Goal: Task Accomplishment & Management: Manage account settings

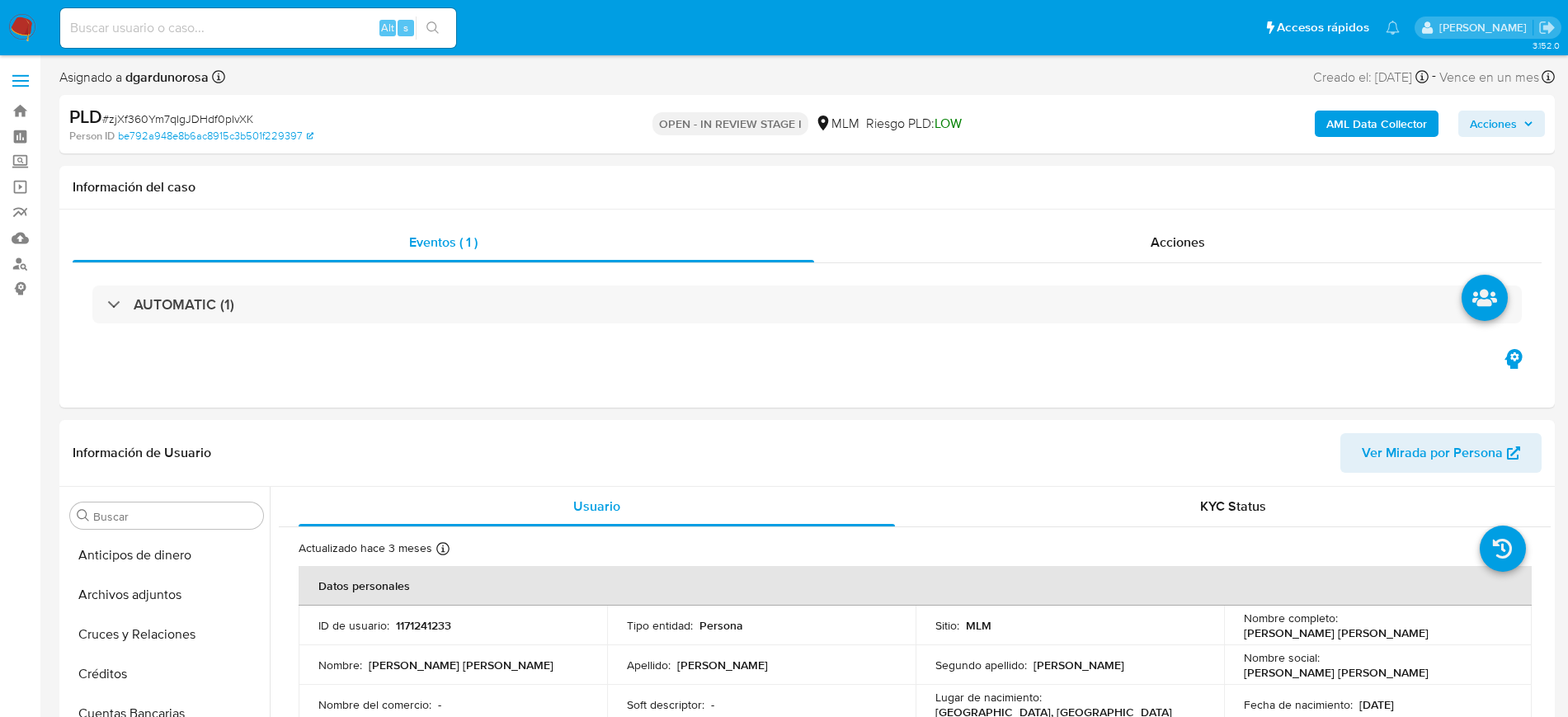
select select "10"
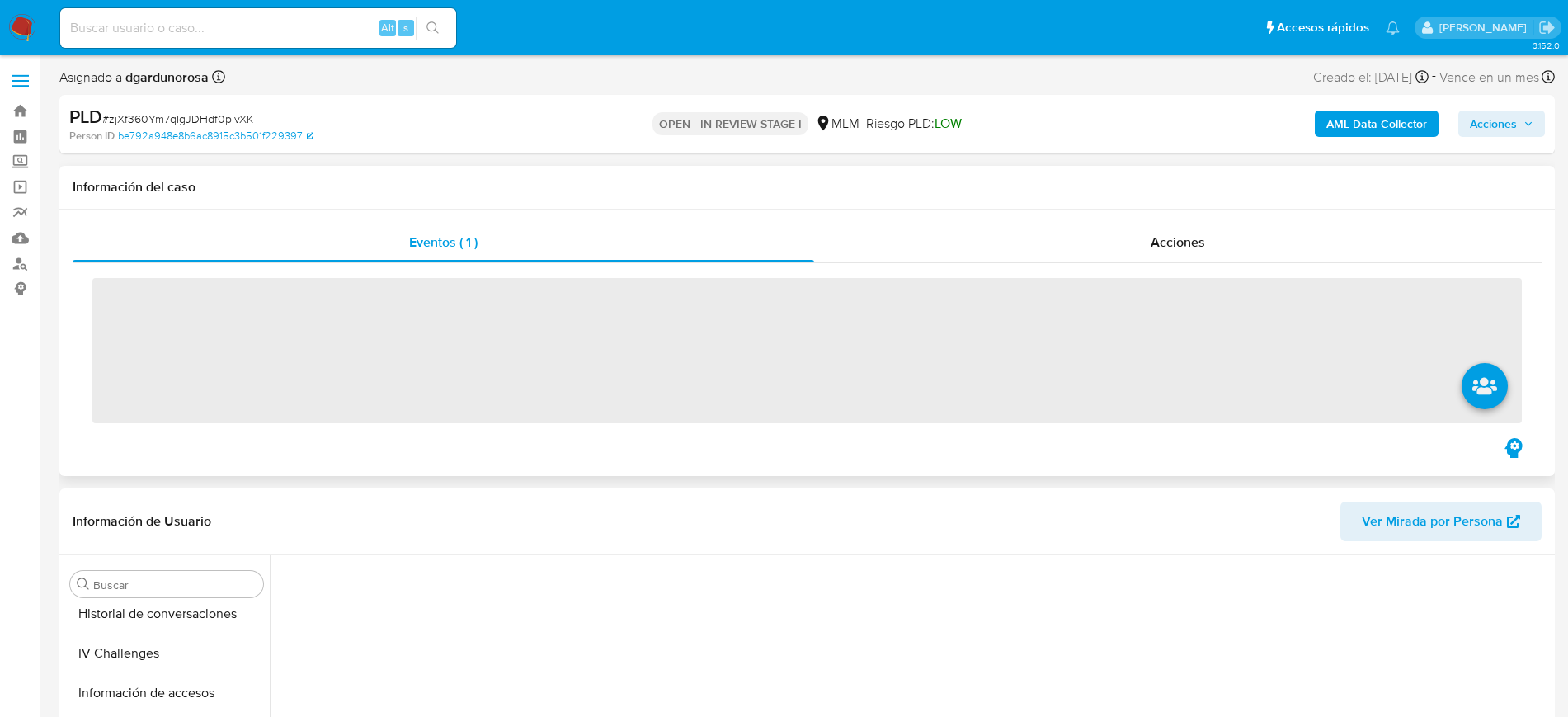
scroll to position [657, 0]
click at [18, 75] on span at bounding box center [20, 76] width 17 height 3
click at [0, 0] on input "checkbox" at bounding box center [0, 0] width 0 height 0
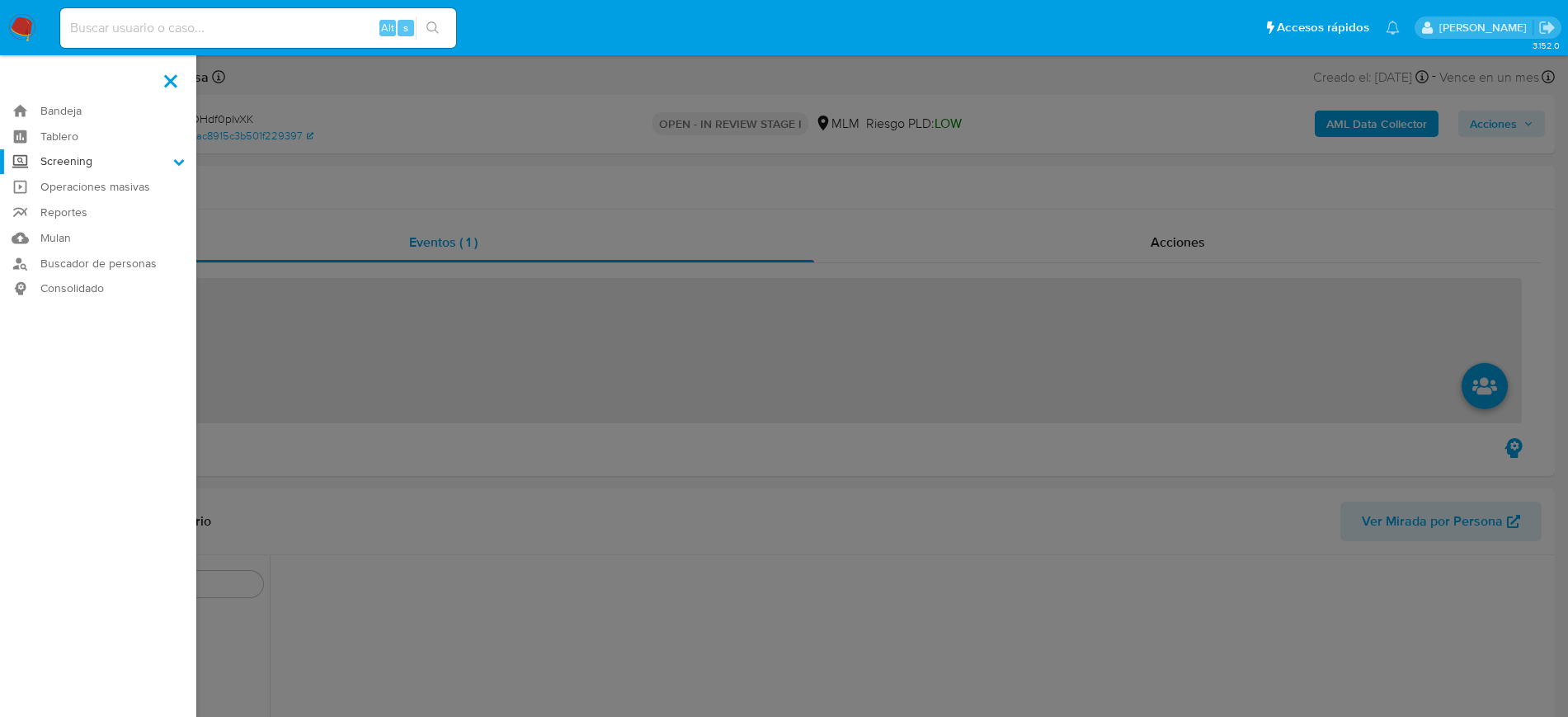
click at [84, 152] on label "Screening" at bounding box center [98, 162] width 196 height 26
click at [0, 0] on input "Screening" at bounding box center [0, 0] width 0 height 0
click at [100, 228] on link "Herramientas" at bounding box center [98, 226] width 196 height 20
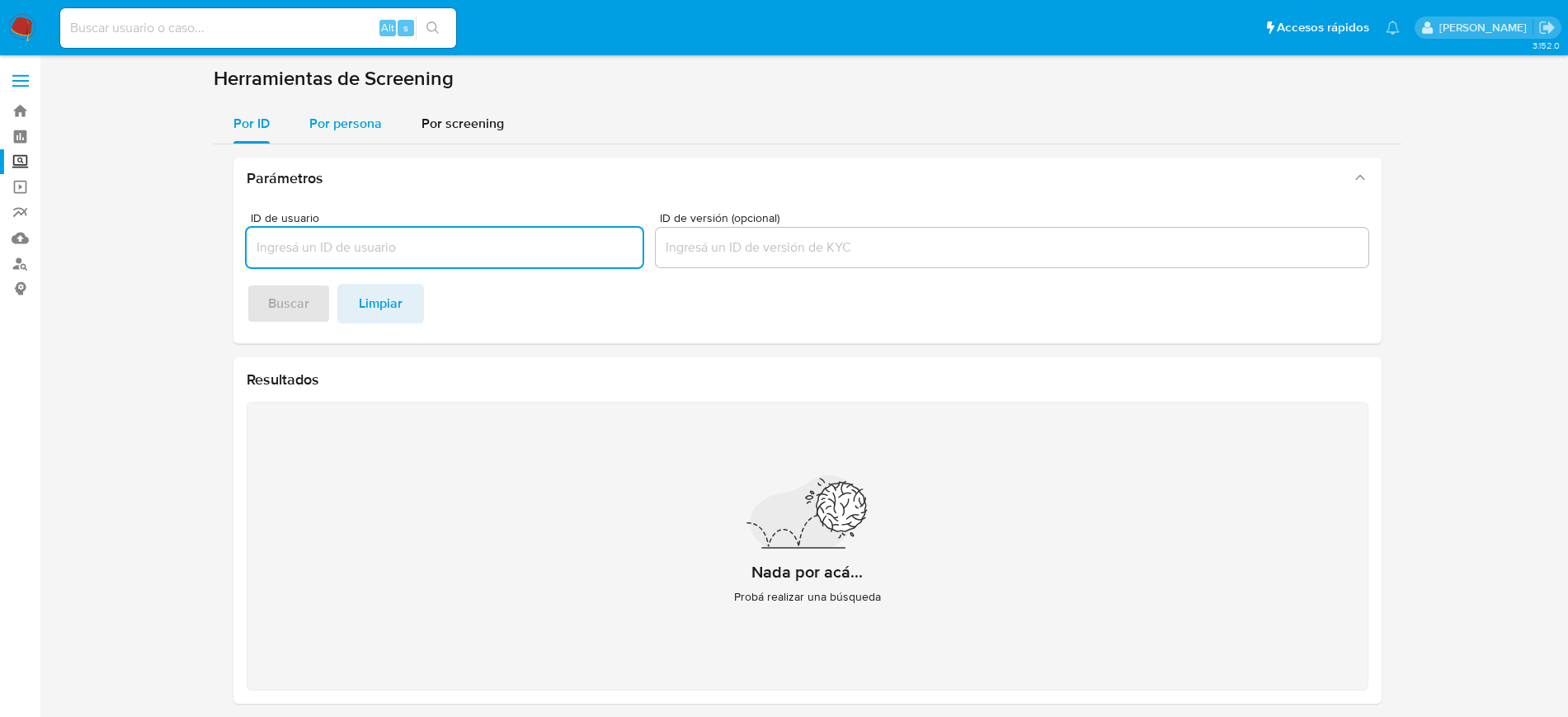
click at [366, 134] on div "Por persona" at bounding box center [346, 123] width 73 height 40
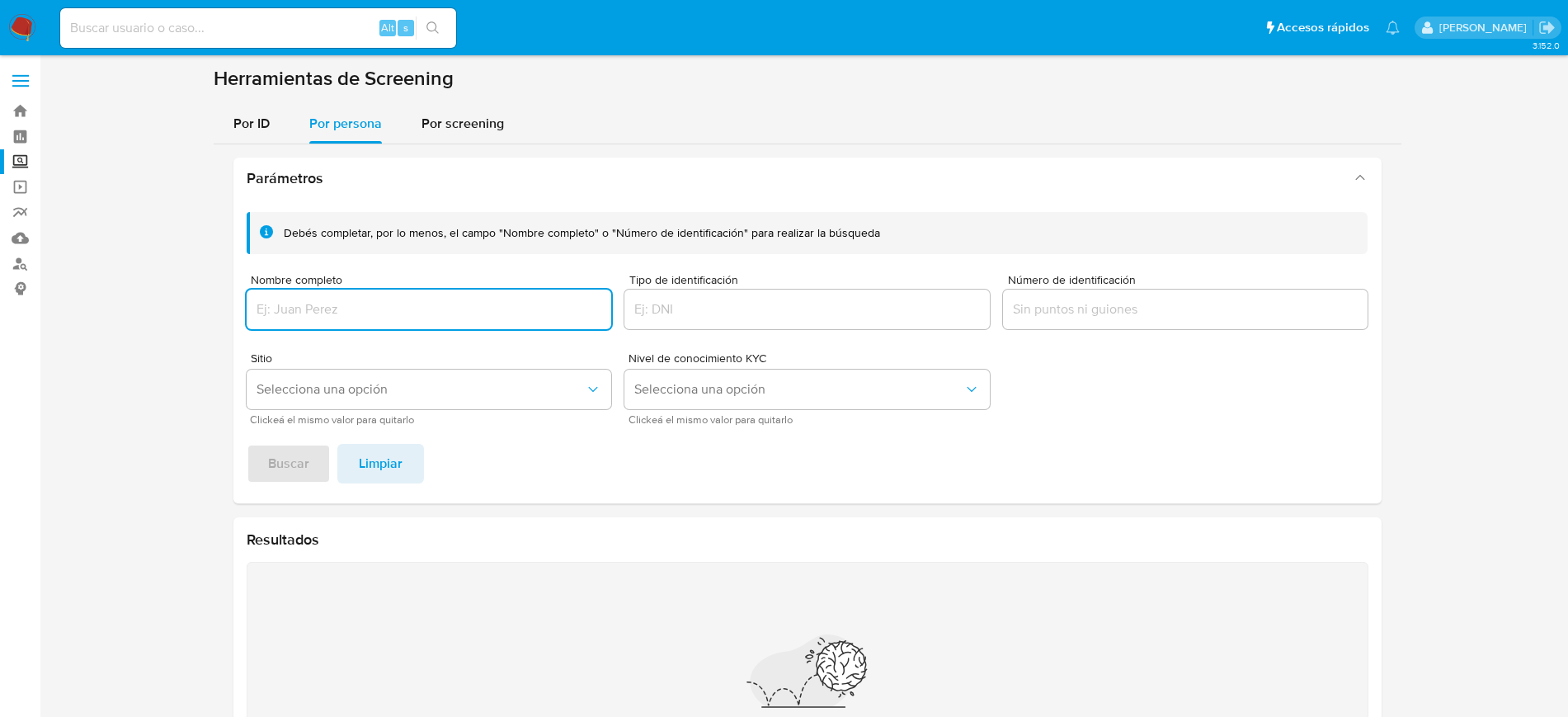
click at [406, 305] on input "Nombre completo" at bounding box center [429, 309] width 365 height 21
click at [247, 443] on button "Buscar" at bounding box center [289, 463] width 84 height 40
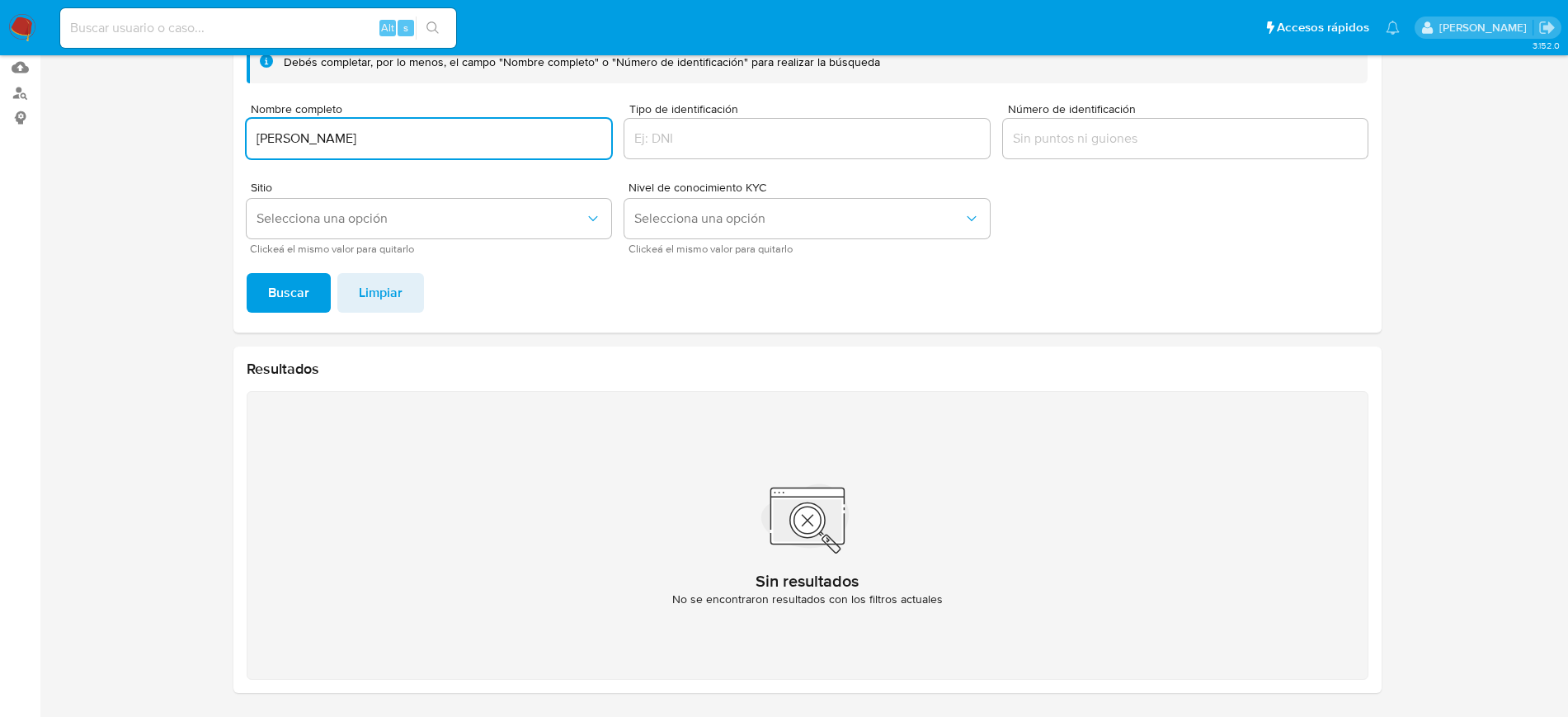
drag, startPoint x: 146, startPoint y: 61, endPoint x: 0, endPoint y: 43, distance: 147.1
click at [0, 43] on div "Pausado Ver notificaciones Alt s Accesos rápidos Presiona las siguientes teclas…" at bounding box center [784, 273] width 1568 height 888
paste input "Cinthya Marlen Beltran RODRIGUEZ"
click at [261, 291] on button "Buscar" at bounding box center [289, 292] width 84 height 40
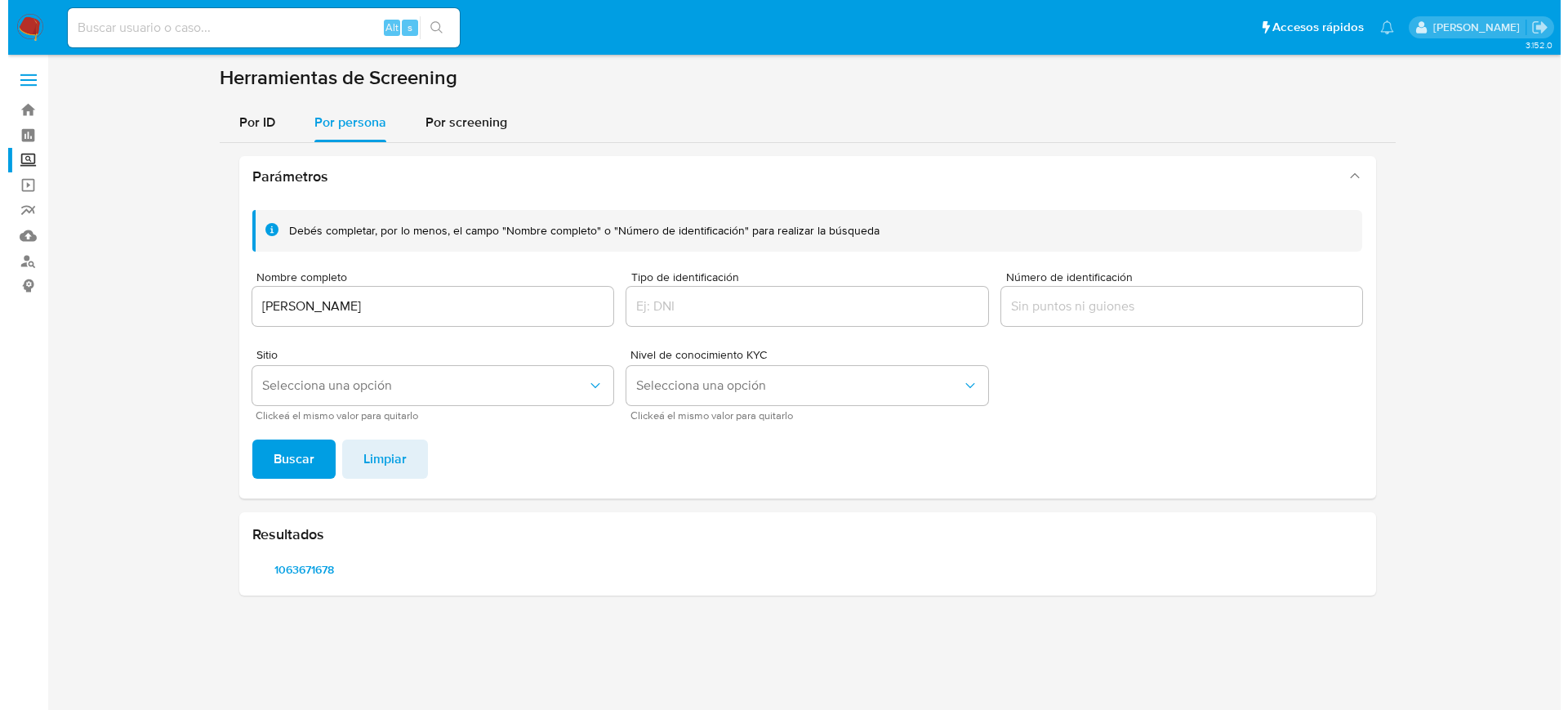
scroll to position [0, 0]
click at [294, 574] on span "1063671678" at bounding box center [304, 569] width 83 height 23
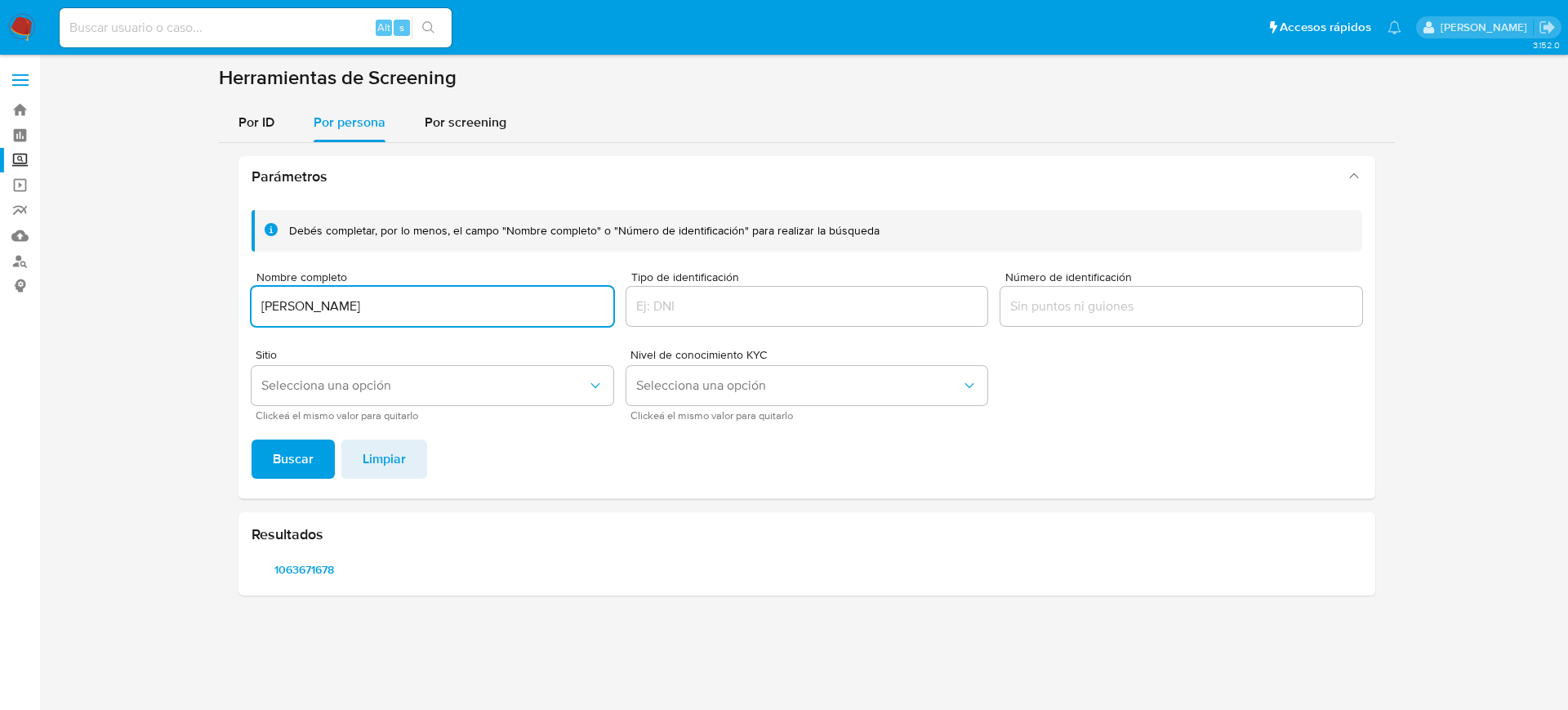
drag, startPoint x: 506, startPoint y: 310, endPoint x: 219, endPoint y: 291, distance: 287.6
click at [219, 291] on div "Parámetros Debés completar, por lo menos, el campo "Nombre completo" o "Número …" at bounding box center [807, 375] width 1176 height 465
type input "DIEGO ROBERTO RAMOS"
click at [252, 439] on button "Buscar" at bounding box center [293, 458] width 84 height 40
click at [291, 570] on span "226234337" at bounding box center [304, 569] width 83 height 23
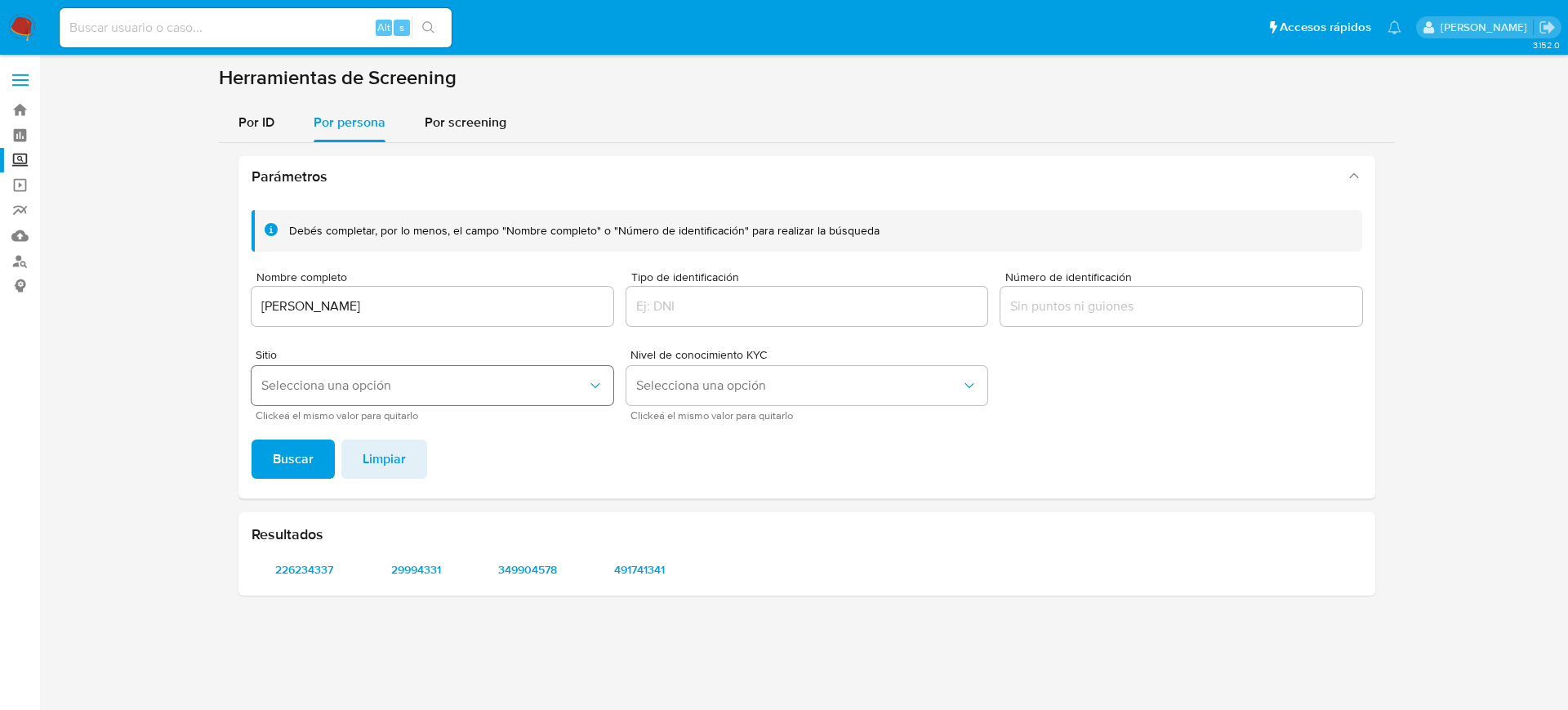
click at [454, 394] on button "Selecciona una opción" at bounding box center [432, 385] width 362 height 40
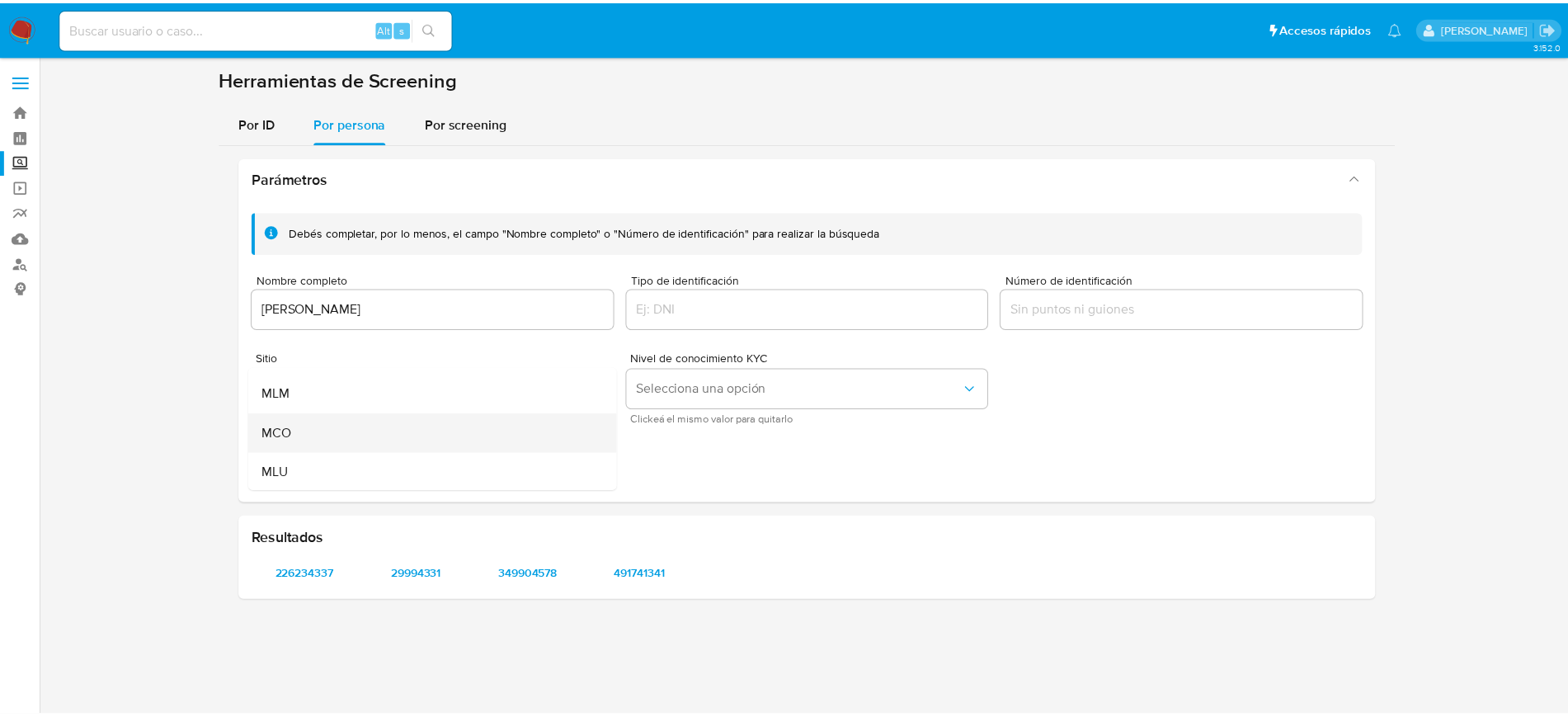
scroll to position [114, 0]
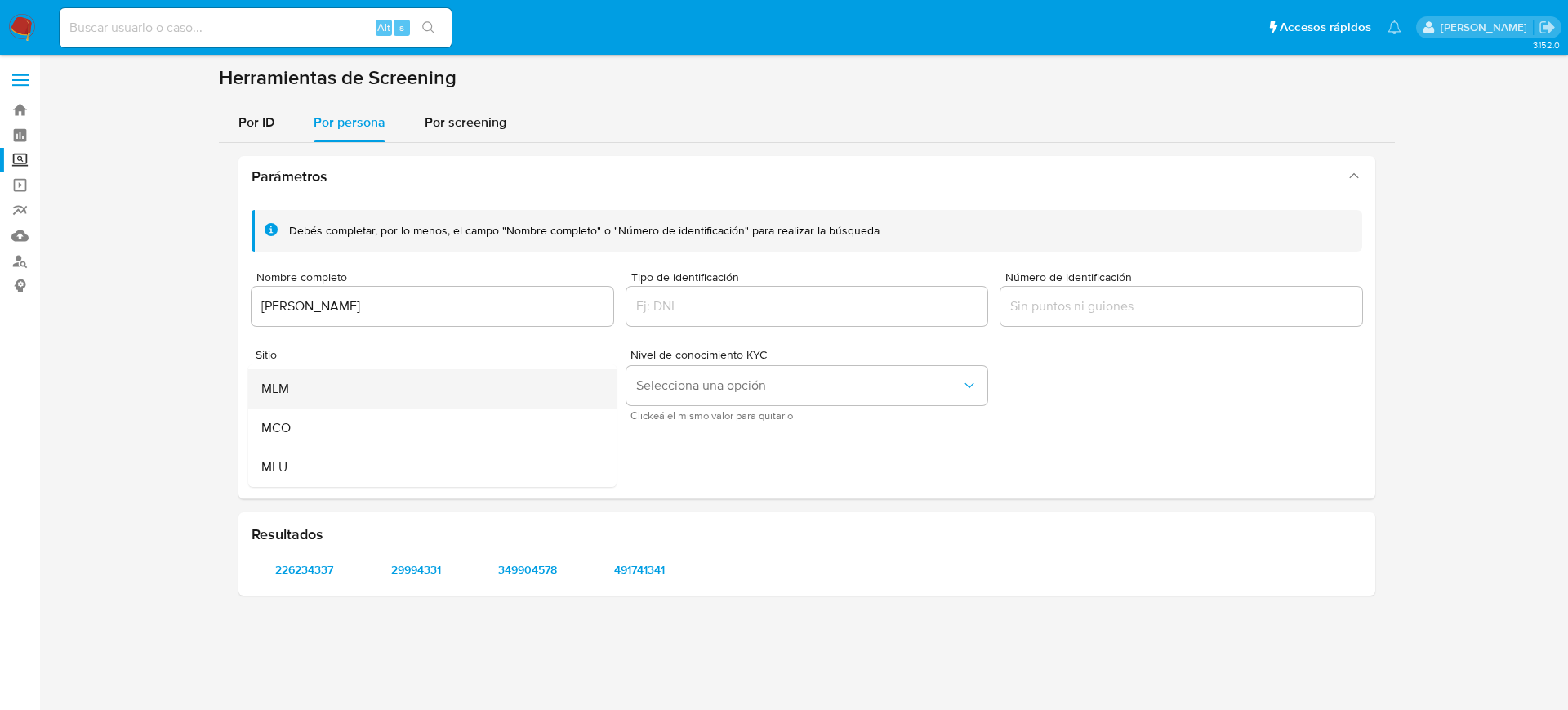
click at [330, 394] on div "MLM" at bounding box center [428, 389] width 333 height 40
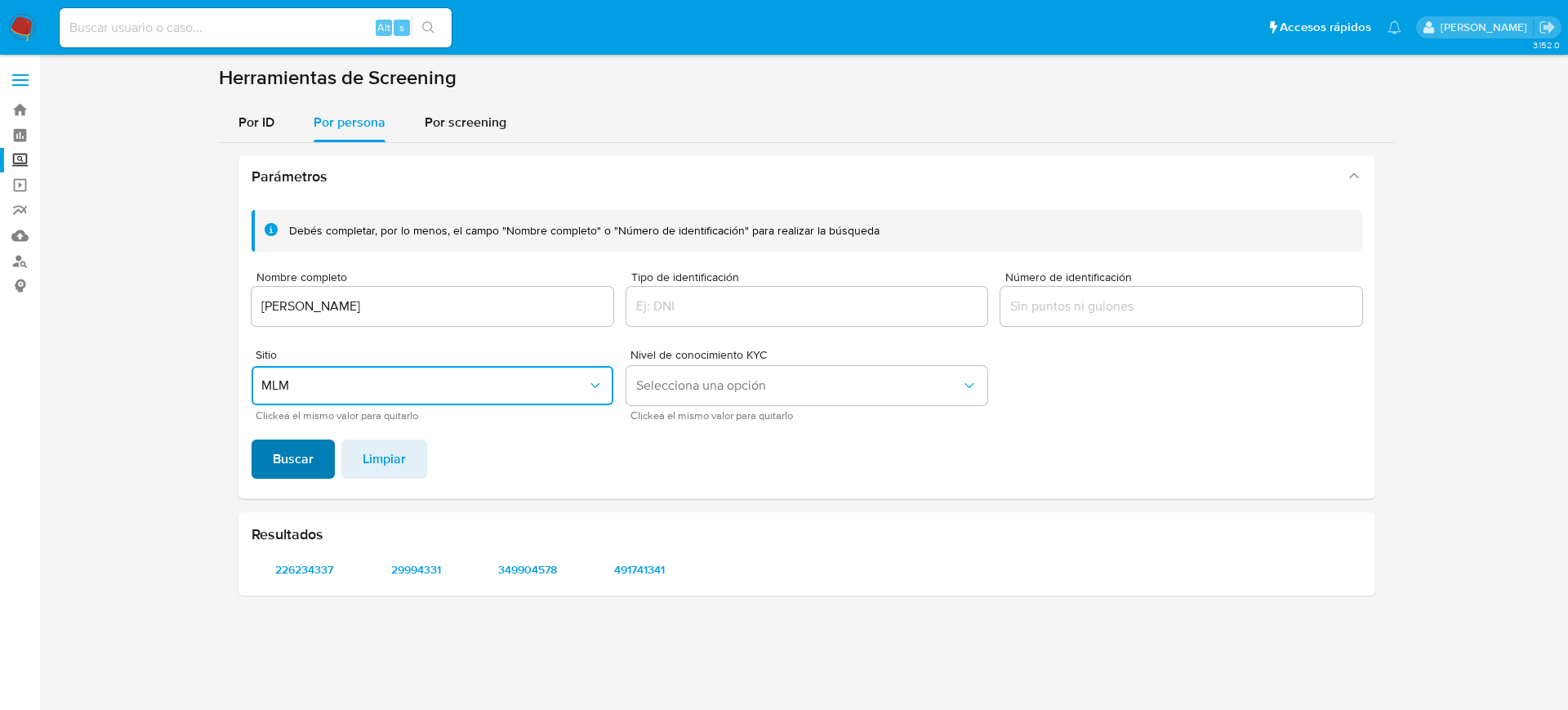
click at [297, 469] on span "Buscar" at bounding box center [293, 458] width 40 height 36
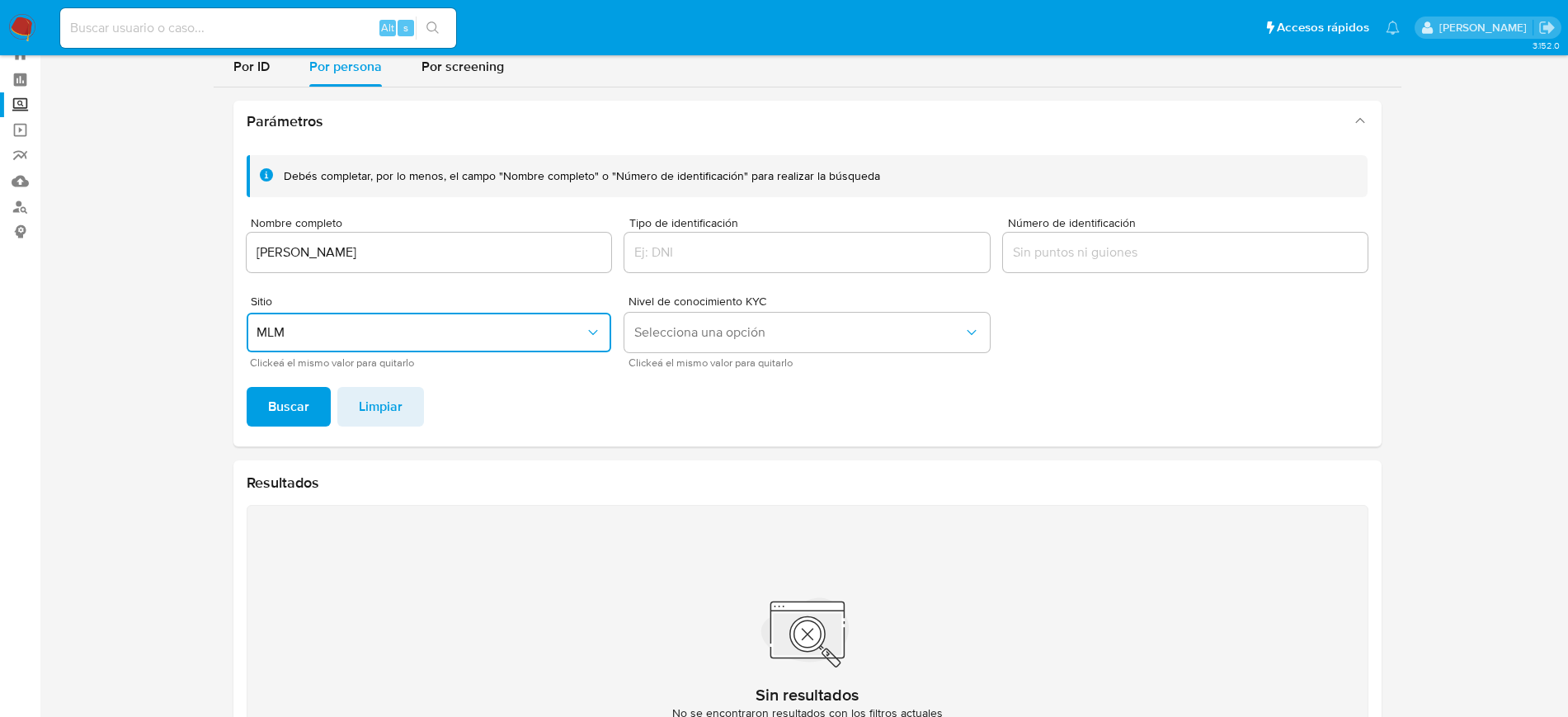
scroll to position [103, 0]
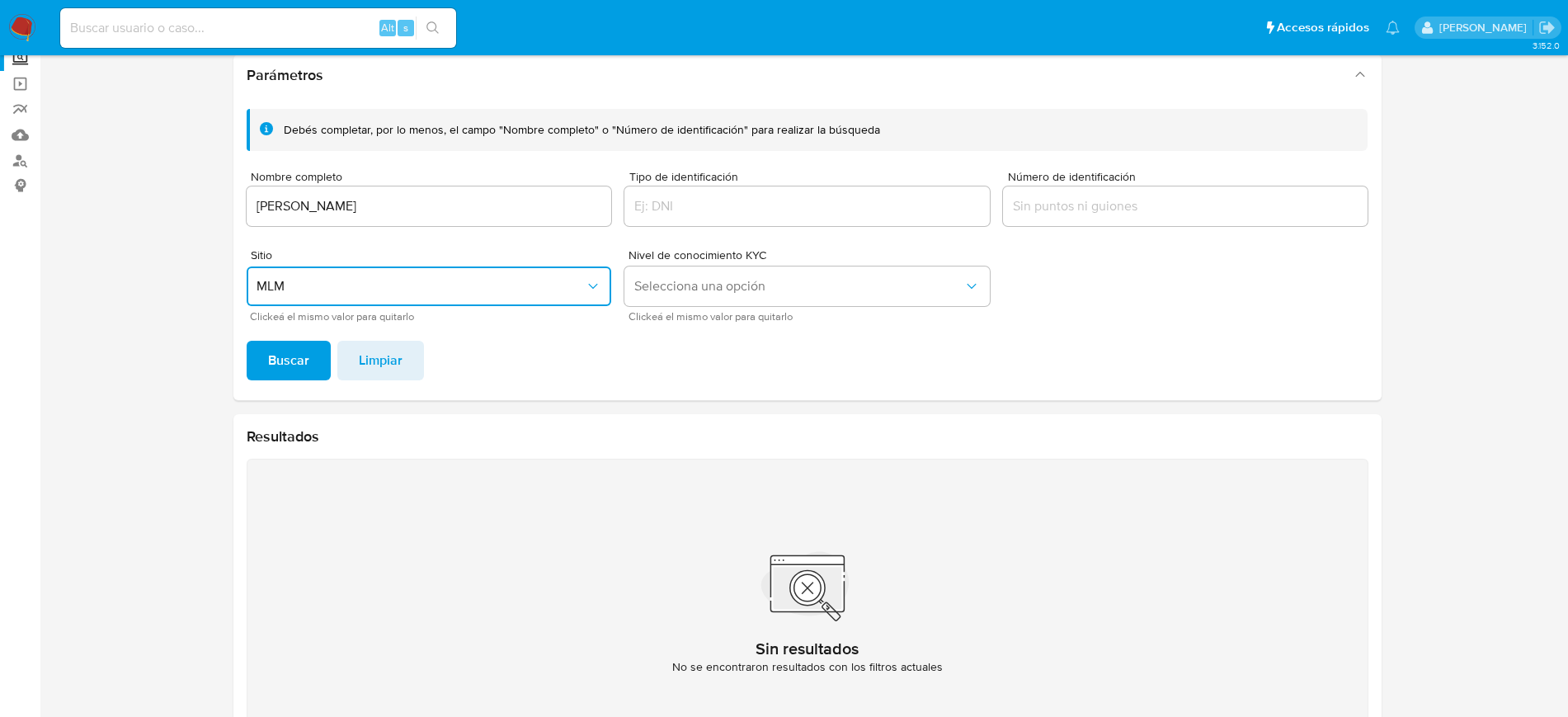
click at [479, 218] on div "DIEGO ROBERTO RAMOS" at bounding box center [429, 206] width 365 height 40
click at [474, 187] on div "DIEGO ROBERTO RAMOS" at bounding box center [429, 206] width 365 height 40
click at [466, 219] on div "DIEGO ROBERTO RAMOS" at bounding box center [429, 206] width 365 height 40
click at [437, 185] on div "Nombre completo DIEGO ROBERTO RAMOS" at bounding box center [429, 200] width 365 height 59
click at [443, 218] on div "DIEGO ROBERTO RAMOS" at bounding box center [429, 206] width 365 height 40
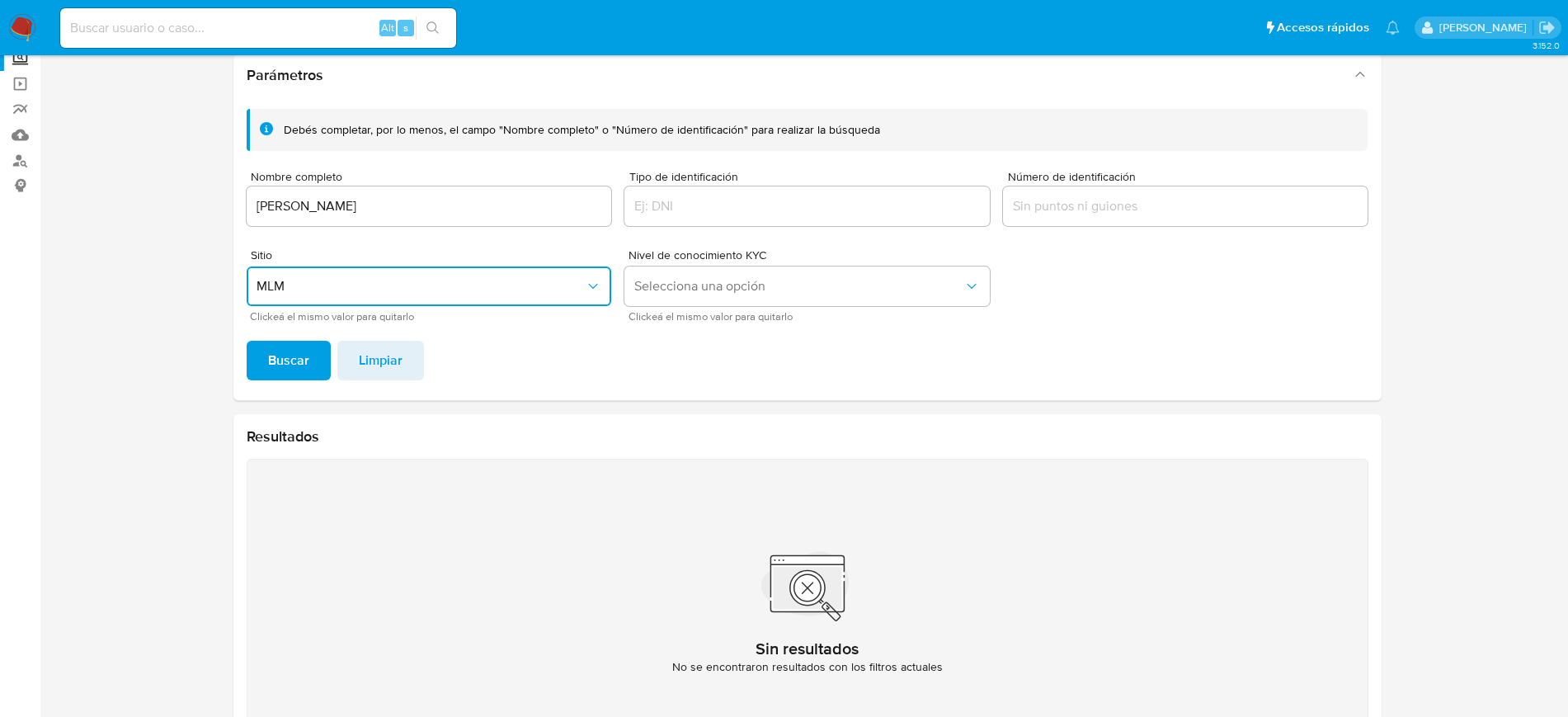
click at [432, 200] on input "DIEGO ROBERTO RAMOS" at bounding box center [429, 206] width 365 height 21
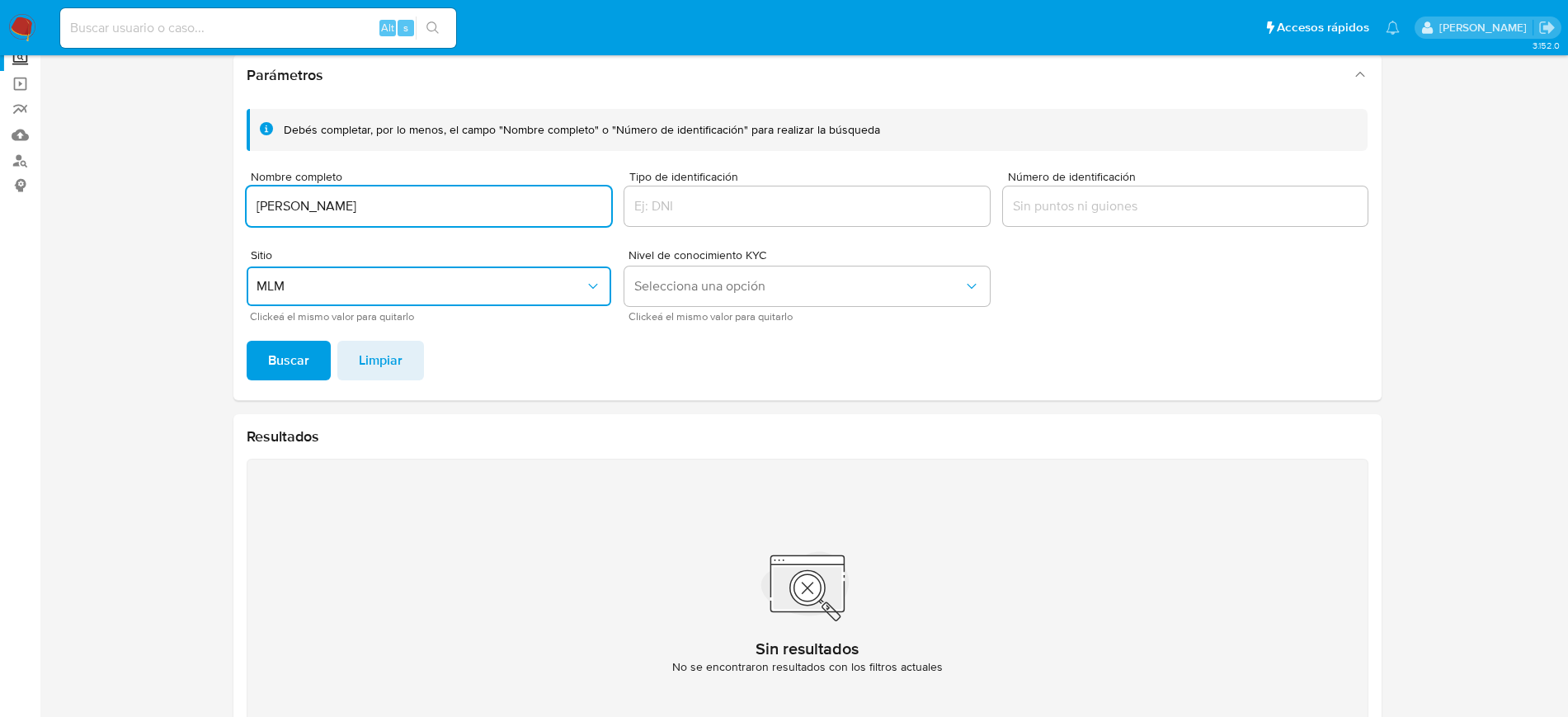
click at [247, 340] on button "Buscar" at bounding box center [289, 360] width 84 height 40
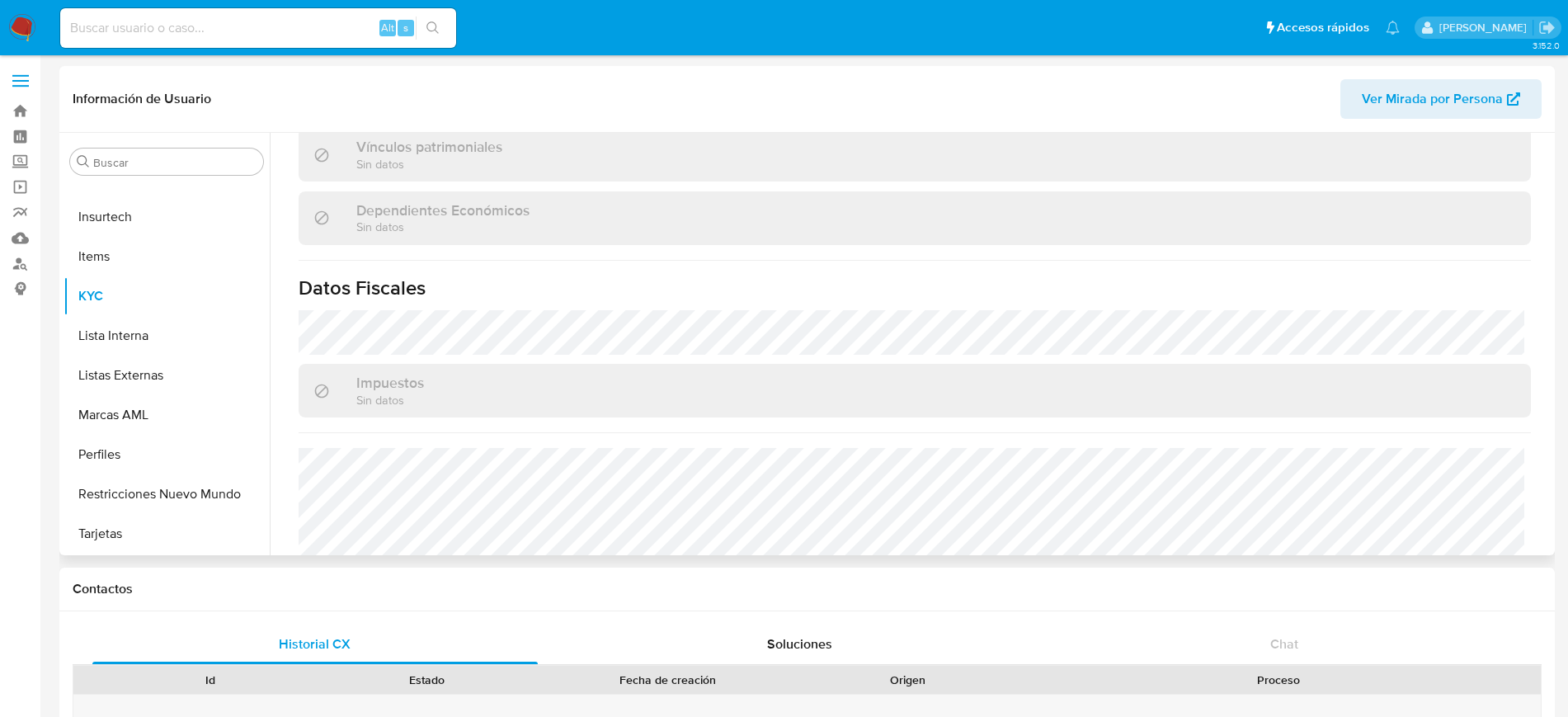
scroll to position [703, 0]
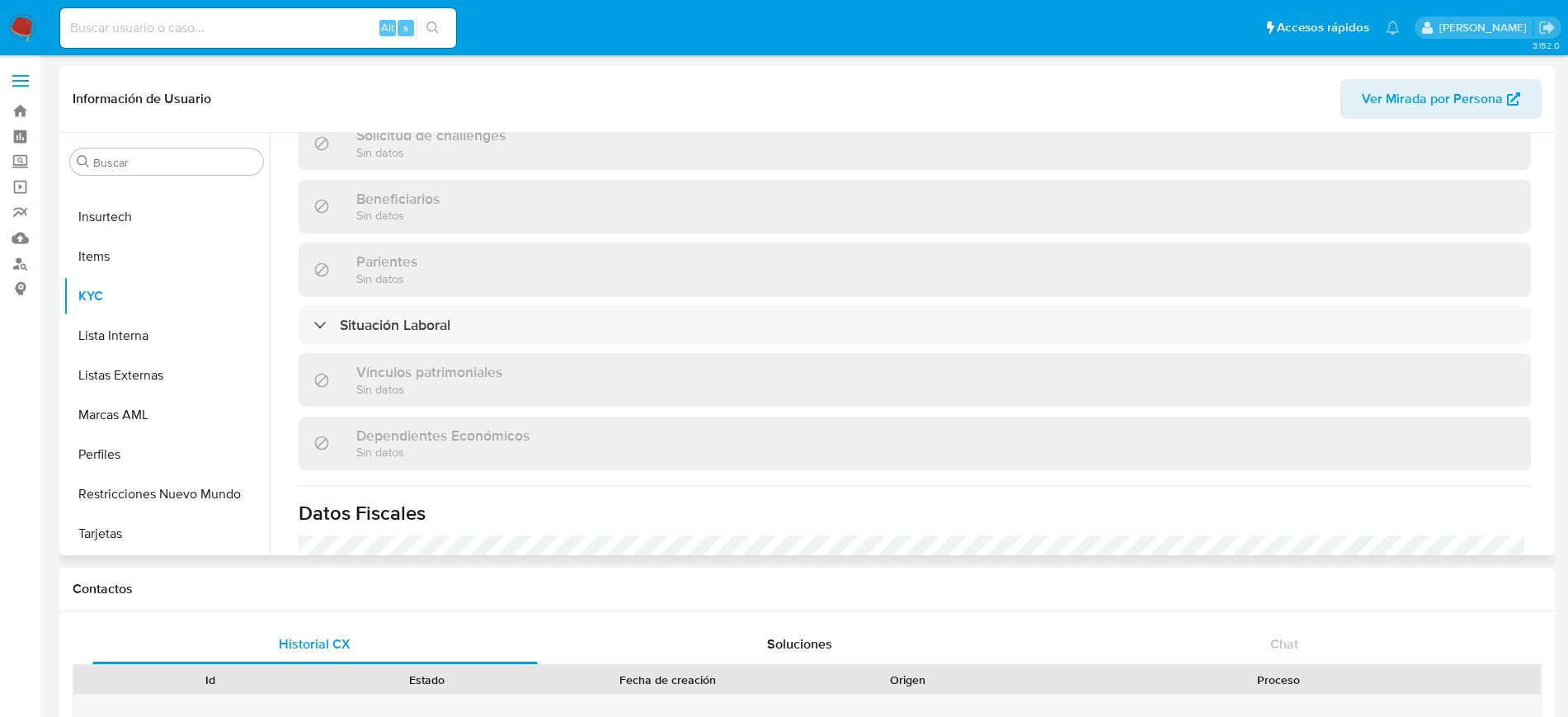
select select "10"
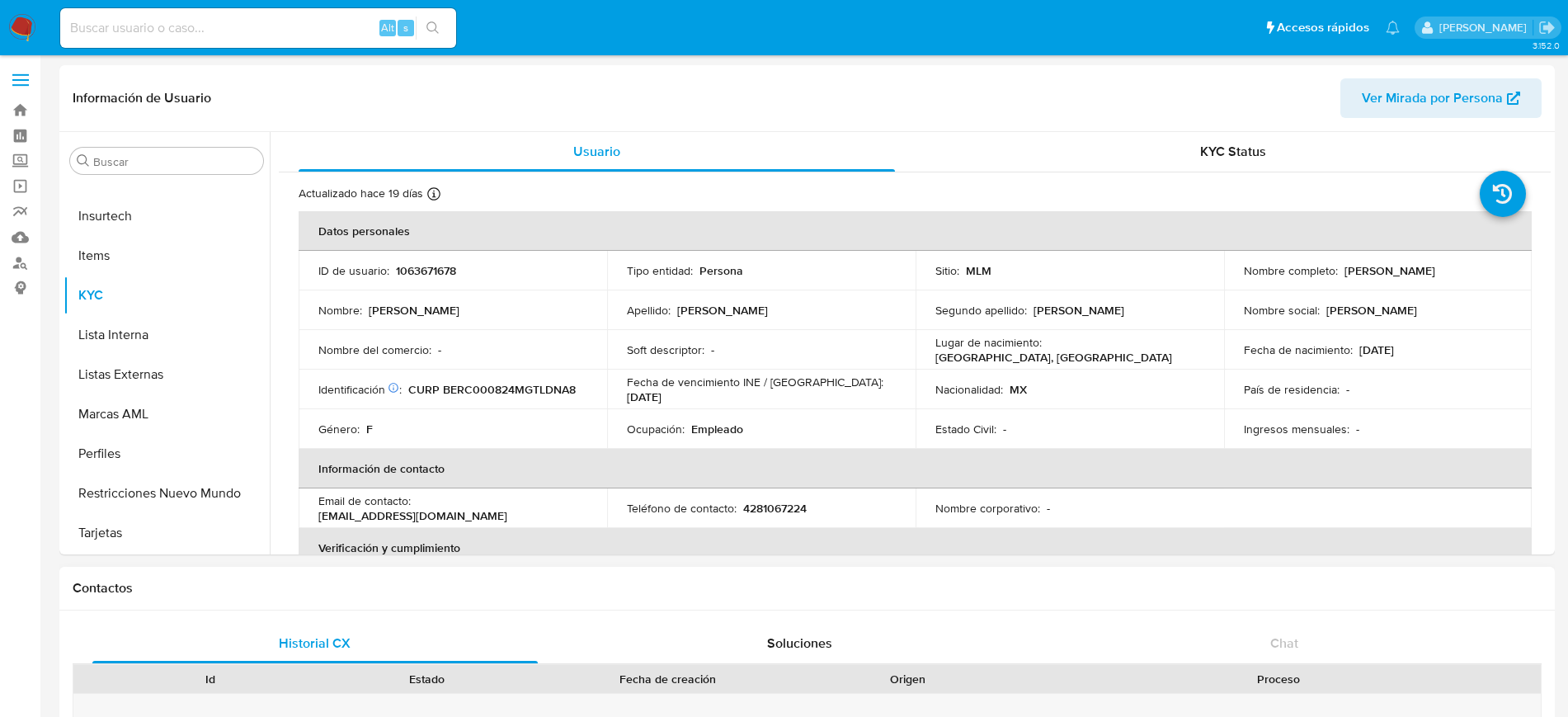
scroll to position [0, 0]
click at [437, 275] on p "1063671678" at bounding box center [427, 271] width 60 height 15
copy p "1063671678"
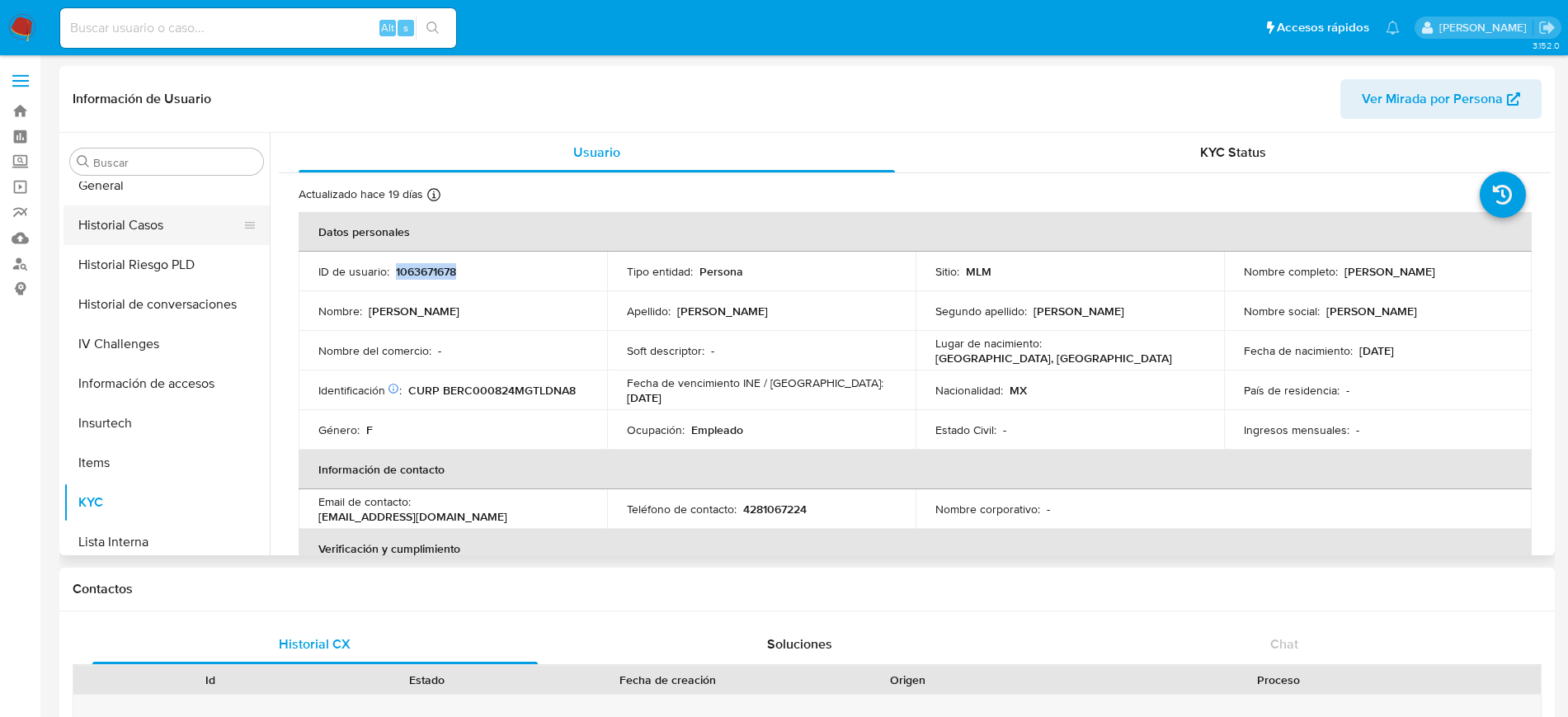
click at [126, 228] on button "Historial Casos" at bounding box center [159, 225] width 193 height 40
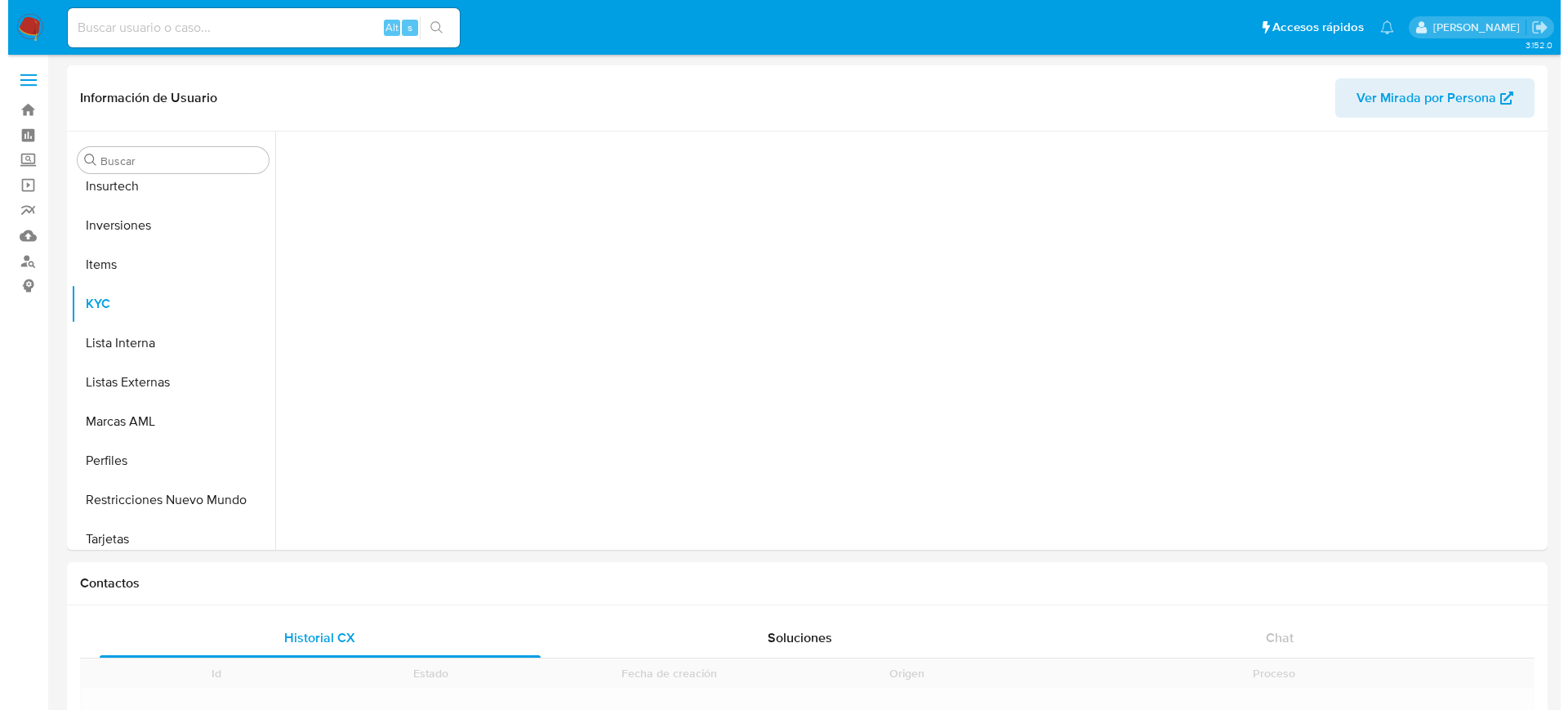
scroll to position [729, 0]
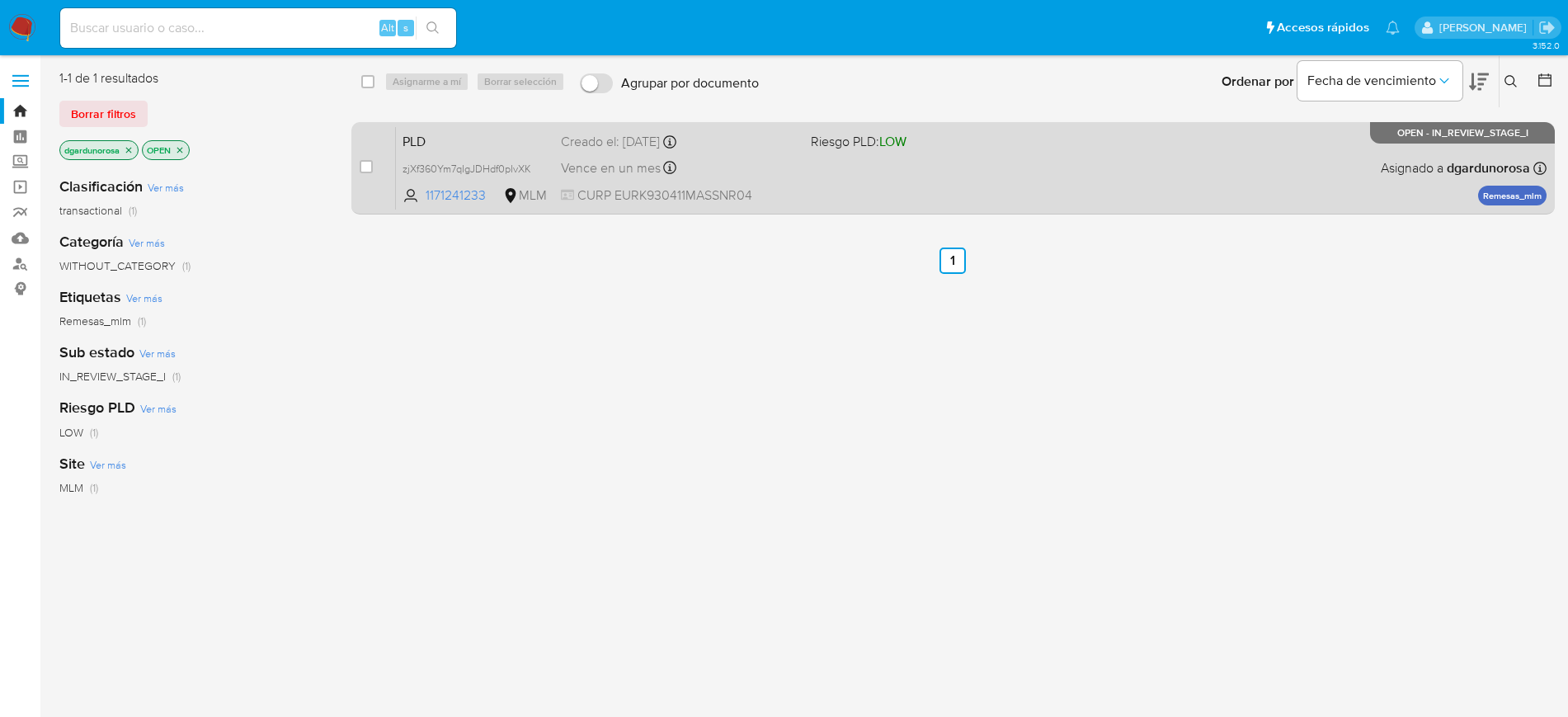
click at [673, 149] on div "Creado el: 12/07/2025 Creado el: 12/07/2025 02:07:22" at bounding box center [679, 141] width 236 height 18
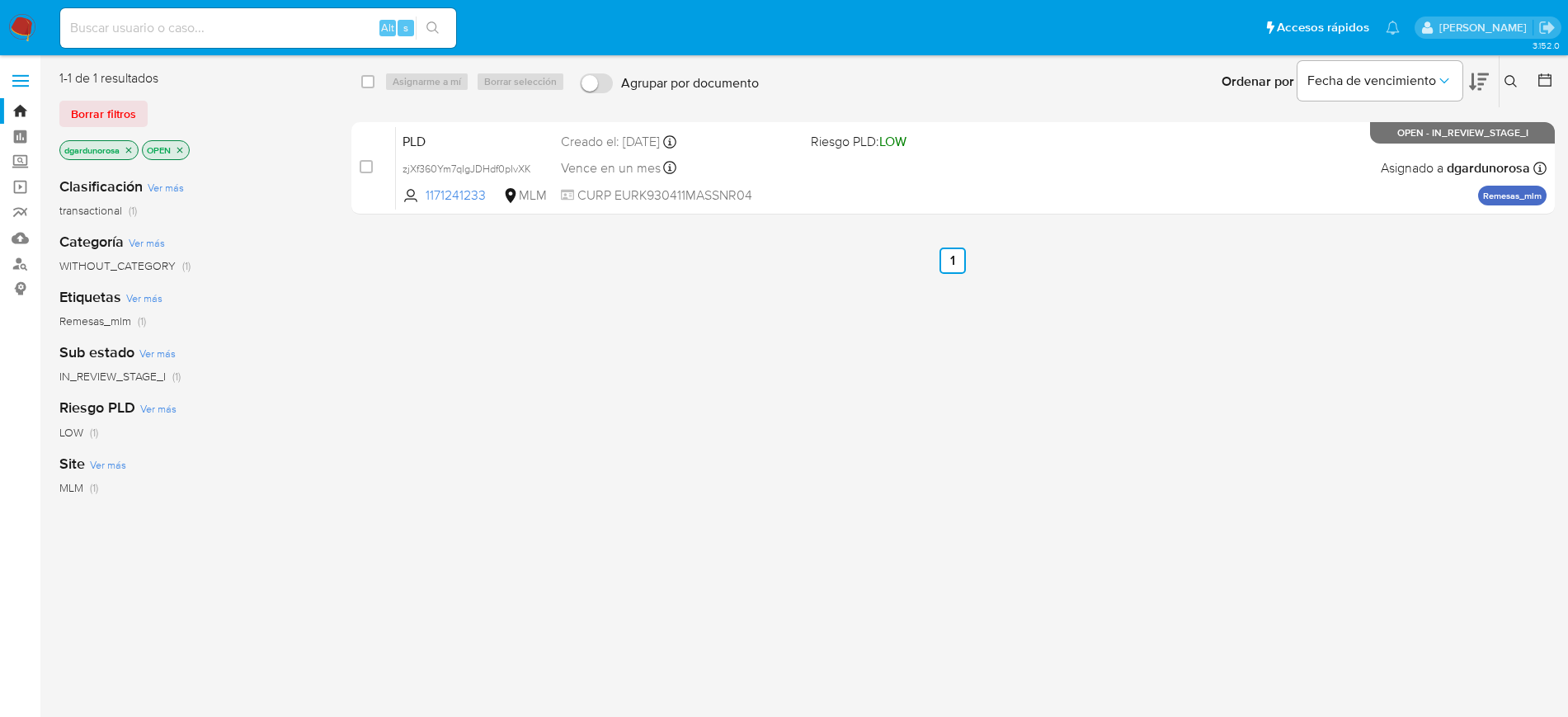
click at [1510, 84] on icon at bounding box center [1511, 81] width 13 height 13
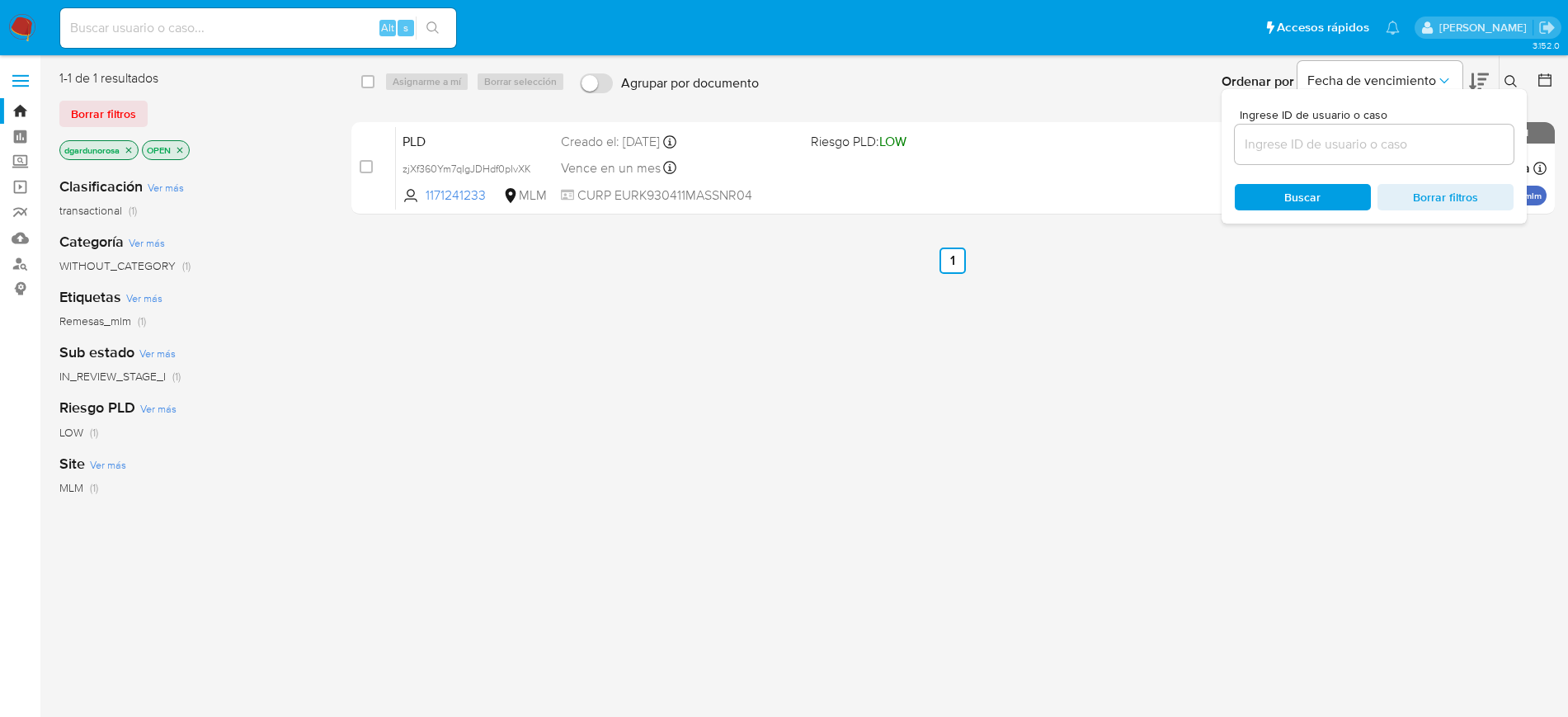
click at [1340, 137] on input at bounding box center [1374, 144] width 279 height 21
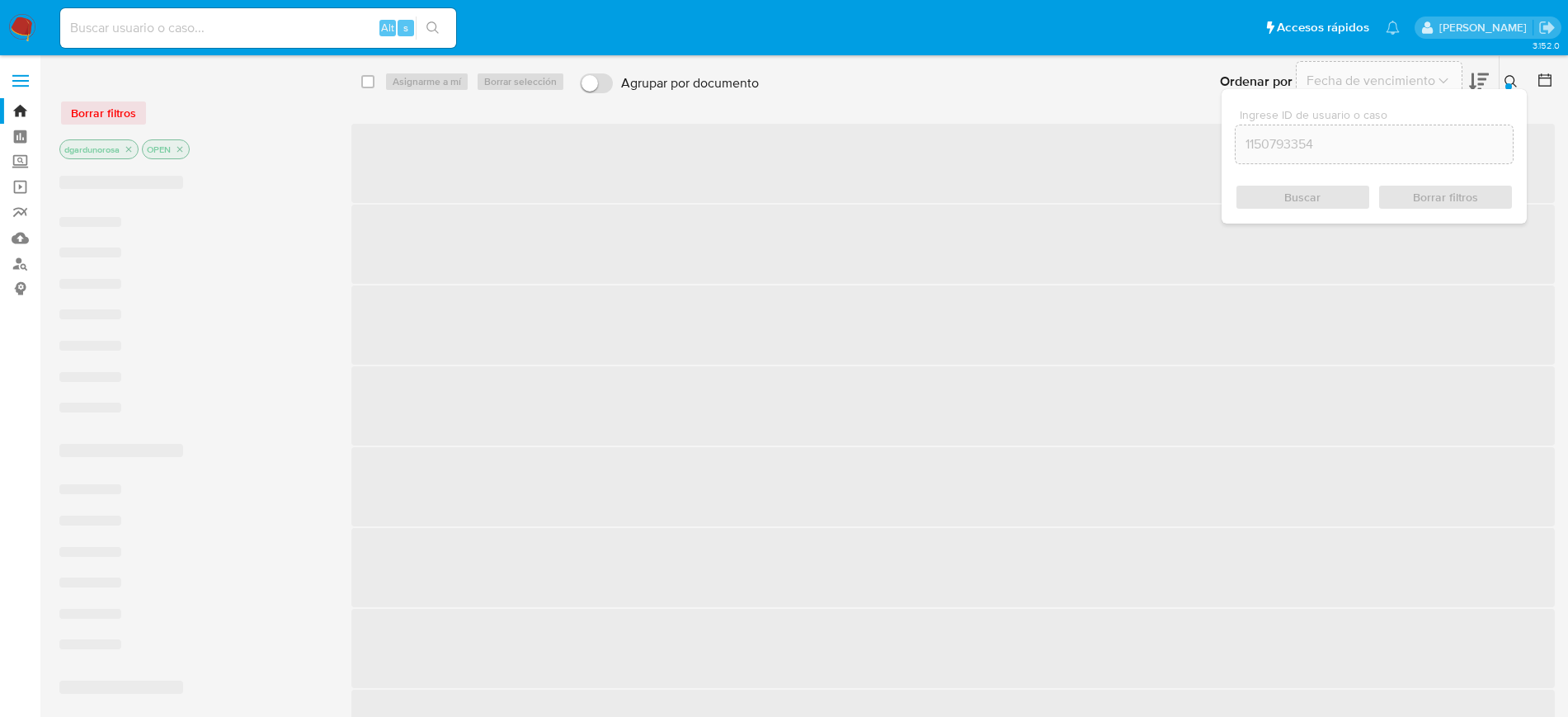
click at [1512, 76] on icon at bounding box center [1511, 81] width 13 height 13
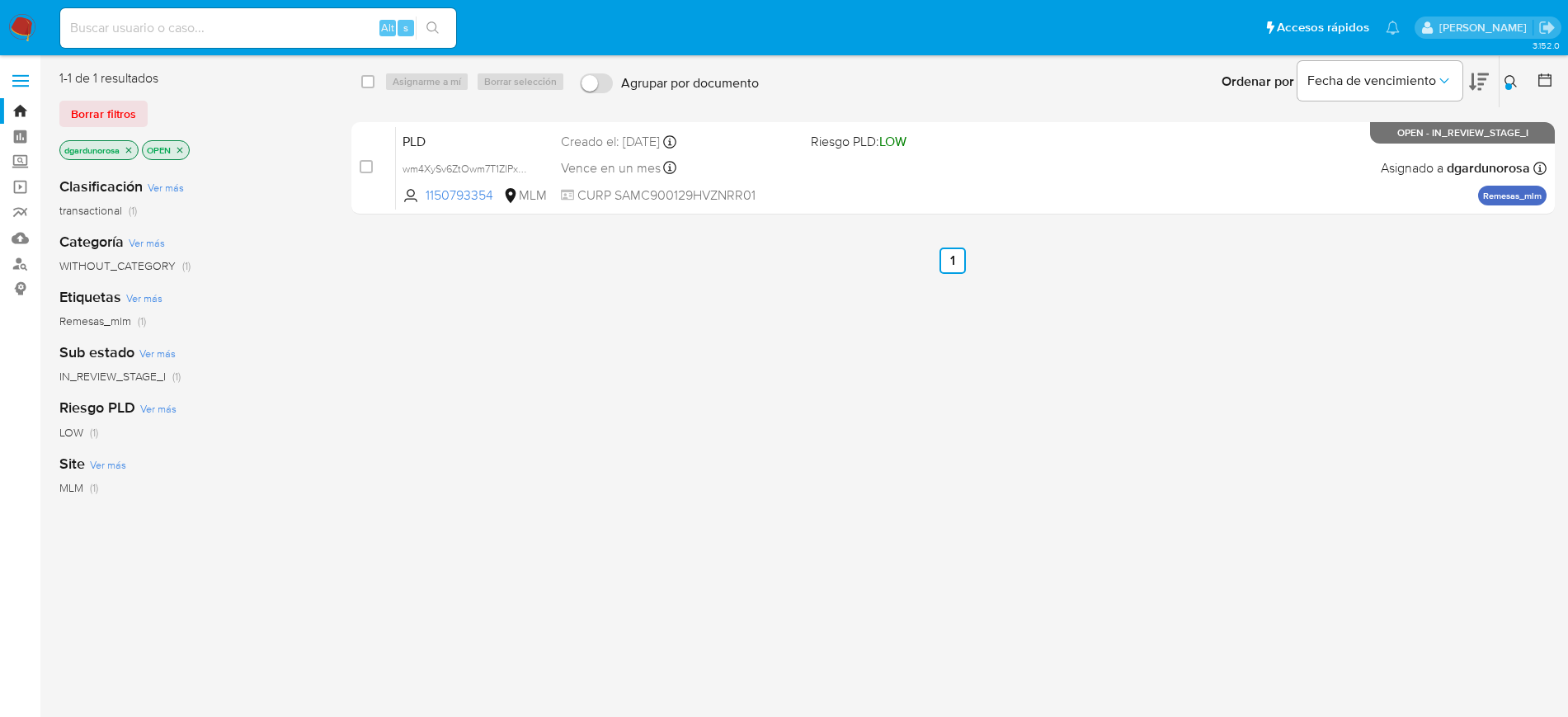
click at [1511, 76] on icon at bounding box center [1511, 81] width 13 height 13
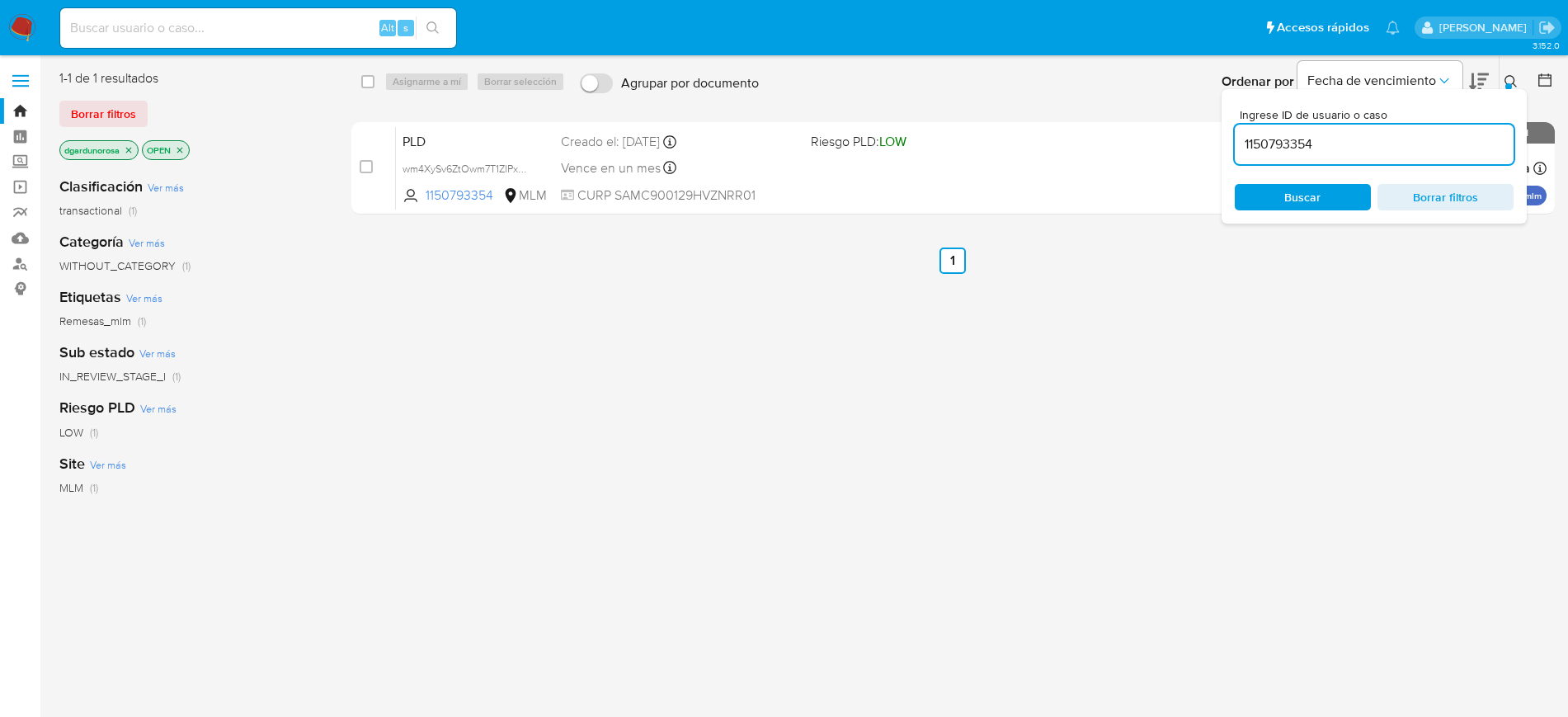
click at [1271, 143] on input "1150793354" at bounding box center [1374, 144] width 279 height 21
type input "1953424051"
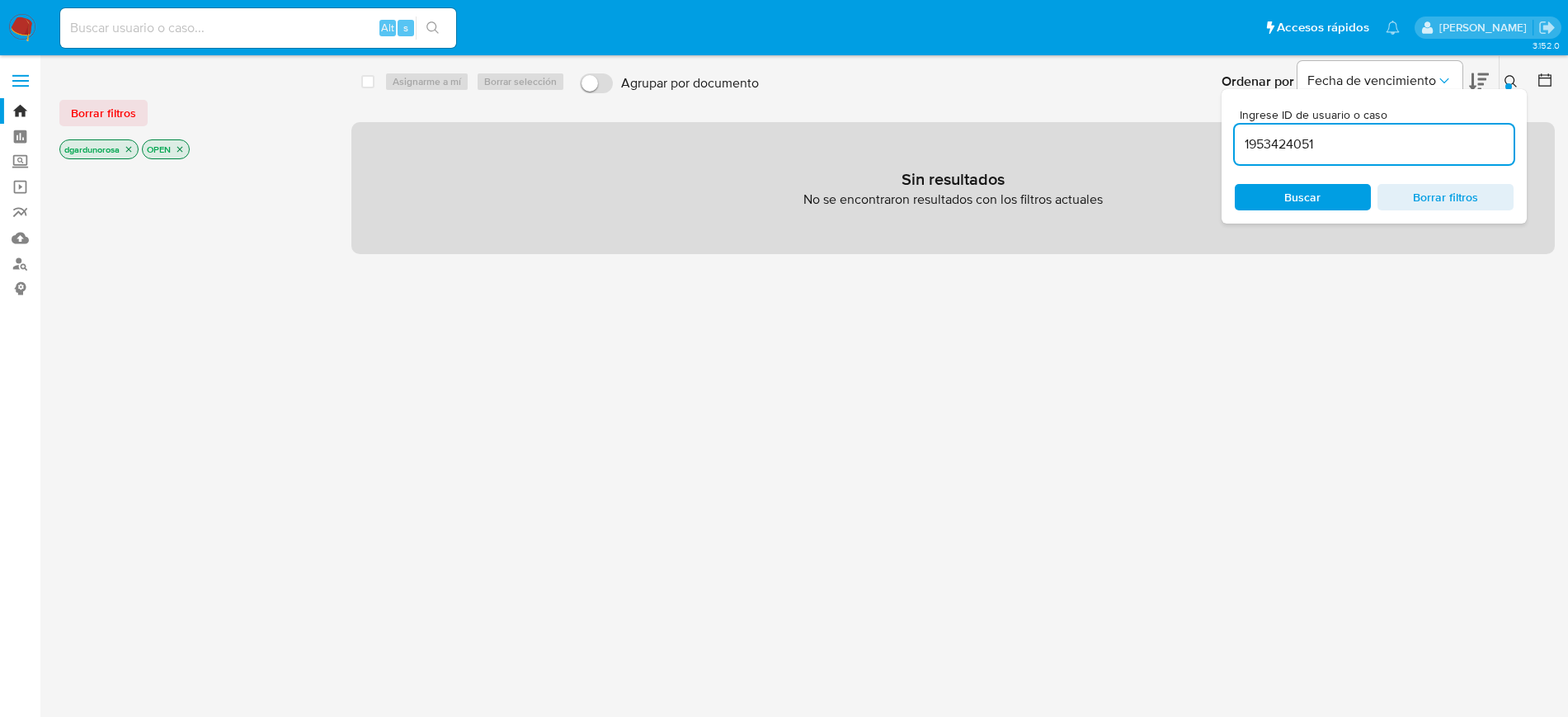
click at [1510, 80] on icon at bounding box center [1511, 81] width 13 height 13
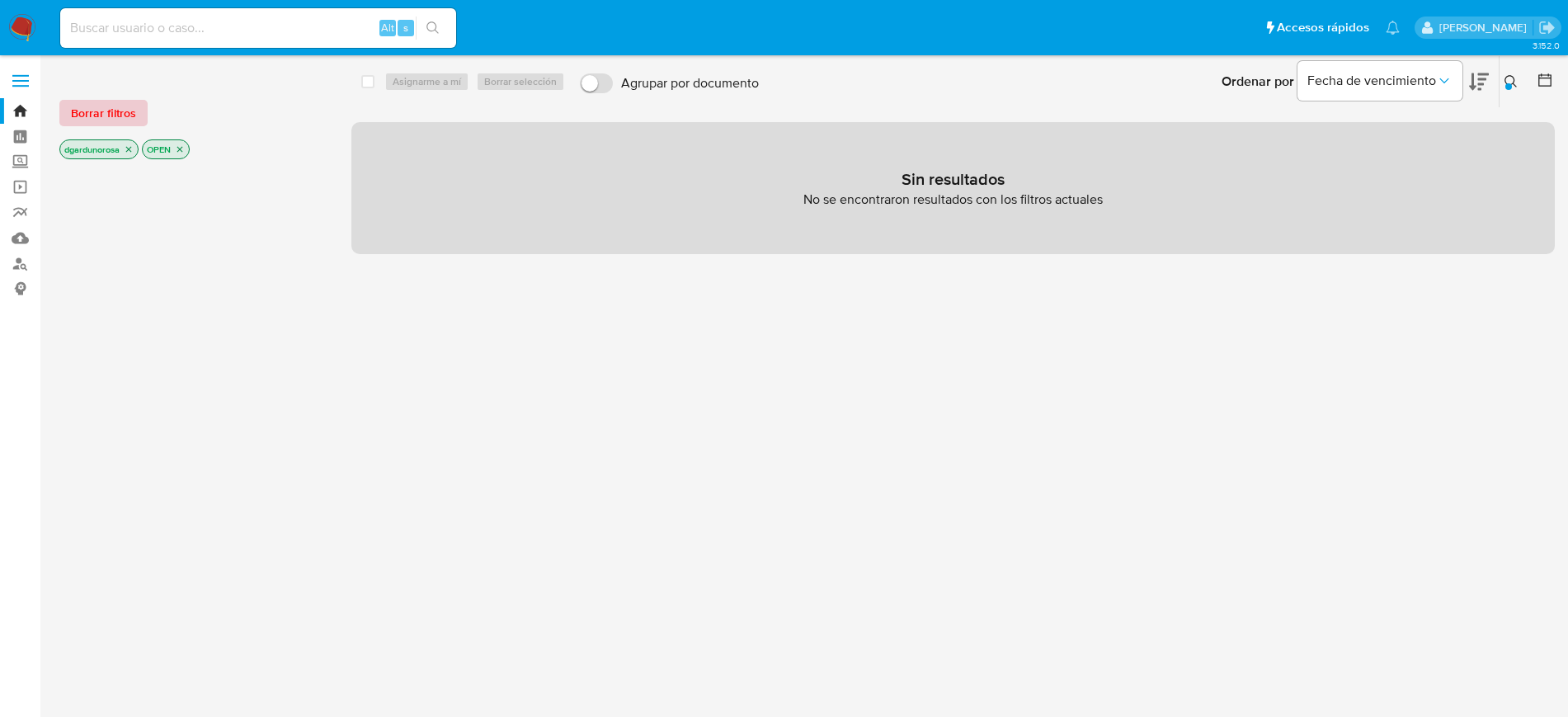
click at [83, 103] on span "Borrar filtros" at bounding box center [103, 113] width 65 height 23
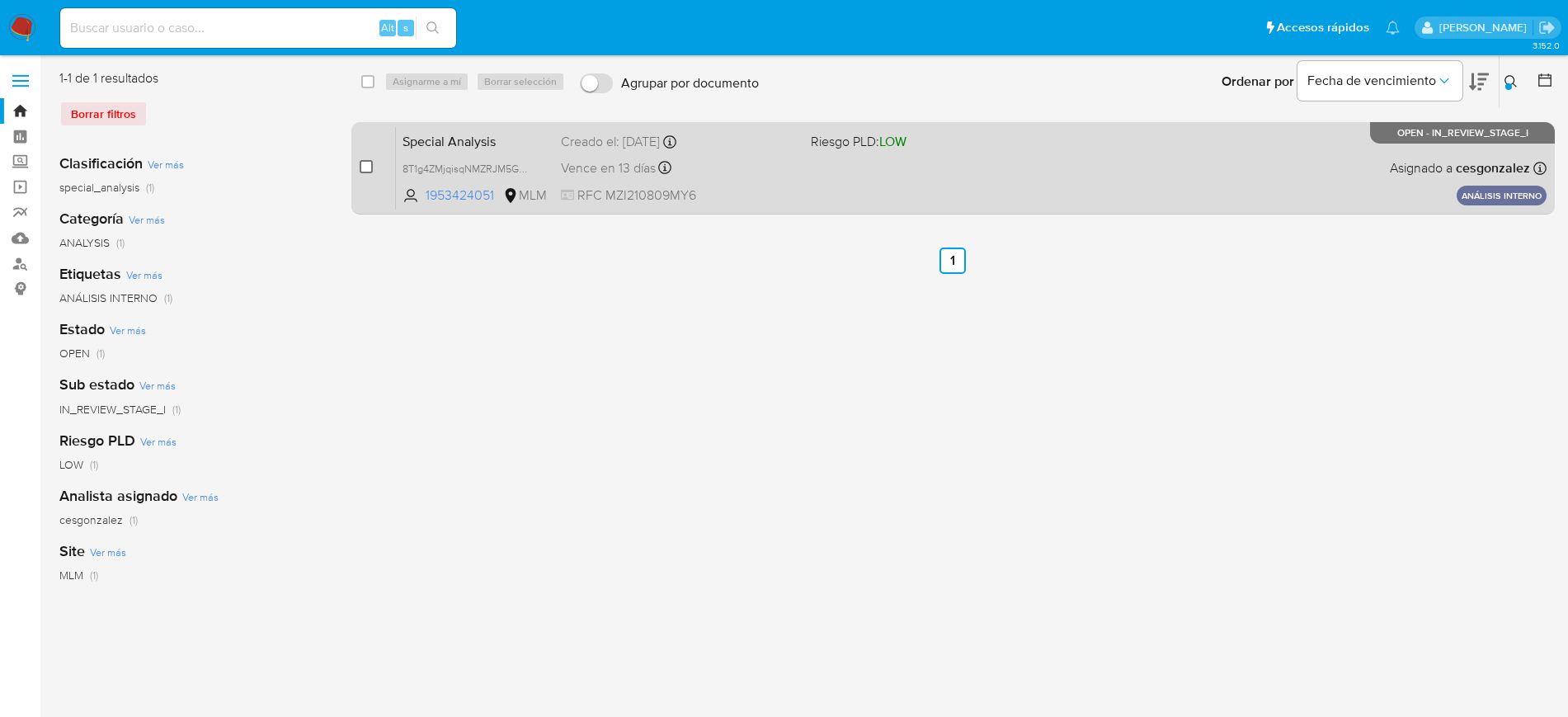
click at [367, 163] on input "checkbox" at bounding box center [366, 166] width 13 height 13
checkbox input "true"
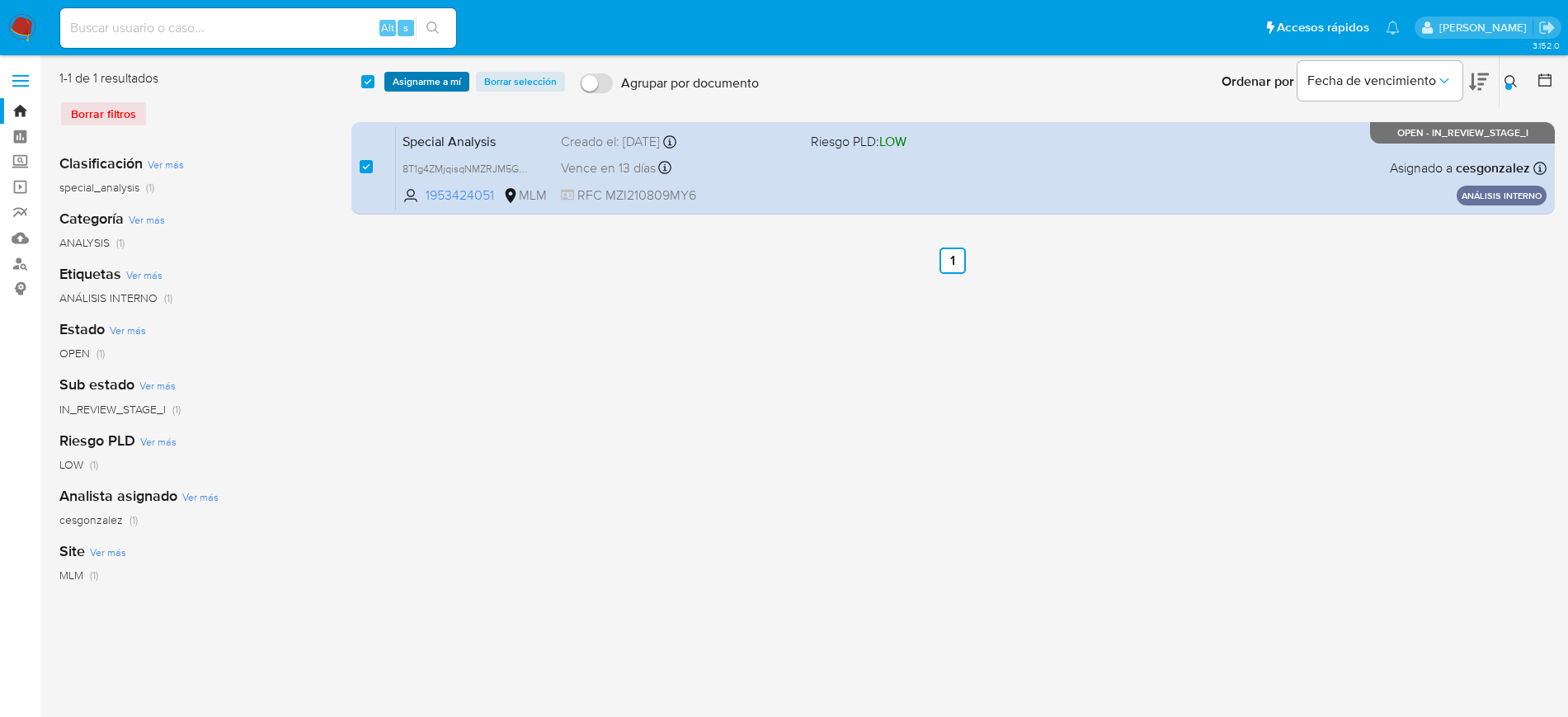
click at [411, 82] on span "Asignarme a mí" at bounding box center [427, 82] width 68 height 17
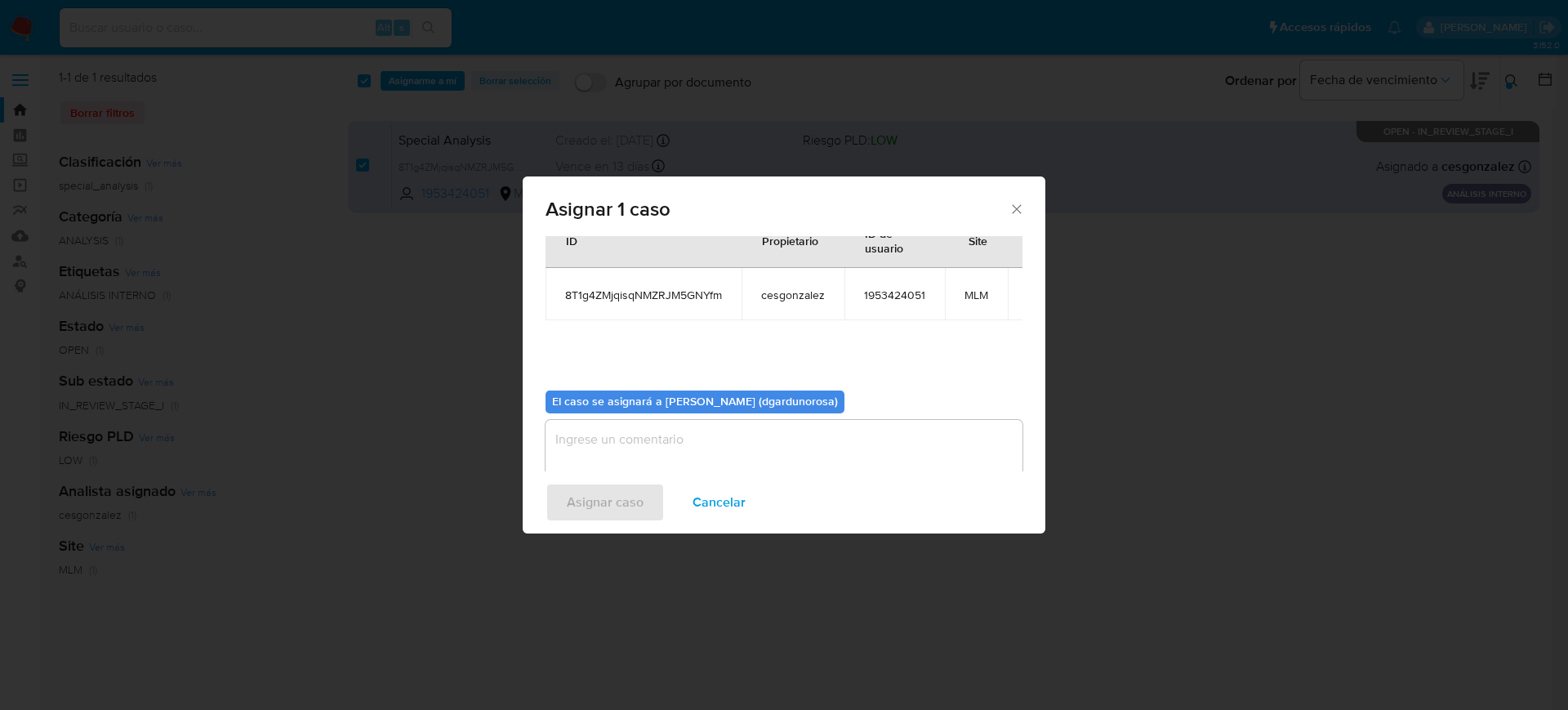
scroll to position [85, 0]
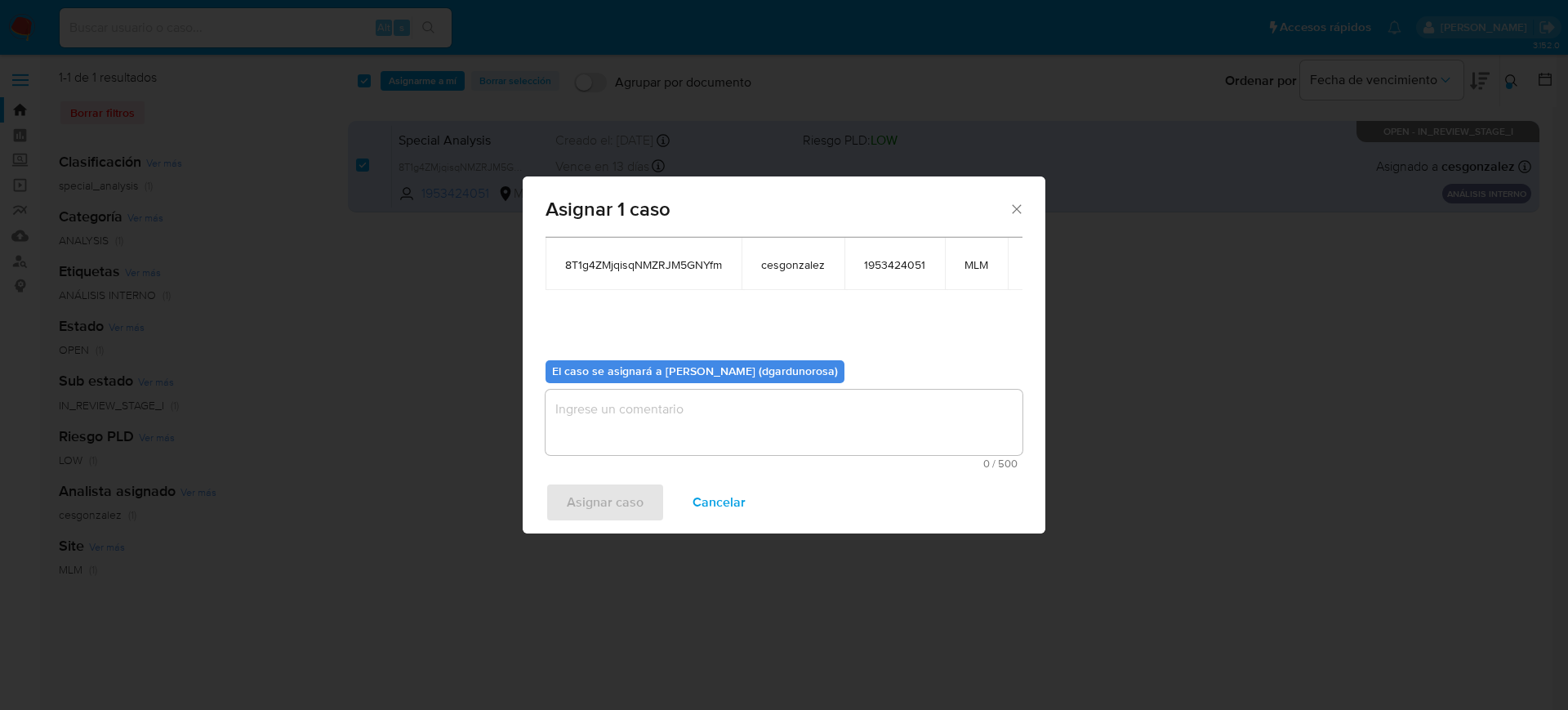
click at [762, 406] on textarea "assign-modal" at bounding box center [784, 422] width 477 height 65
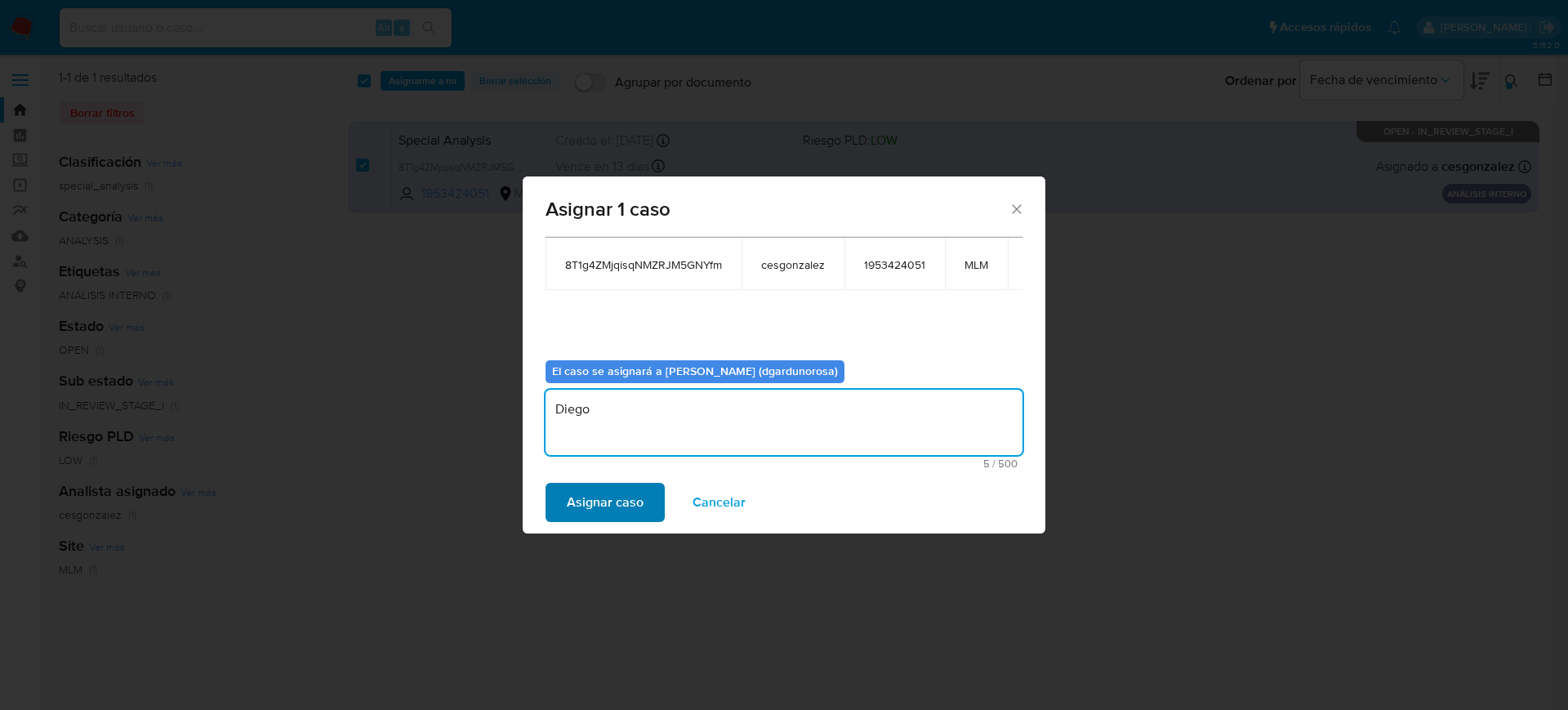
type textarea "Diego"
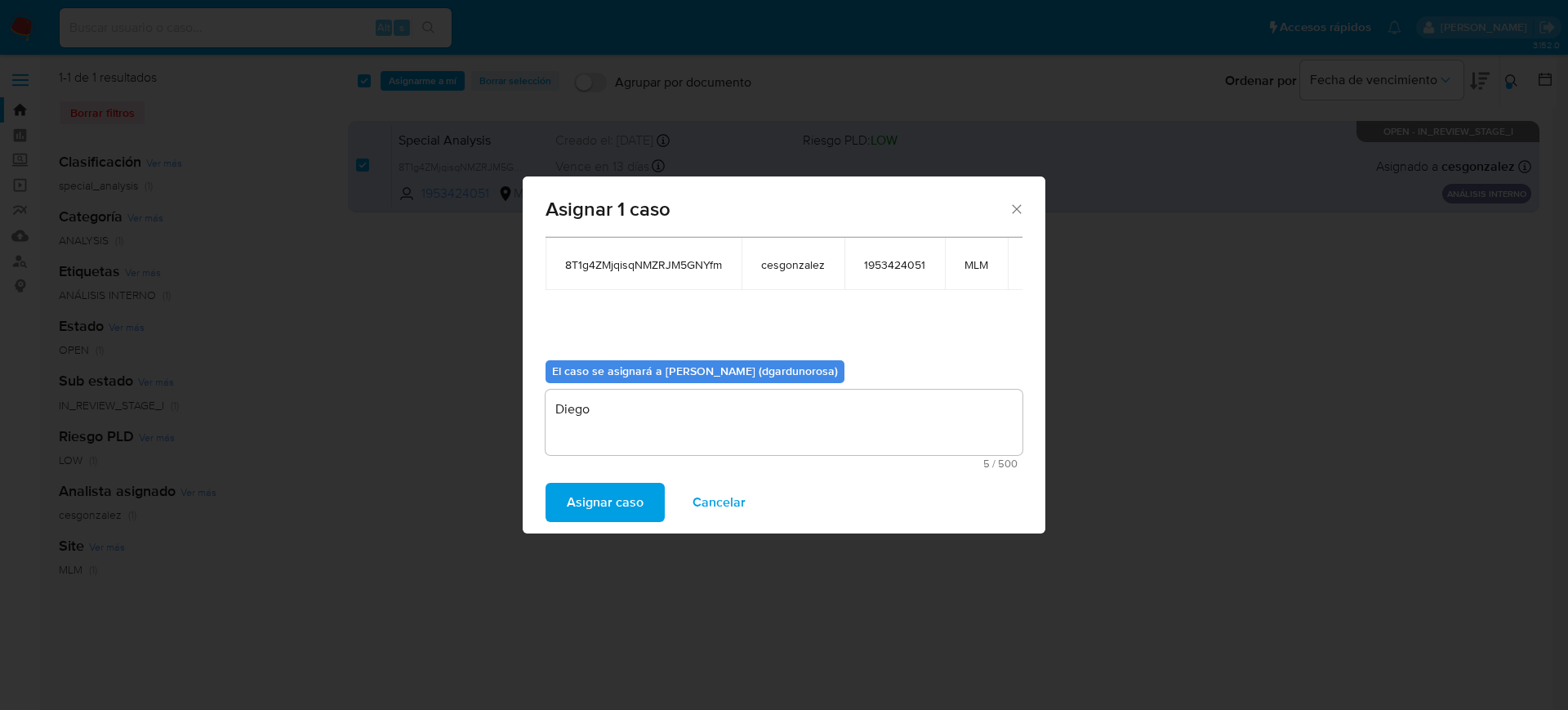
click at [640, 497] on span "Asignar caso" at bounding box center [604, 501] width 77 height 36
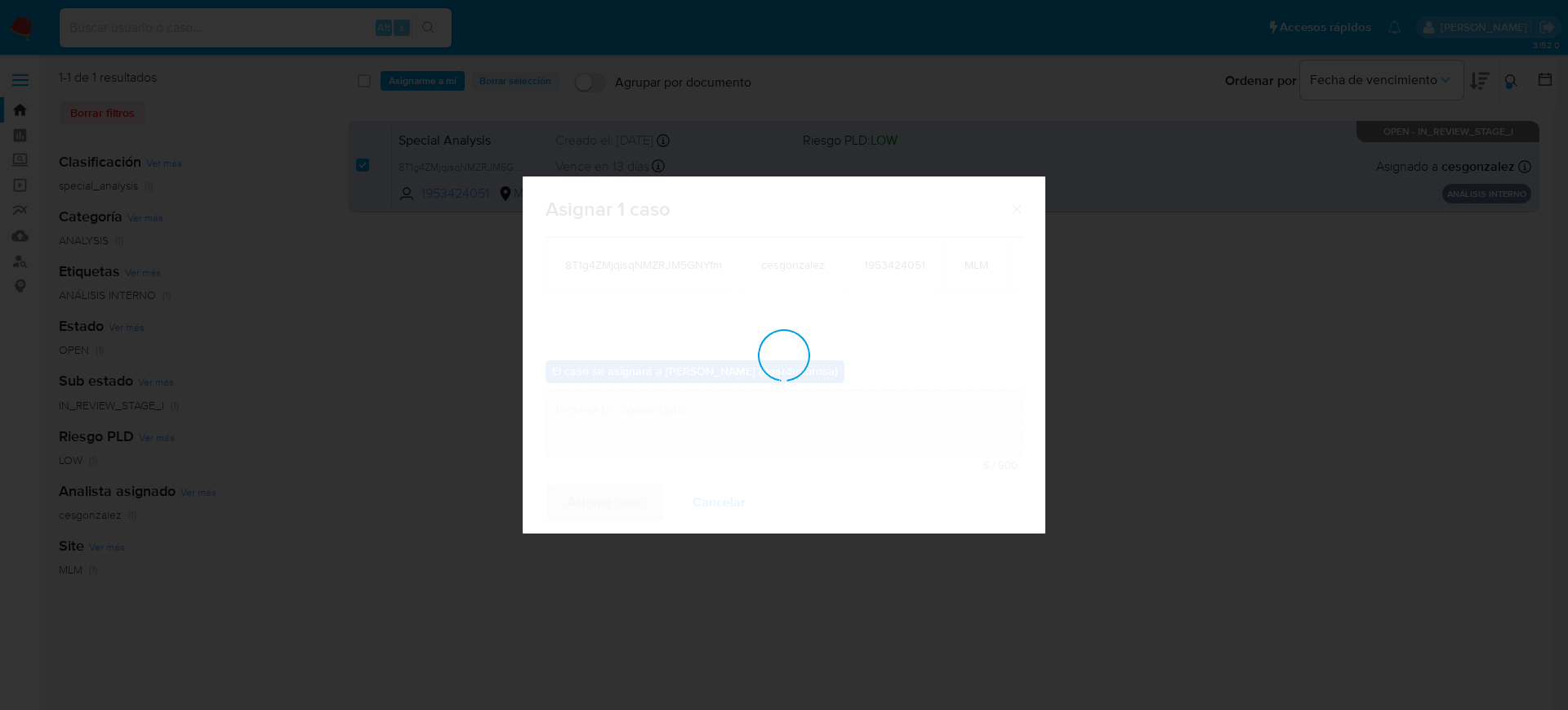
checkbox input "false"
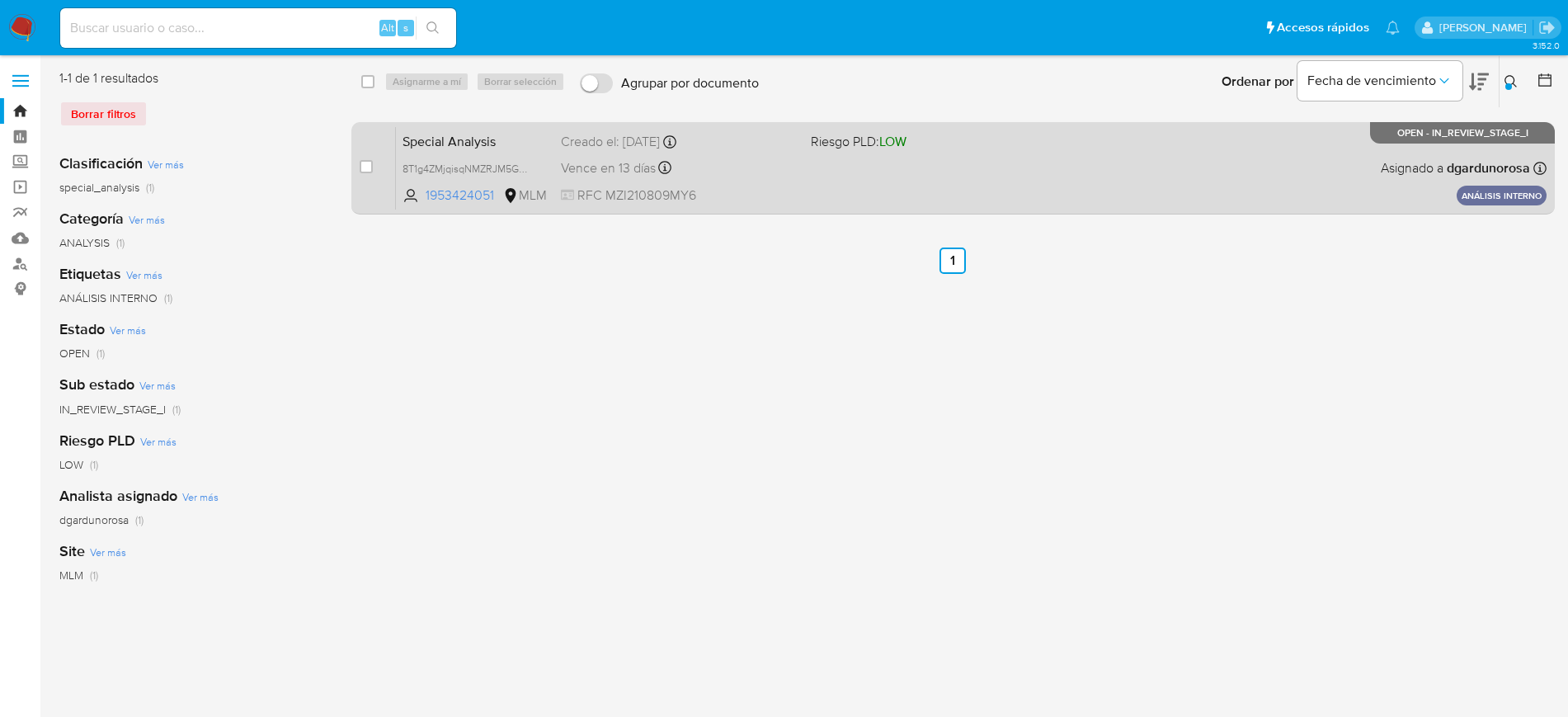
click at [1142, 127] on div "Special Analysis 8T1g4ZMjqisqNMZRJM5GNYfm 1953424051 MLM Riesgo PLD: LOW Creado…" at bounding box center [972, 168] width 1151 height 84
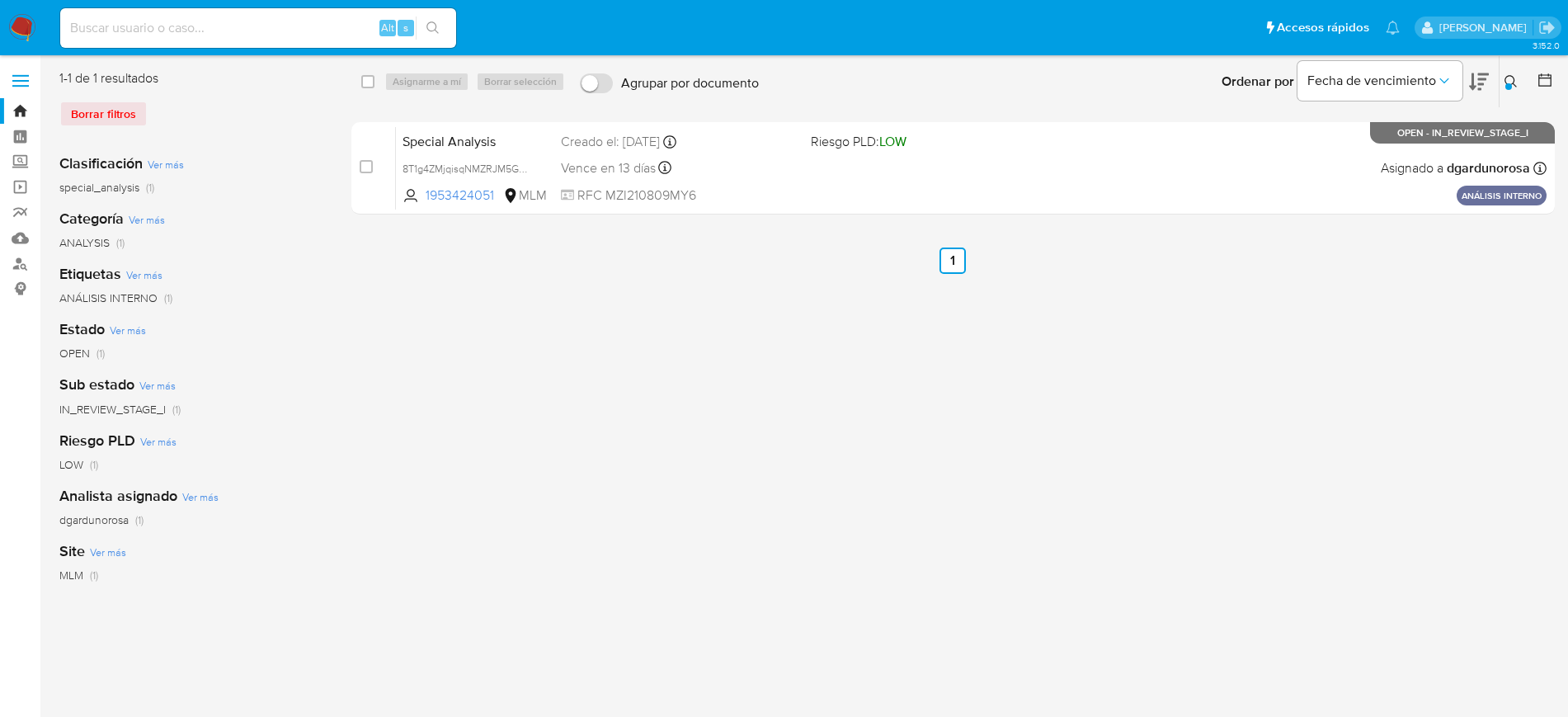
click at [1509, 75] on icon at bounding box center [1511, 81] width 12 height 12
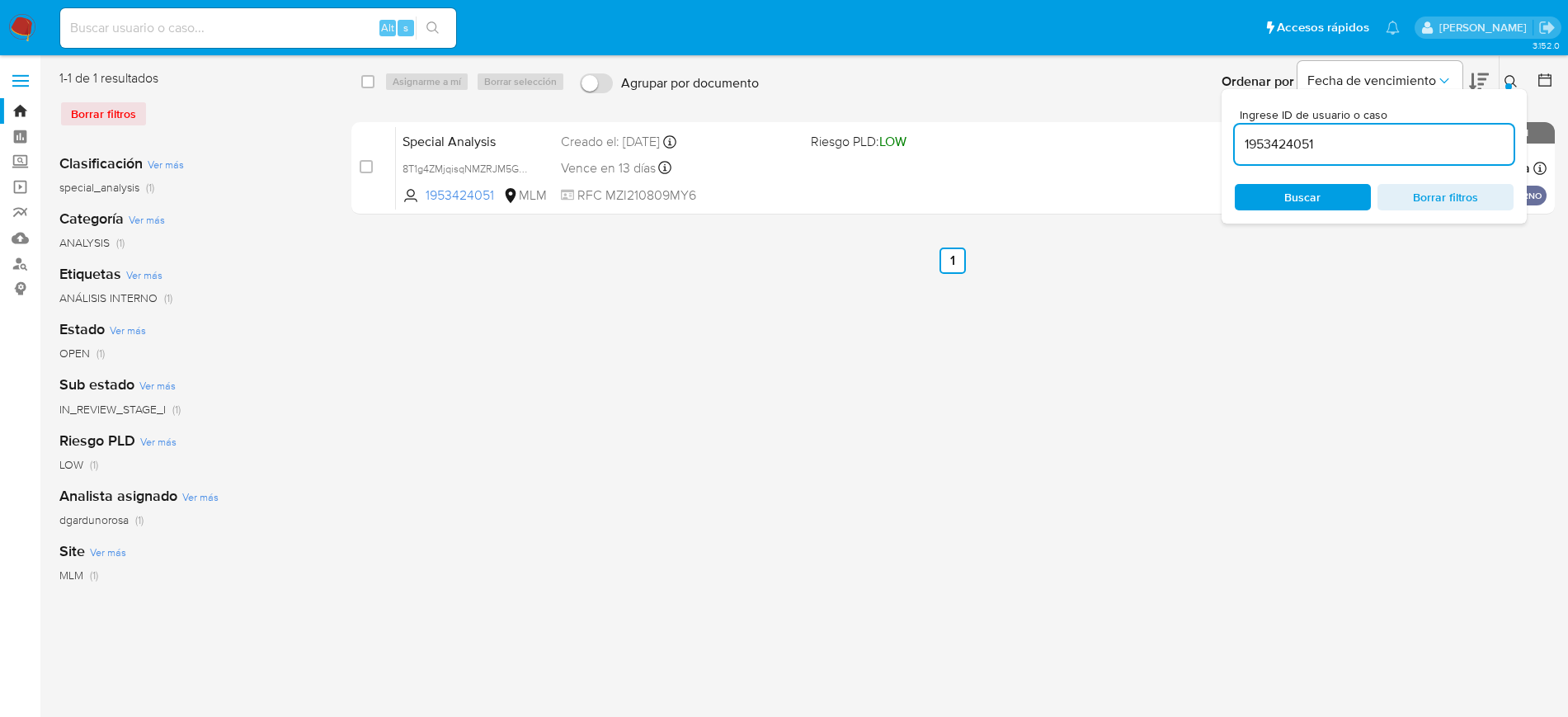
click at [1305, 149] on input "1953424051" at bounding box center [1374, 144] width 279 height 21
click at [1300, 157] on div "1953424051" at bounding box center [1374, 144] width 279 height 40
type input "1842391492"
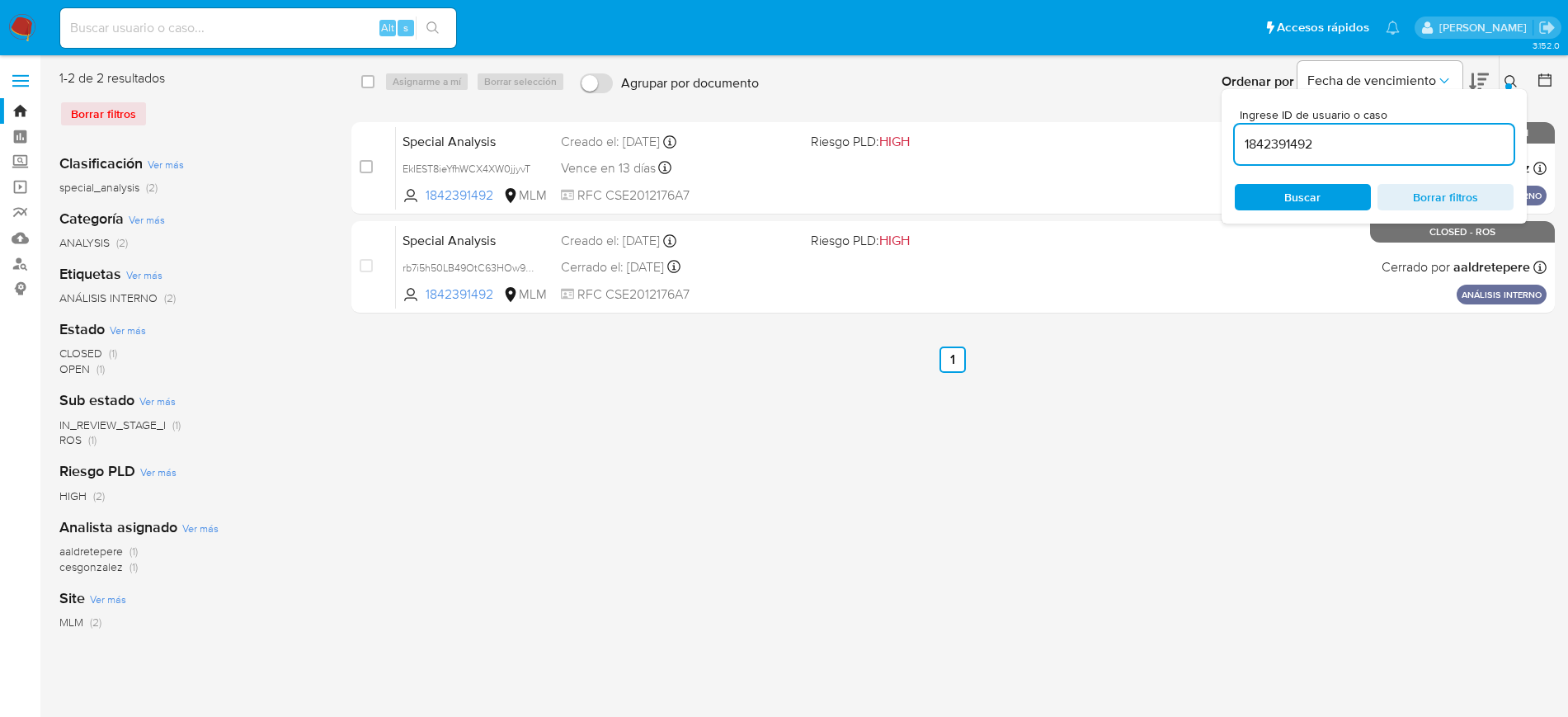
click at [1508, 75] on icon at bounding box center [1511, 81] width 12 height 12
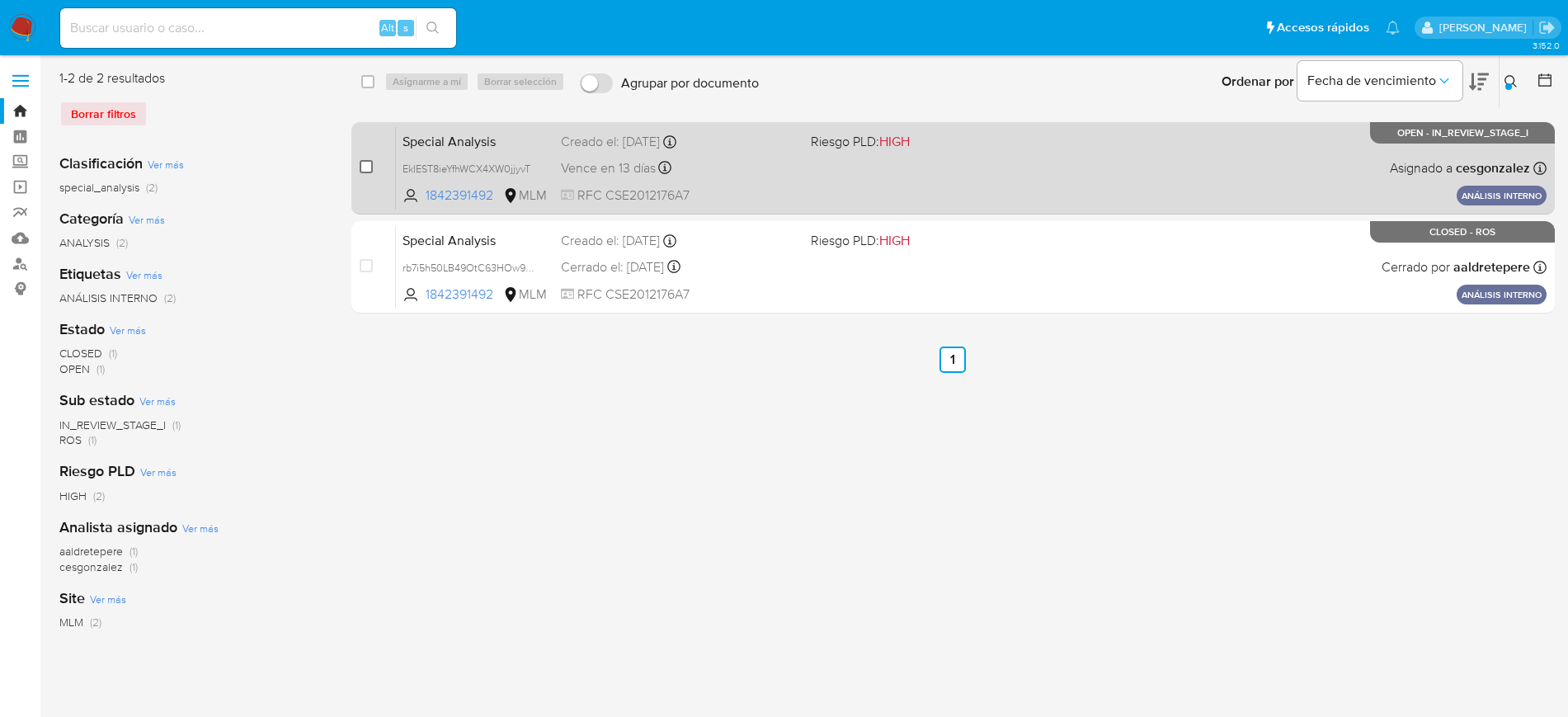
click at [372, 166] on div "case-item-checkbox No es posible asignar el caso" at bounding box center [378, 168] width 36 height 84
click at [368, 166] on input "checkbox" at bounding box center [366, 166] width 13 height 13
checkbox input "true"
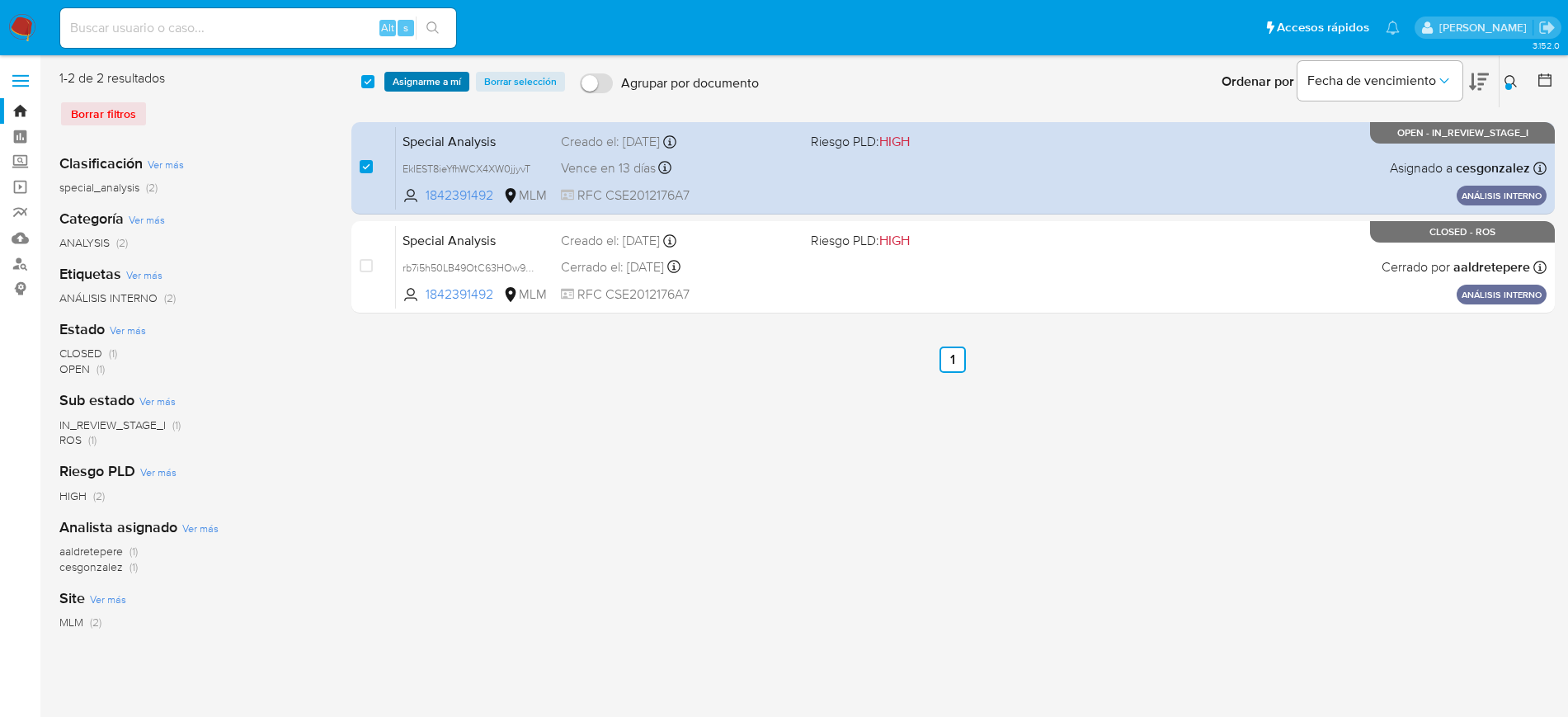
click at [422, 84] on span "Asignarme a mí" at bounding box center [427, 82] width 68 height 17
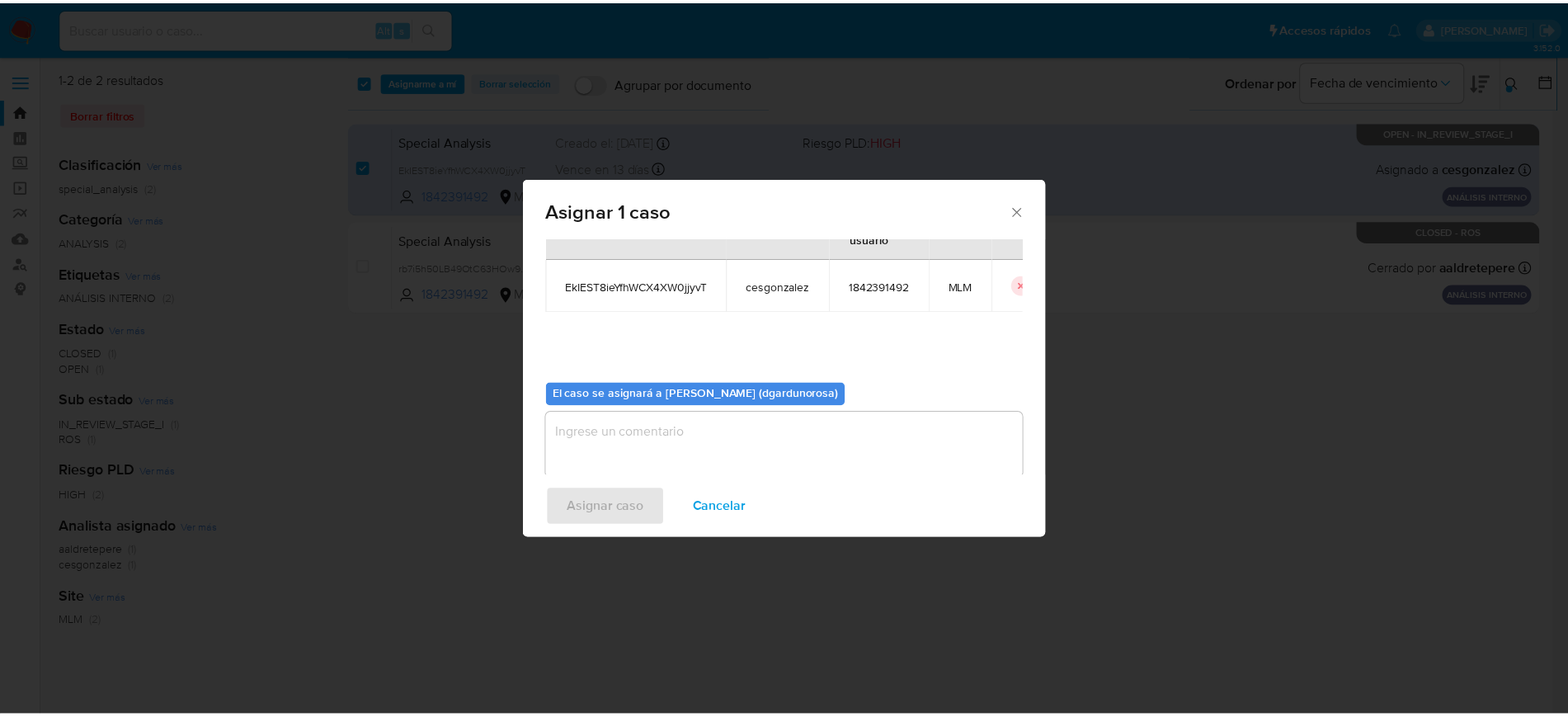
scroll to position [86, 0]
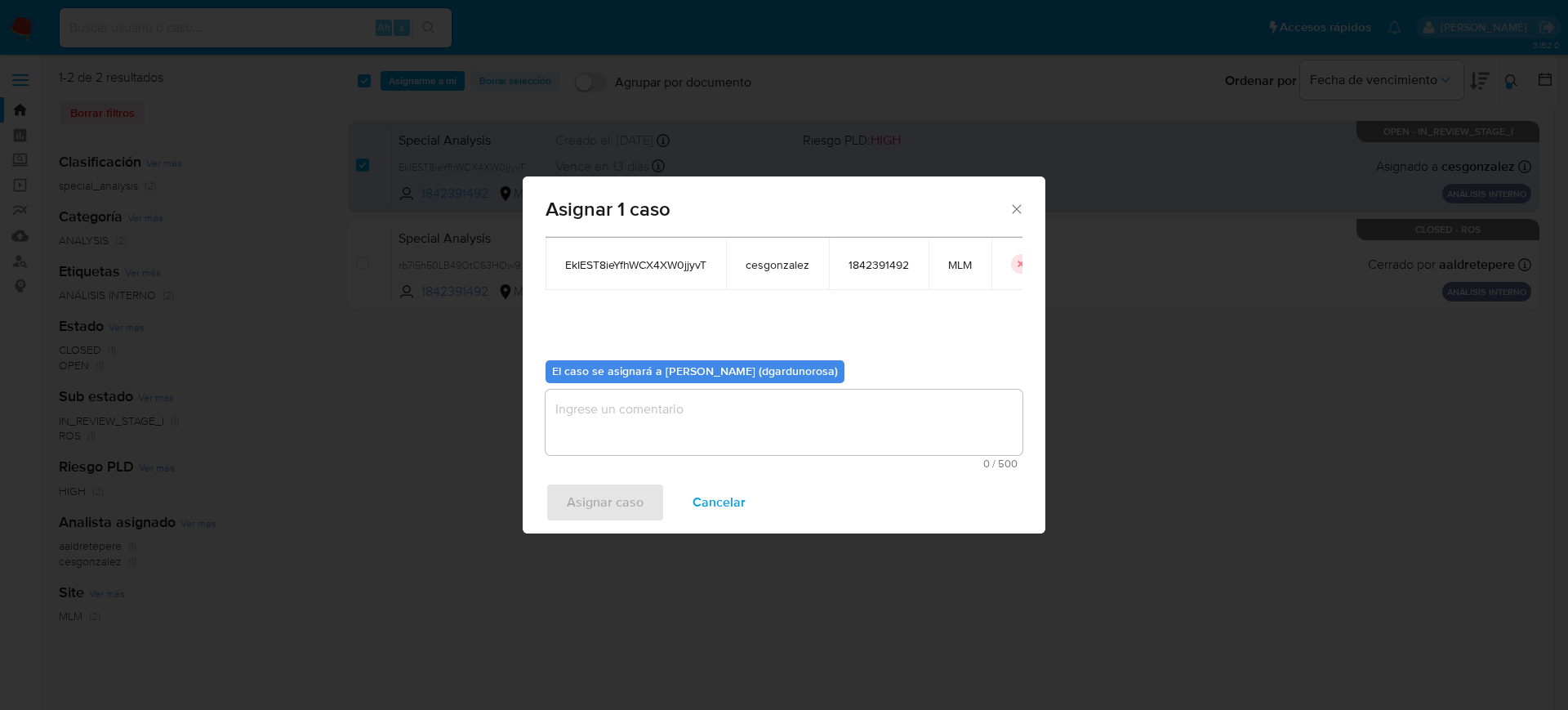
click at [736, 390] on div "0 / 500 500 caracteres restantes" at bounding box center [784, 429] width 477 height 79
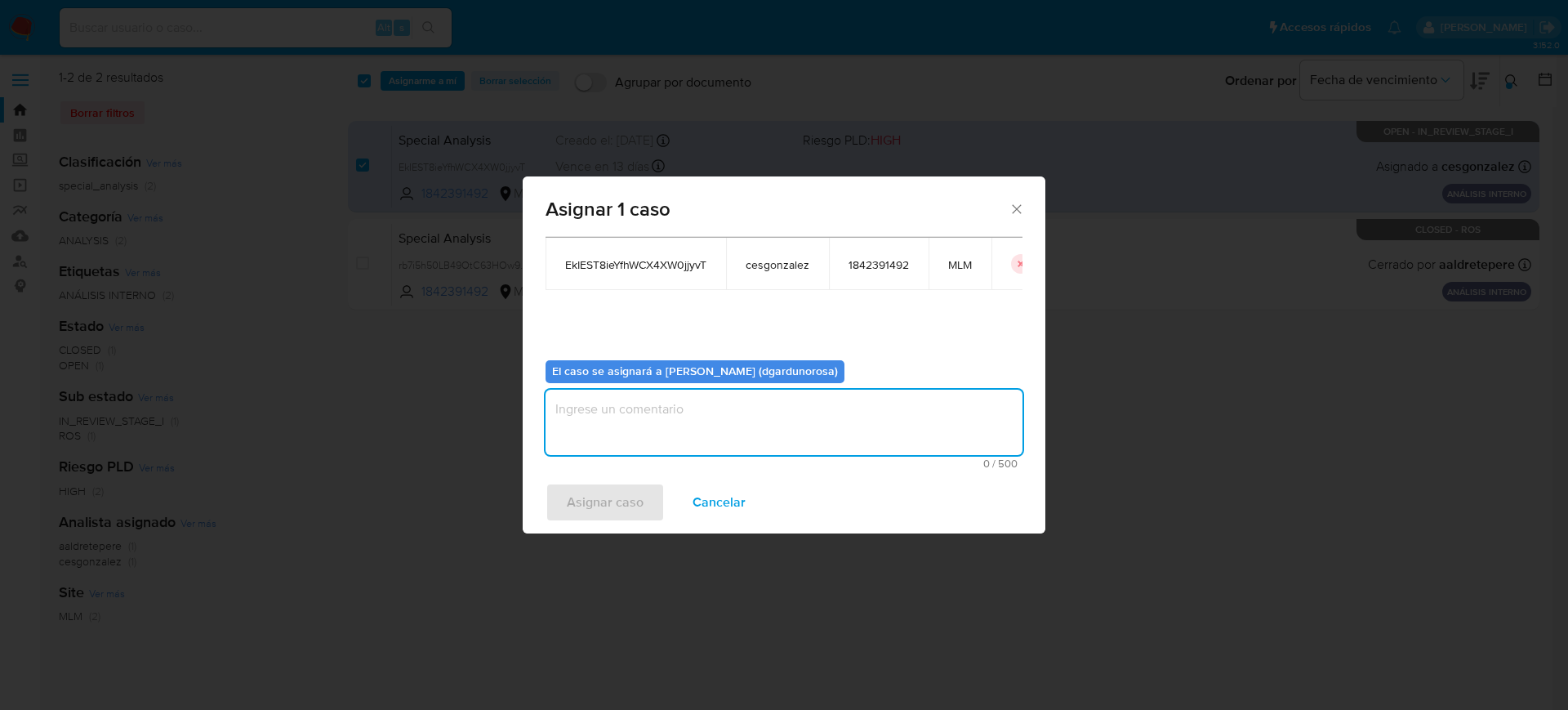
click at [738, 394] on textarea "assign-modal" at bounding box center [784, 422] width 477 height 65
type textarea "Diego"
click at [596, 504] on span "Asignar caso" at bounding box center [604, 501] width 77 height 36
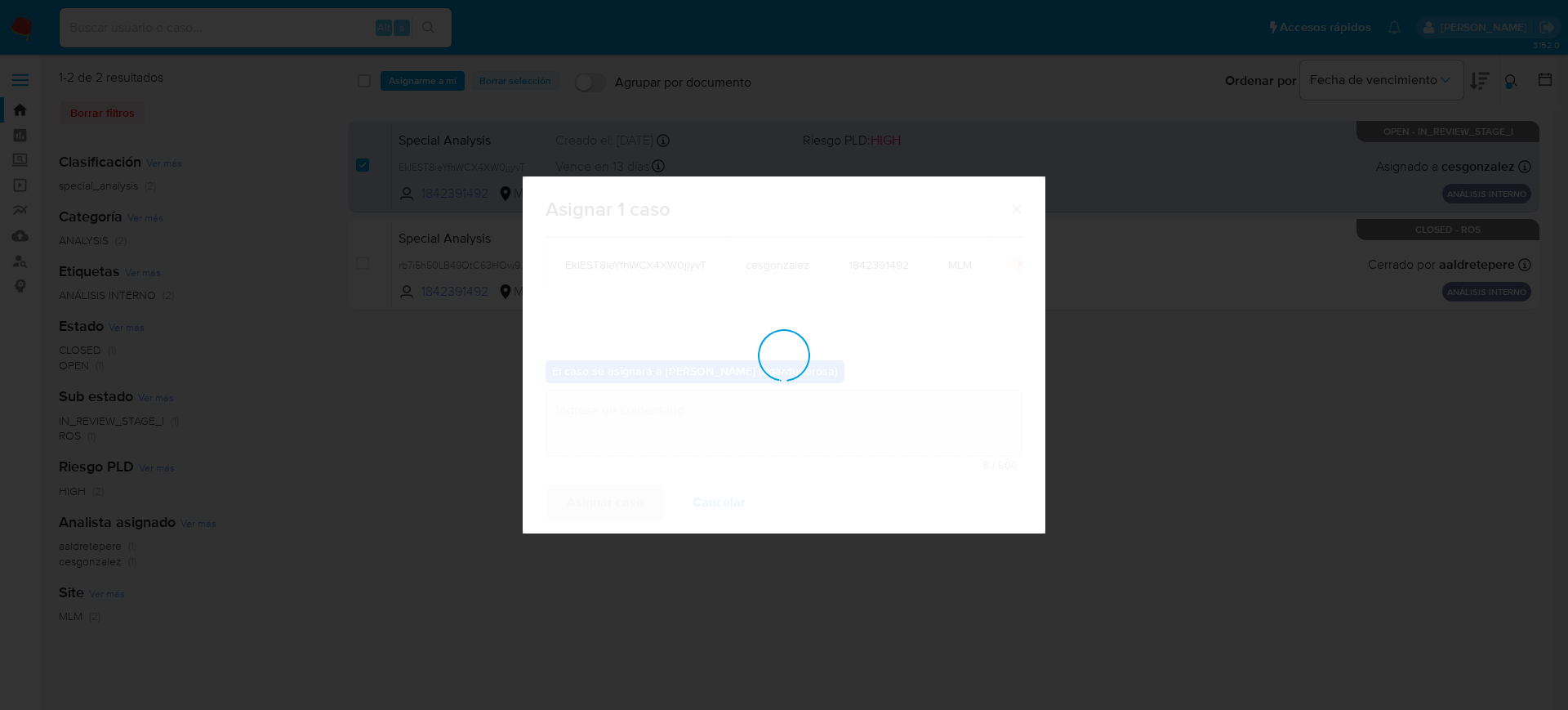
checkbox input "false"
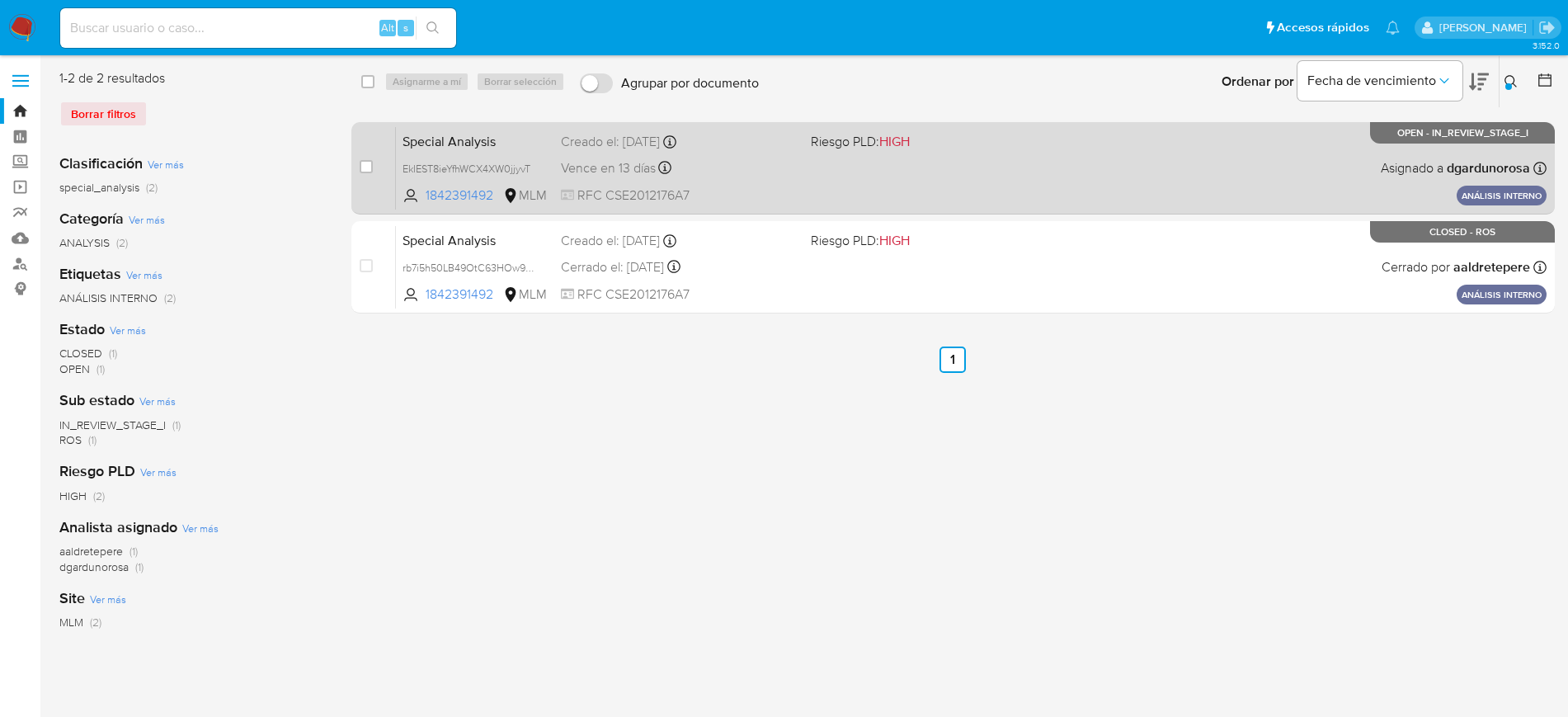
click at [1016, 182] on div "Special Analysis EkIEST8ieYfhWCX4XW0jjyvT 1842391492 MLM Riesgo PLD: HIGH Cread…" at bounding box center [972, 168] width 1151 height 84
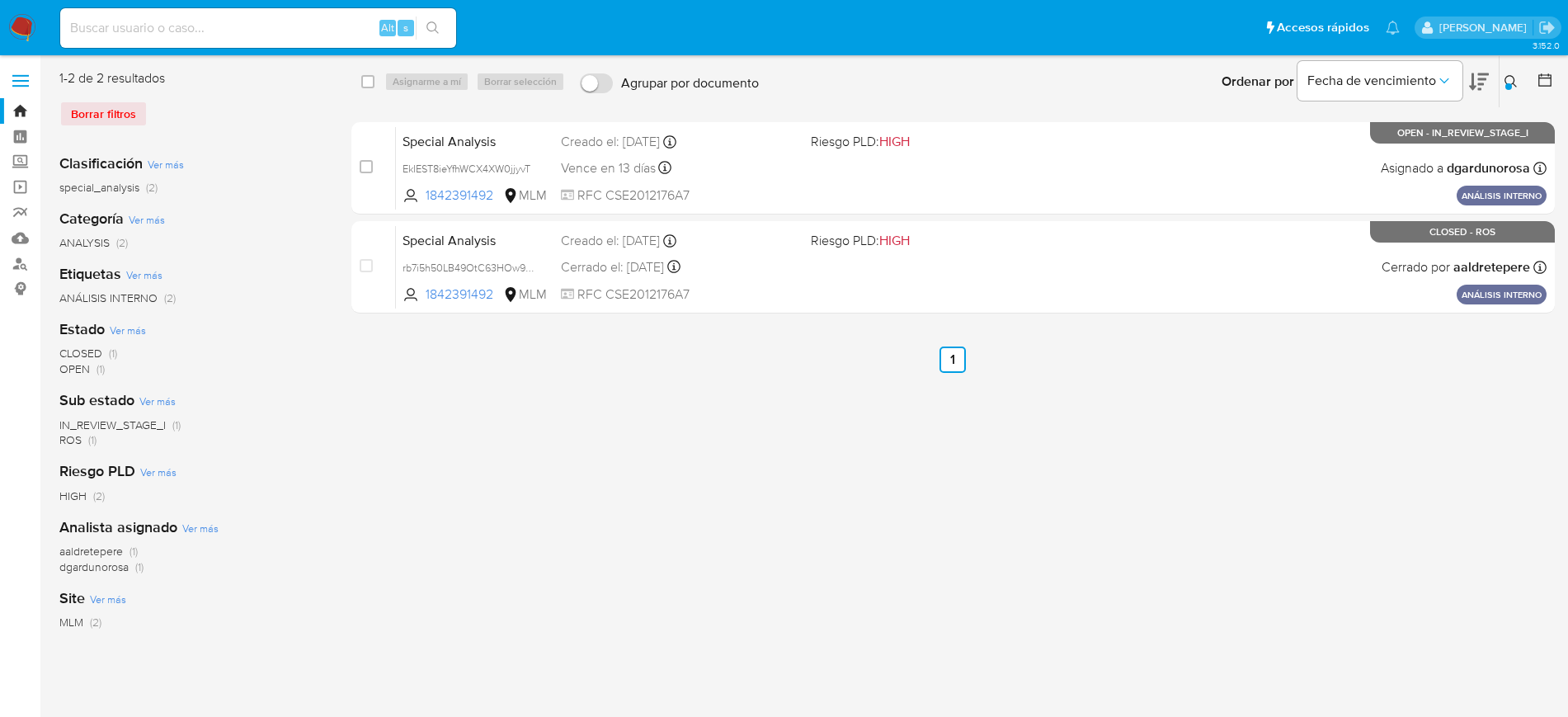
click at [1506, 76] on icon at bounding box center [1511, 81] width 13 height 13
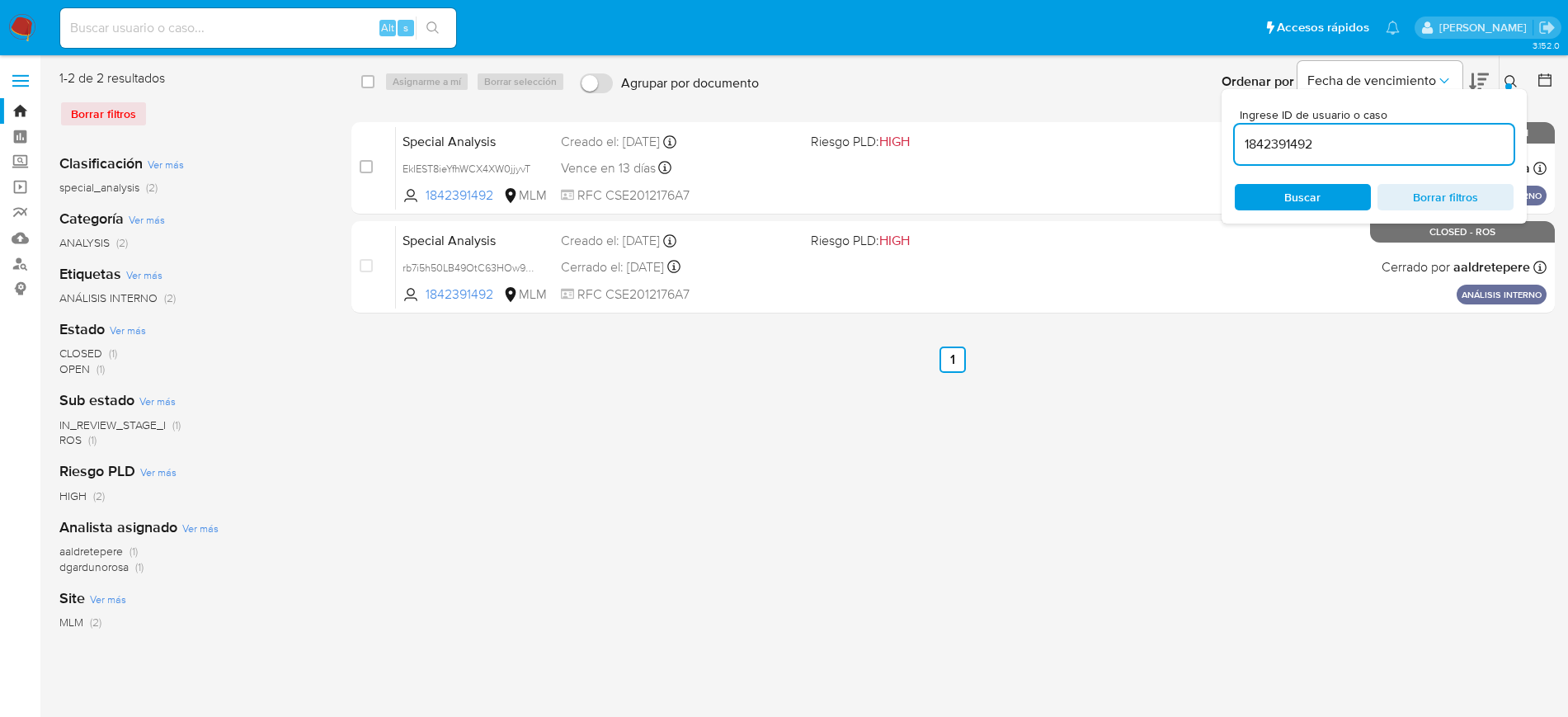
click at [1269, 139] on input "1842391492" at bounding box center [1374, 144] width 279 height 21
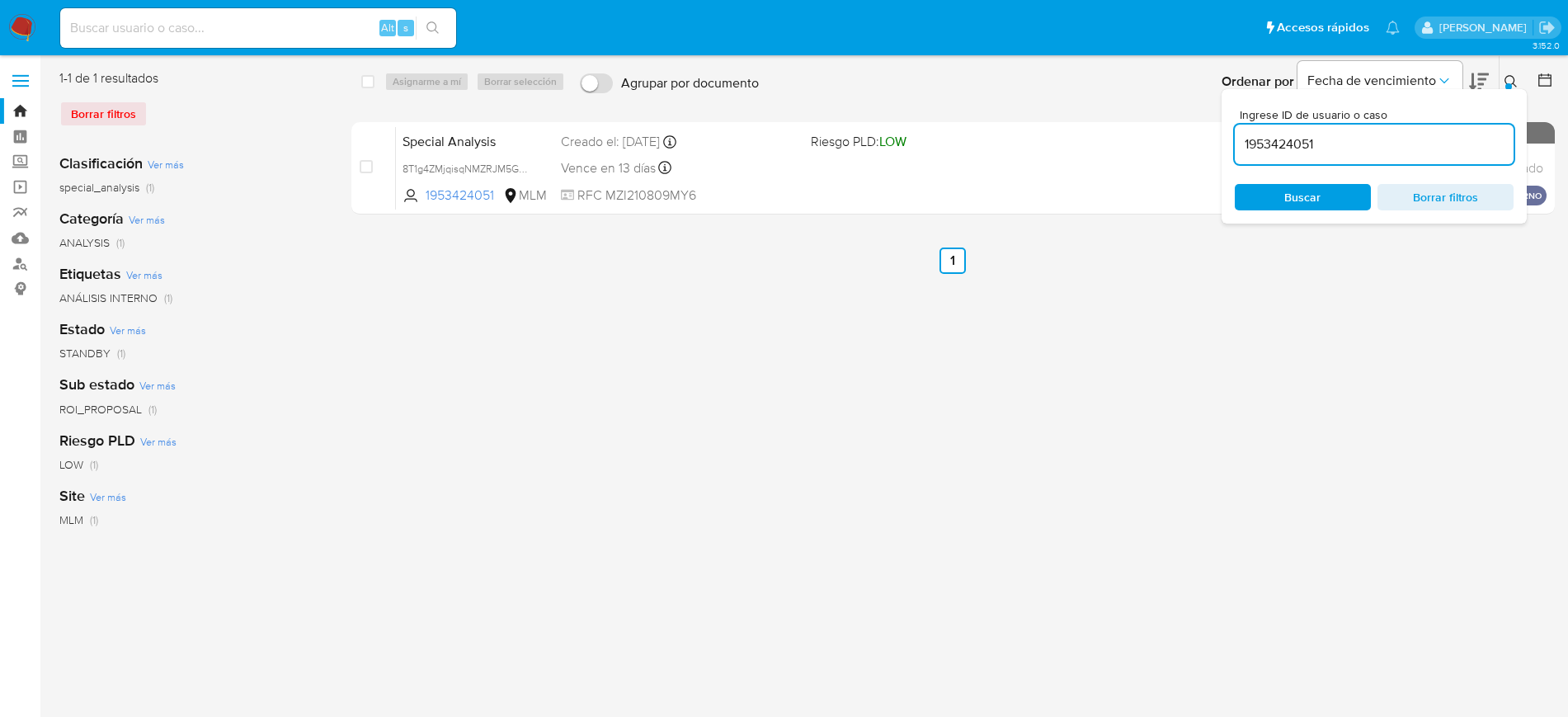
click at [1500, 86] on button at bounding box center [1513, 82] width 28 height 20
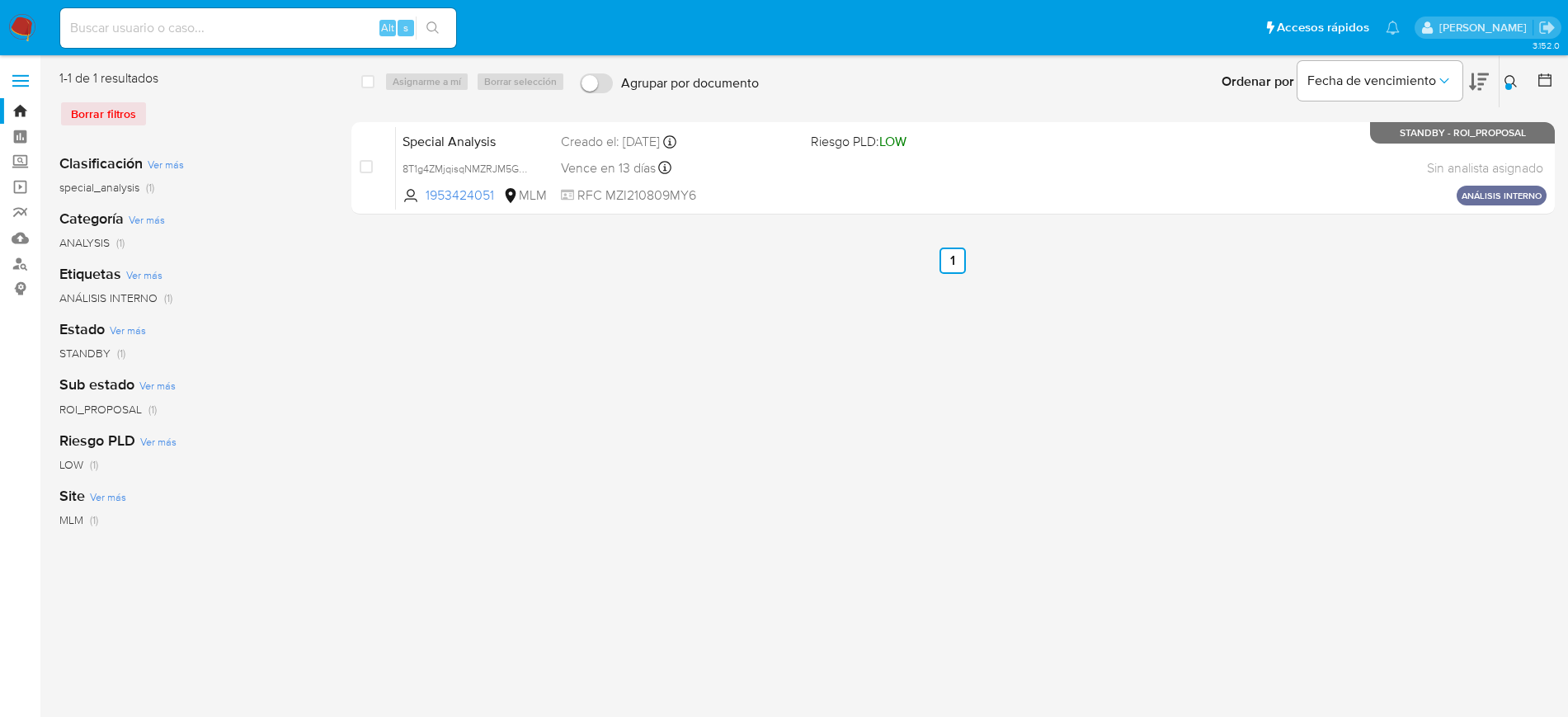
click at [1500, 86] on button at bounding box center [1513, 82] width 28 height 20
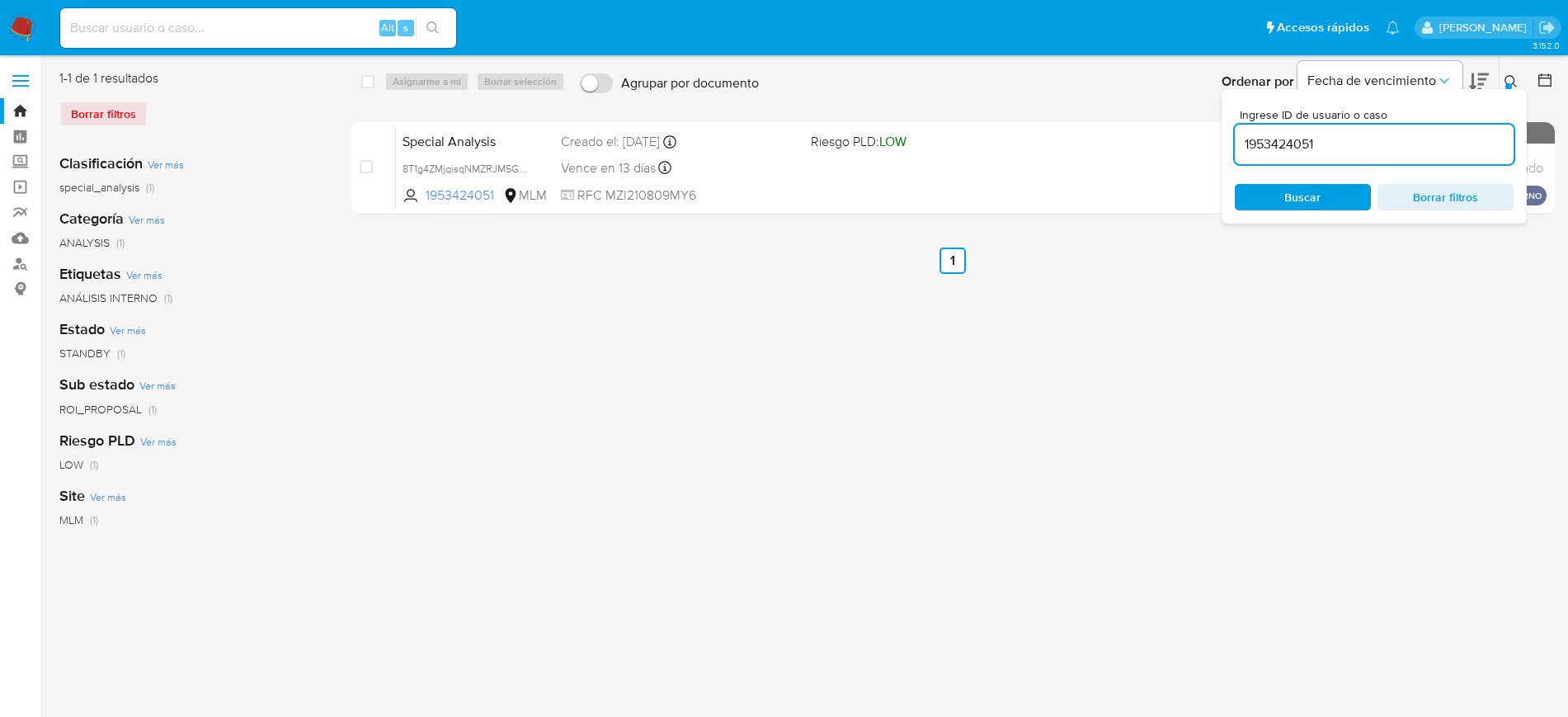
click at [1294, 152] on input "1953424051" at bounding box center [1374, 144] width 279 height 21
type input "1150793354"
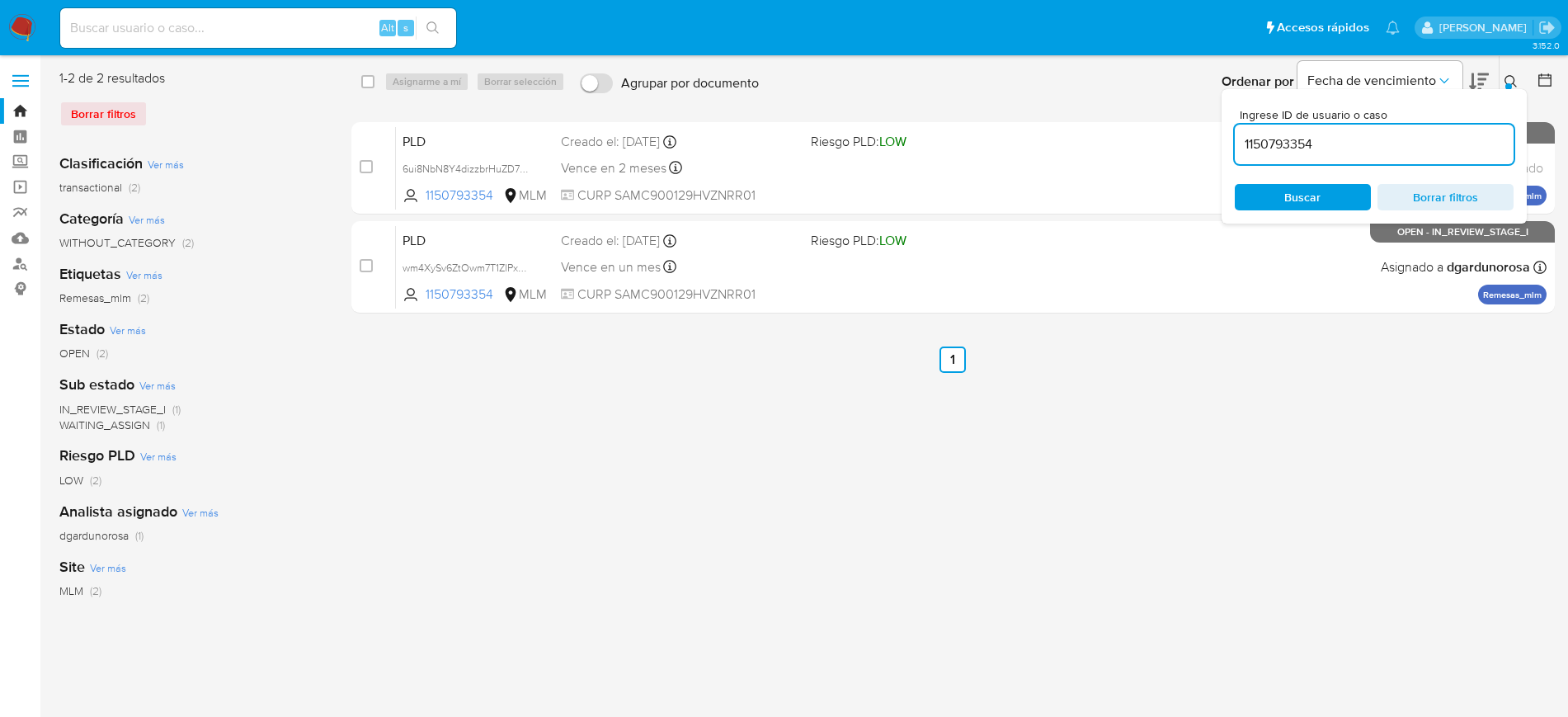
click at [1503, 82] on button at bounding box center [1513, 82] width 28 height 20
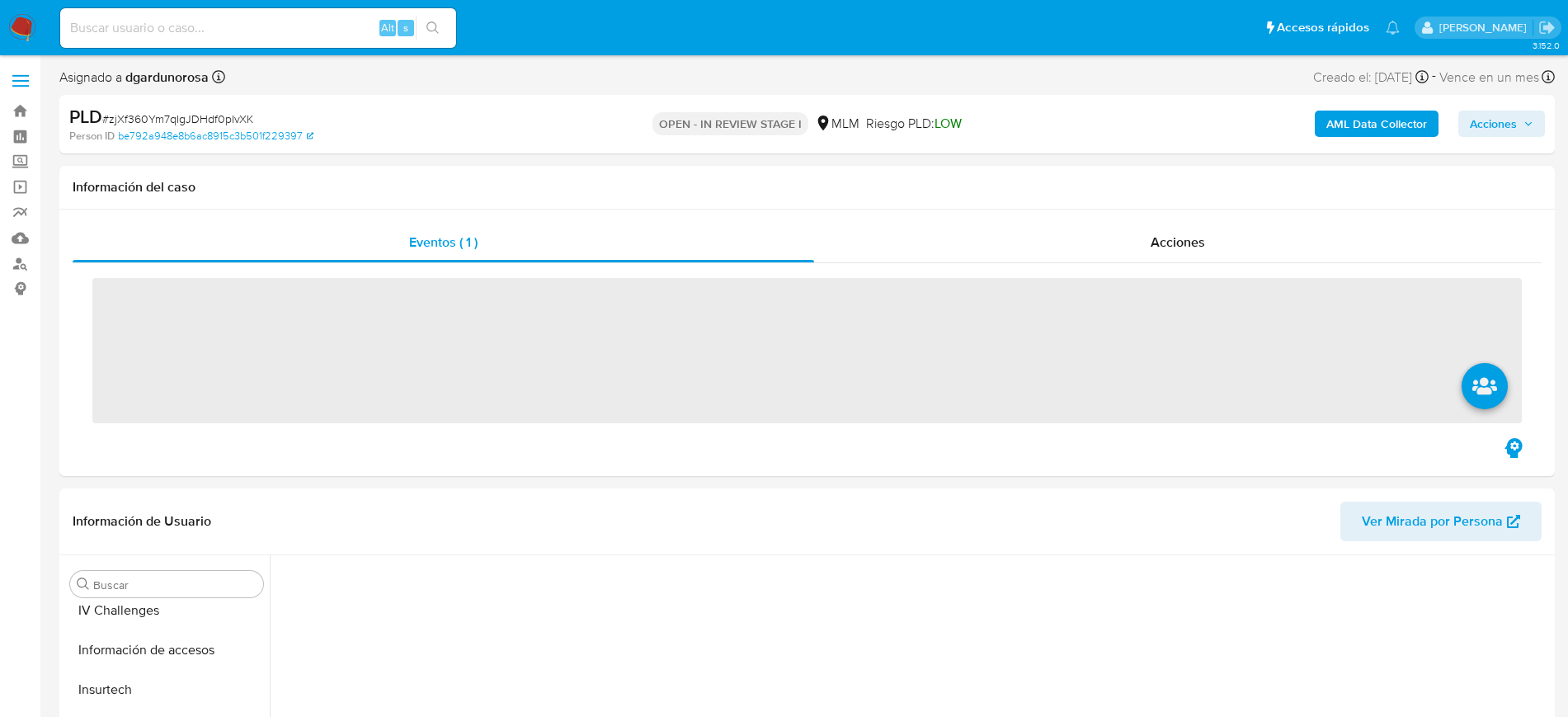
scroll to position [657, 0]
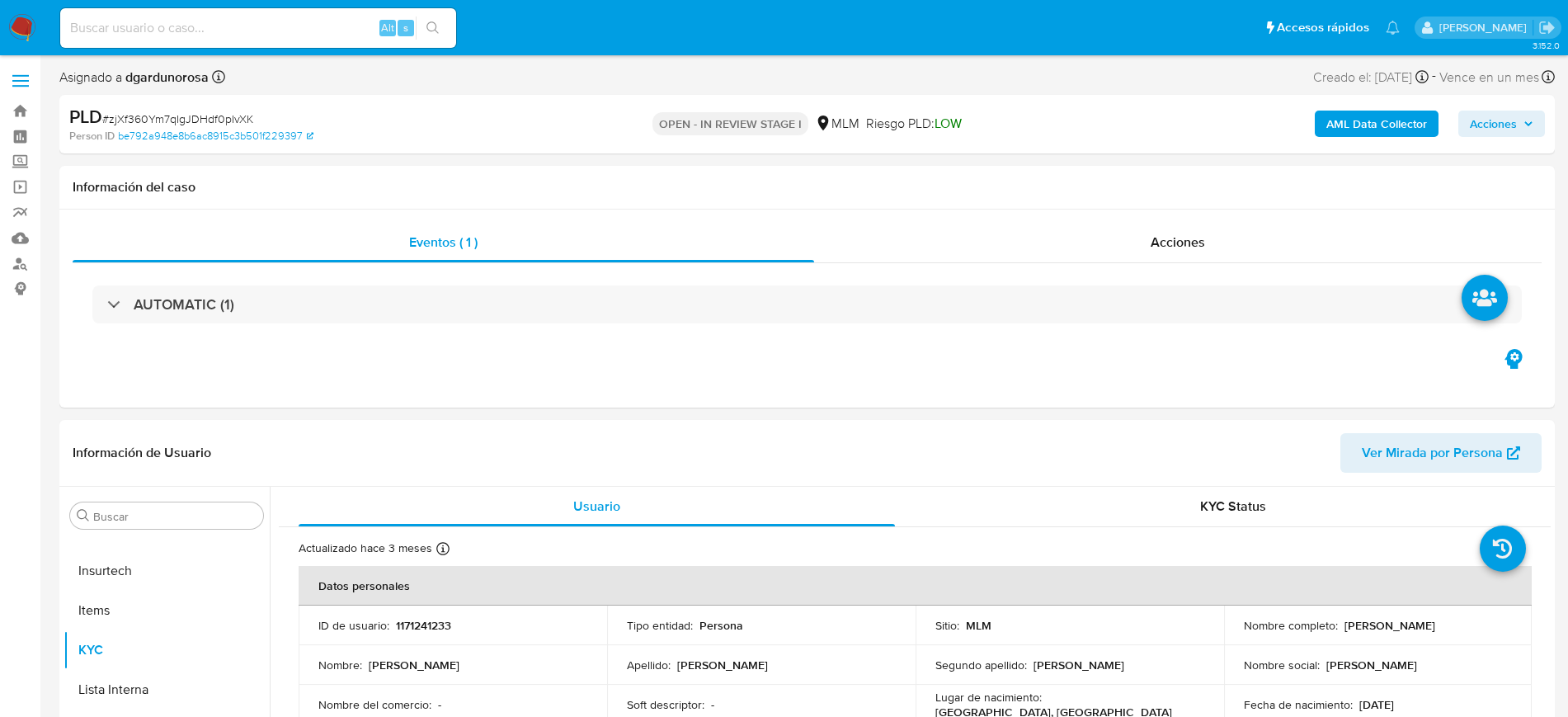
select select "10"
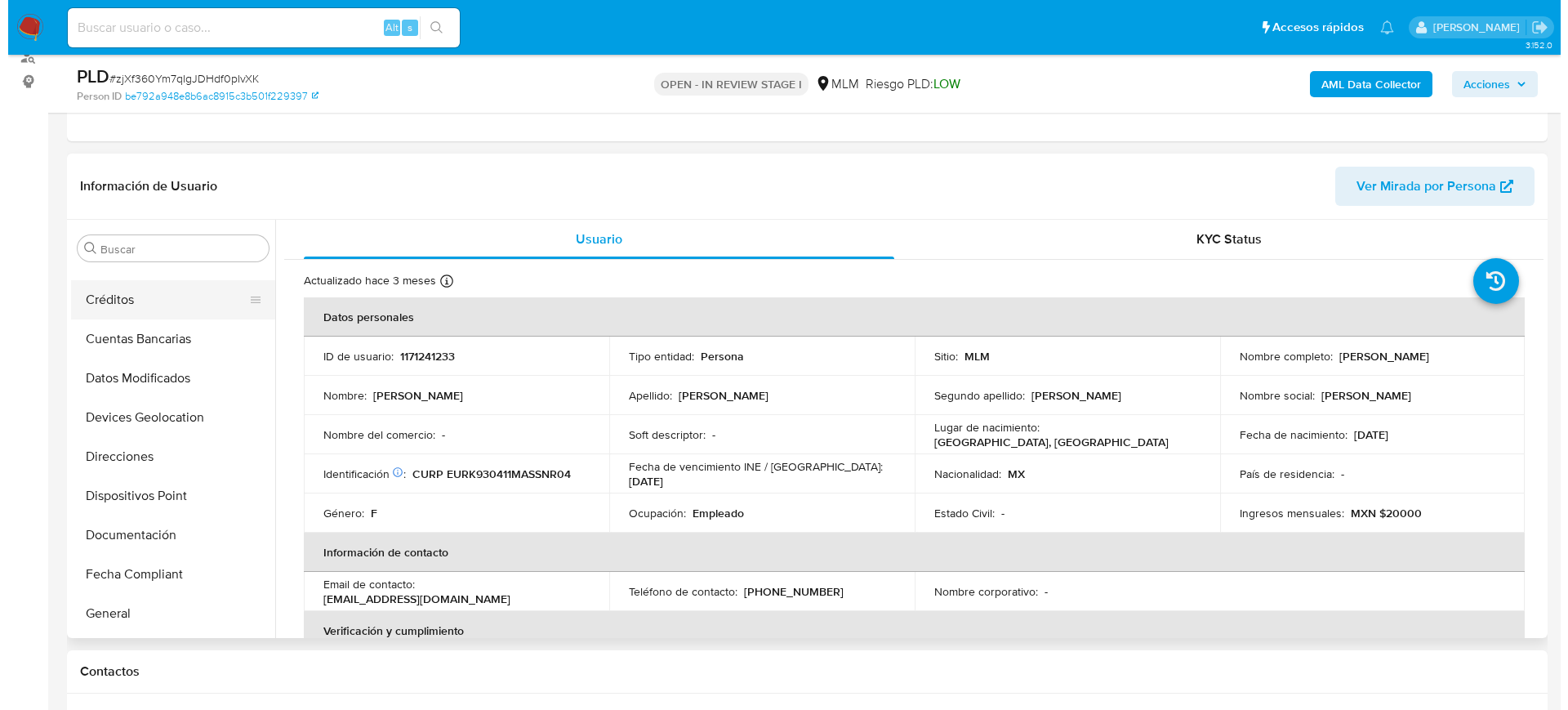
scroll to position [0, 0]
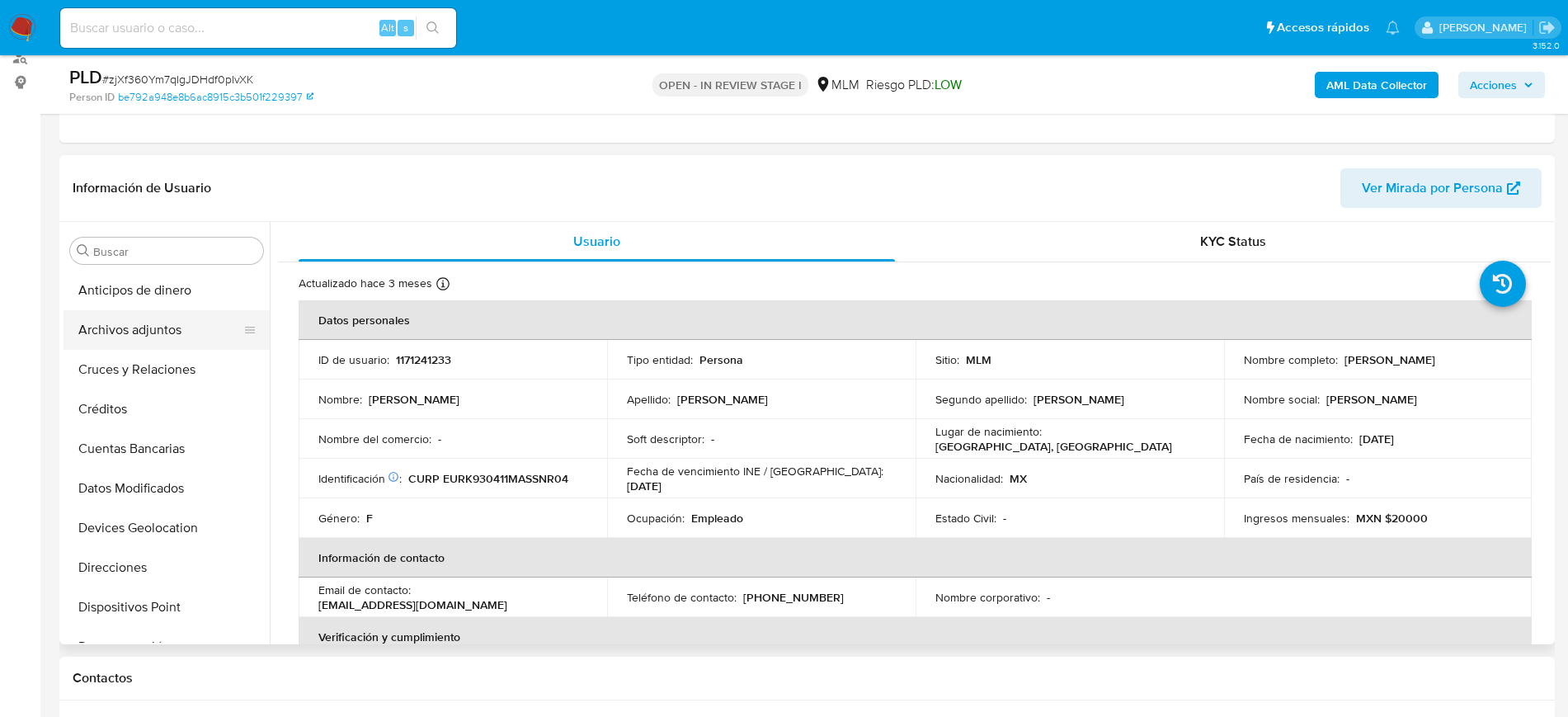
click at [149, 336] on button "Archivos adjuntos" at bounding box center [159, 330] width 193 height 40
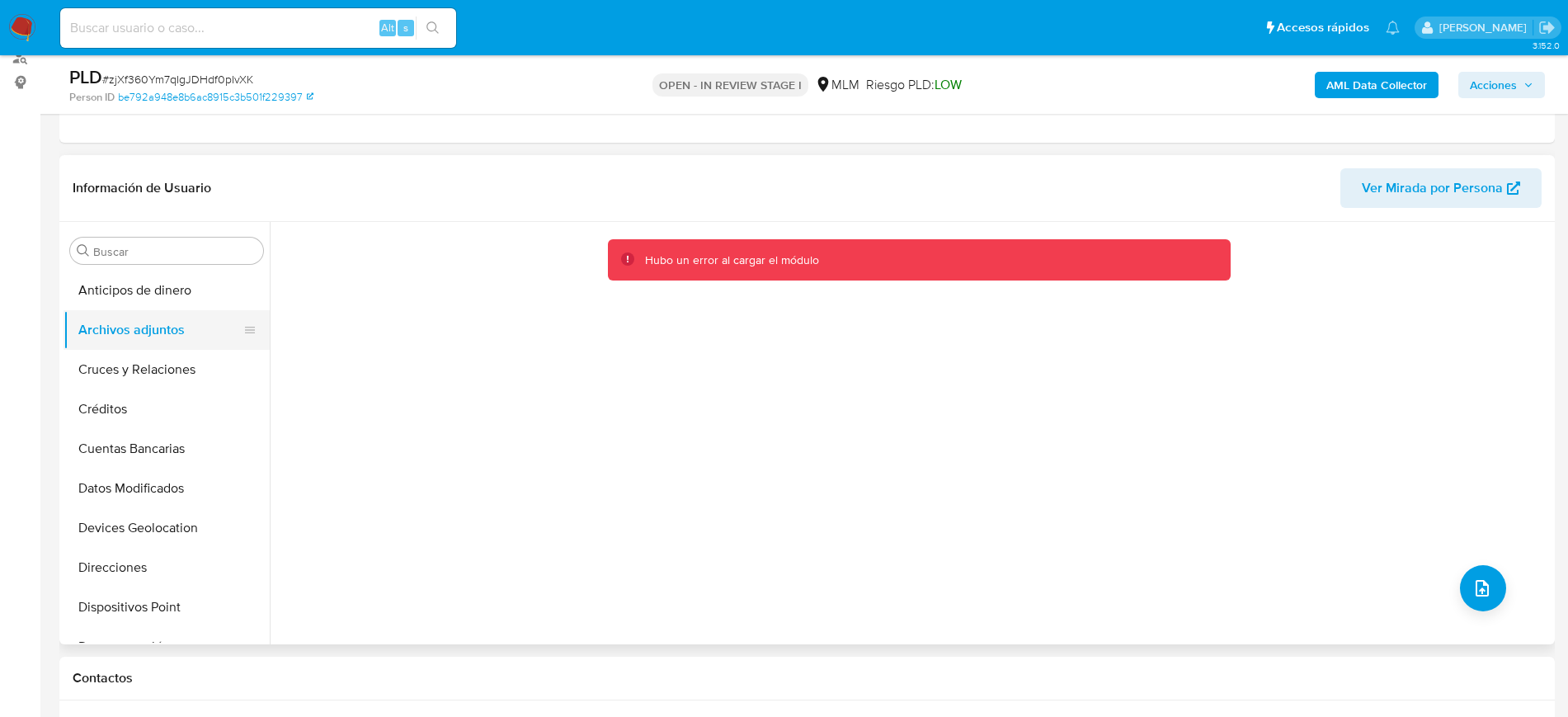
drag, startPoint x: 157, startPoint y: 362, endPoint x: 158, endPoint y: 333, distance: 29.0
click at [156, 362] on button "Cruces y Relaciones" at bounding box center [166, 370] width 206 height 40
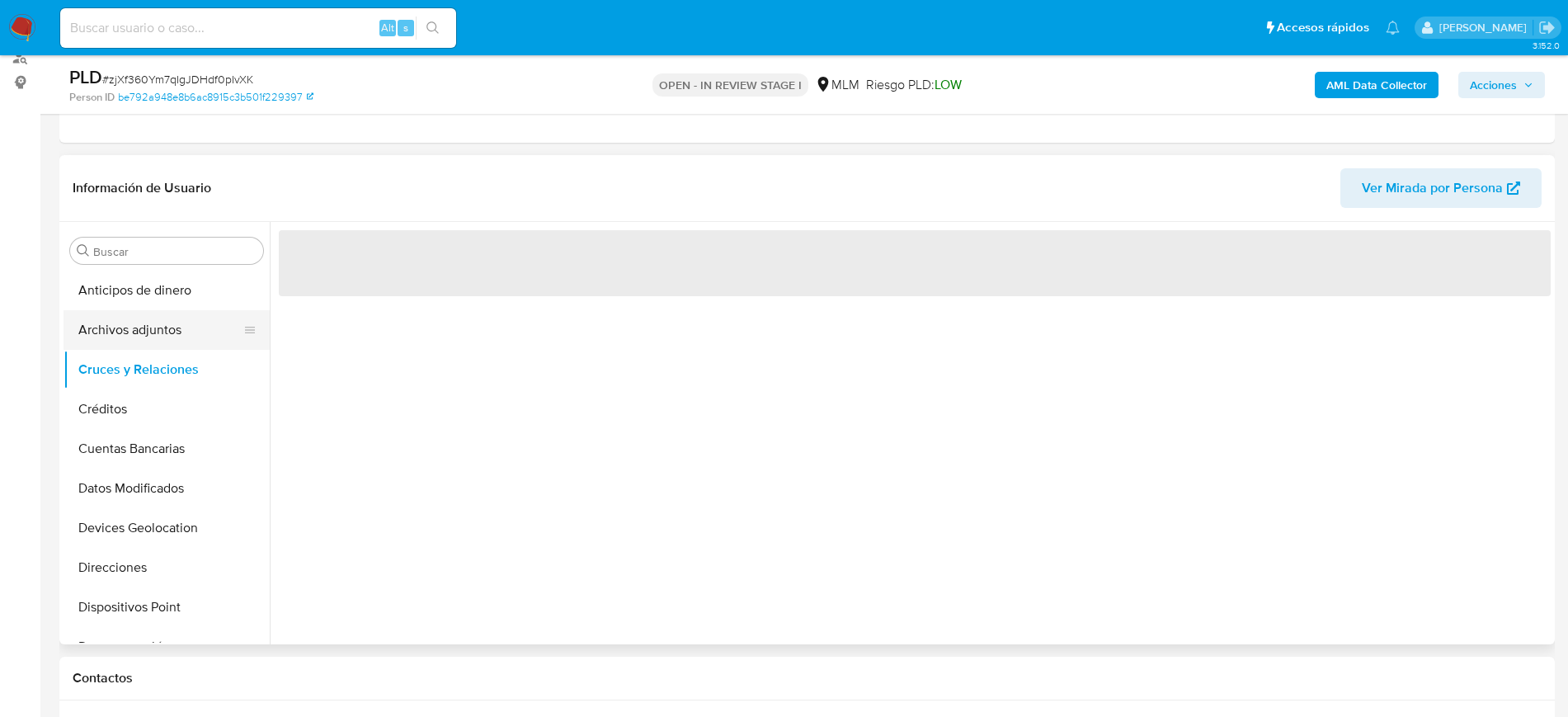
click at [158, 331] on button "Archivos adjuntos" at bounding box center [159, 330] width 193 height 40
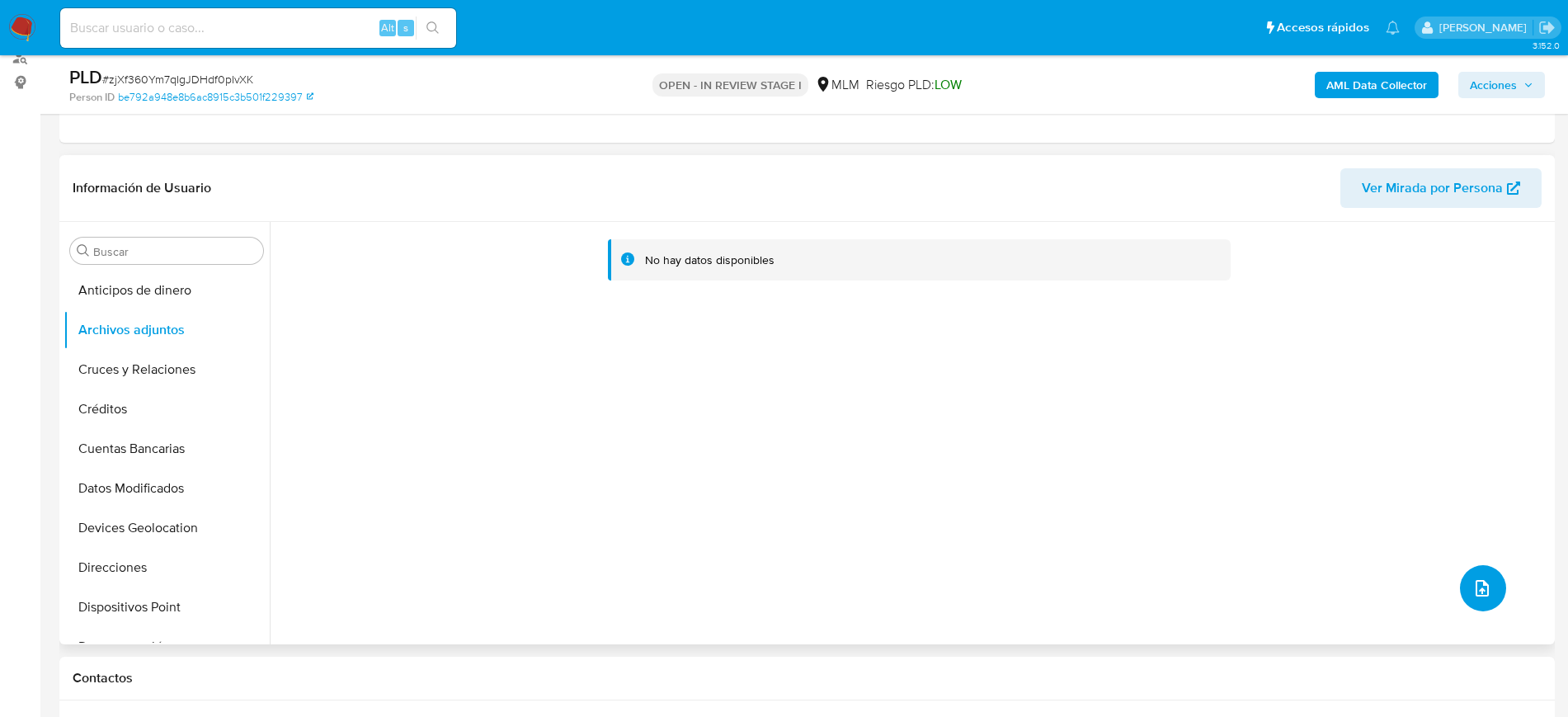
click at [1479, 581] on icon "upload-file" at bounding box center [1483, 588] width 20 height 20
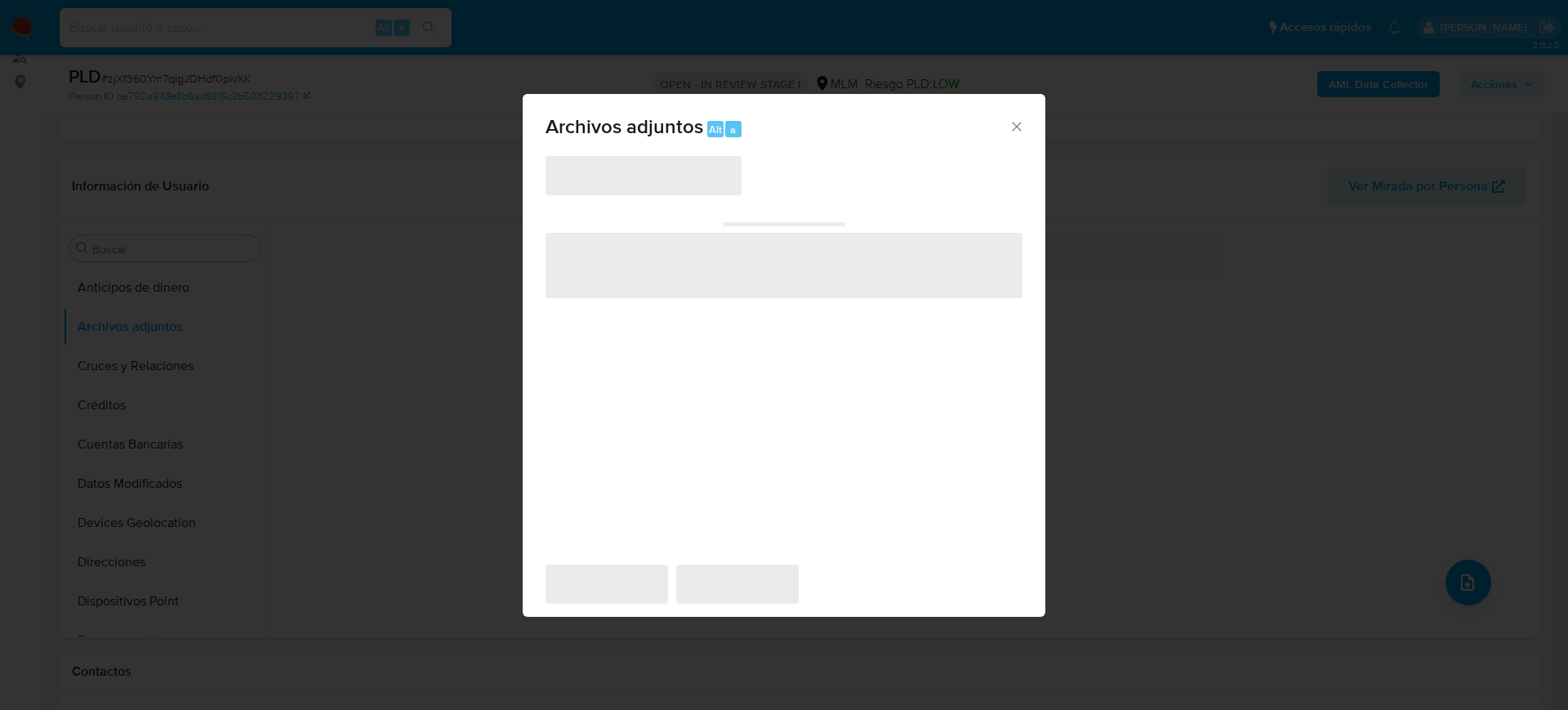
click at [1015, 133] on icon "Cerrar" at bounding box center [1016, 127] width 17 height 17
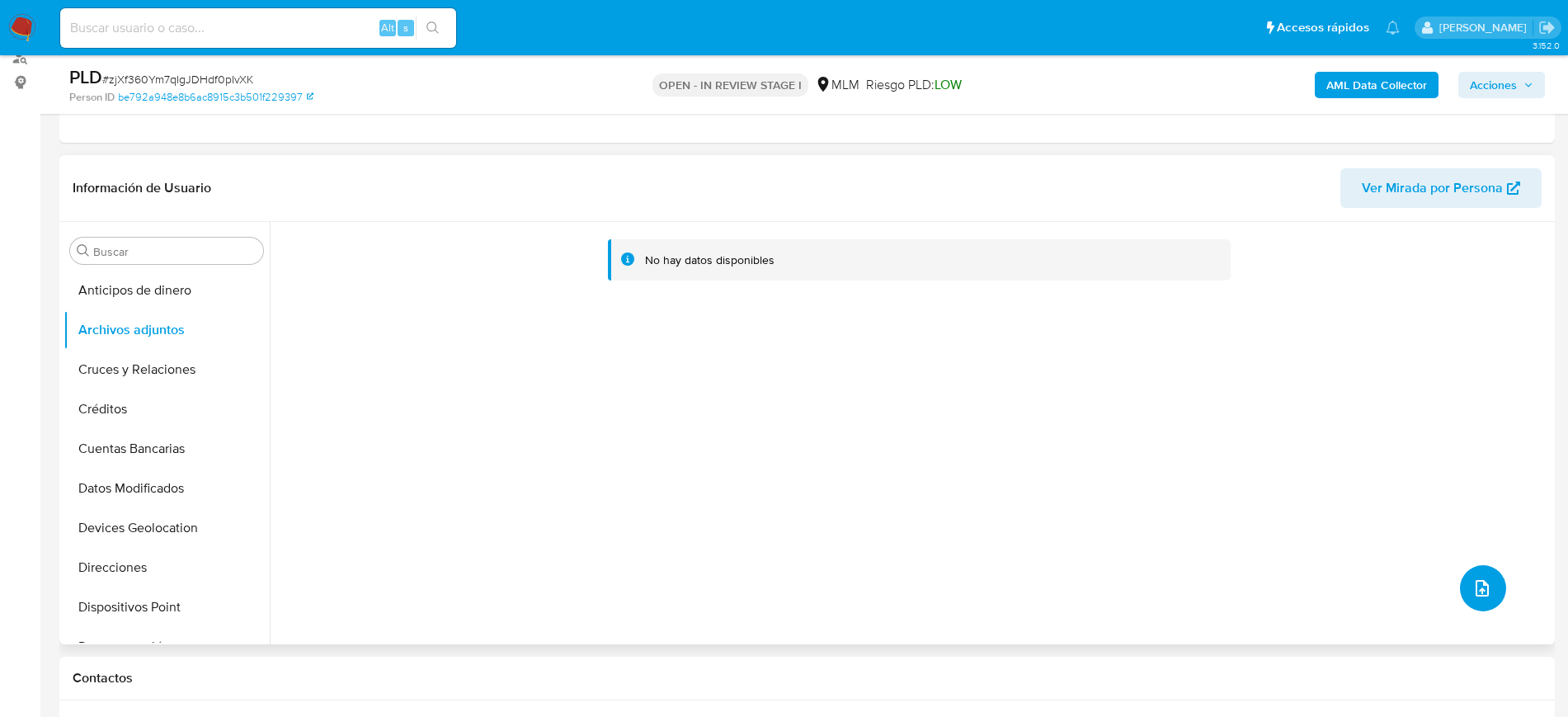
click at [1491, 593] on button "upload-file" at bounding box center [1484, 588] width 46 height 46
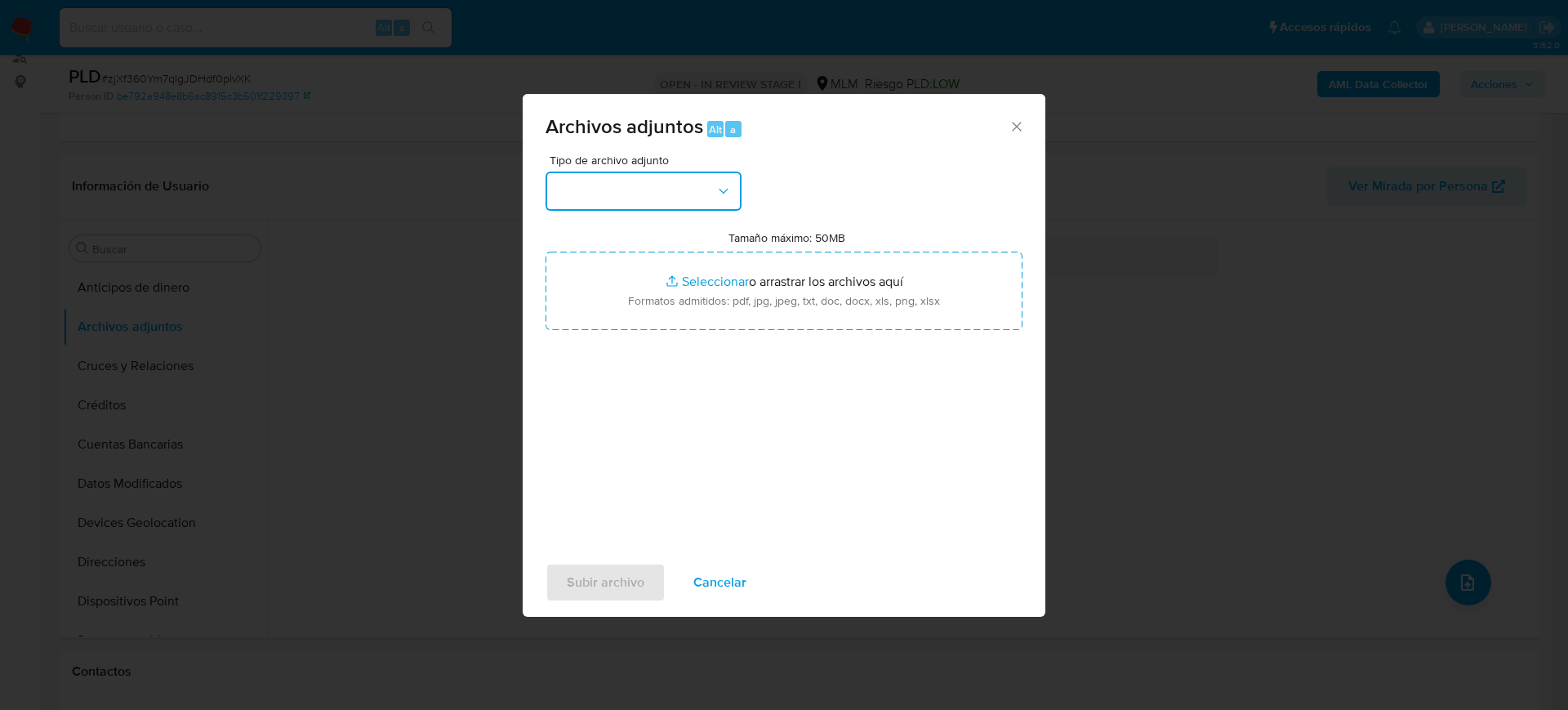
click at [646, 201] on button "button" at bounding box center [643, 191] width 196 height 40
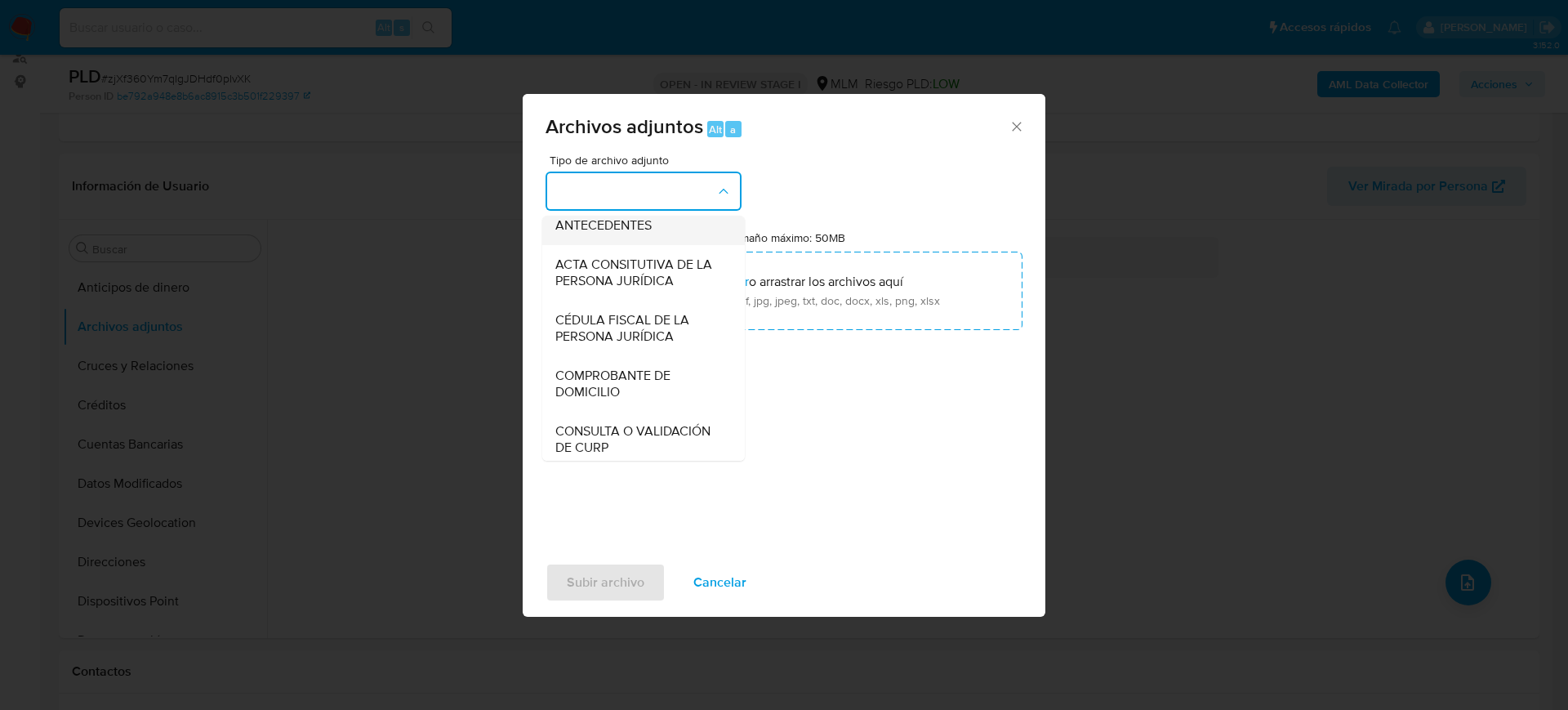
scroll to position [204, 0]
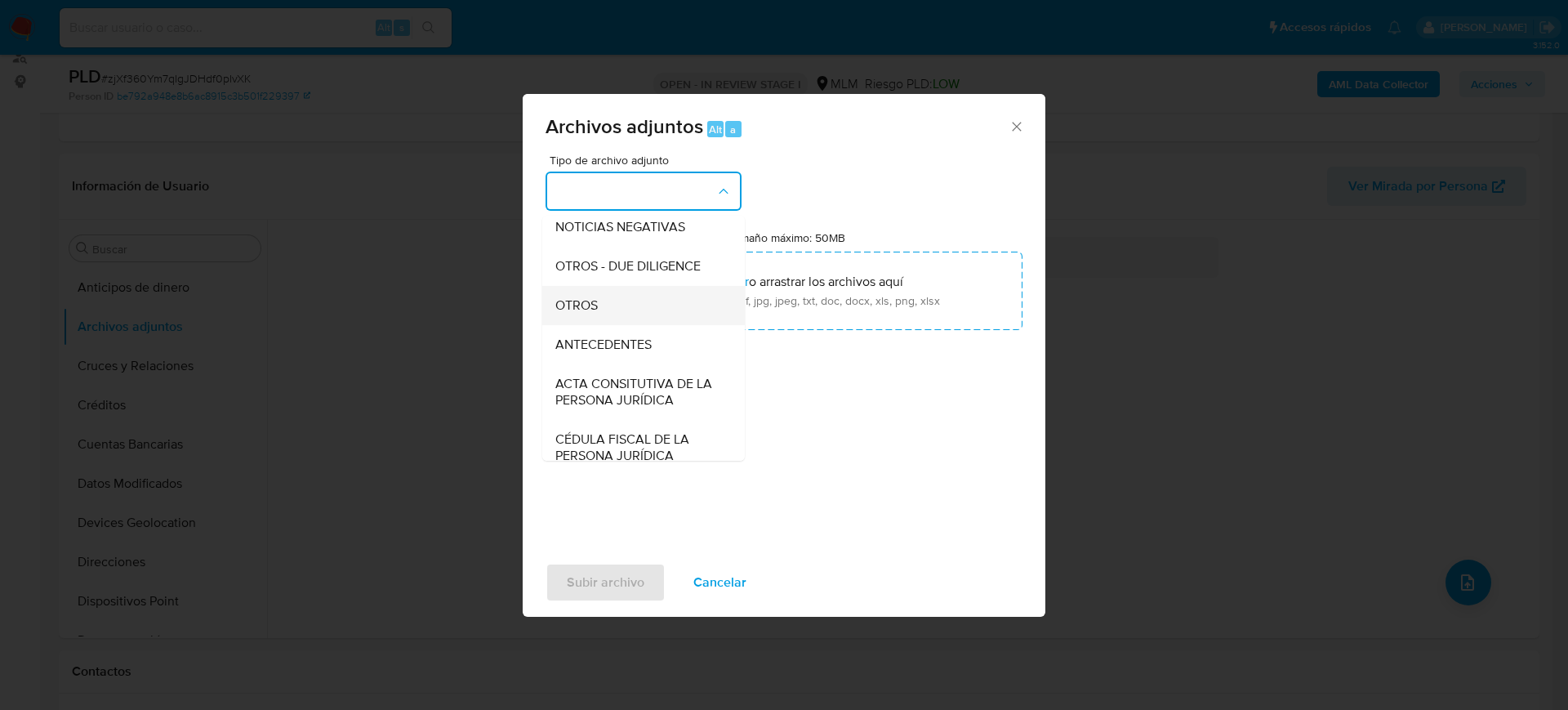
click at [632, 319] on div "OTROS" at bounding box center [638, 305] width 166 height 40
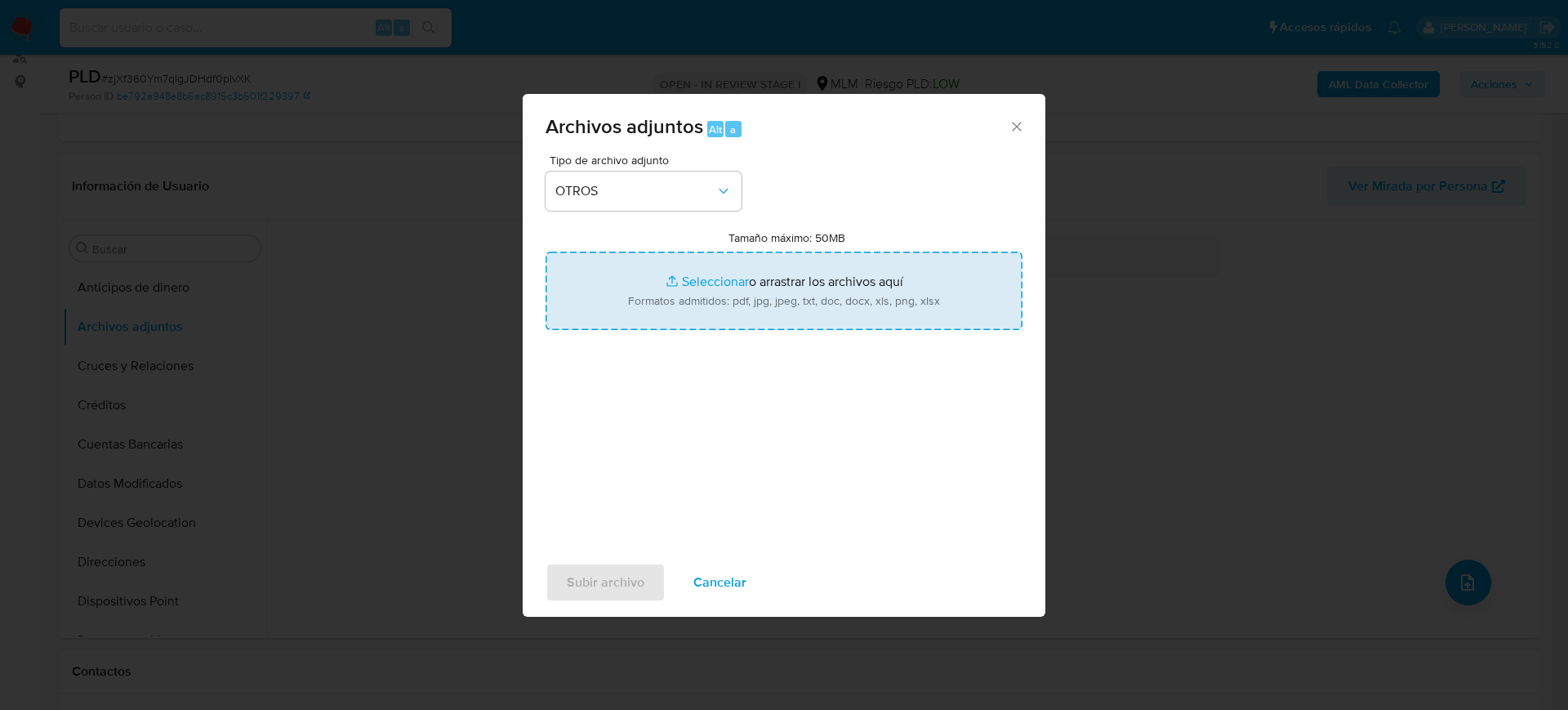
type input "C:\fakepath\1171241233_Karla Esquivel_Julio2025.pdf"
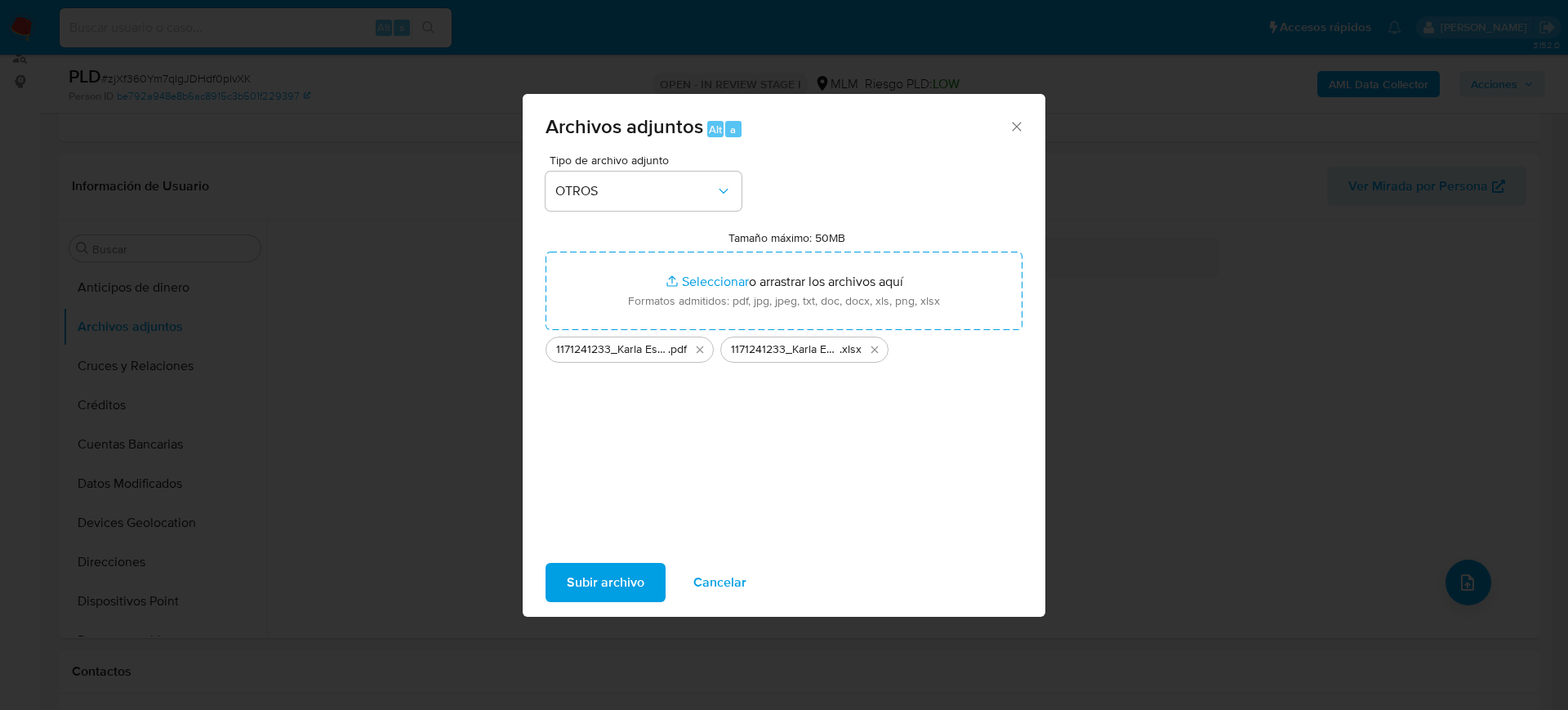
click at [641, 575] on span "Subir archivo" at bounding box center [605, 582] width 77 height 36
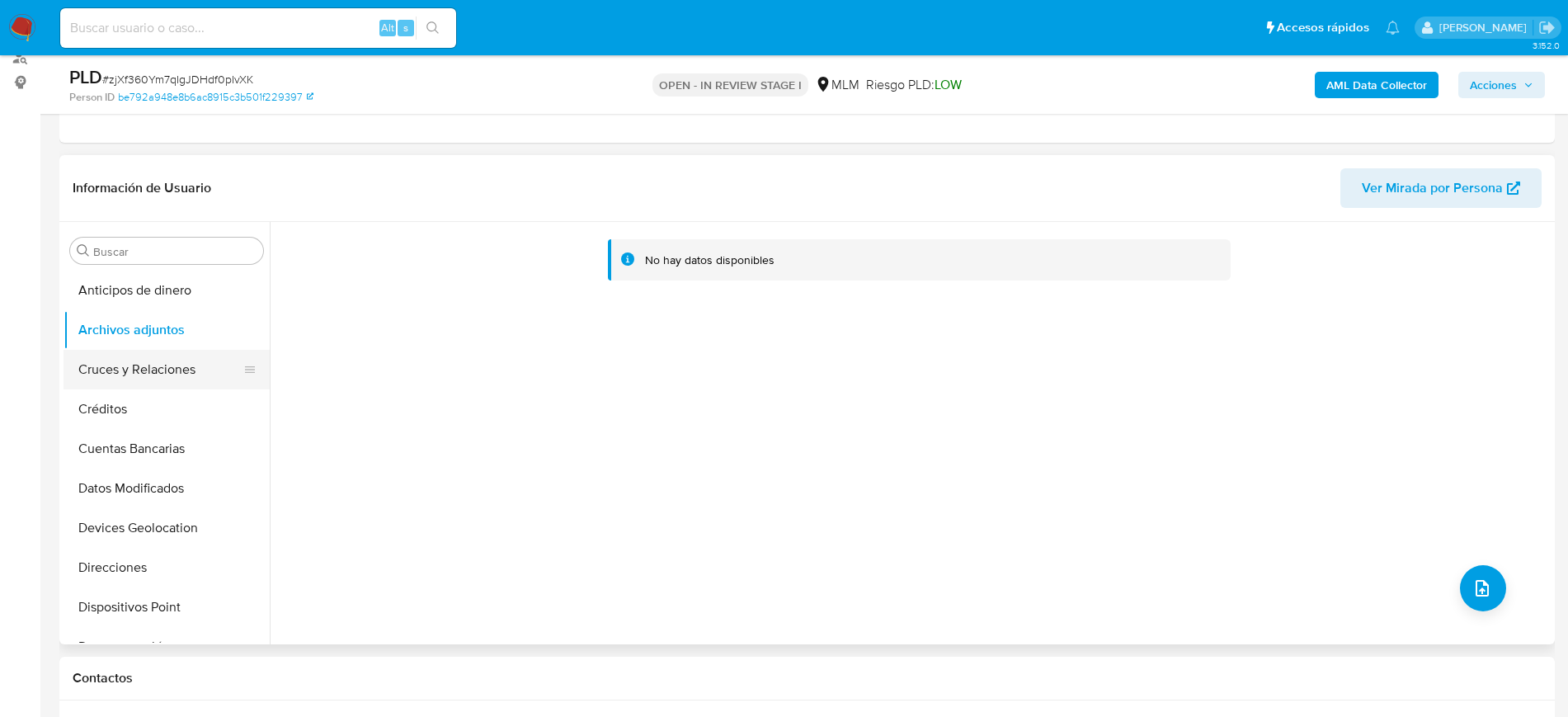
click at [169, 378] on button "Cruces y Relaciones" at bounding box center [159, 370] width 193 height 40
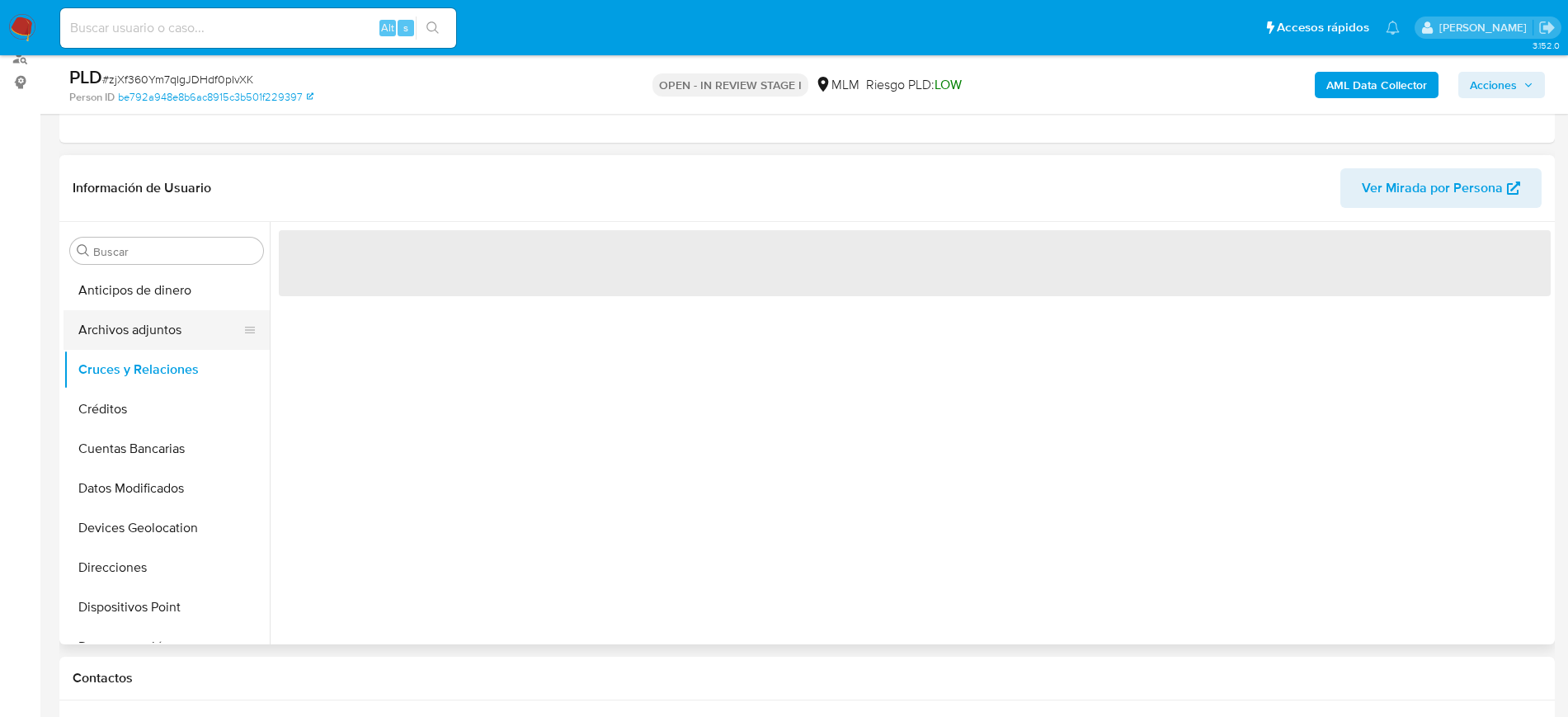
click at [166, 330] on button "Archivos adjuntos" at bounding box center [159, 330] width 193 height 40
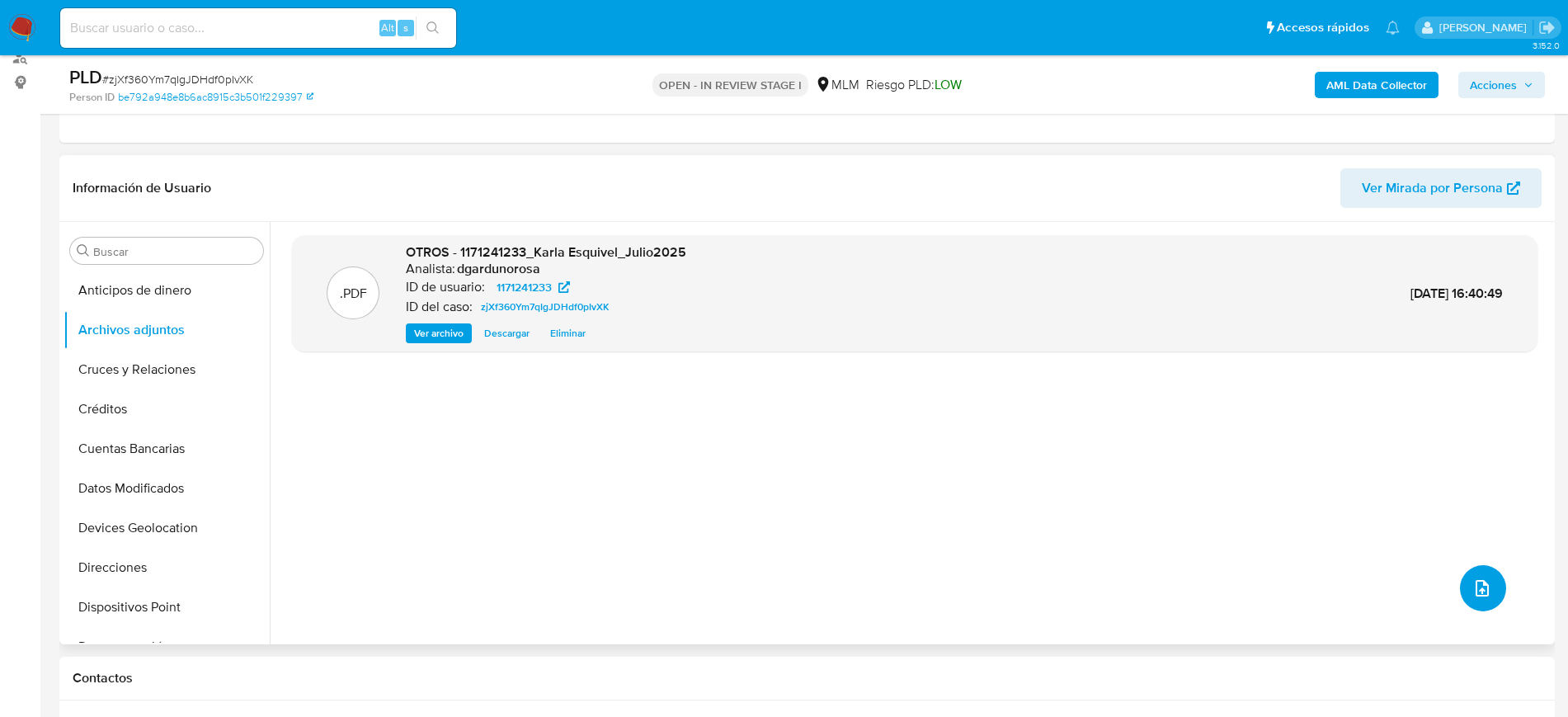
click at [1482, 594] on icon "upload-file" at bounding box center [1483, 588] width 20 height 20
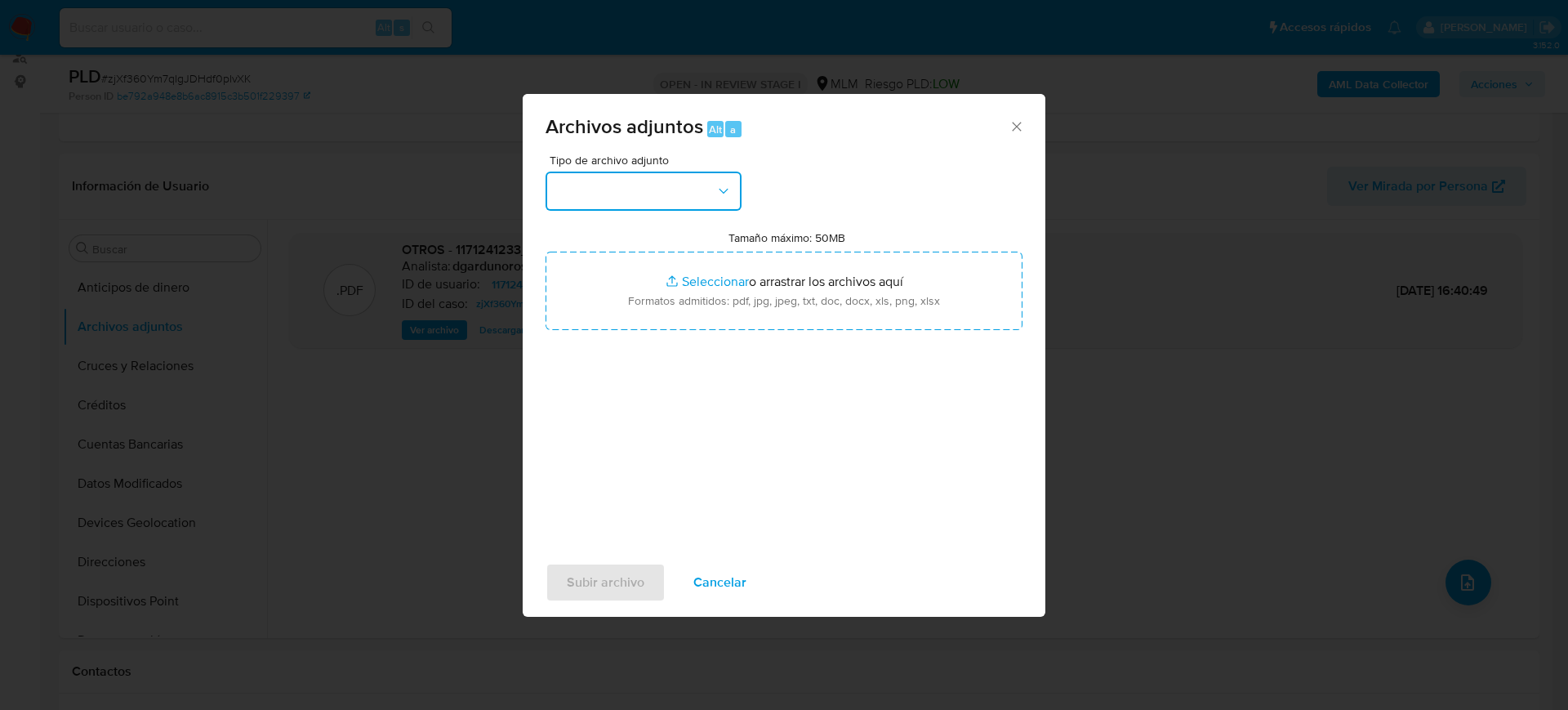
click at [670, 185] on button "button" at bounding box center [643, 191] width 196 height 40
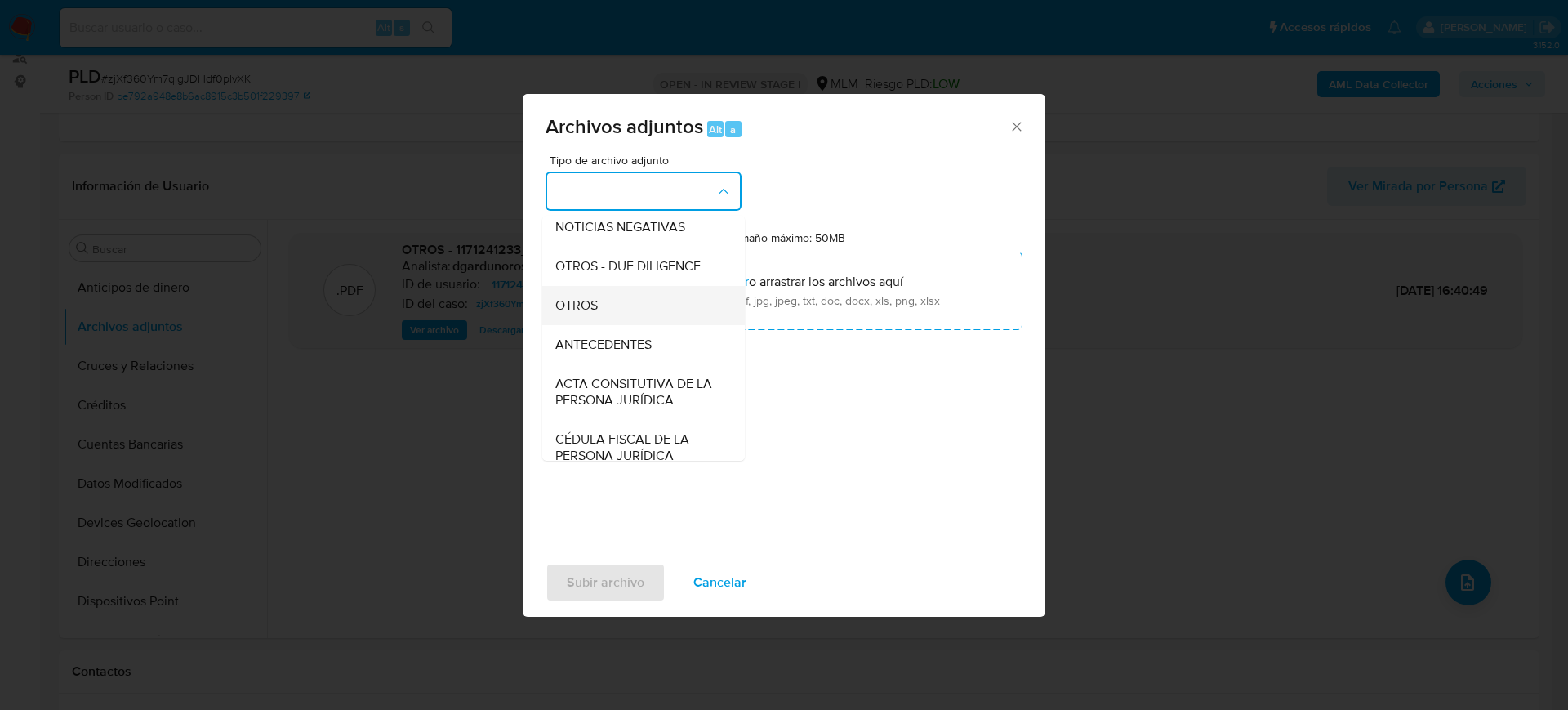
click at [593, 313] on span "OTROS" at bounding box center [576, 305] width 42 height 17
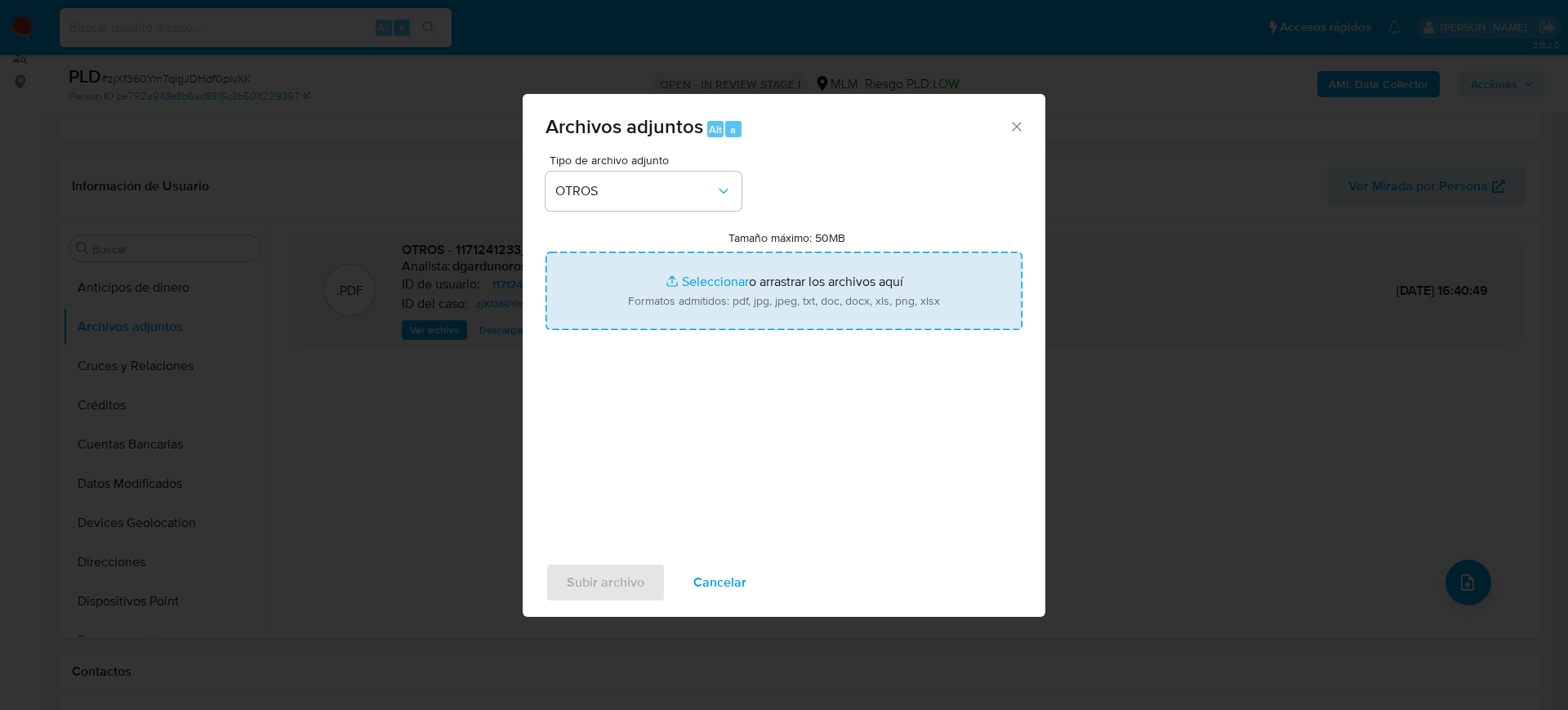
type input "C:\fakepath\1171241233_Karla Esquivel_Julio2025.xlsx"
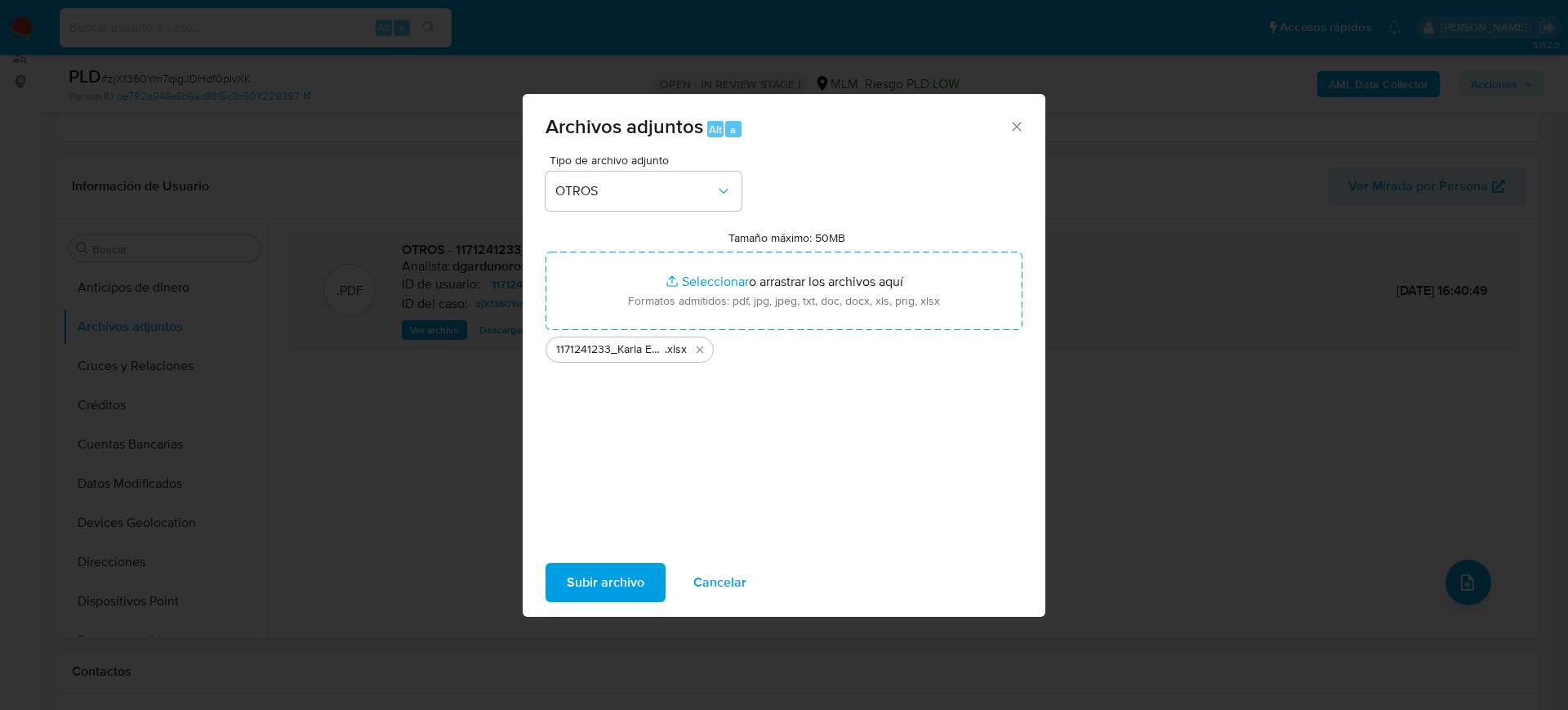
click at [605, 570] on span "Subir archivo" at bounding box center [605, 582] width 77 height 36
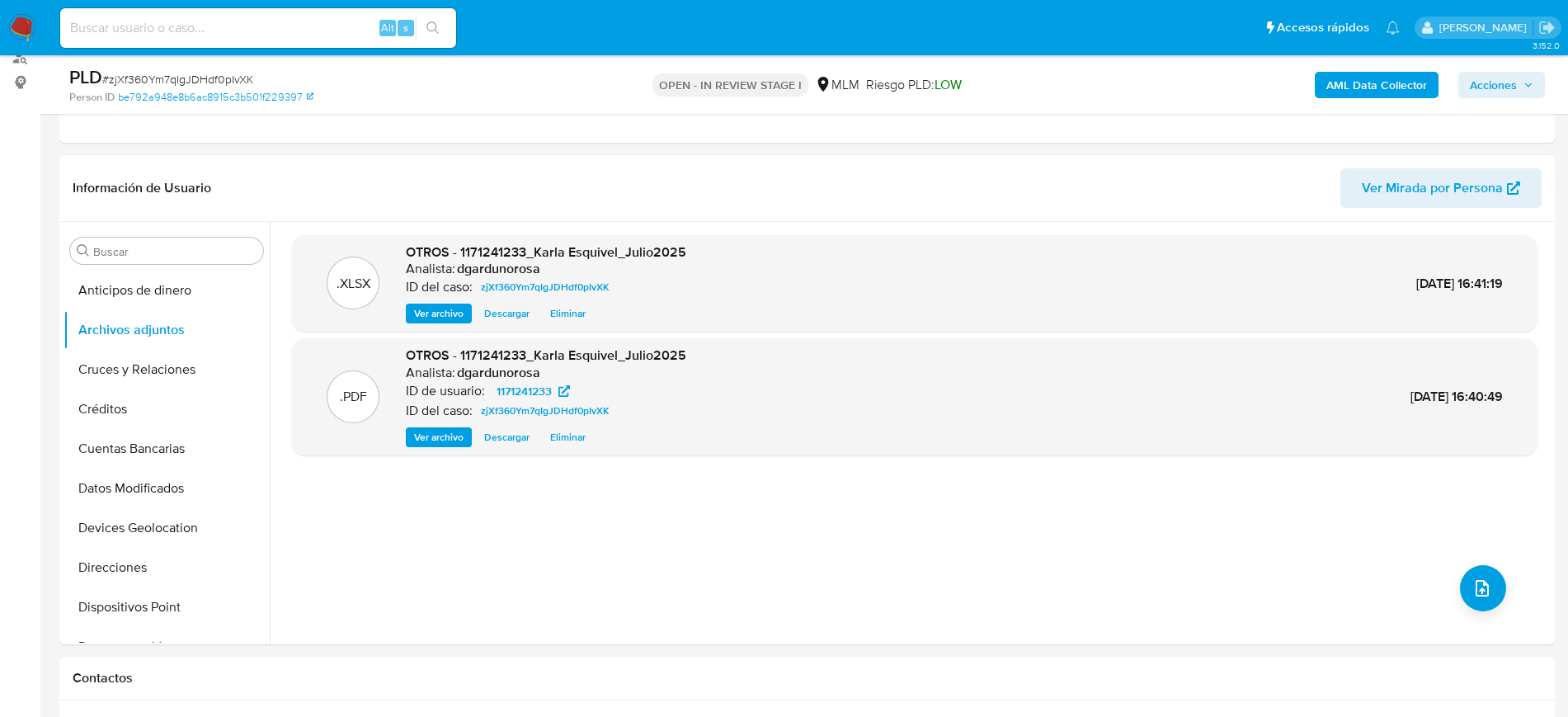
drag, startPoint x: 1511, startPoint y: 92, endPoint x: 1506, endPoint y: 99, distance: 8.6
click at [1511, 92] on span "Acciones" at bounding box center [1493, 85] width 47 height 27
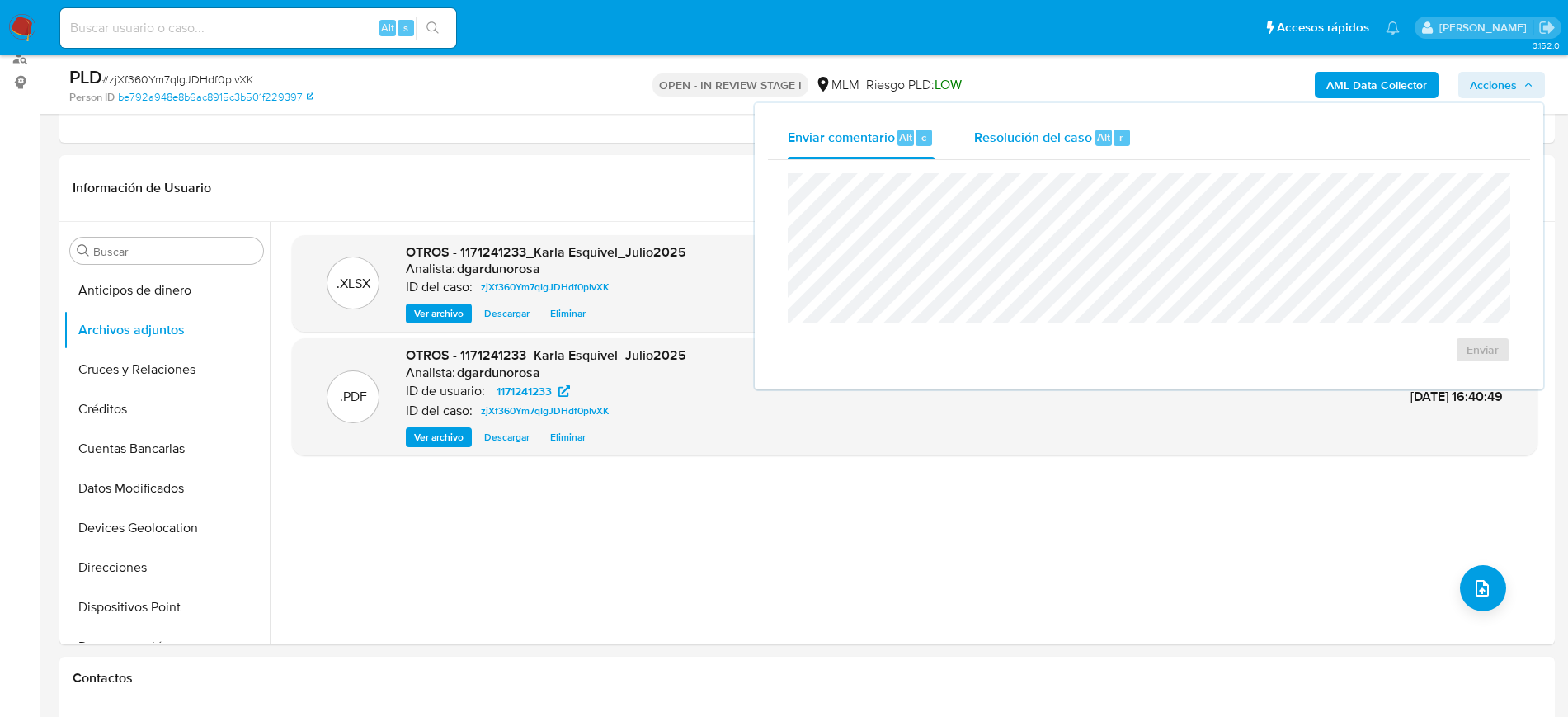
drag, startPoint x: 1062, startPoint y: 116, endPoint x: 1065, endPoint y: 129, distance: 13.3
click at [1062, 117] on div "Resolución del caso Alt r" at bounding box center [1052, 138] width 157 height 43
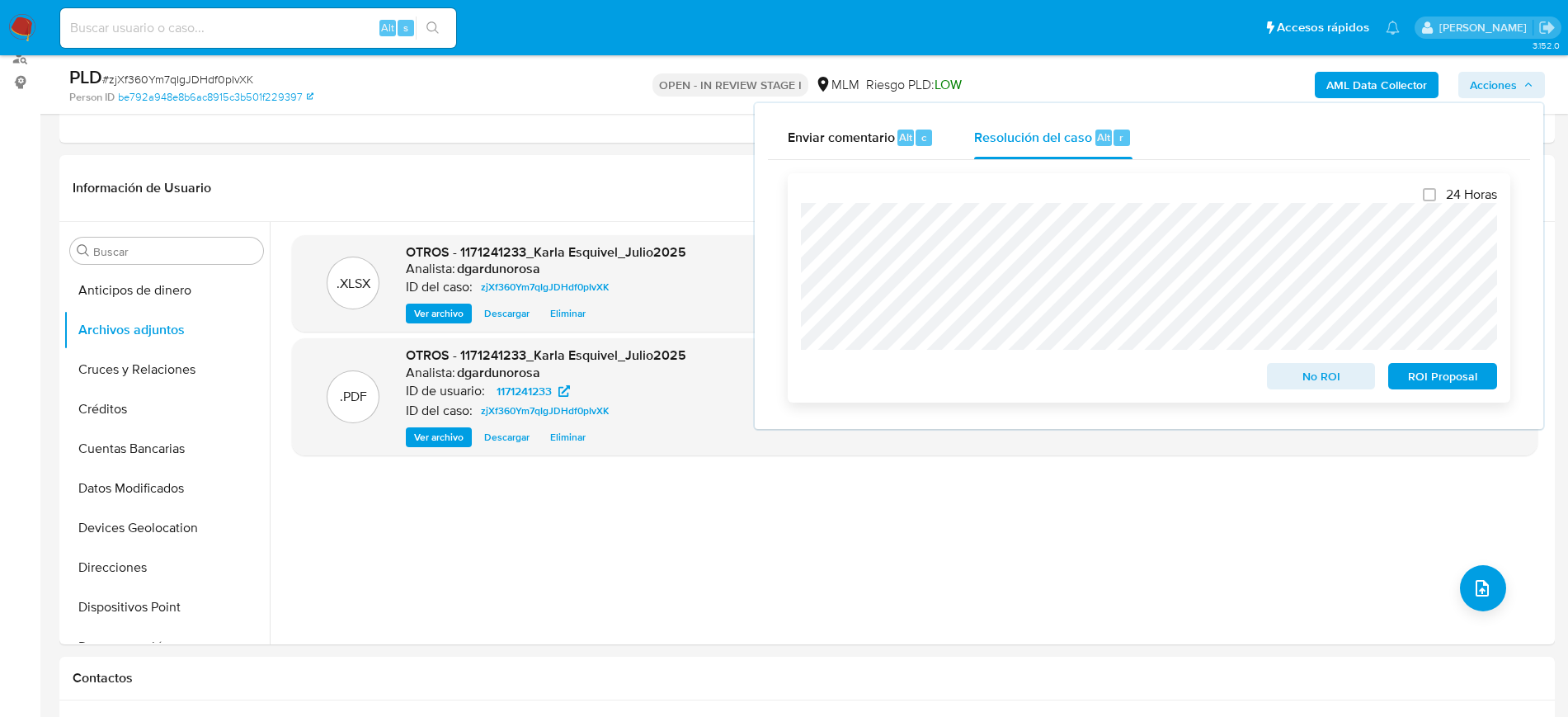
click at [1308, 371] on span "No ROI" at bounding box center [1322, 376] width 86 height 23
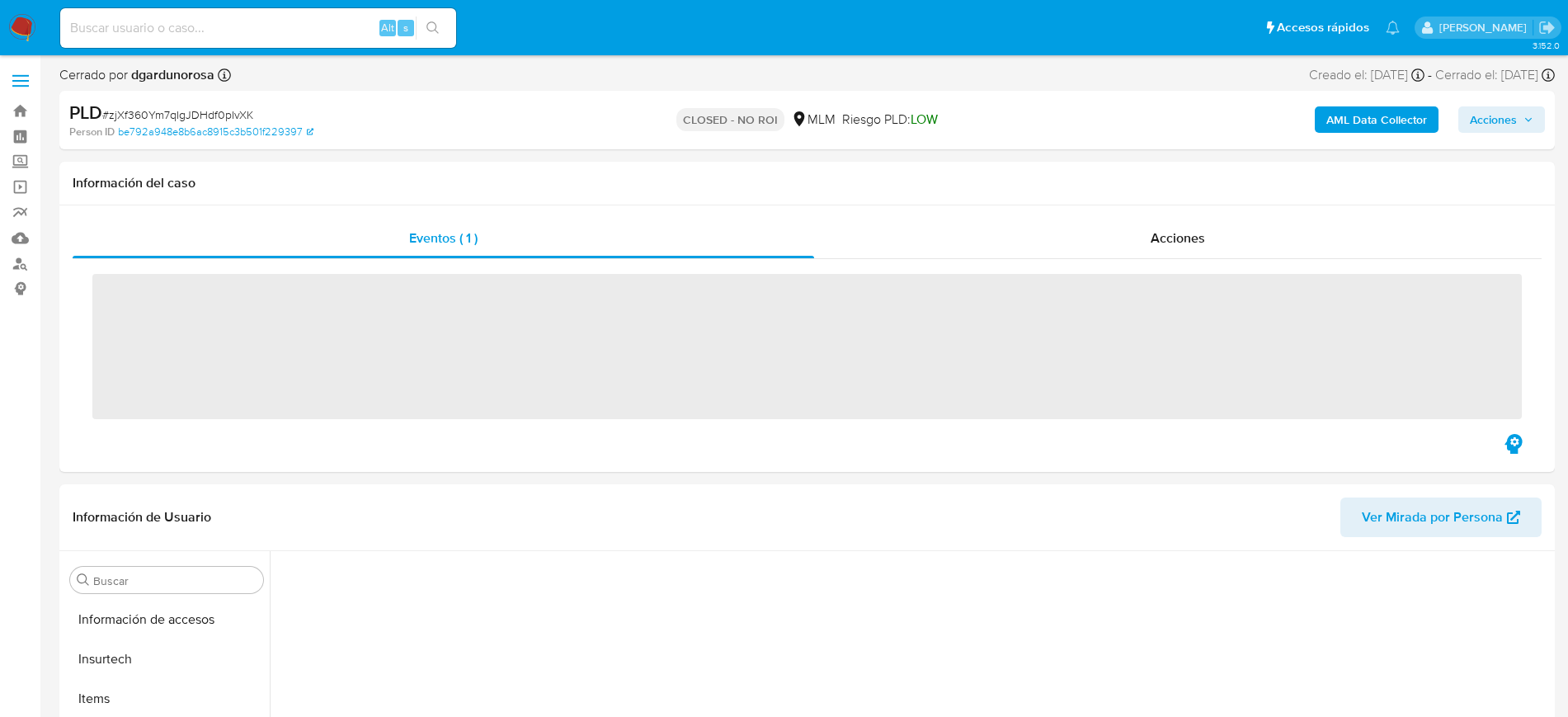
scroll to position [657, 0]
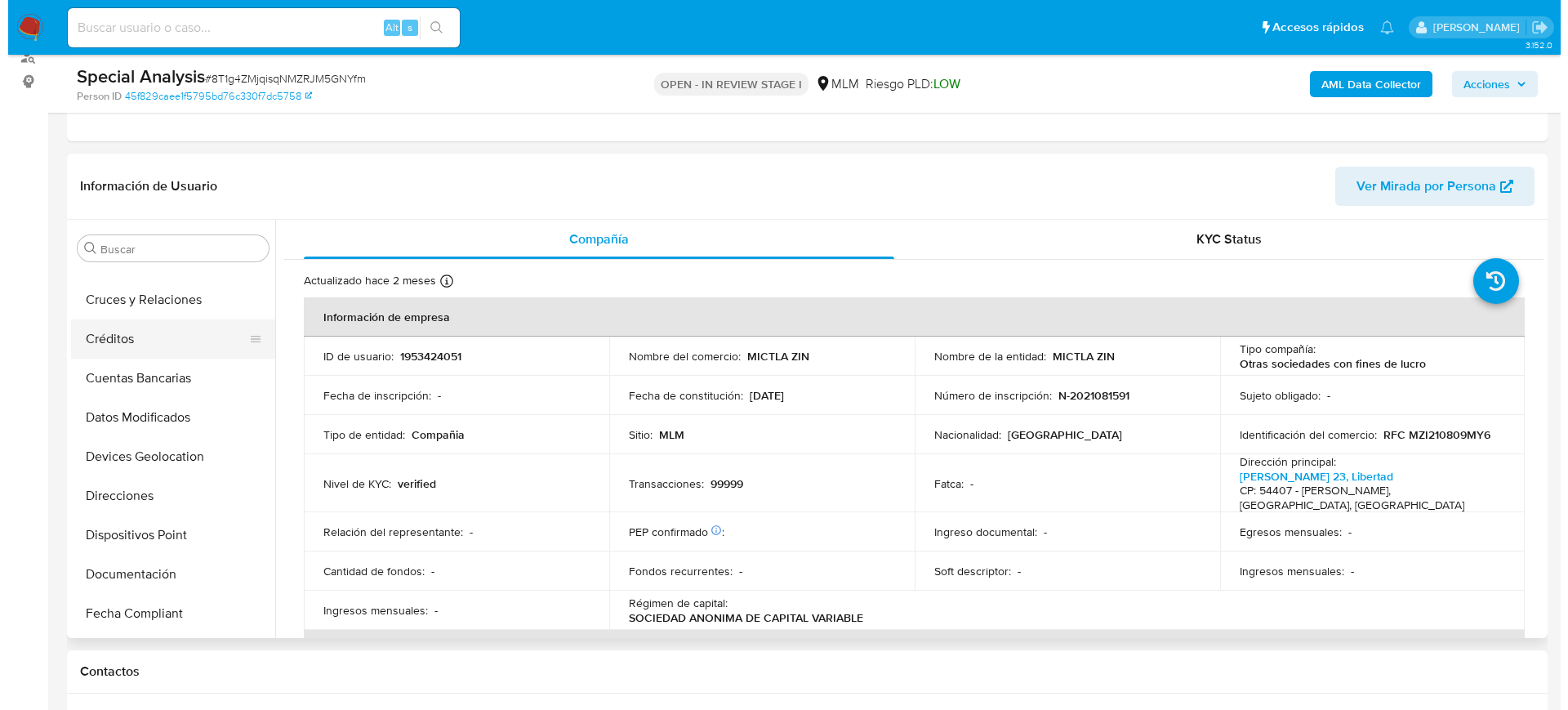
scroll to position [39, 0]
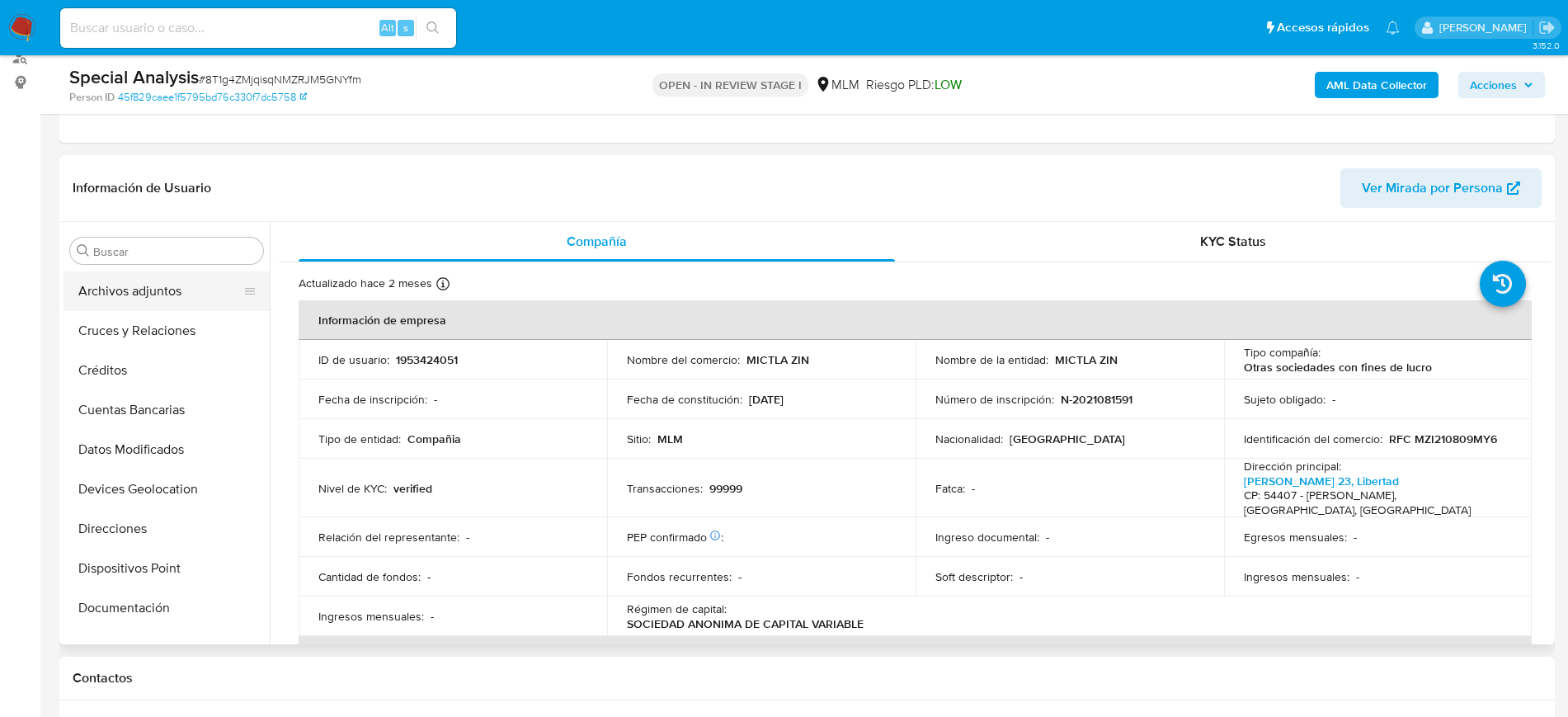
click at [135, 299] on button "Archivos adjuntos" at bounding box center [159, 291] width 193 height 40
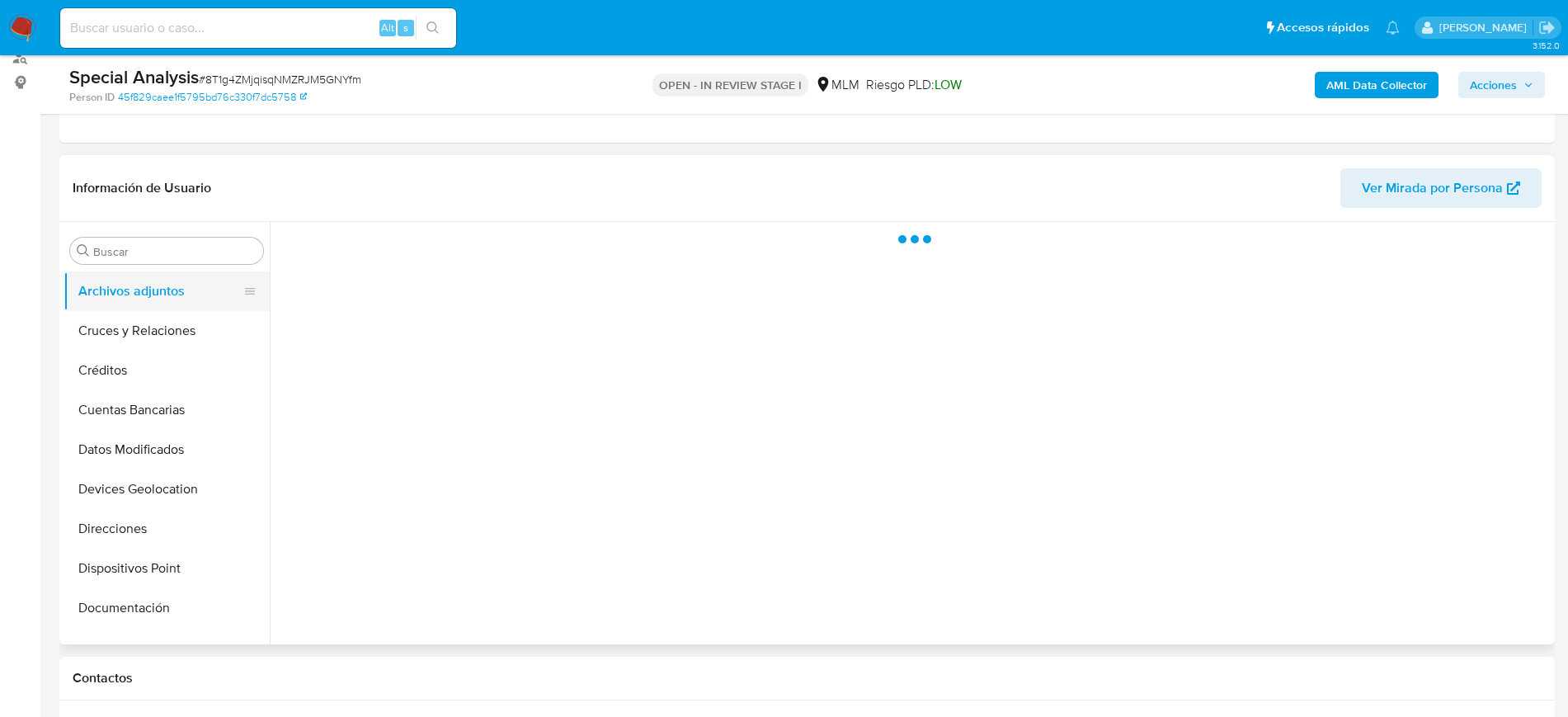
select select "10"
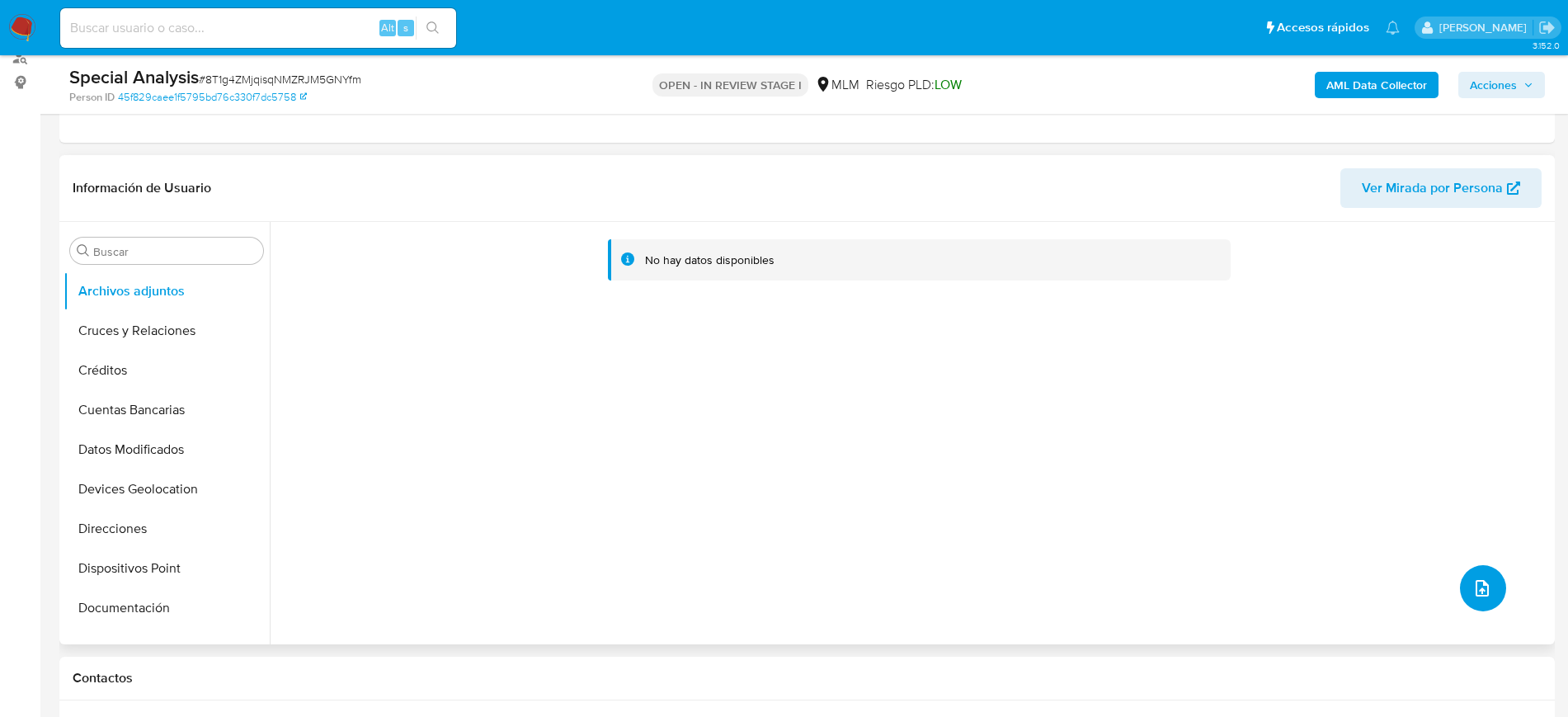
click at [1488, 589] on button "upload-file" at bounding box center [1484, 588] width 46 height 46
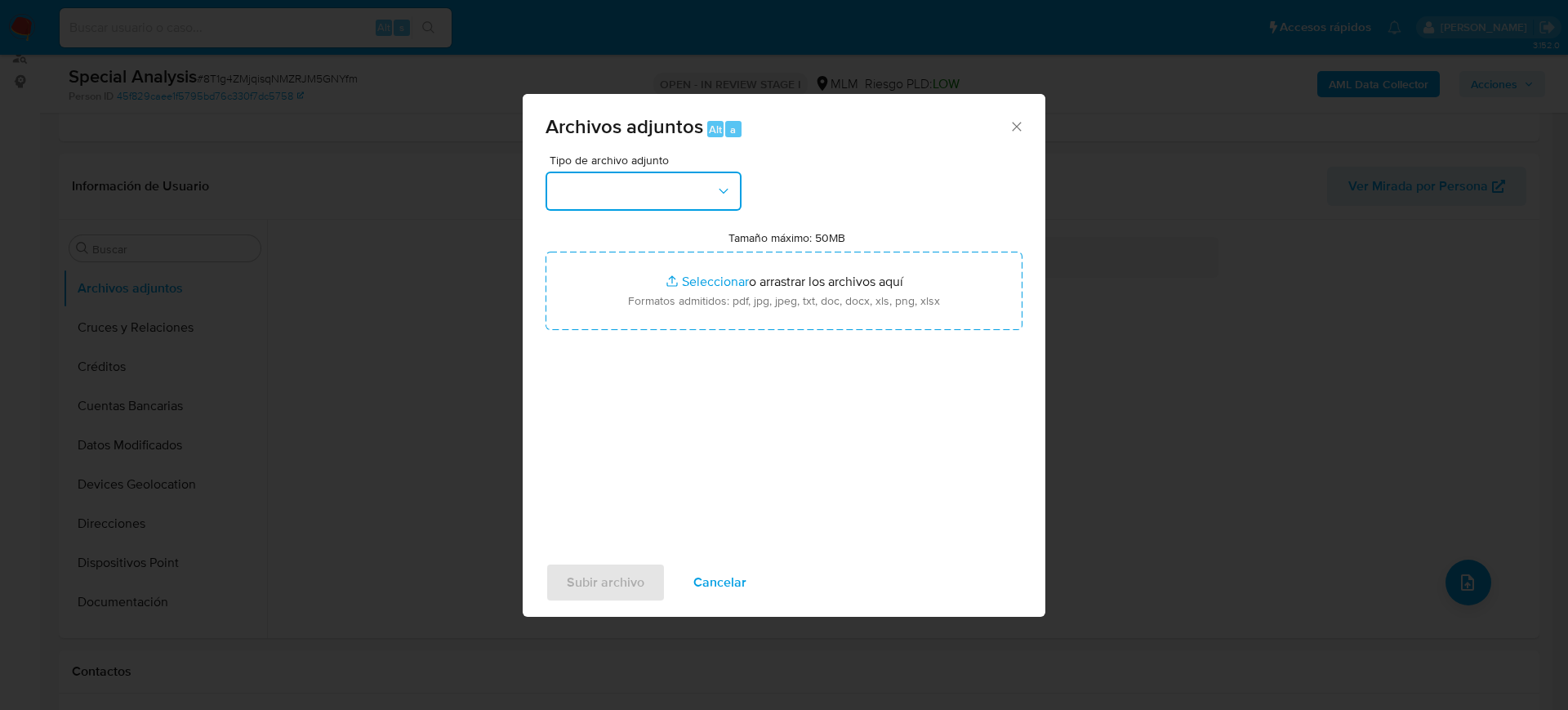
click at [686, 188] on button "button" at bounding box center [643, 191] width 196 height 40
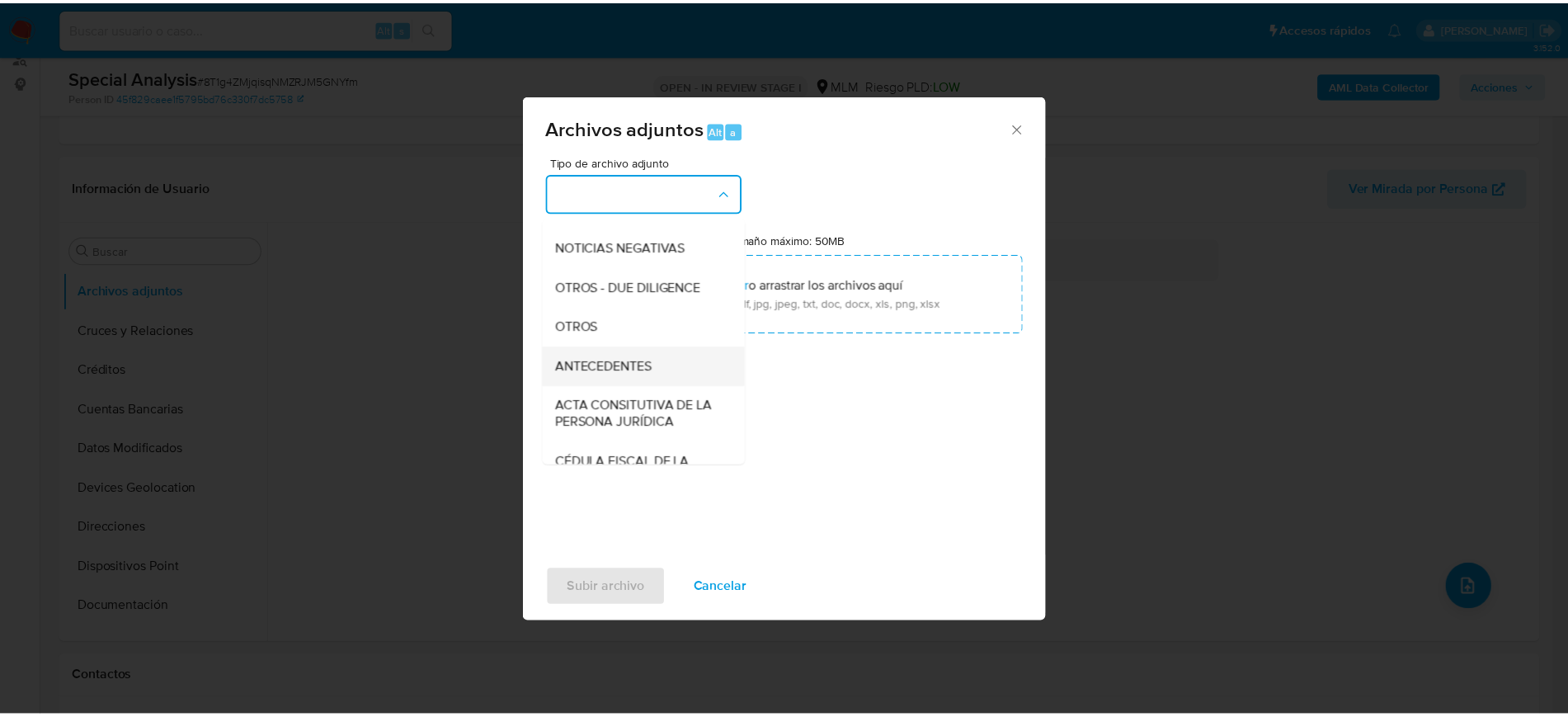
scroll to position [206, 0]
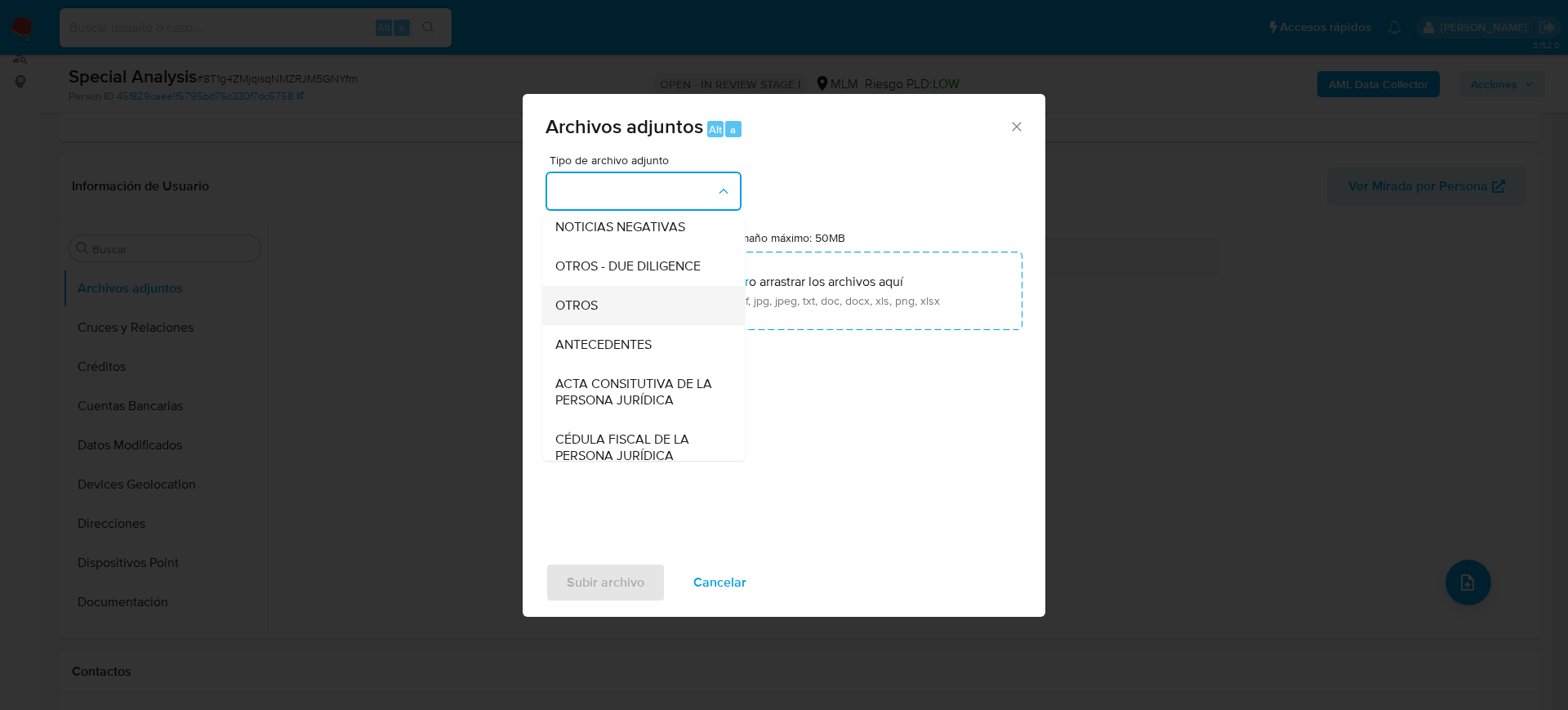
click at [585, 313] on span "OTROS" at bounding box center [576, 305] width 42 height 17
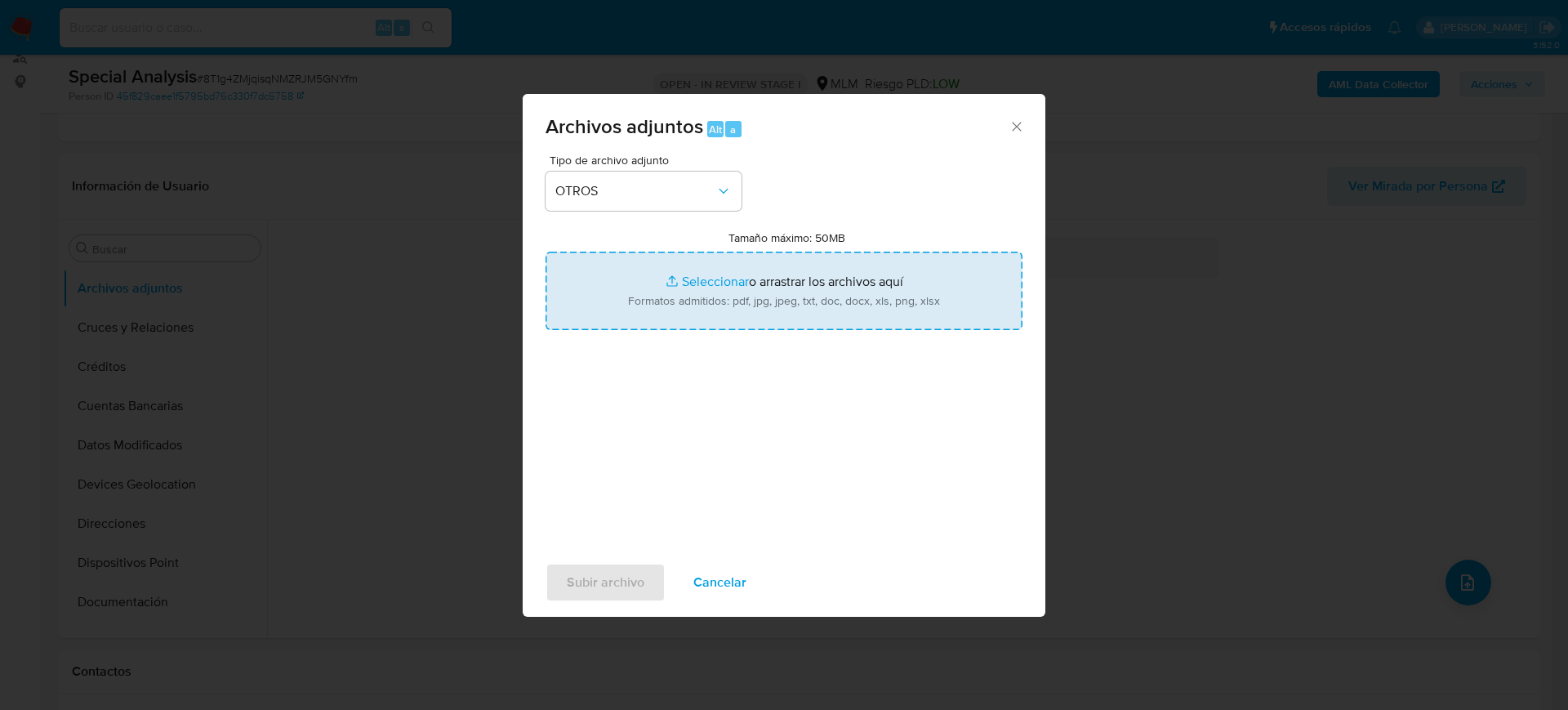
type input "C:\fakepath\1953424051_MICTLA ZIN_Julio2025.pdf"
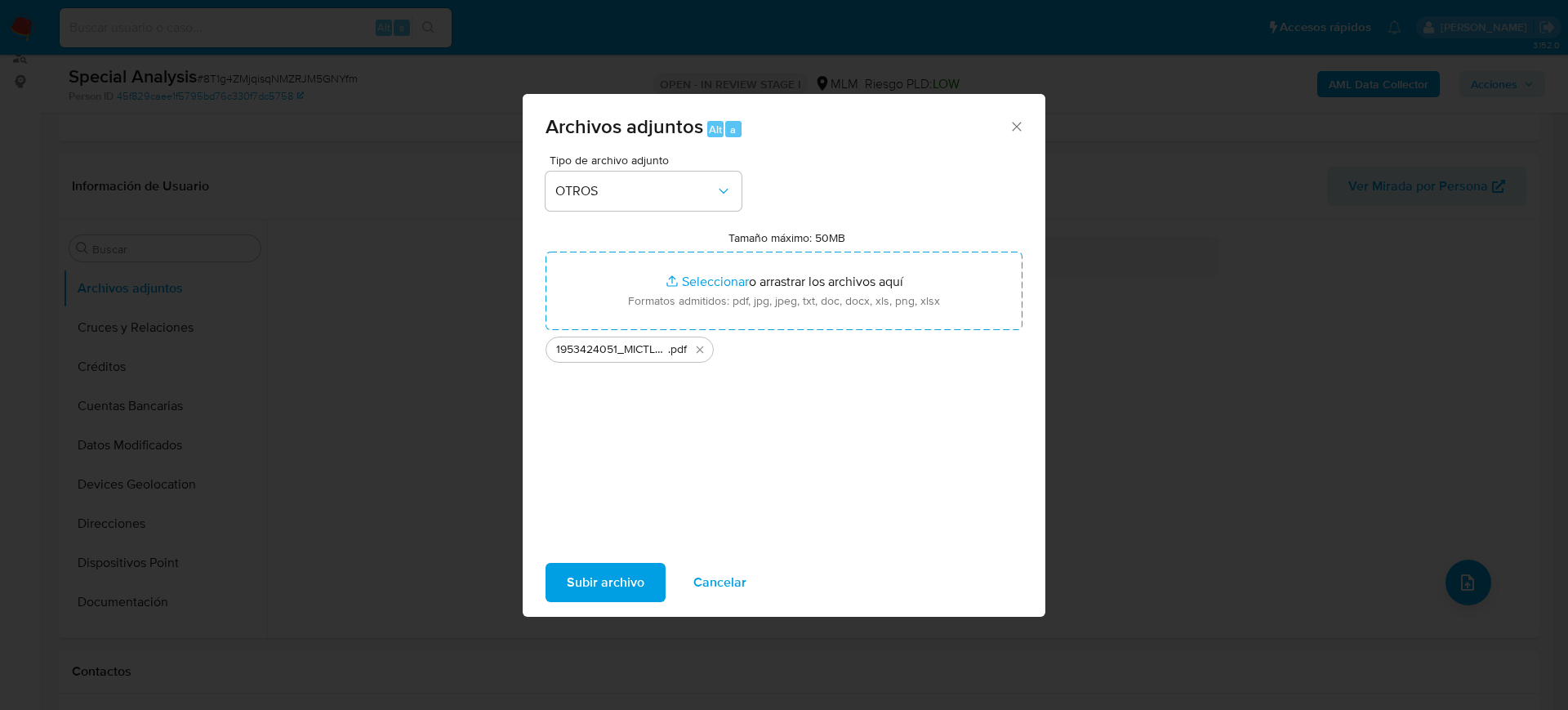
click at [643, 564] on button "Subir archivo" at bounding box center [605, 582] width 120 height 40
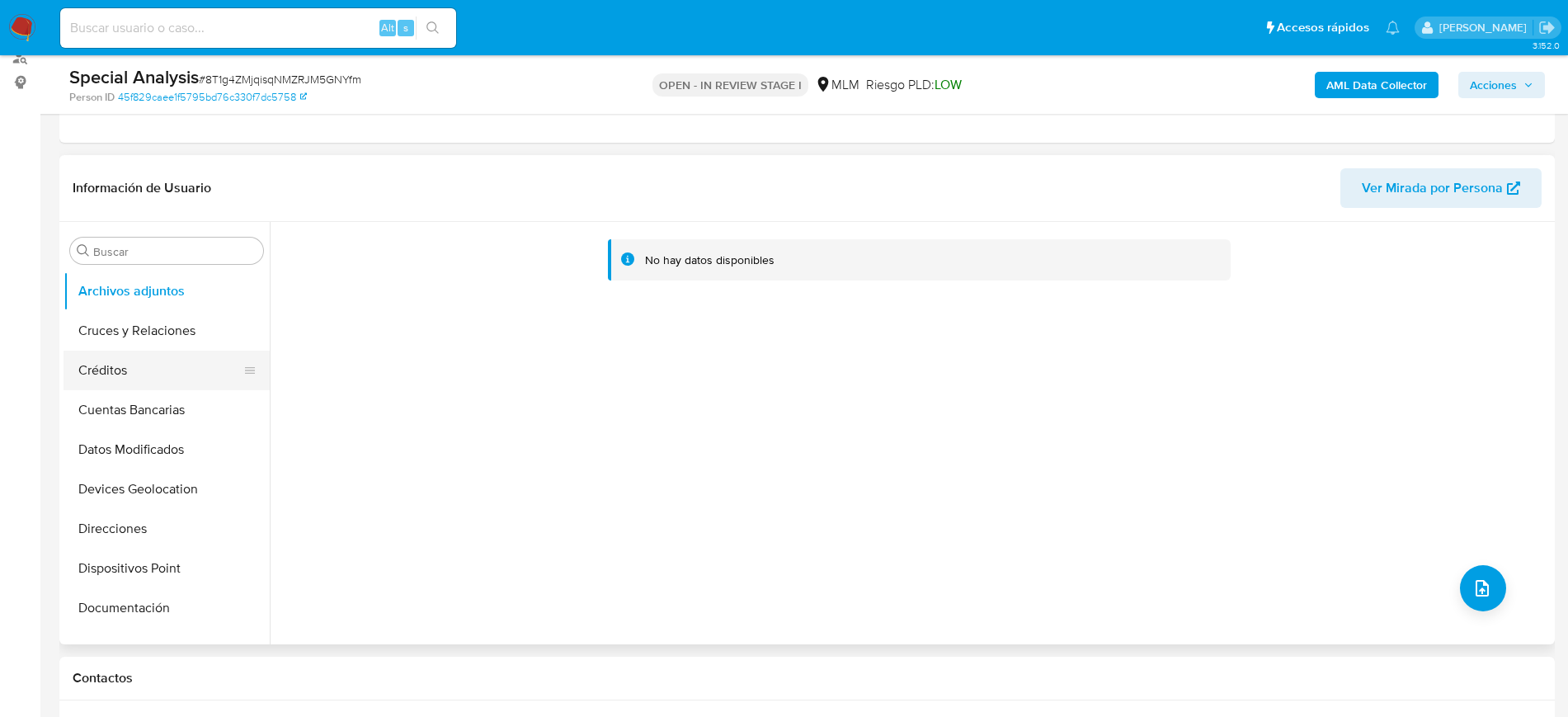
click at [154, 433] on button "Datos Modificados" at bounding box center [166, 450] width 206 height 40
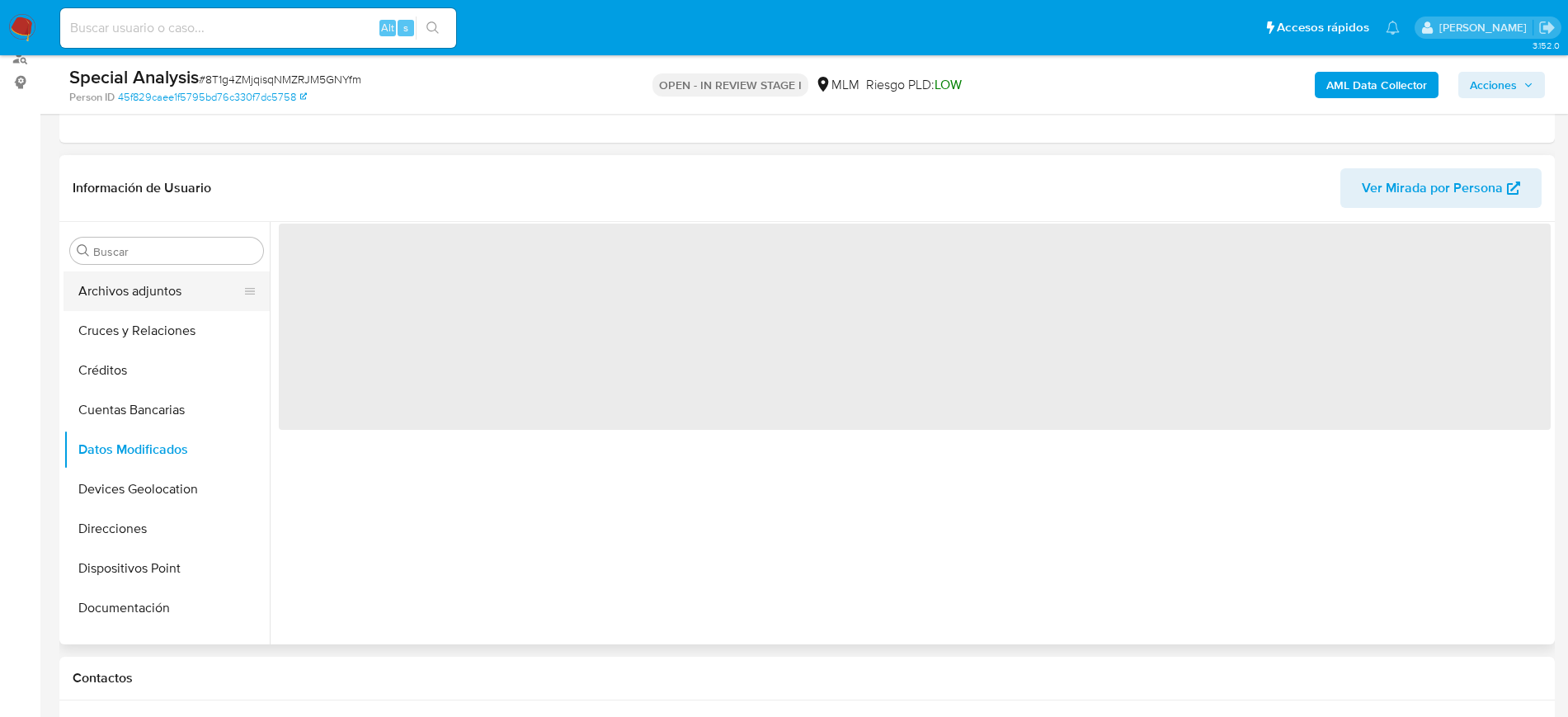
click at [148, 295] on button "Archivos adjuntos" at bounding box center [159, 291] width 193 height 40
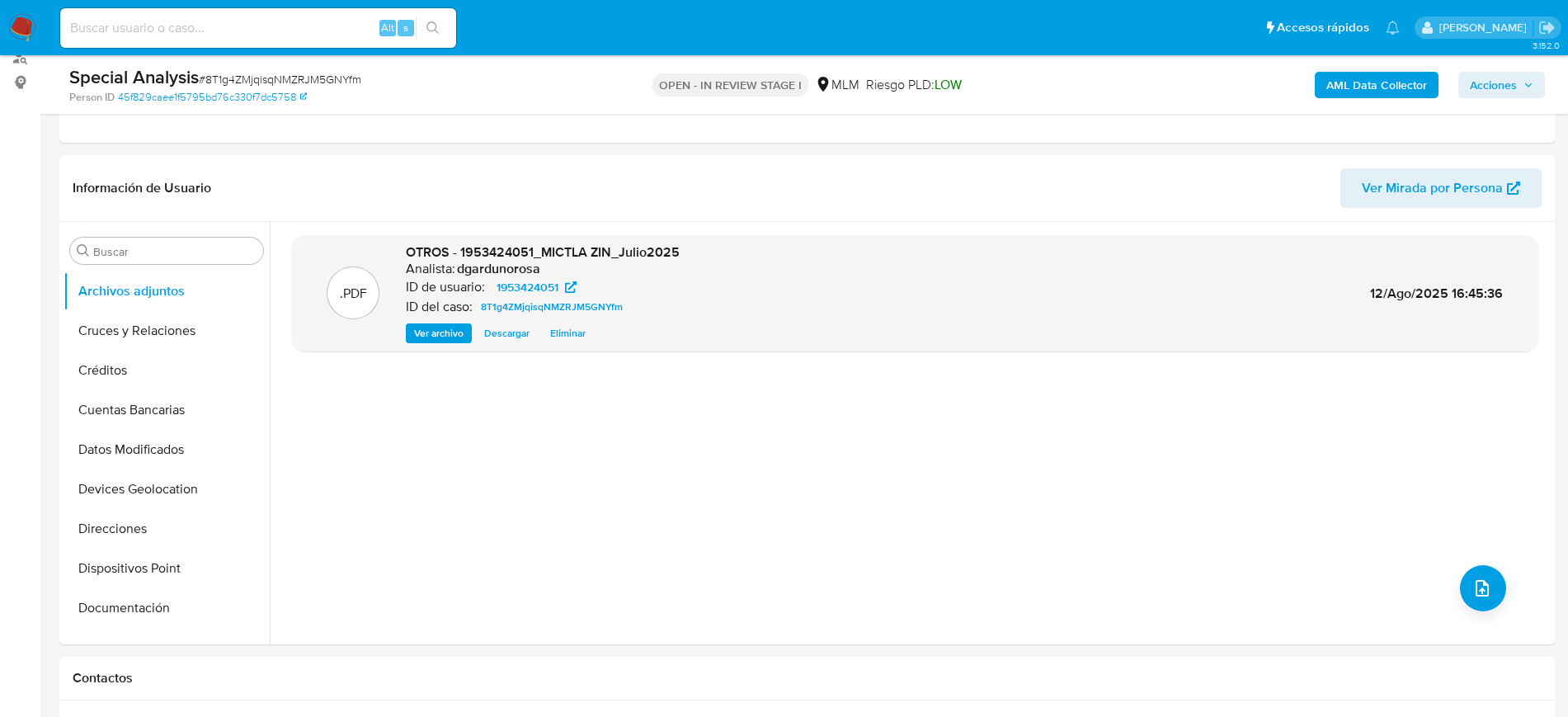
click at [1528, 83] on icon "button" at bounding box center [1528, 84] width 10 height 10
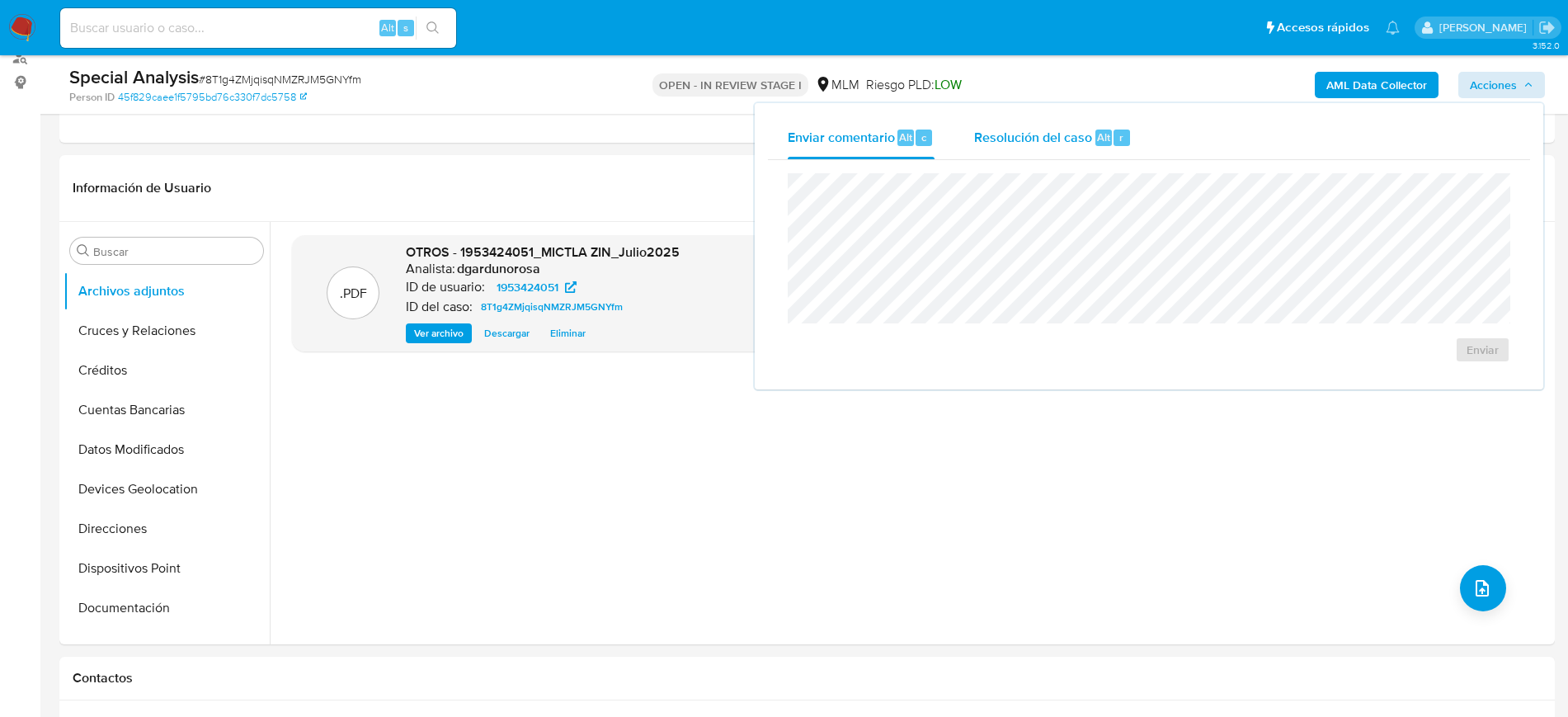
click at [1092, 139] on div "Resolución del caso Alt r" at bounding box center [1052, 138] width 157 height 43
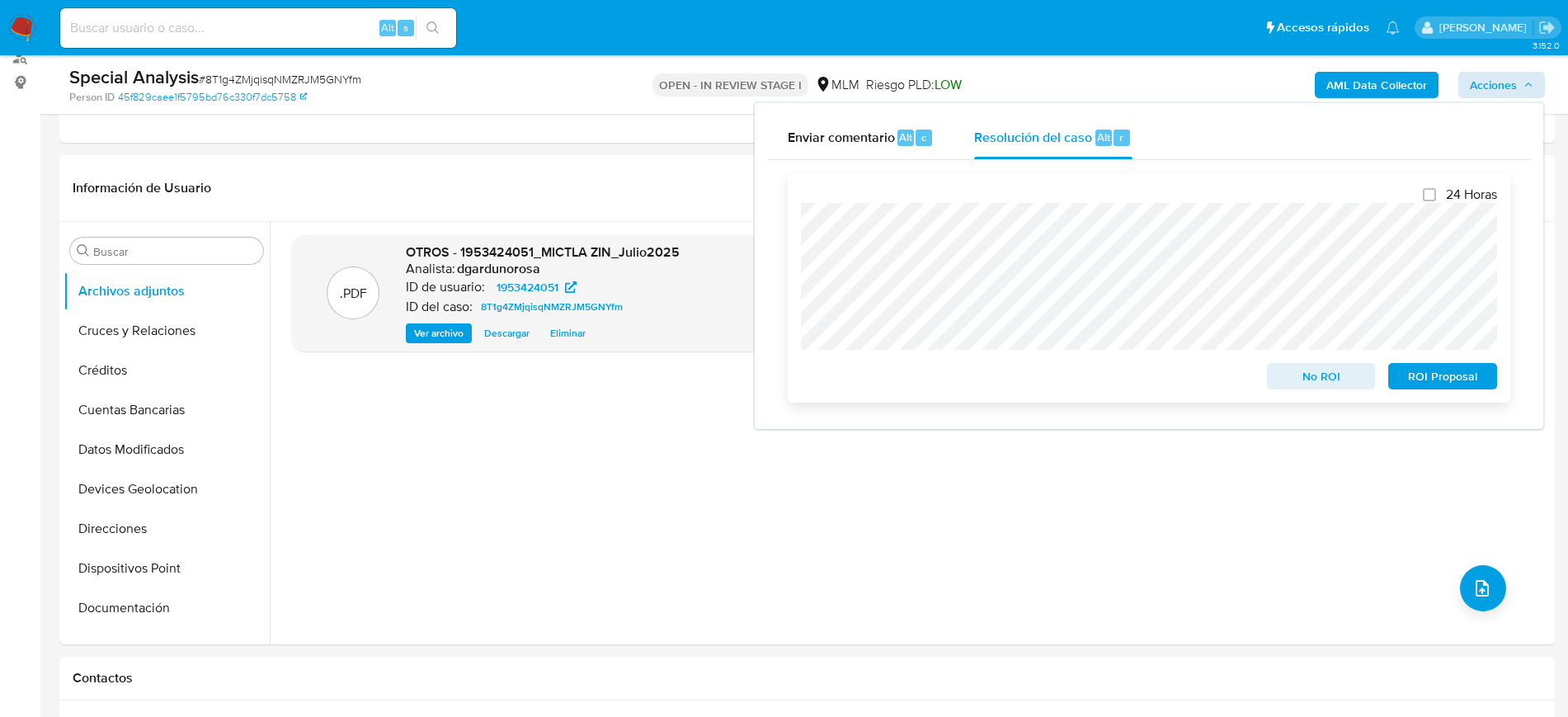
click at [1476, 378] on span "ROI Proposal" at bounding box center [1443, 376] width 86 height 23
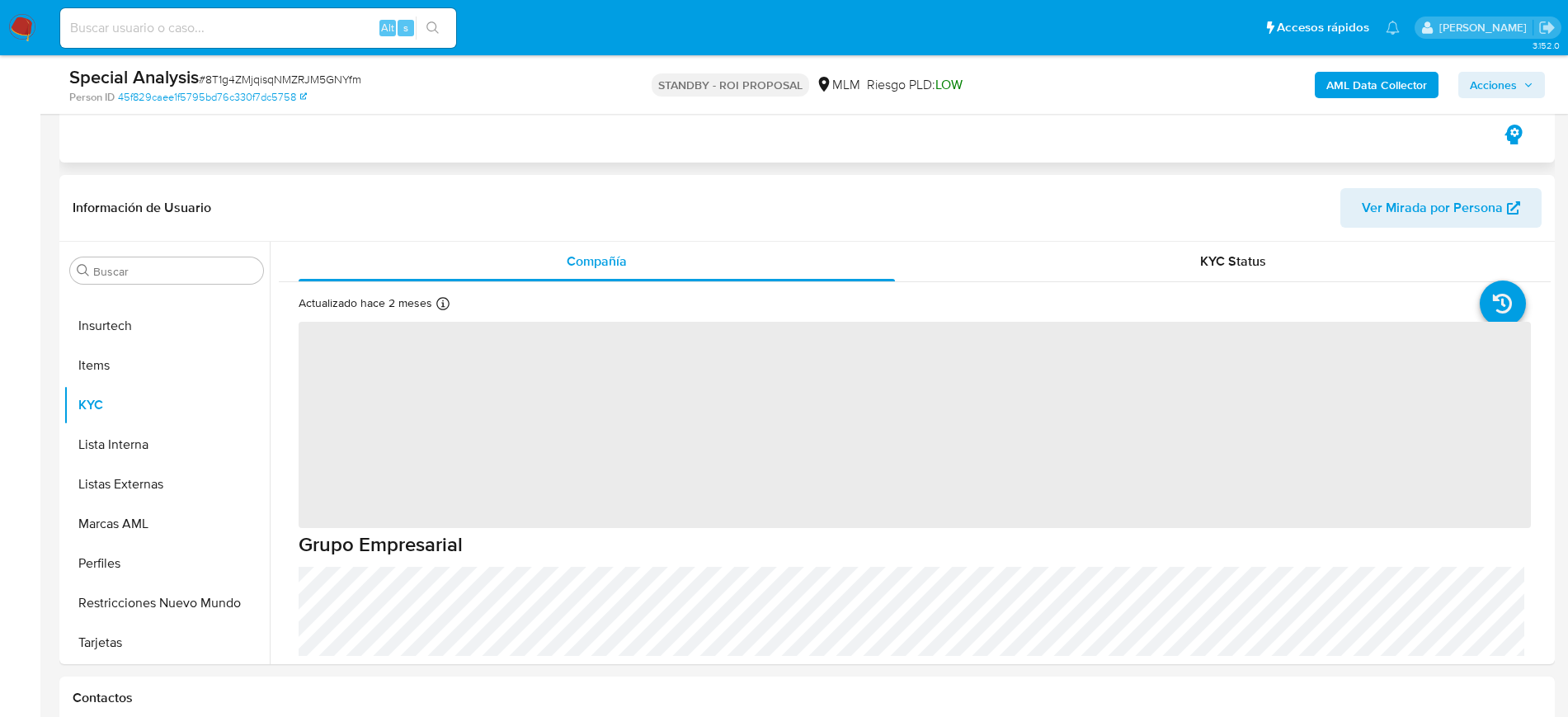
scroll to position [309, 0]
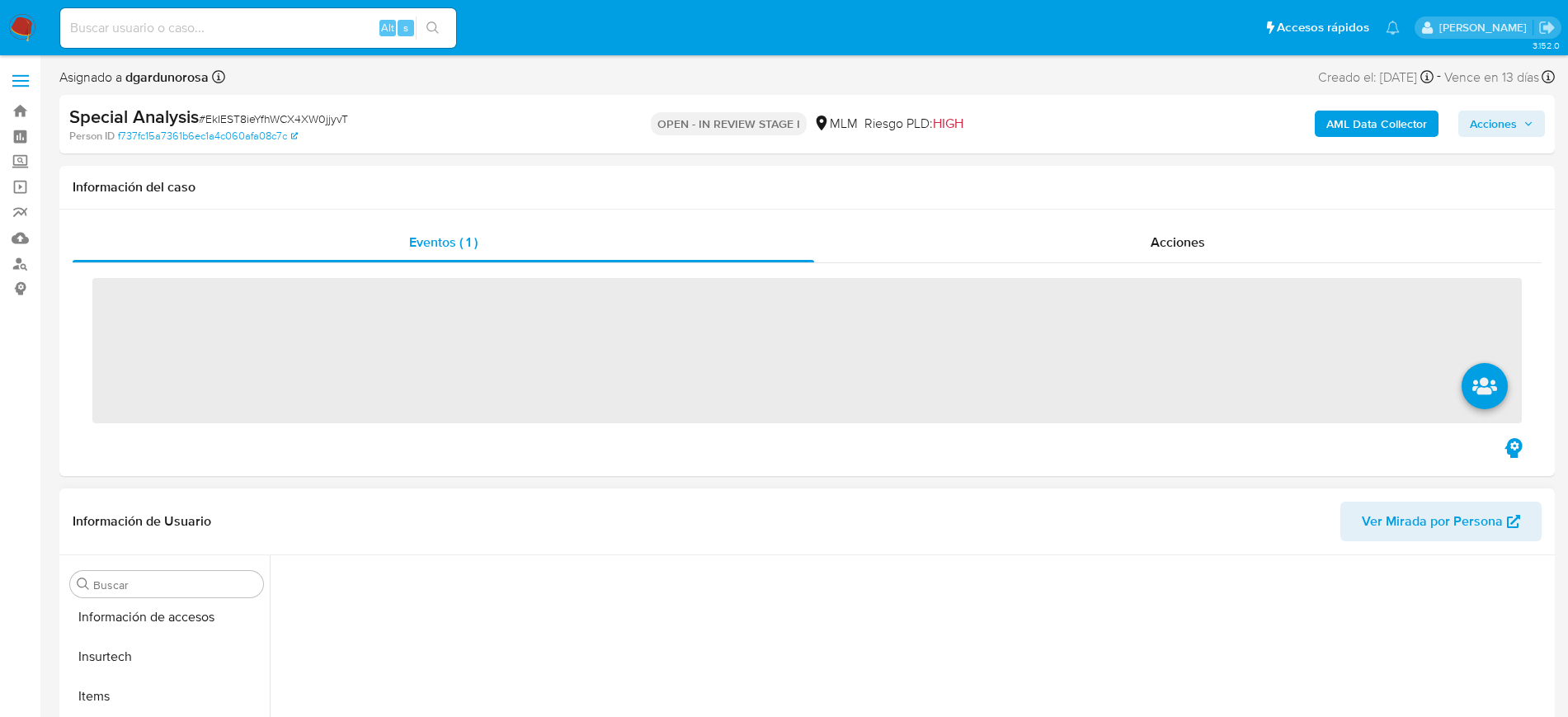
scroll to position [657, 0]
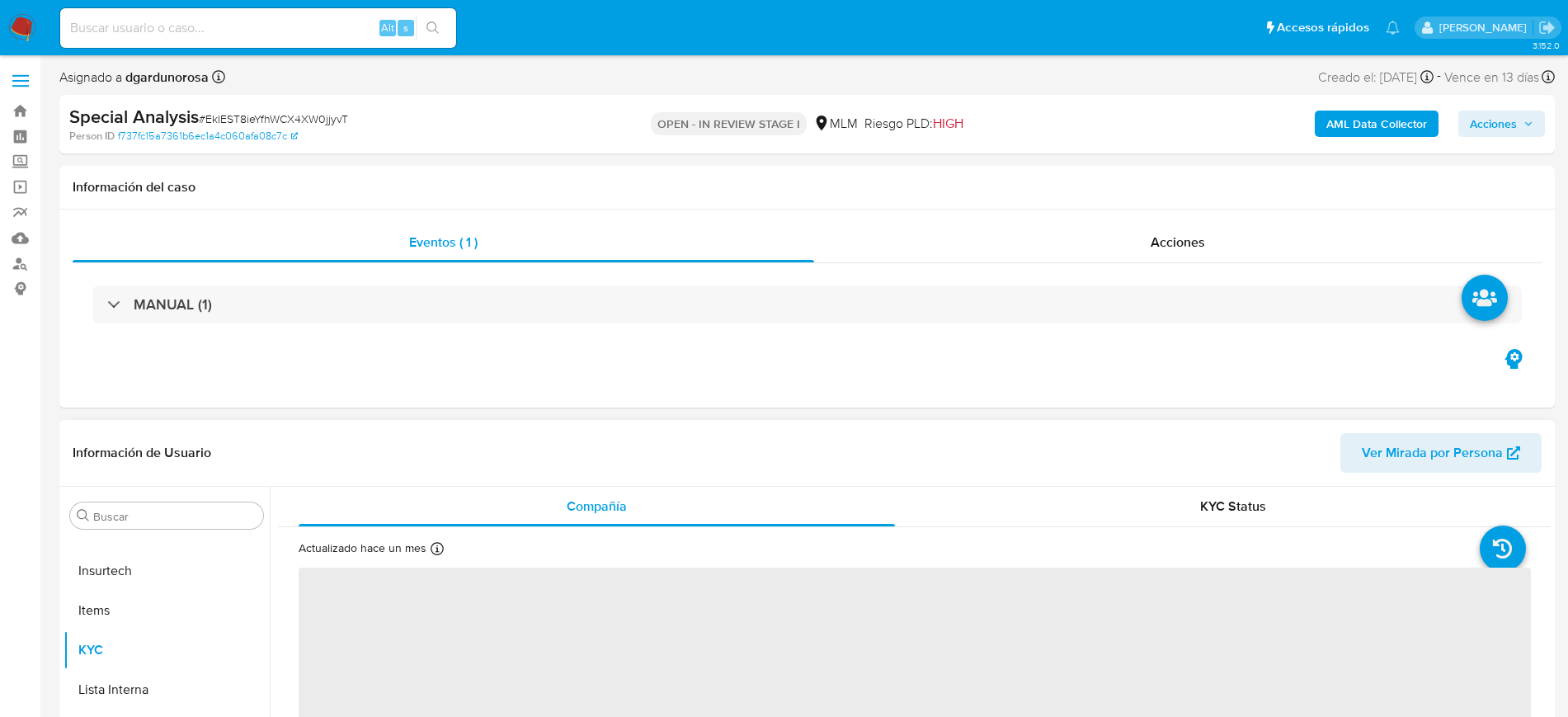
select select "10"
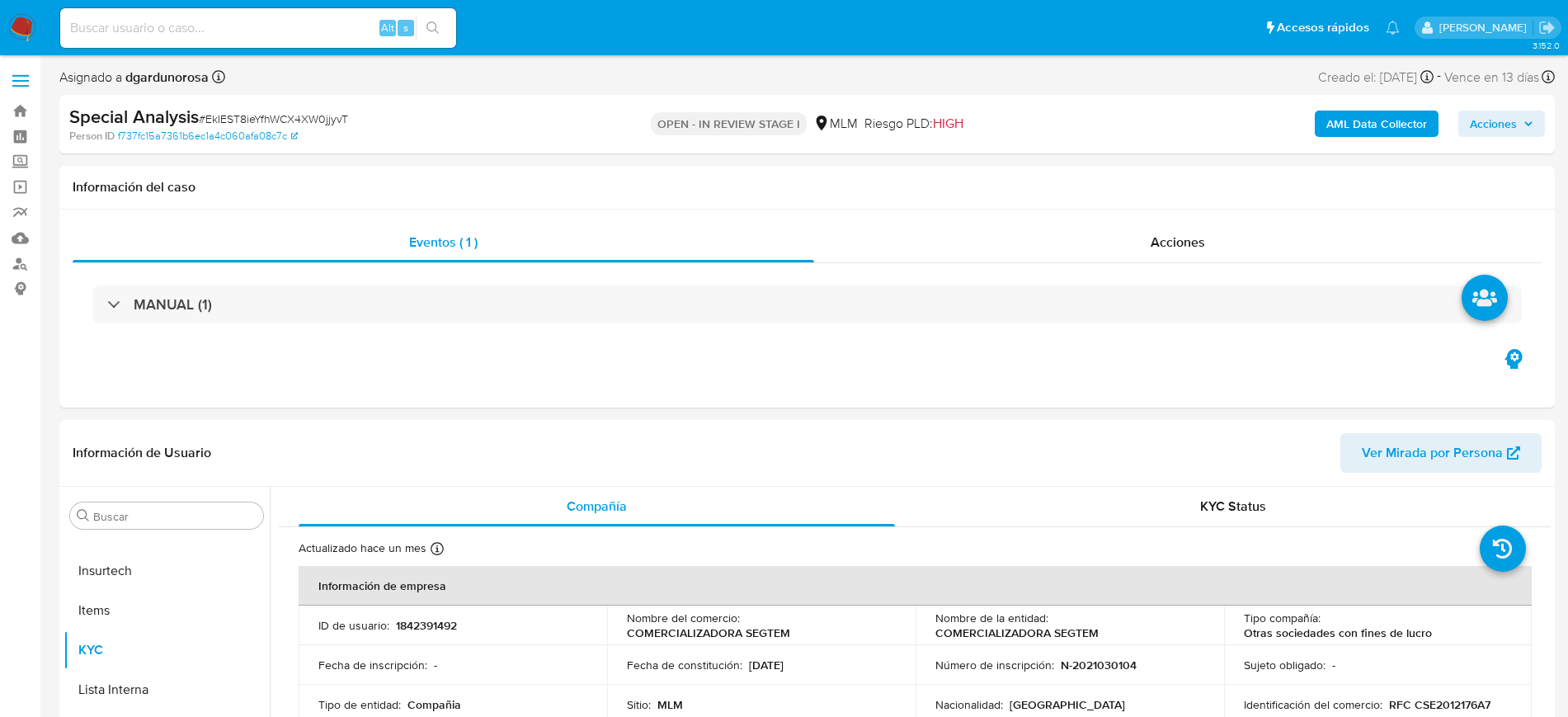
click at [1508, 139] on div "AML Data Collector Acciones" at bounding box center [1301, 124] width 488 height 39
click at [1497, 125] on span "Acciones" at bounding box center [1493, 123] width 47 height 27
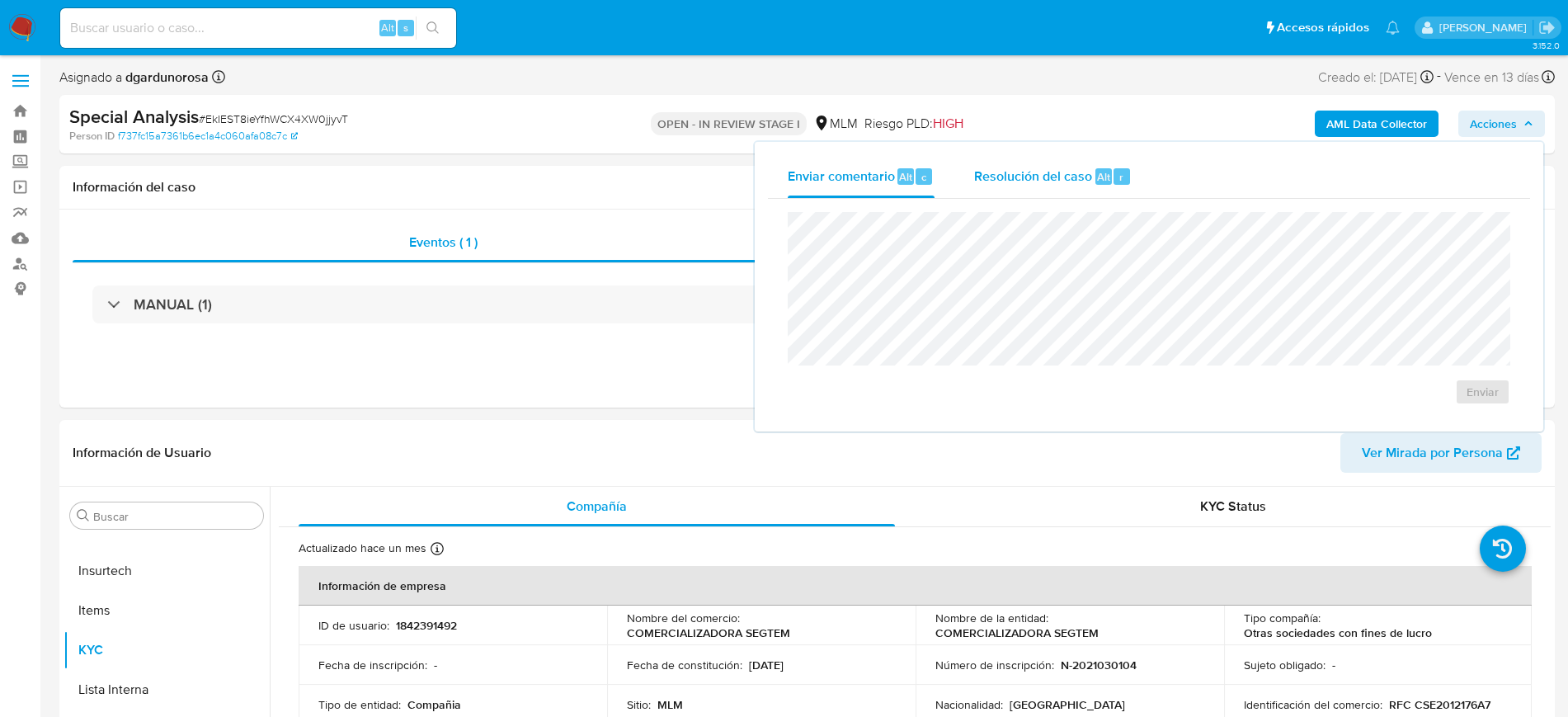
click at [1082, 172] on span "Resolución del caso" at bounding box center [1033, 175] width 118 height 19
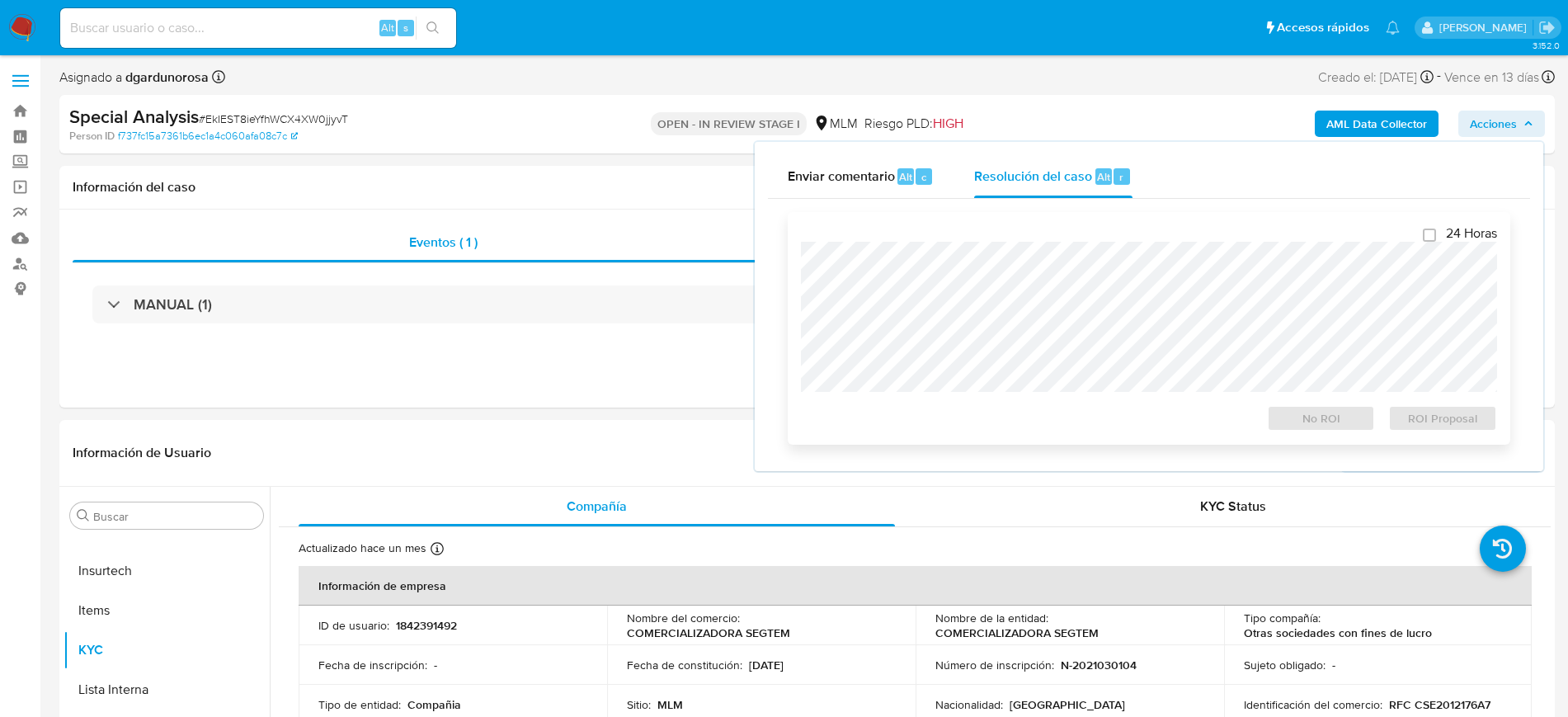
click at [1065, 238] on div "24 Horas No ROI ROI Proposal" at bounding box center [1148, 328] width 696 height 206
click at [456, 451] on div "Información de Usuario Ver Mirada por Persona" at bounding box center [807, 452] width 1496 height 67
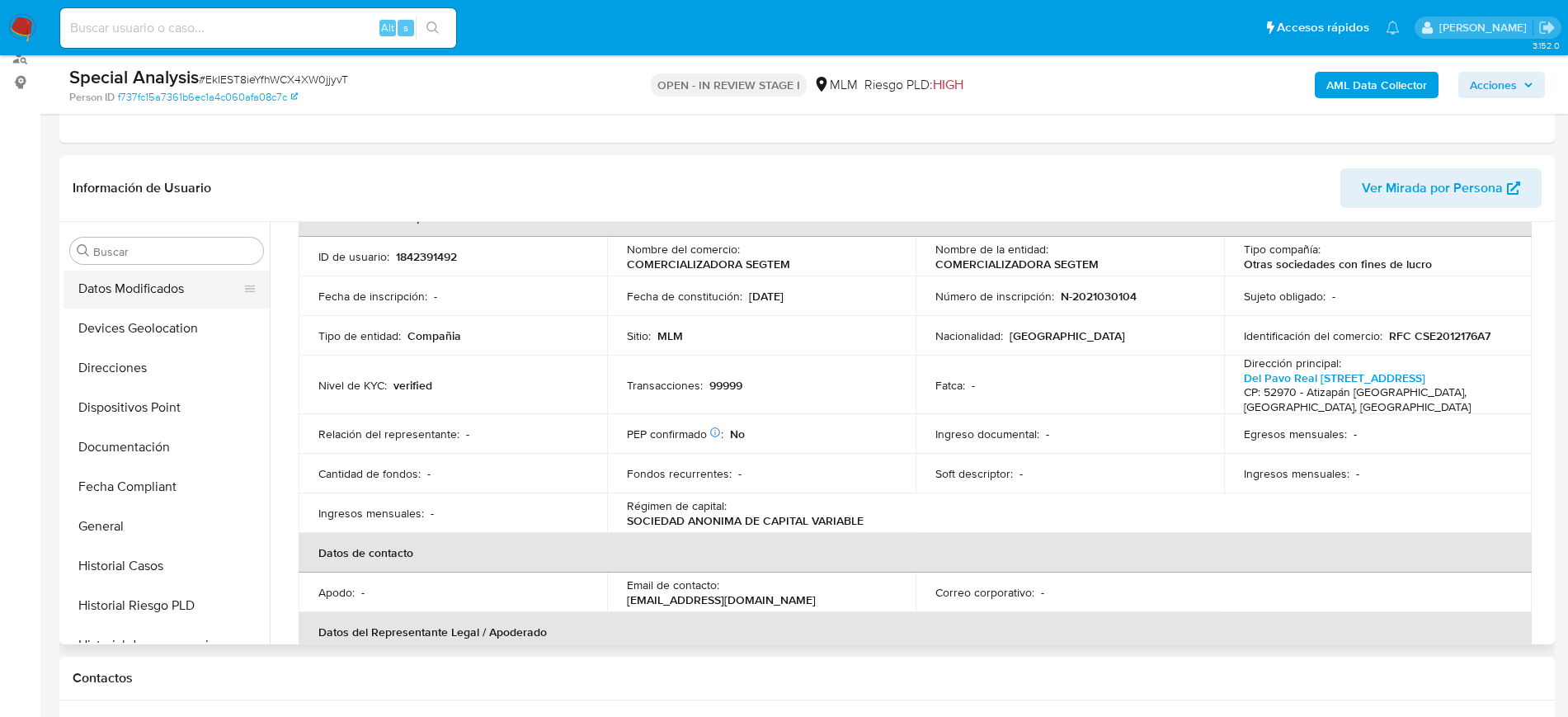
scroll to position [39, 0]
click at [149, 308] on button "Archivos adjuntos" at bounding box center [166, 291] width 206 height 40
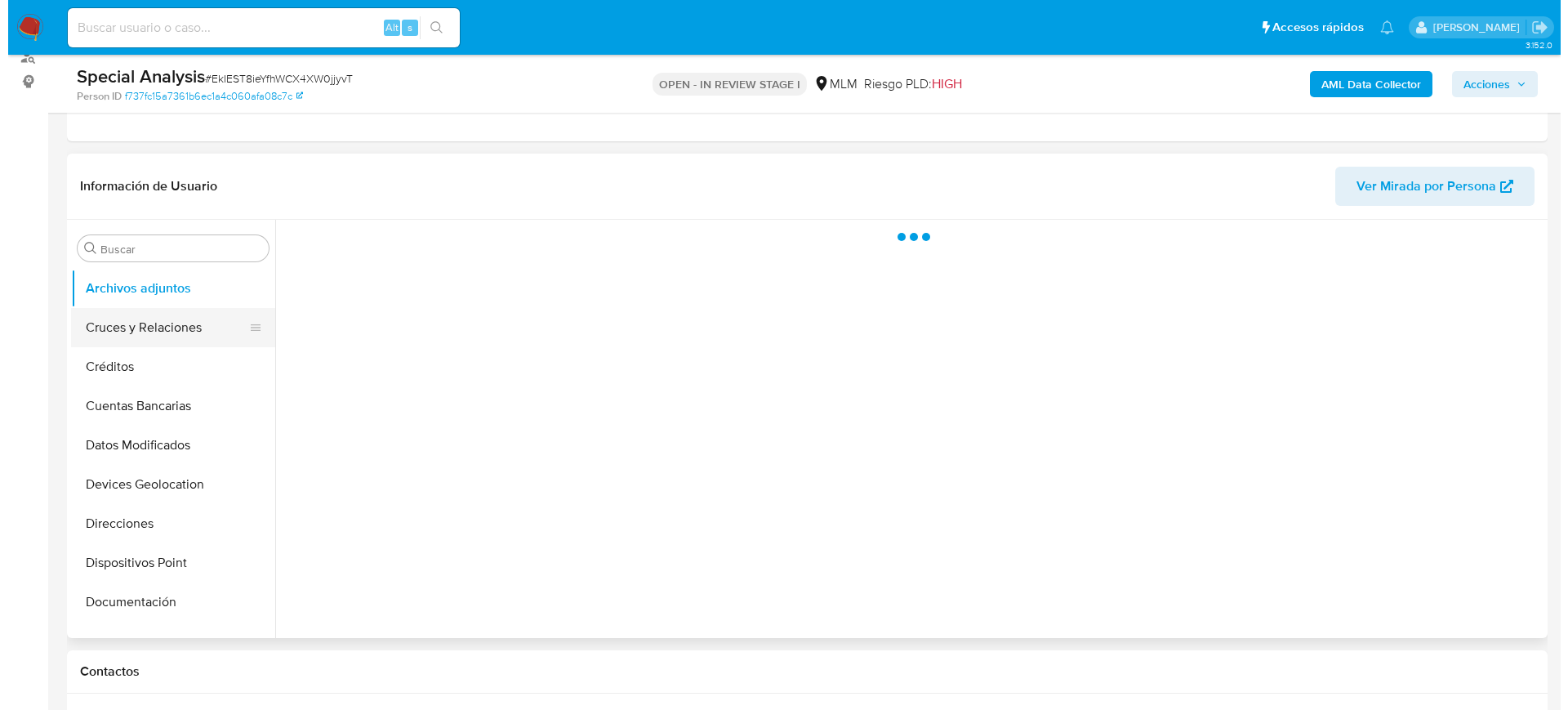
scroll to position [0, 0]
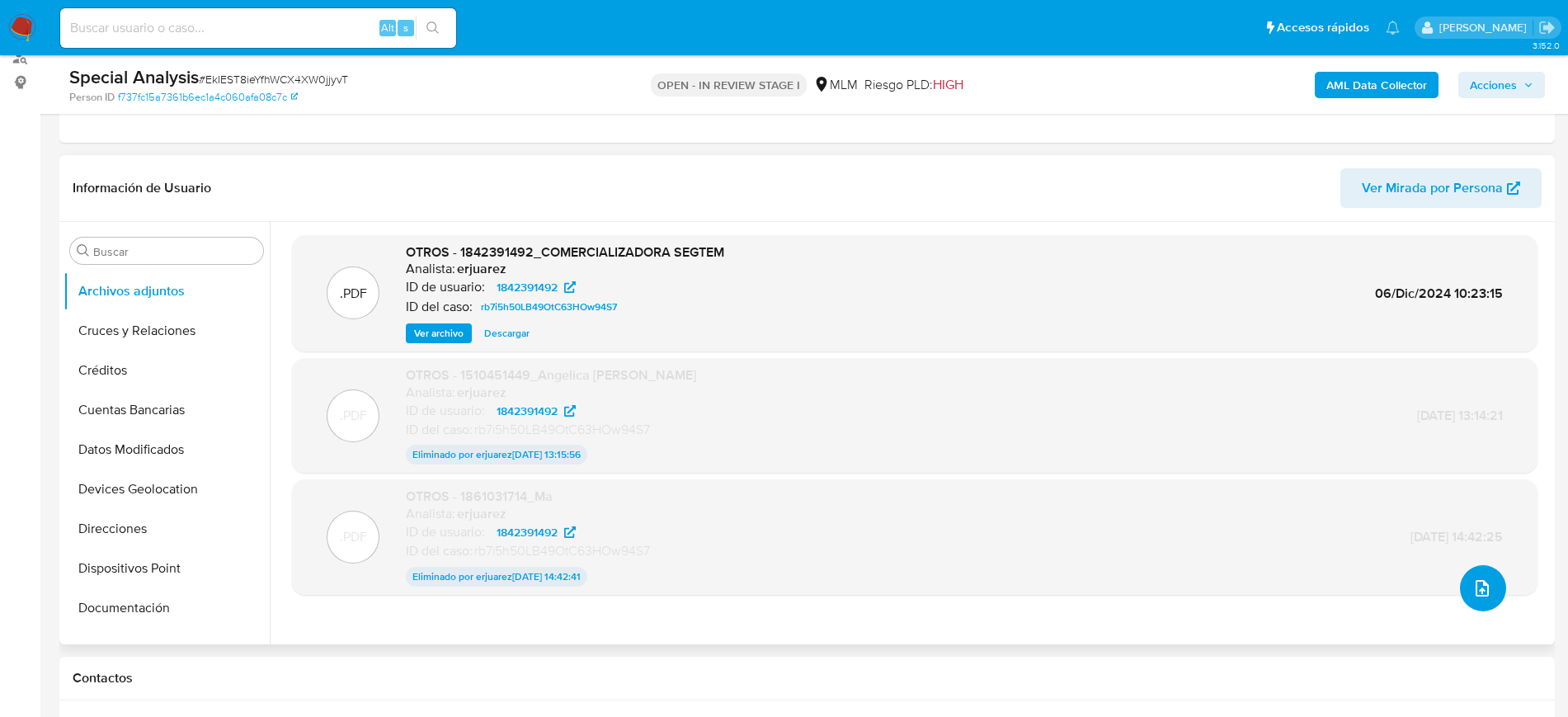
click at [1469, 603] on button "upload-file" at bounding box center [1484, 588] width 46 height 46
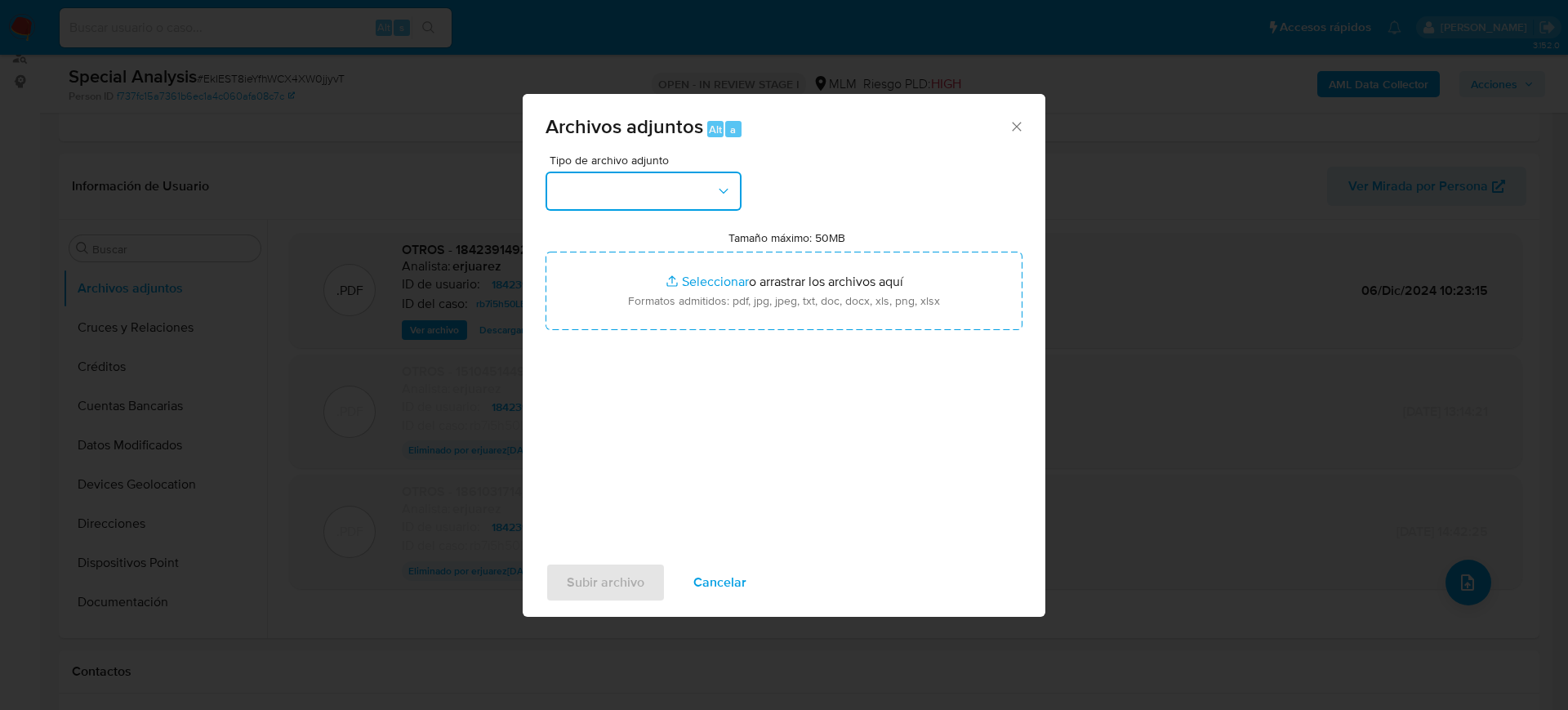
click at [684, 204] on button "button" at bounding box center [643, 191] width 196 height 40
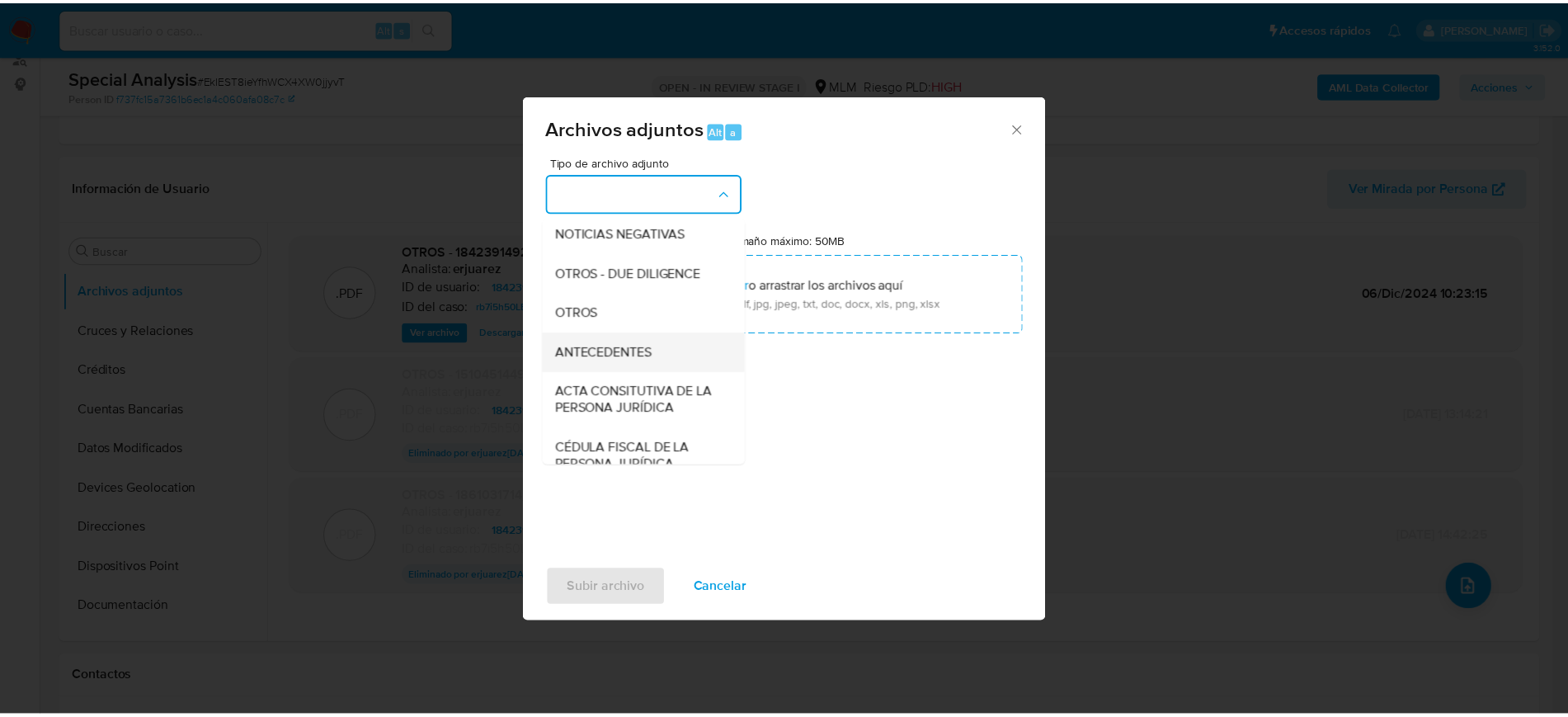
scroll to position [206, 0]
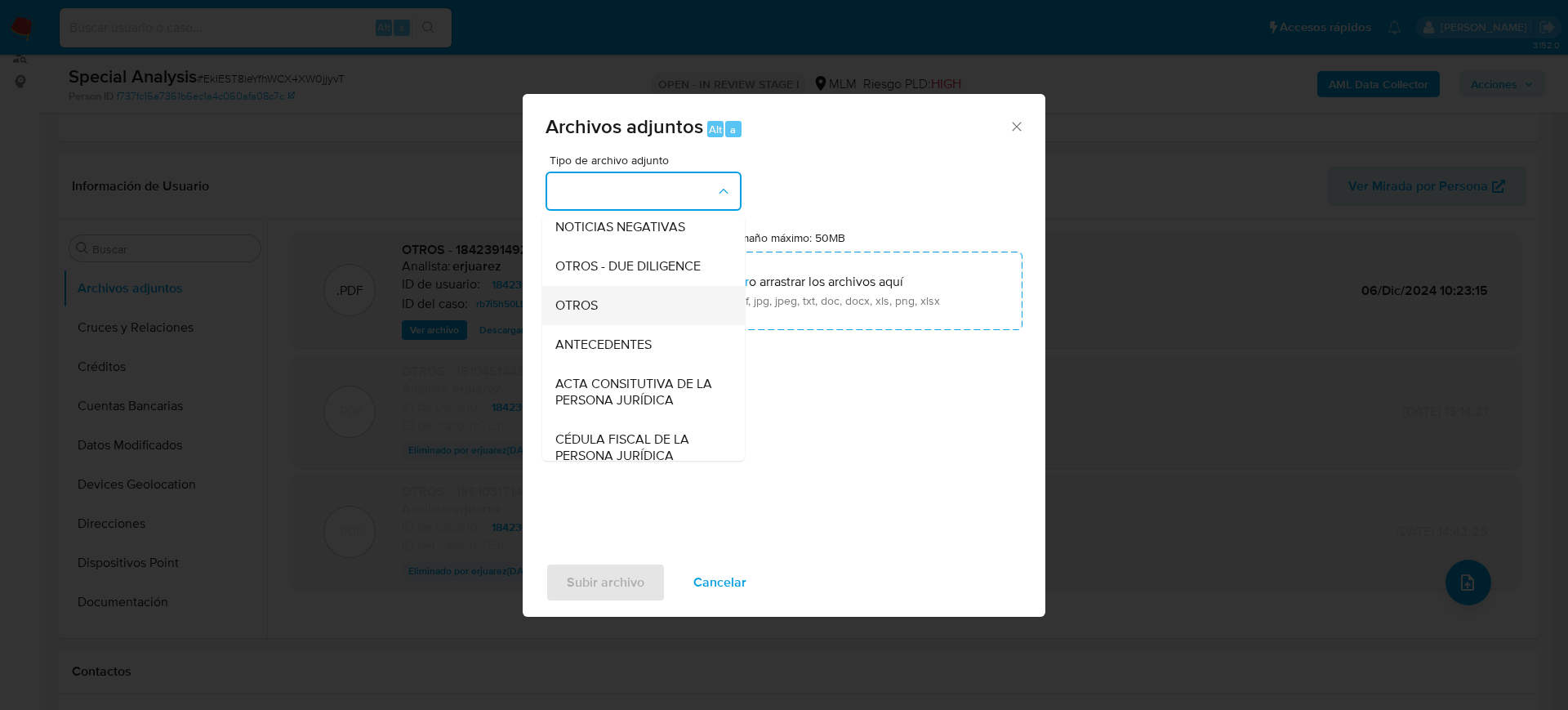
click at [630, 325] on div "OTROS" at bounding box center [638, 305] width 166 height 40
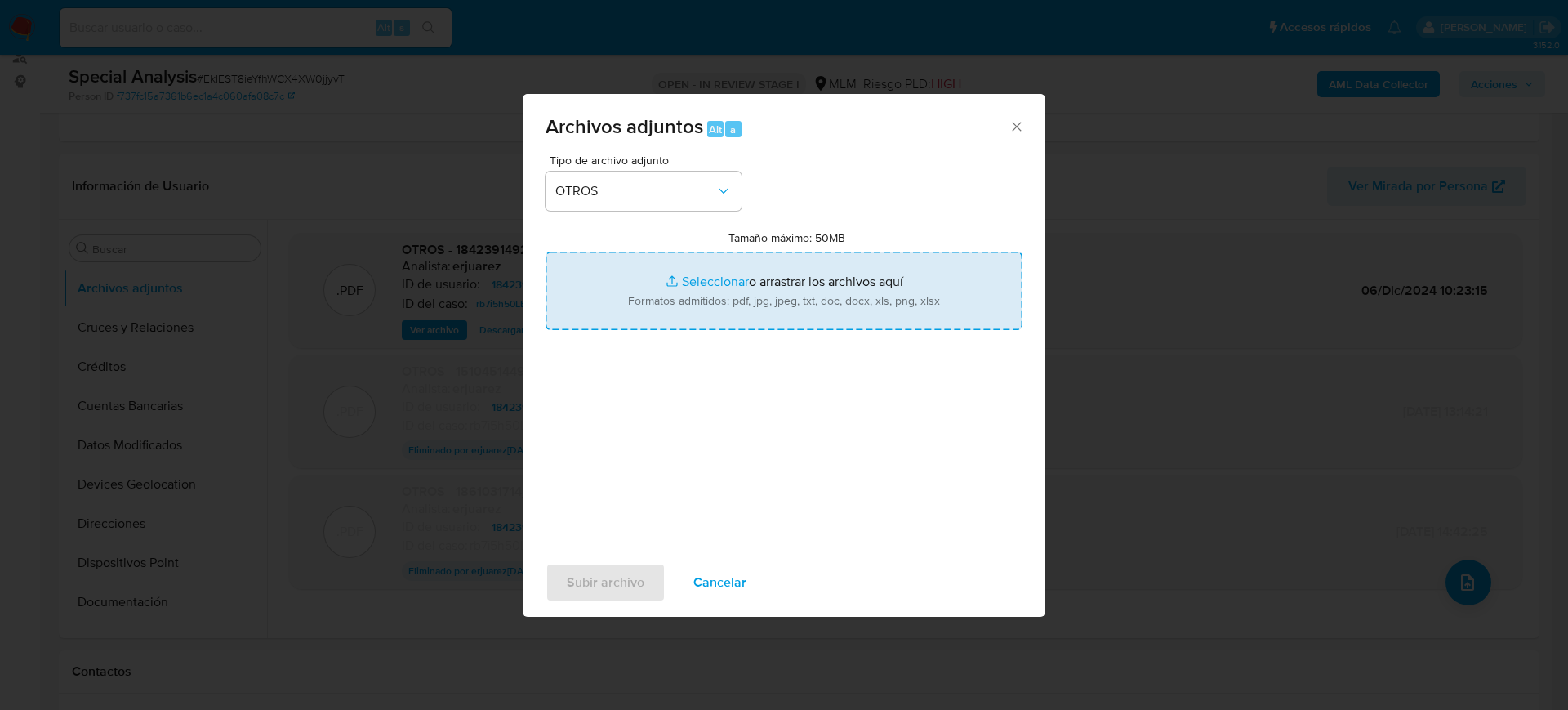
type input "C:\fakepath\1842391492_SEGTEM_Julio2025.pdf"
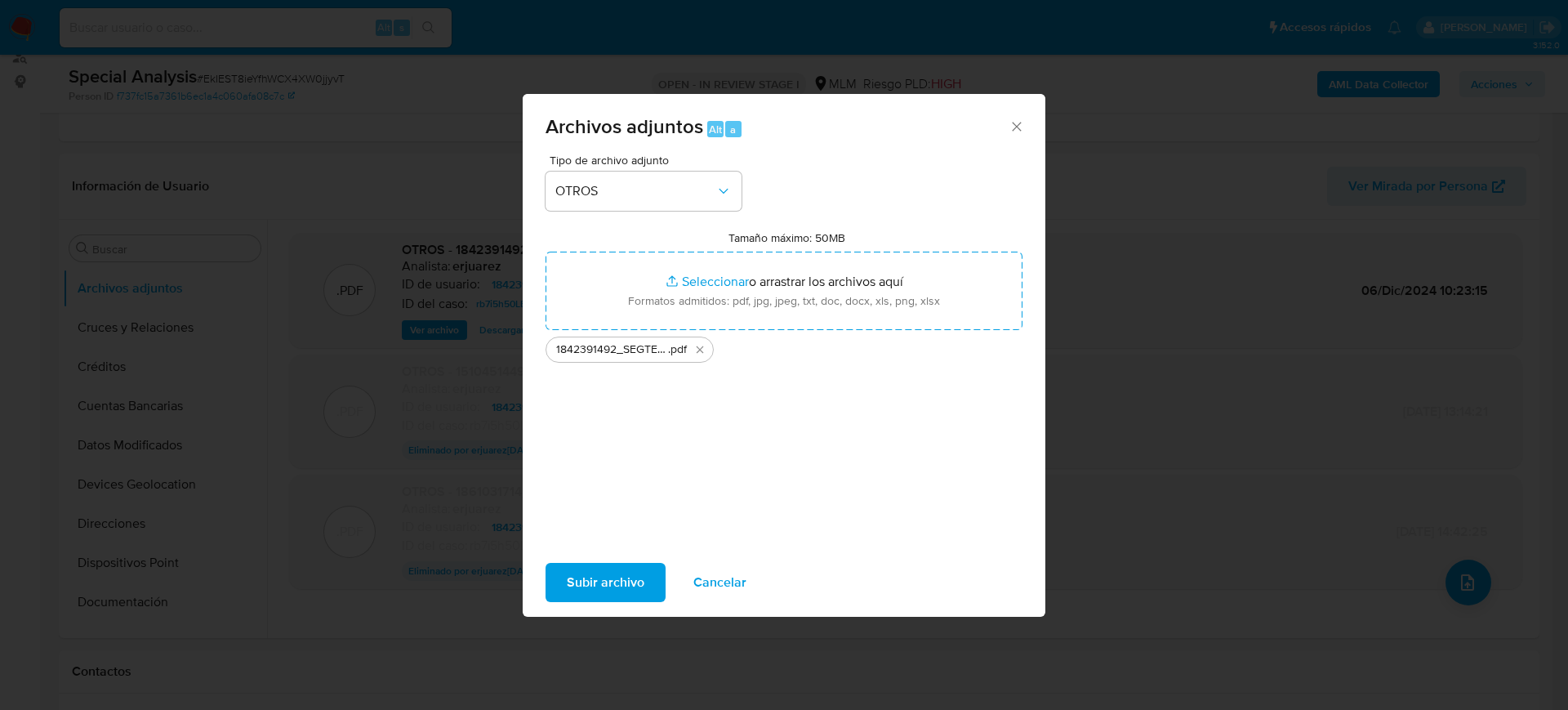
click at [589, 578] on span "Subir archivo" at bounding box center [605, 582] width 77 height 36
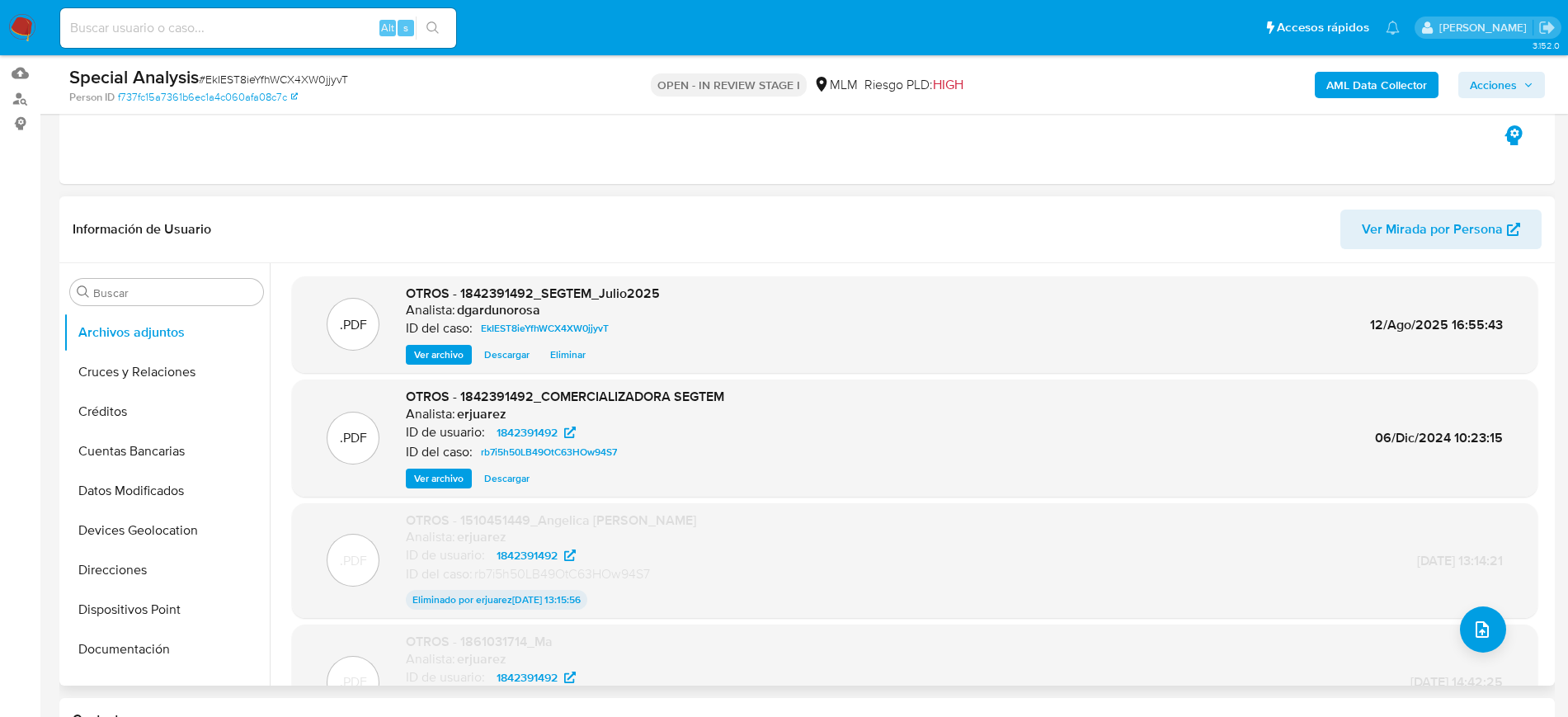
scroll to position [103, 0]
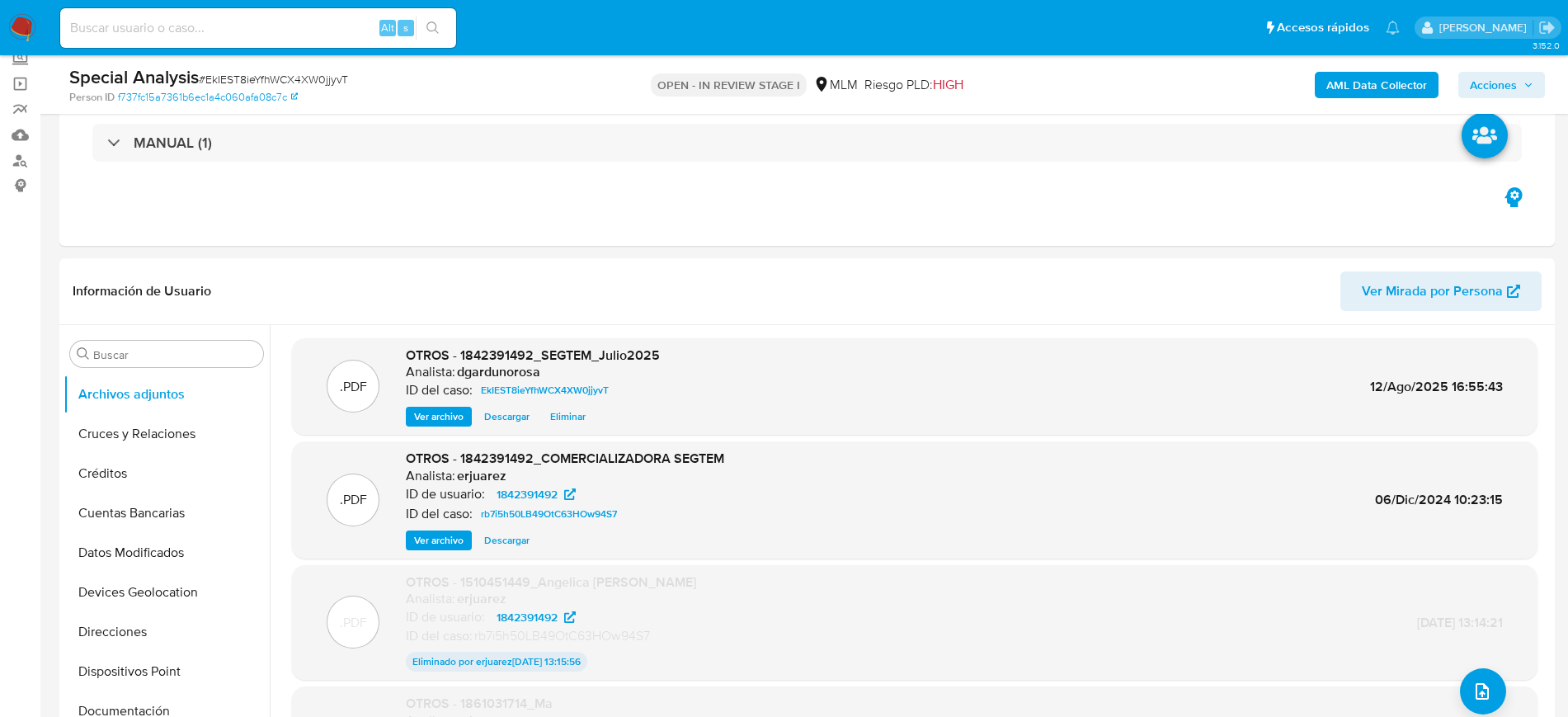
click at [1528, 80] on icon "button" at bounding box center [1528, 84] width 10 height 10
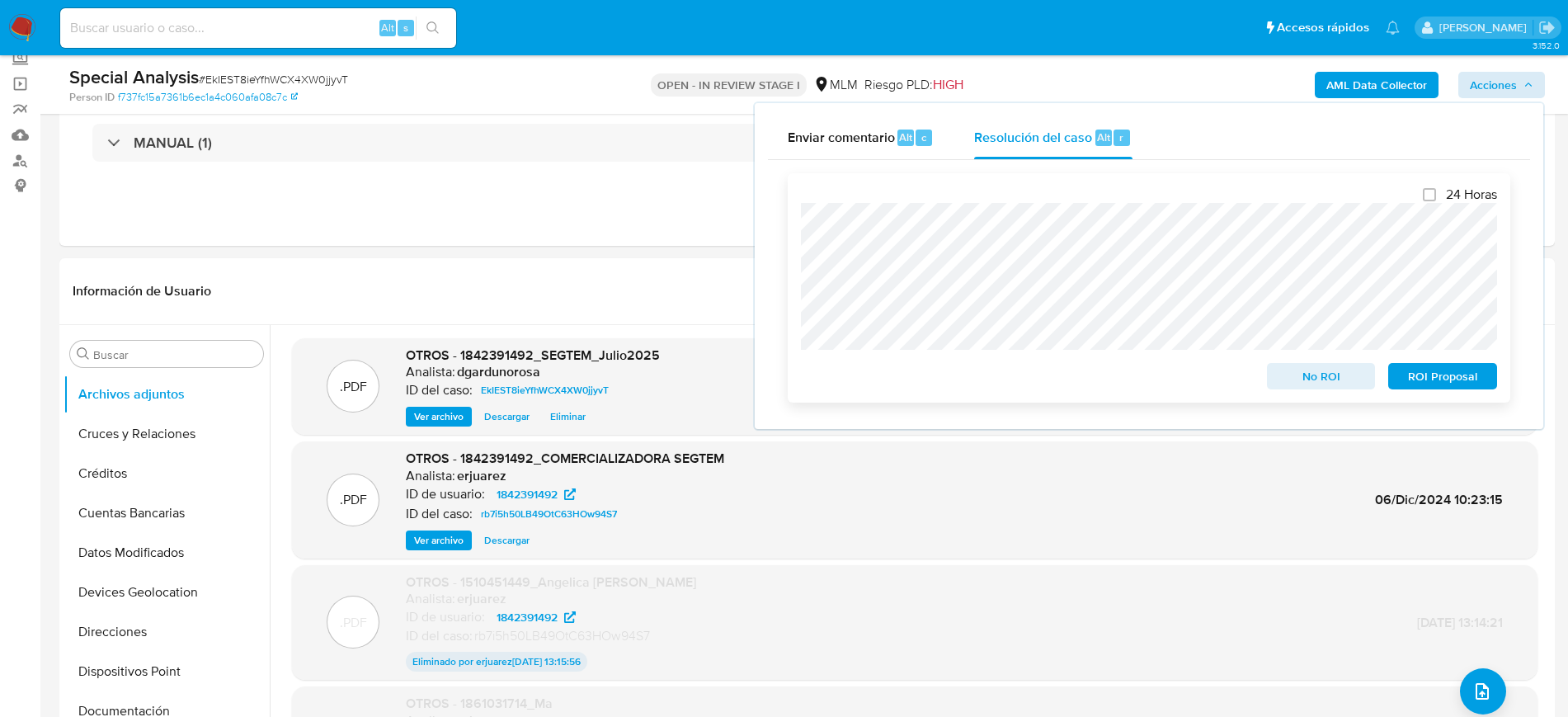
click at [1414, 377] on span "ROI Proposal" at bounding box center [1443, 376] width 86 height 23
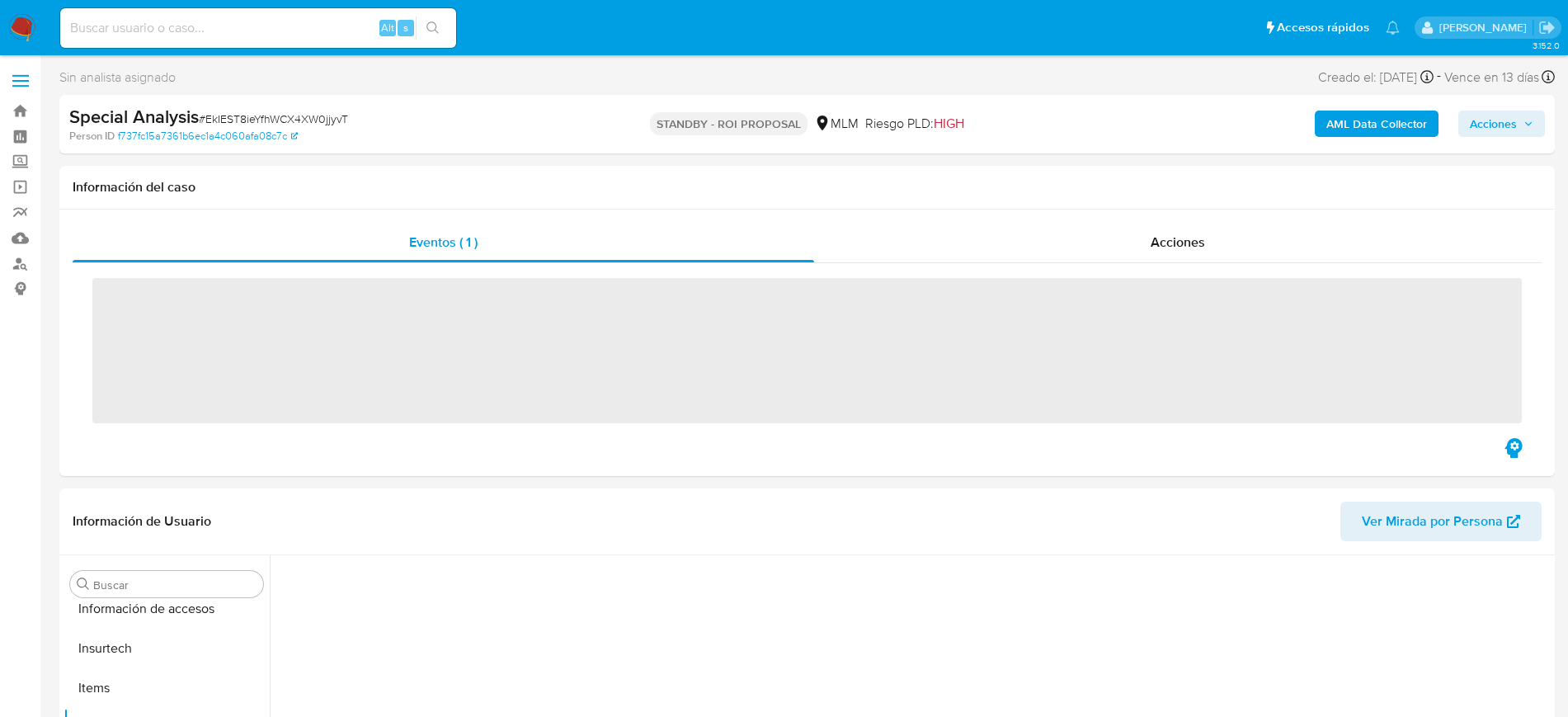
scroll to position [657, 0]
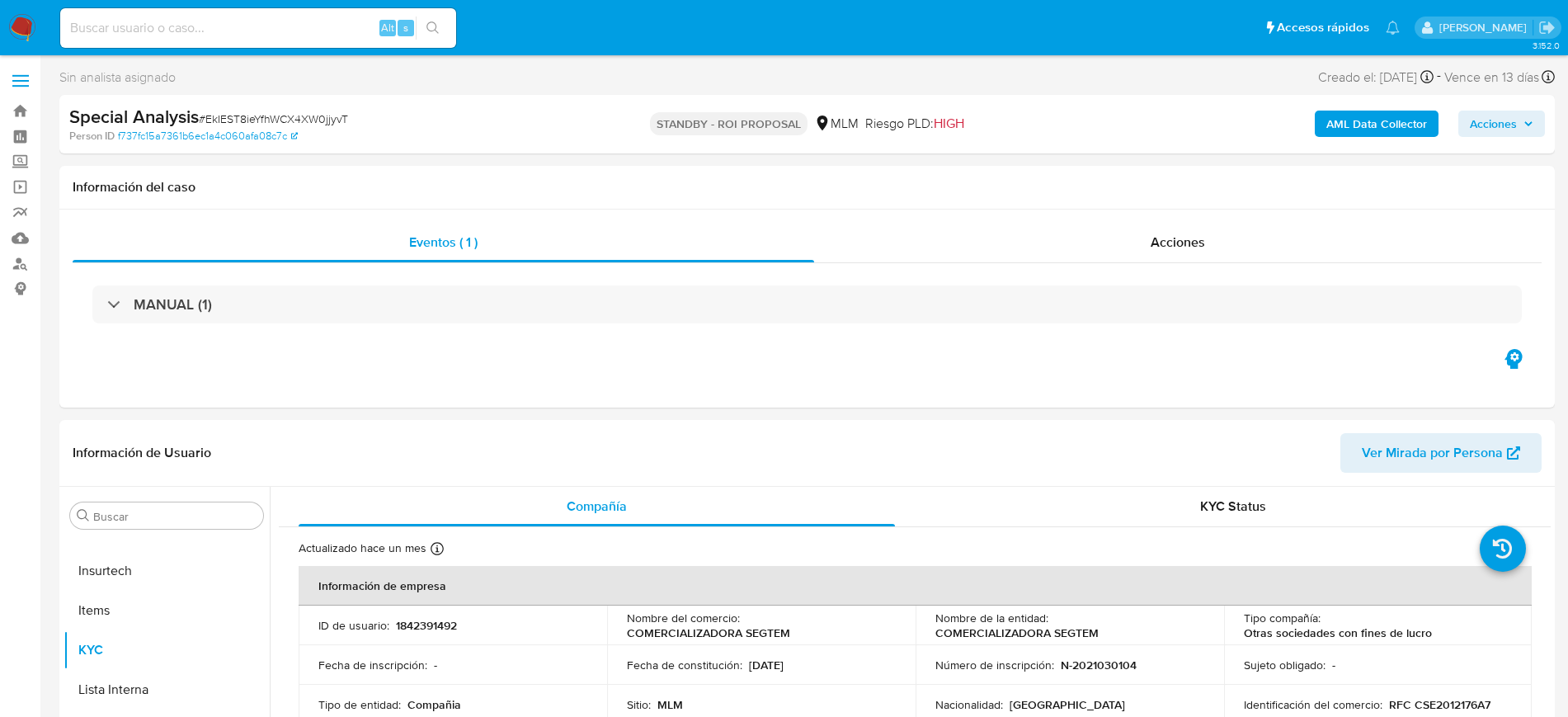
select select "10"
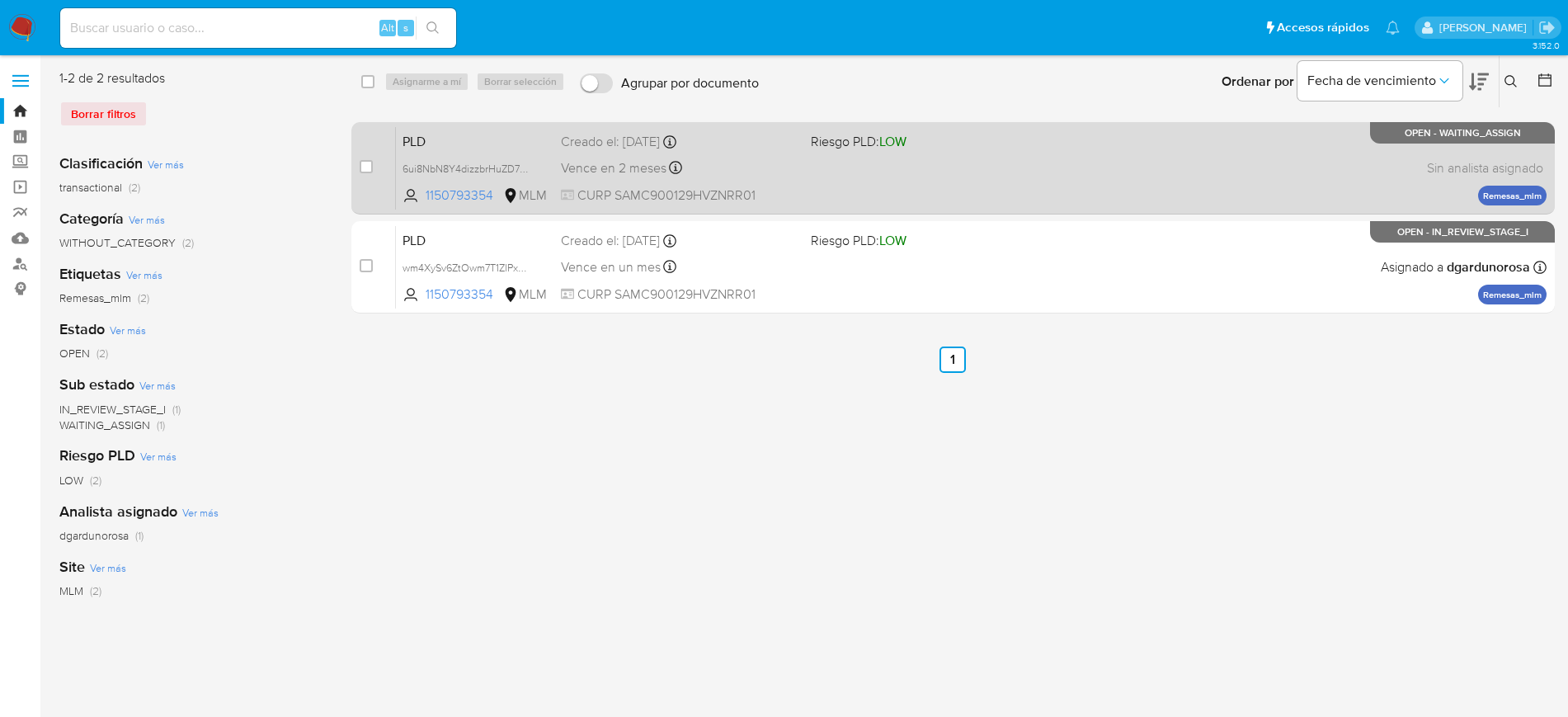
click at [1173, 190] on div "PLD 6ui8NbN8Y4dizzbrHuZD7UCQ 1150793354 MLM Riesgo PLD: LOW Creado el: [DATE] C…" at bounding box center [972, 168] width 1151 height 84
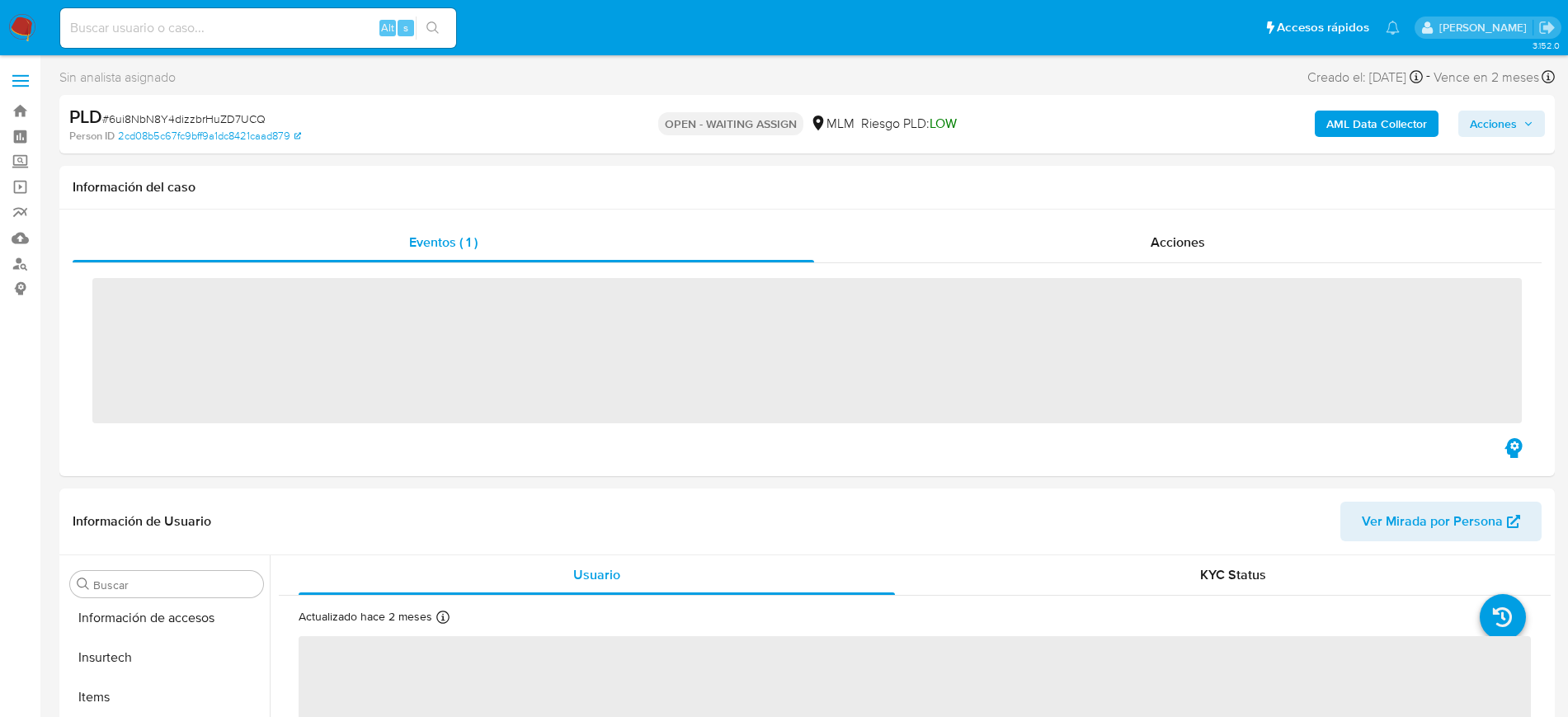
scroll to position [657, 0]
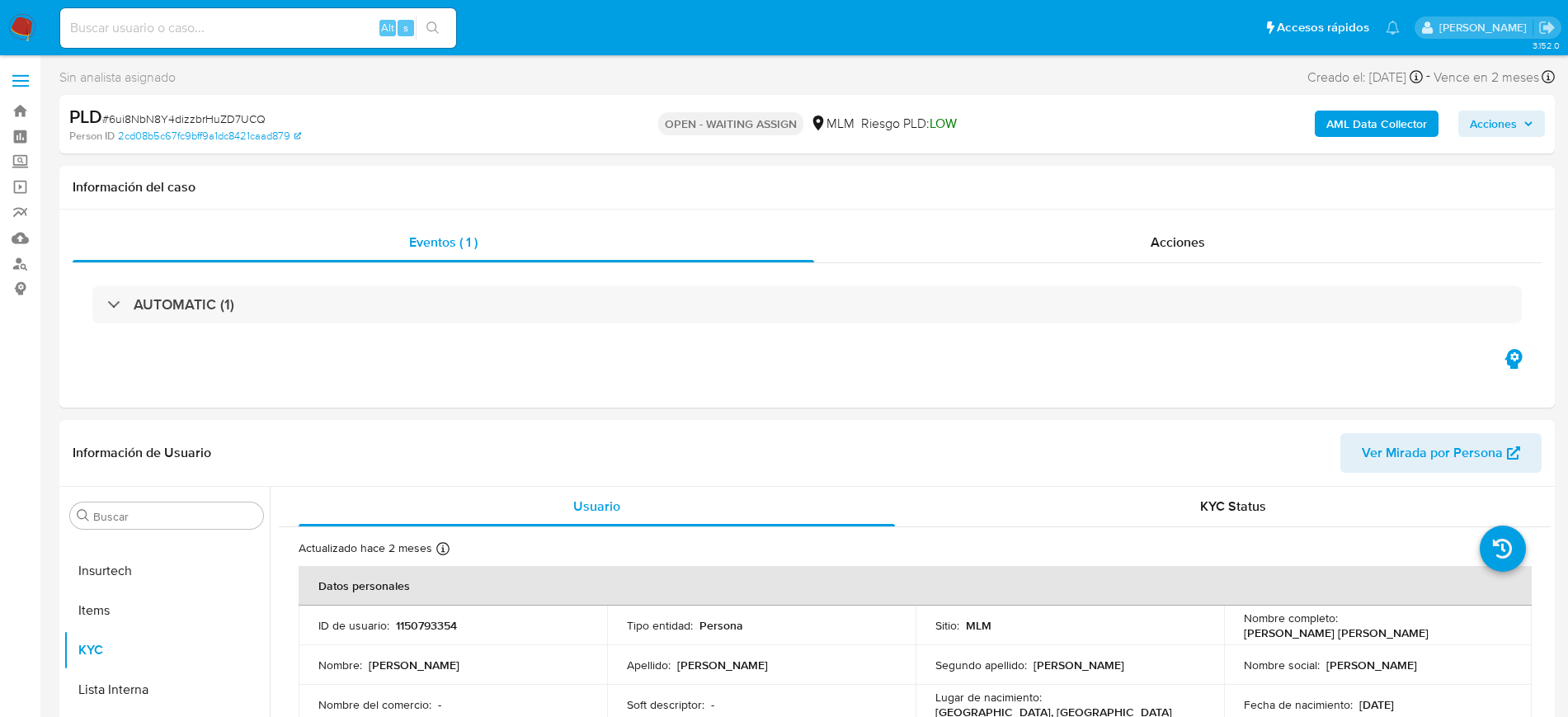
select select "10"
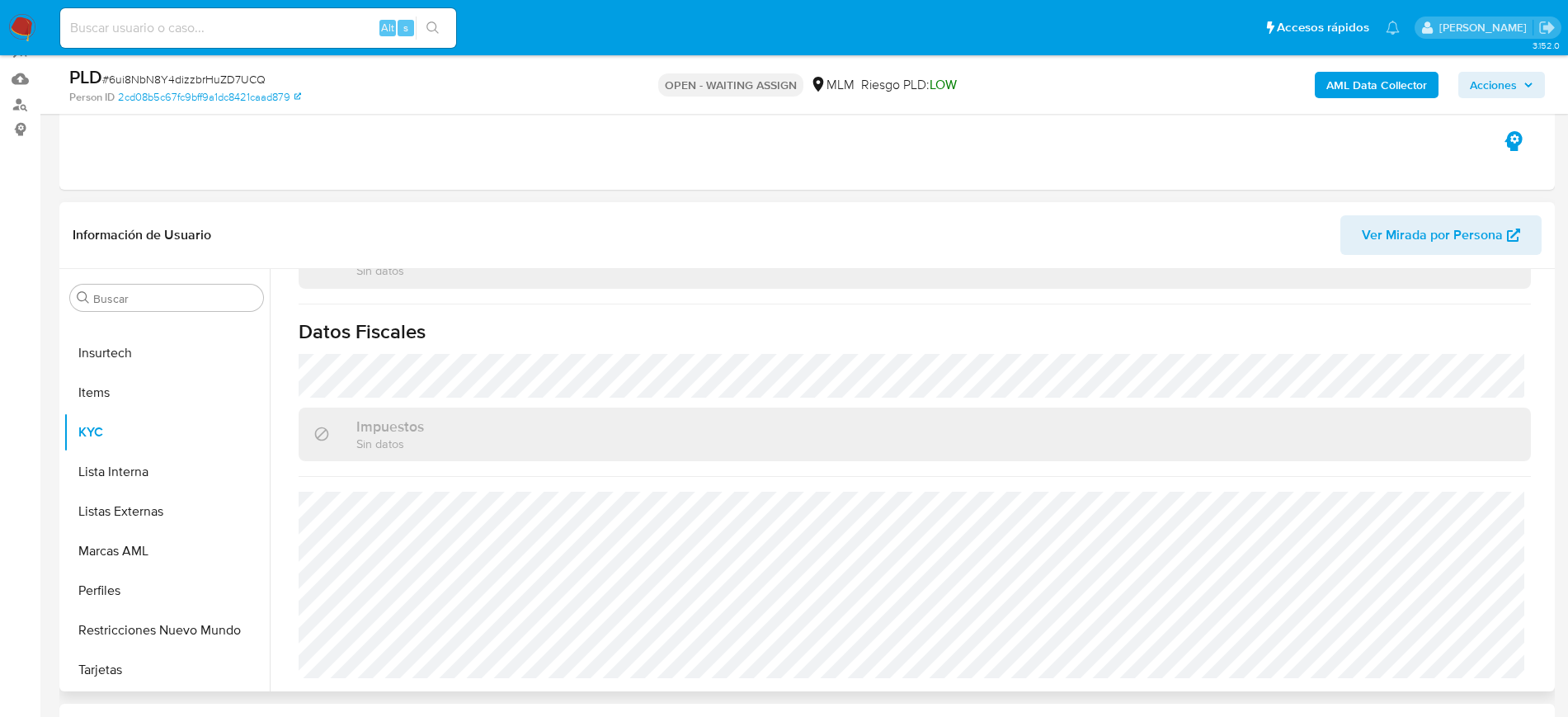
scroll to position [309, 0]
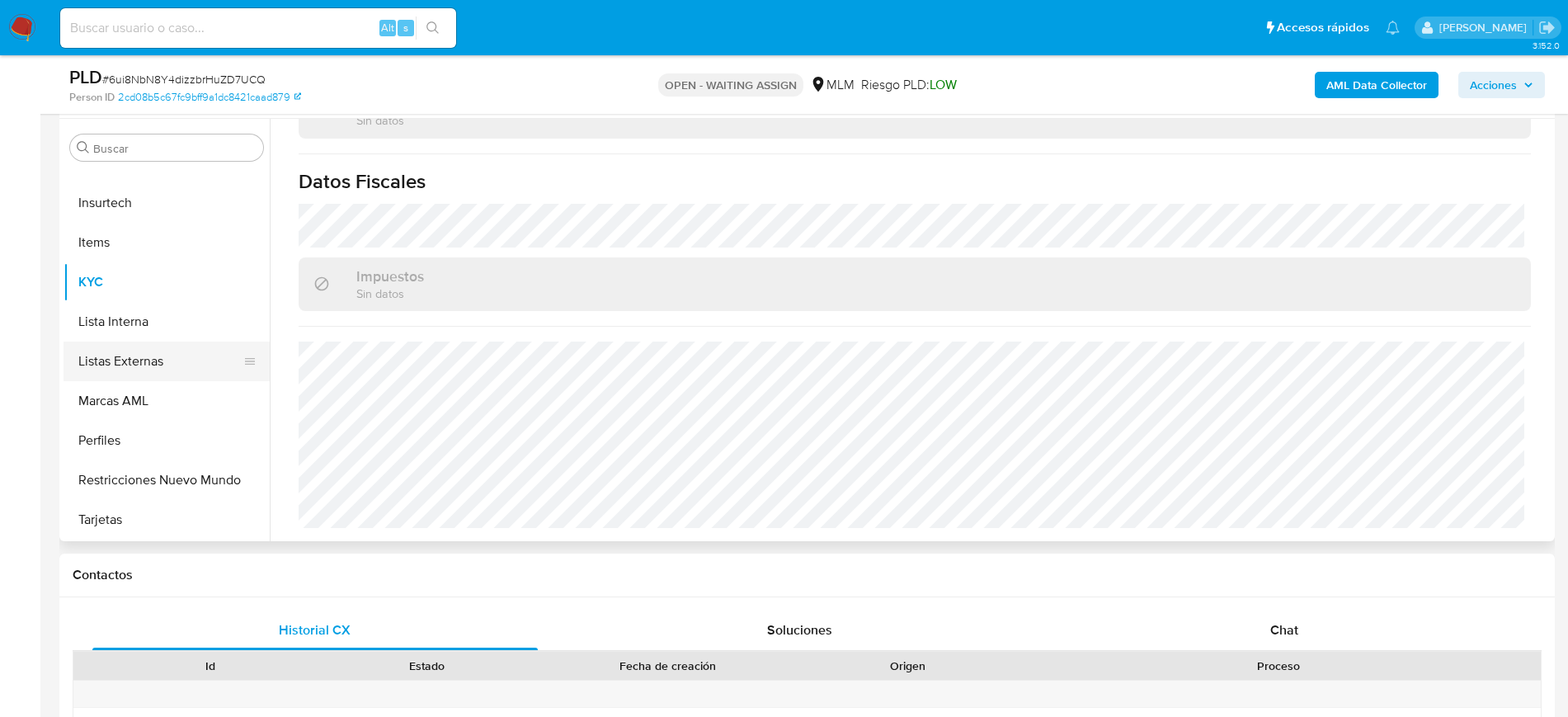
click at [184, 369] on button "Listas Externas" at bounding box center [159, 361] width 193 height 40
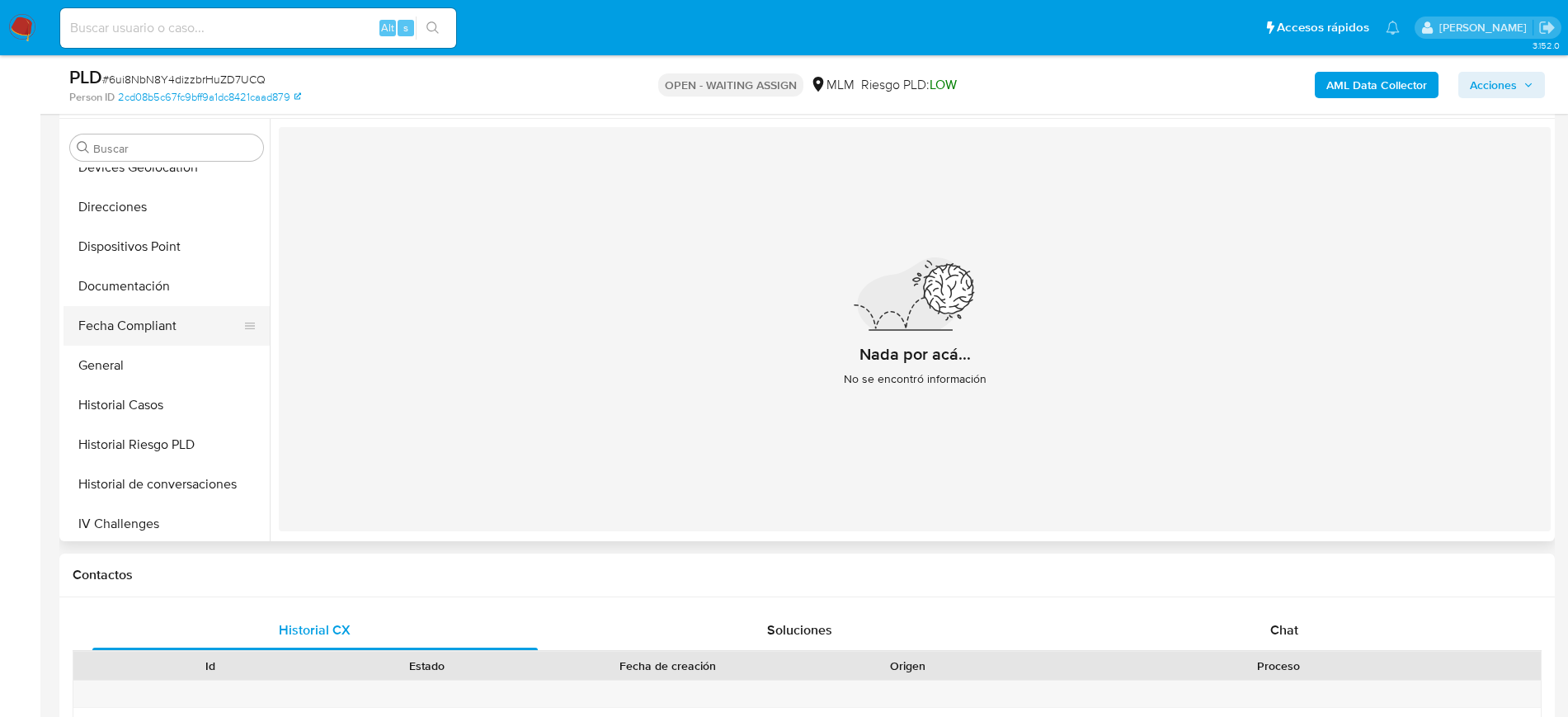
scroll to position [245, 0]
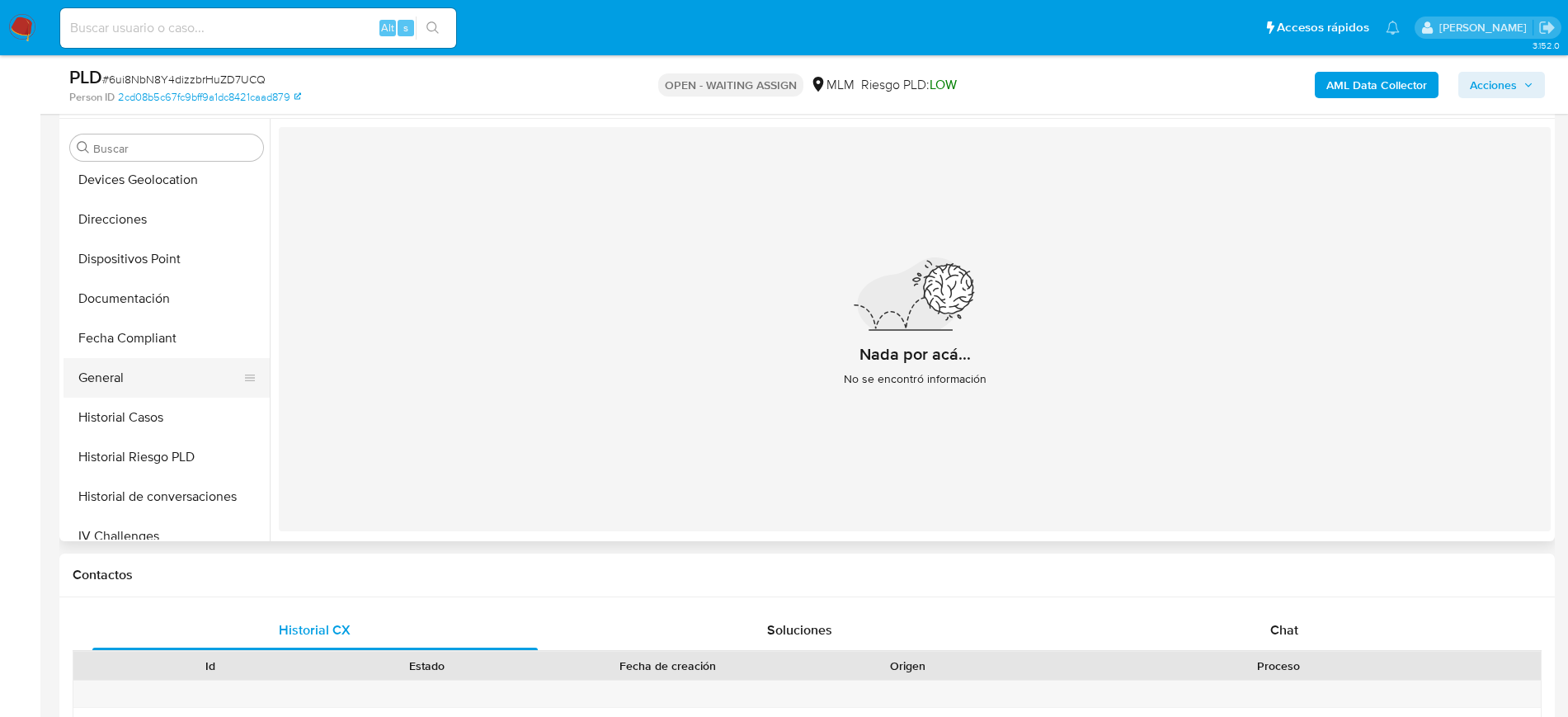
click at [130, 375] on button "General" at bounding box center [159, 378] width 193 height 40
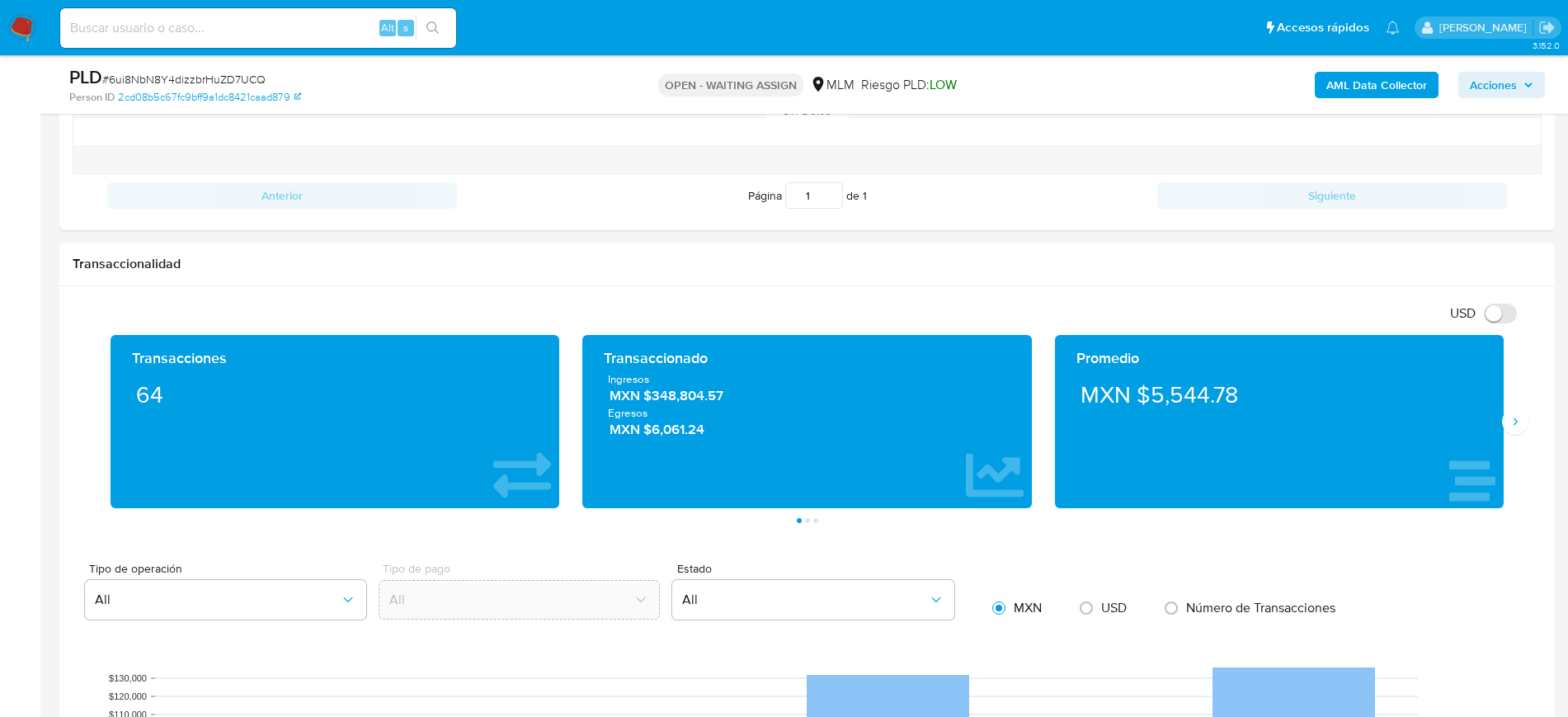
scroll to position [928, 0]
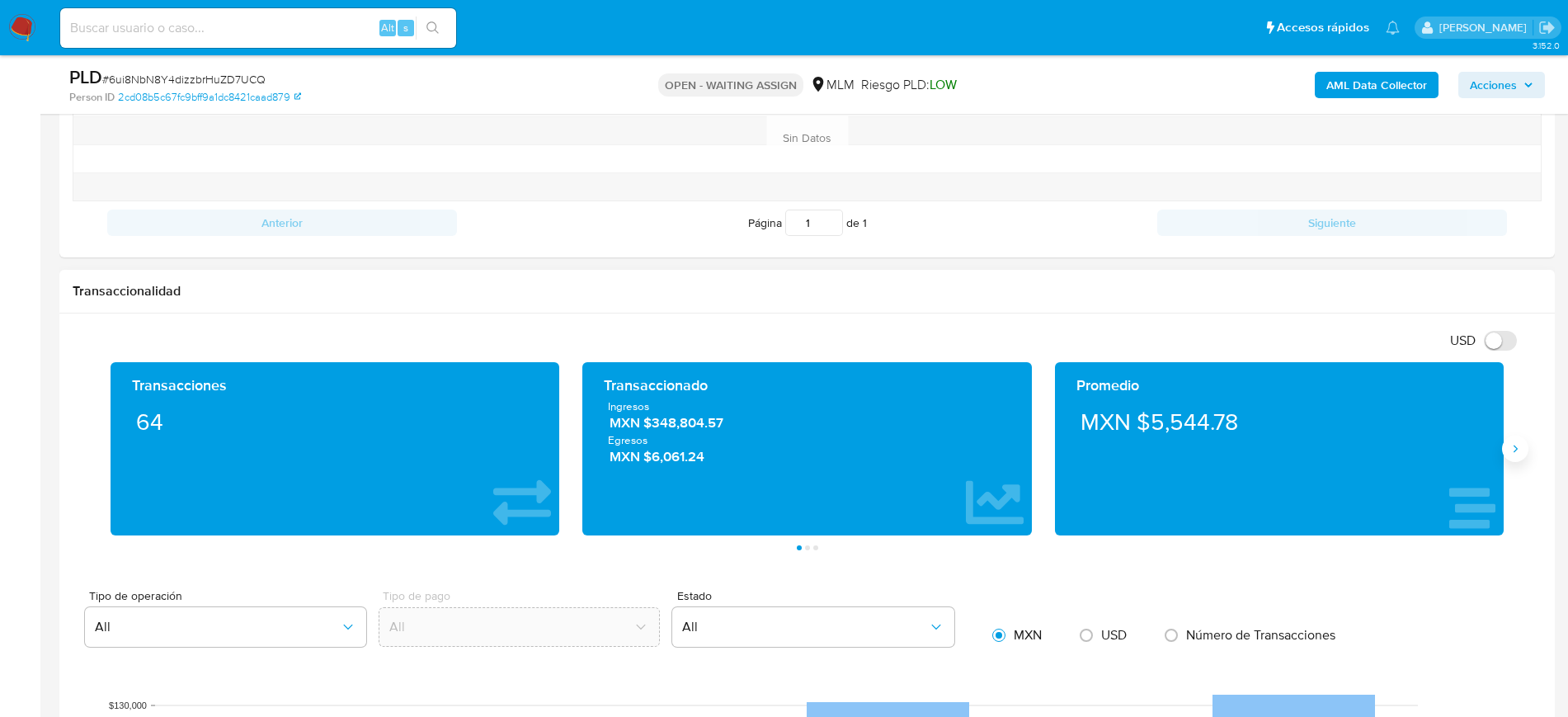
click at [1513, 454] on button "Siguiente" at bounding box center [1516, 449] width 27 height 27
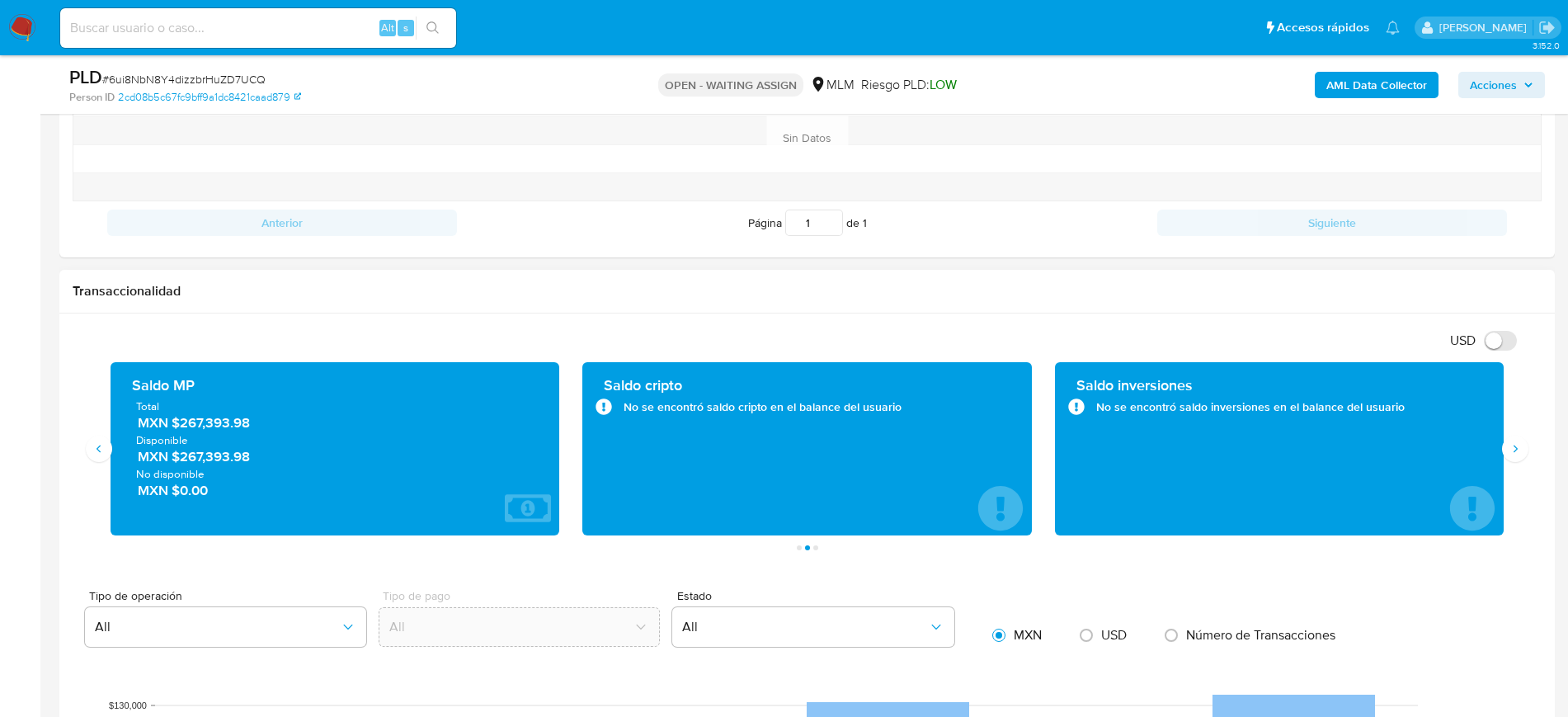
drag, startPoint x: 252, startPoint y: 422, endPoint x: 181, endPoint y: 419, distance: 71.1
click at [181, 419] on span "MXN $267,393.98" at bounding box center [336, 422] width 396 height 19
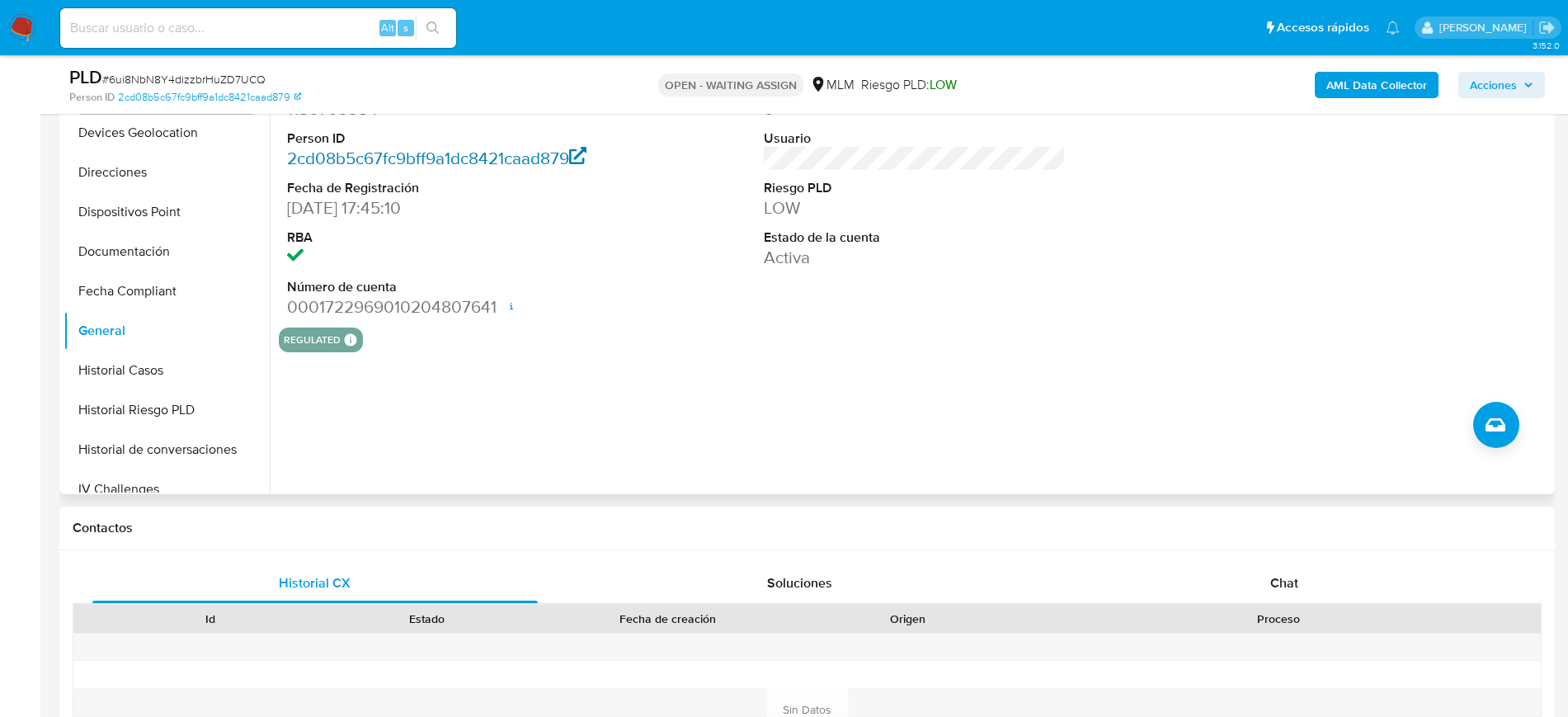
scroll to position [103, 0]
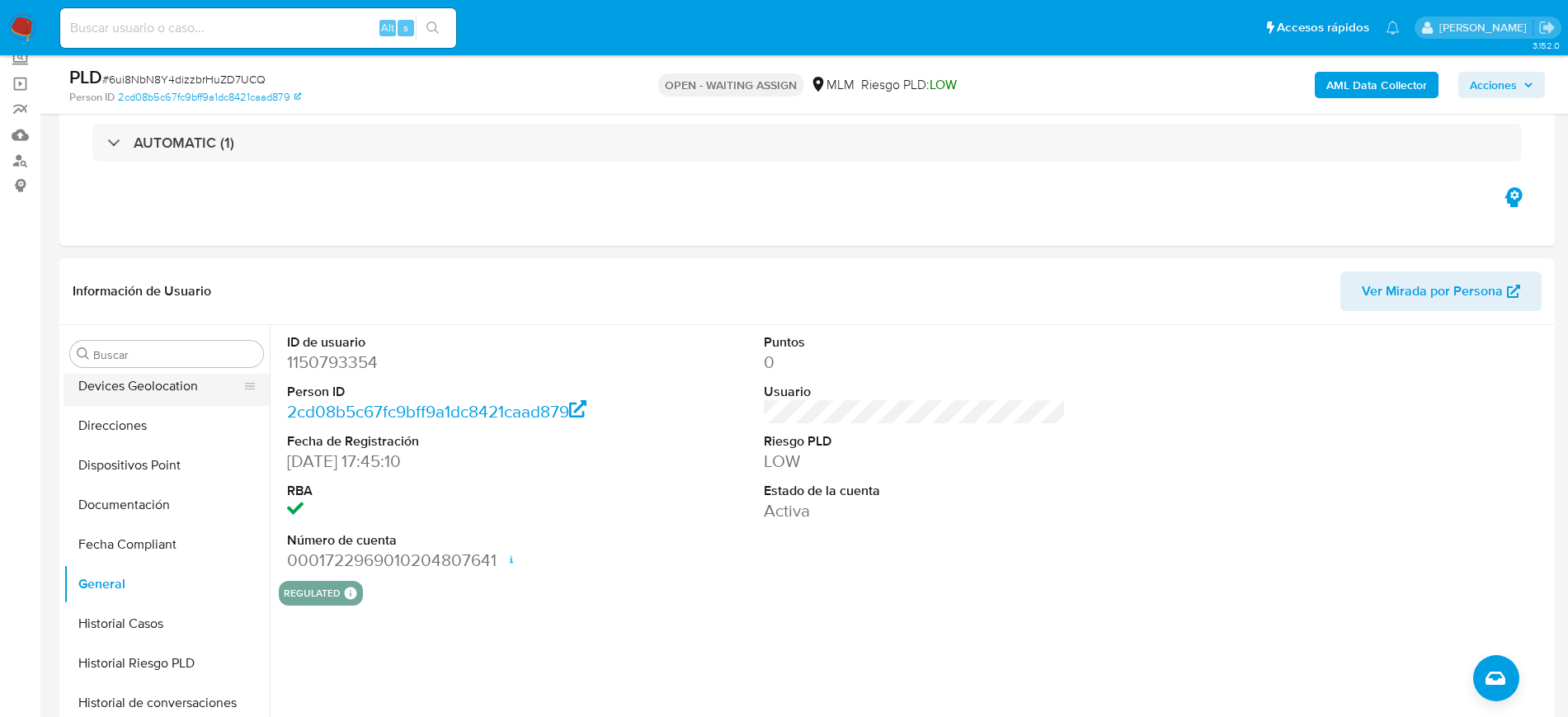
click at [169, 394] on button "Devices Geolocation" at bounding box center [159, 386] width 193 height 40
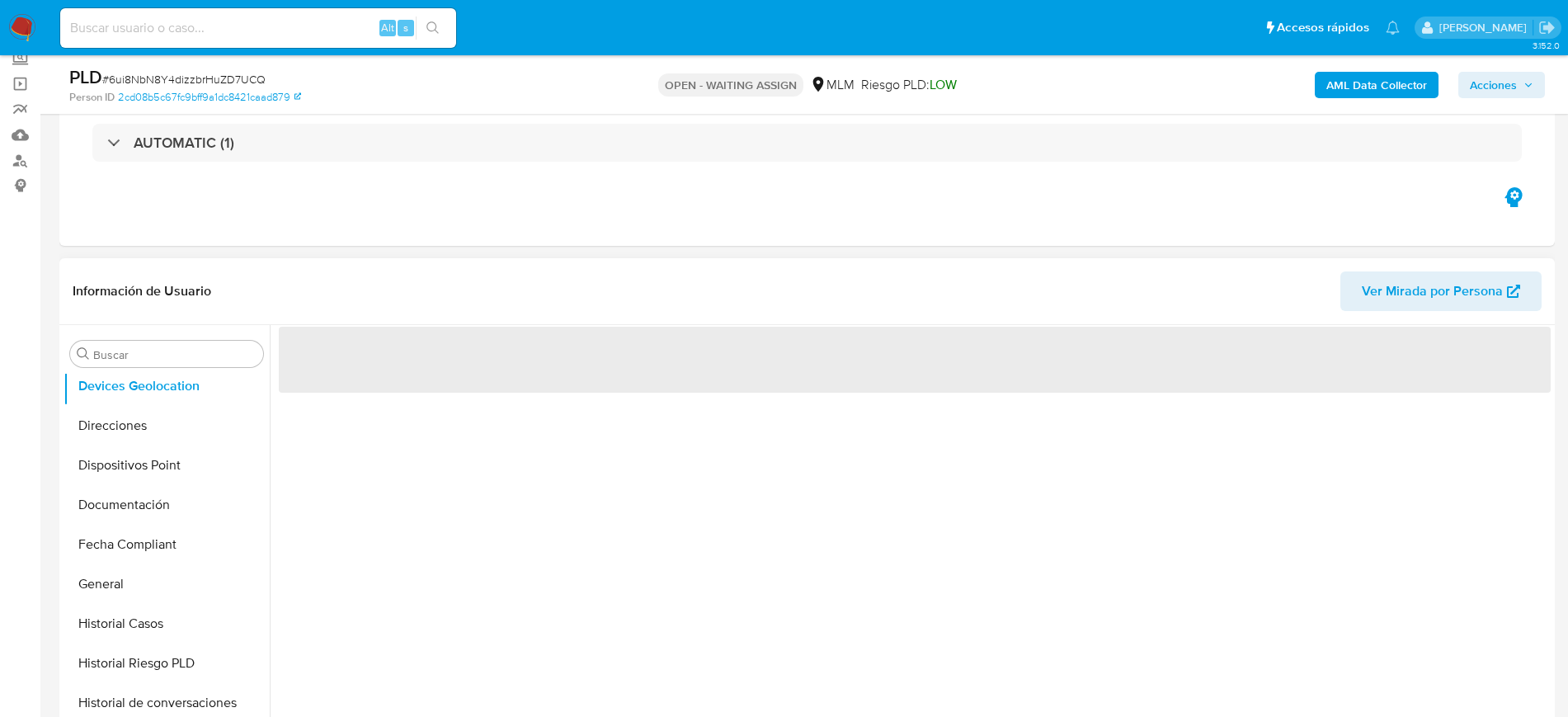
scroll to position [206, 0]
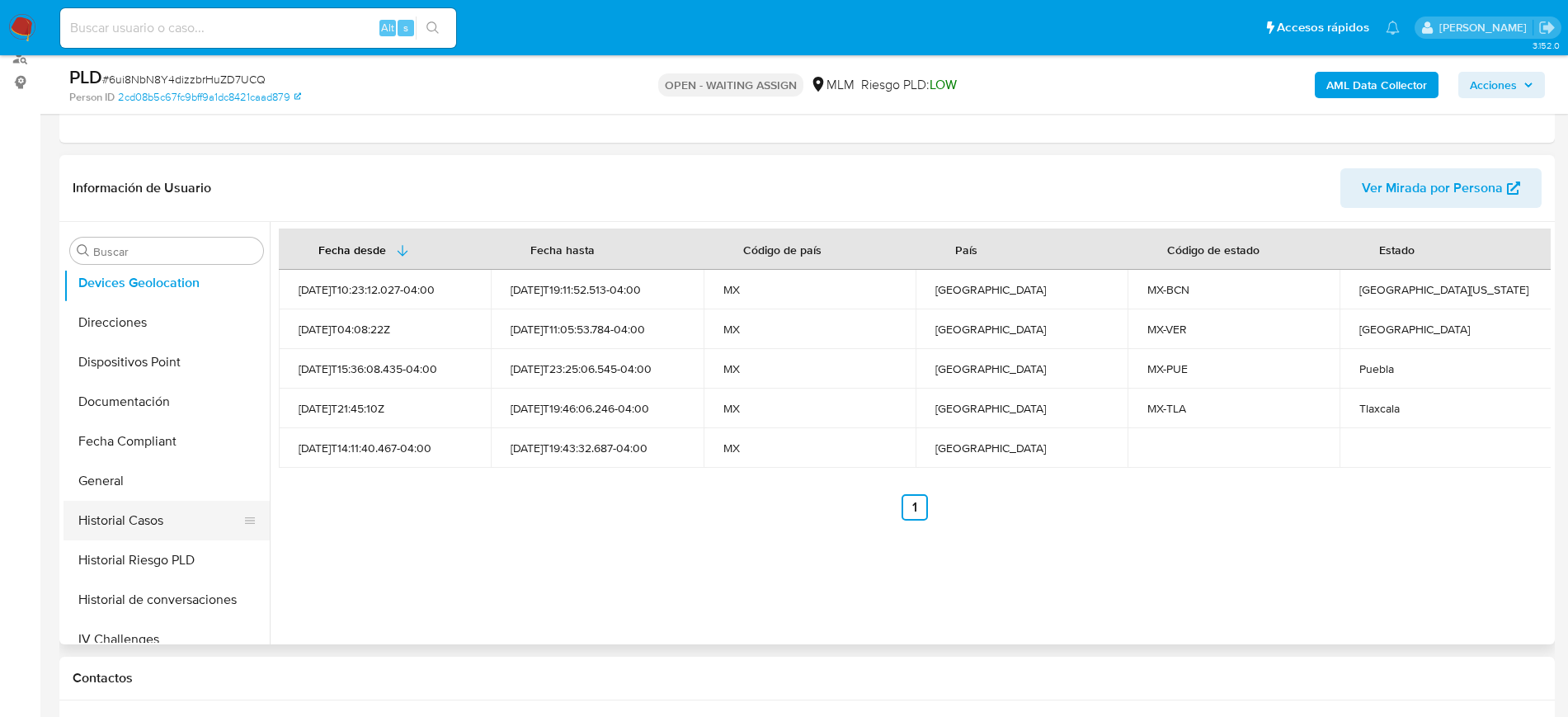
click at [131, 538] on button "Historial Casos" at bounding box center [159, 520] width 193 height 40
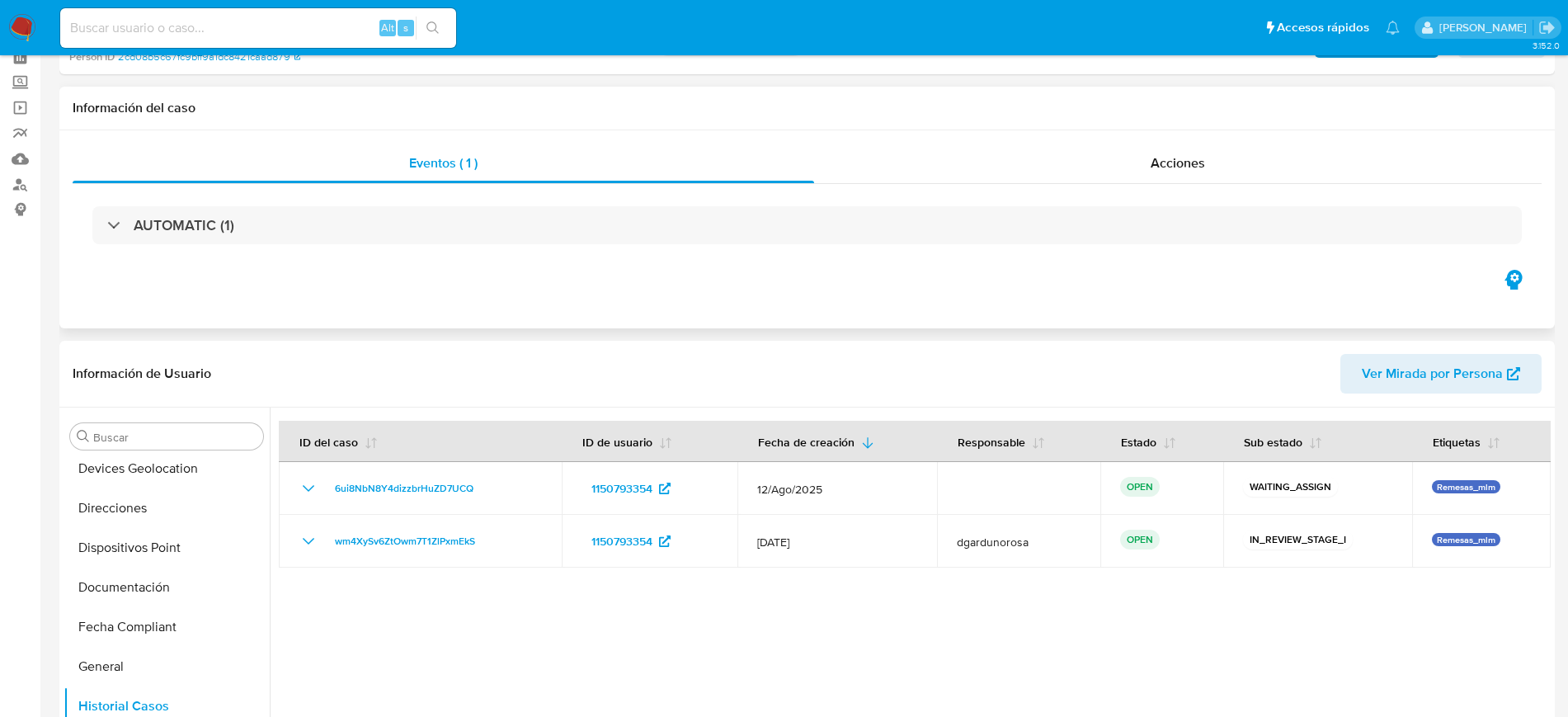
scroll to position [0, 0]
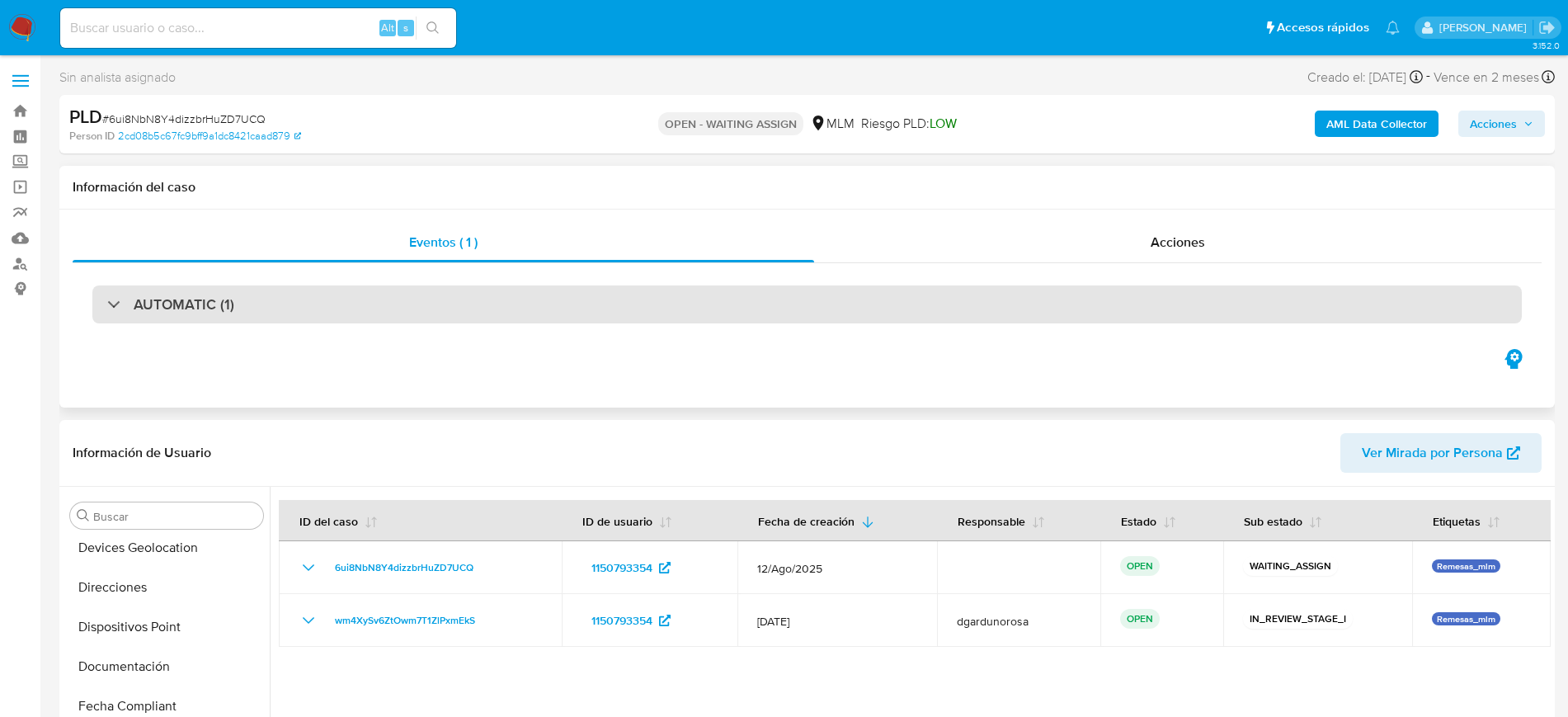
click at [275, 305] on div "AUTOMATIC (1)" at bounding box center [807, 304] width 1430 height 38
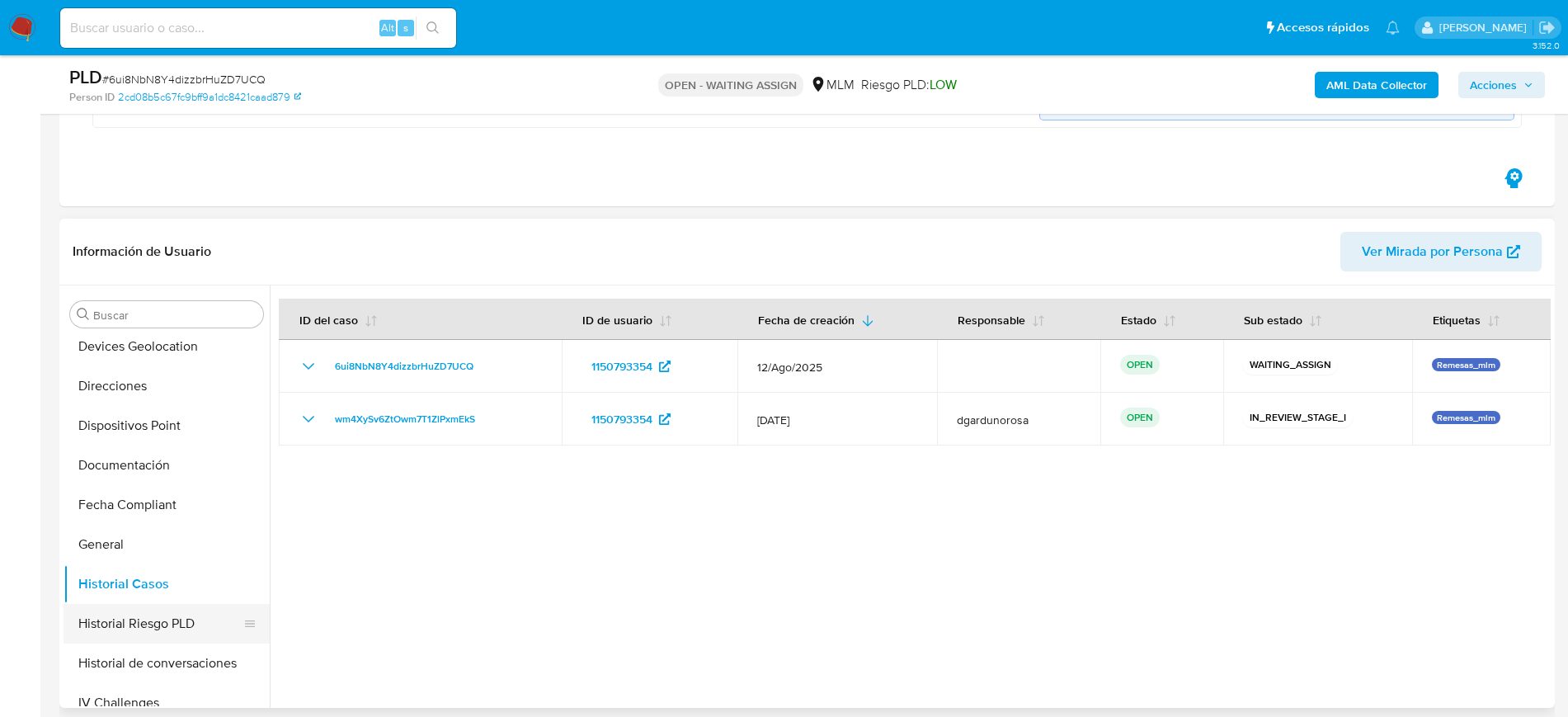
scroll to position [721, 0]
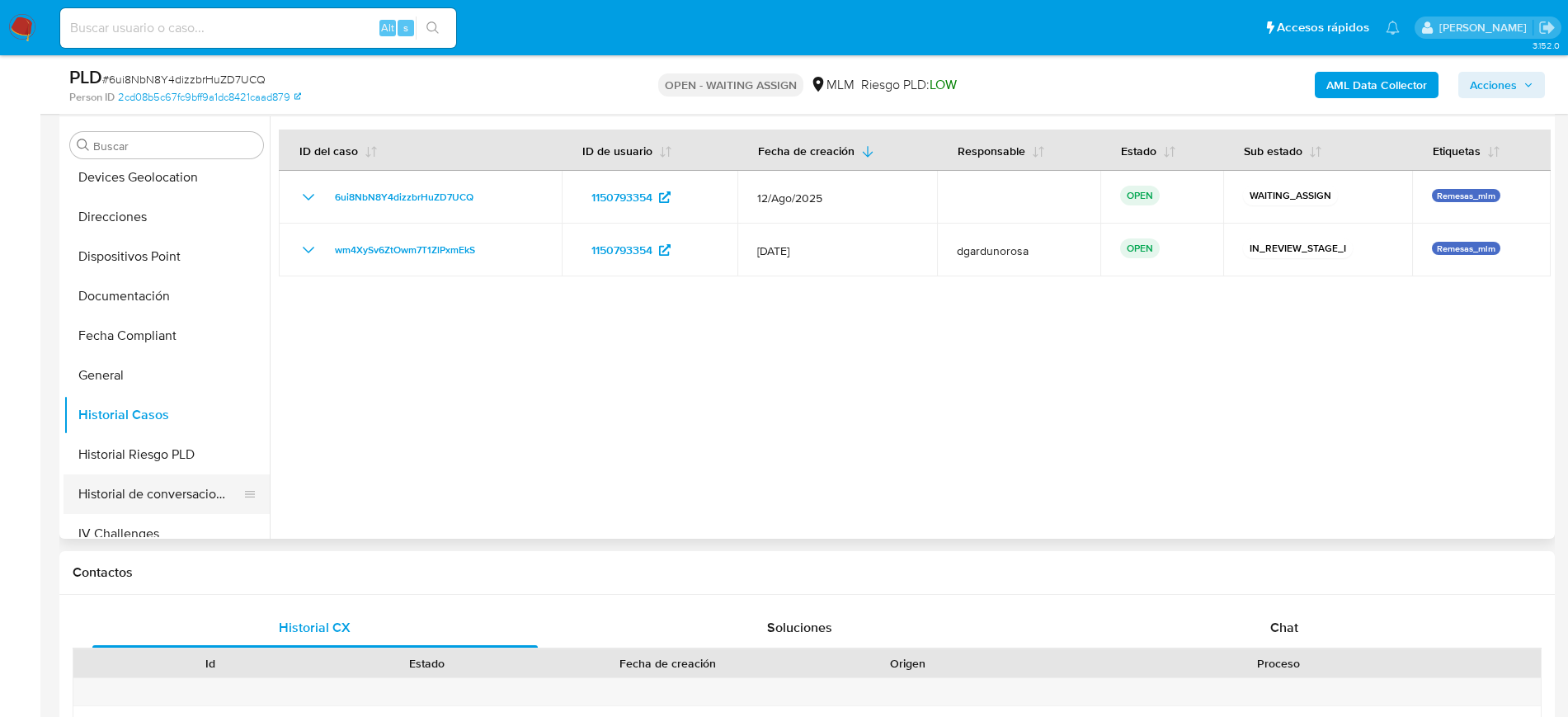
drag, startPoint x: 155, startPoint y: 475, endPoint x: 156, endPoint y: 485, distance: 10.0
click at [155, 475] on button "Historial de conversaciones" at bounding box center [159, 494] width 193 height 40
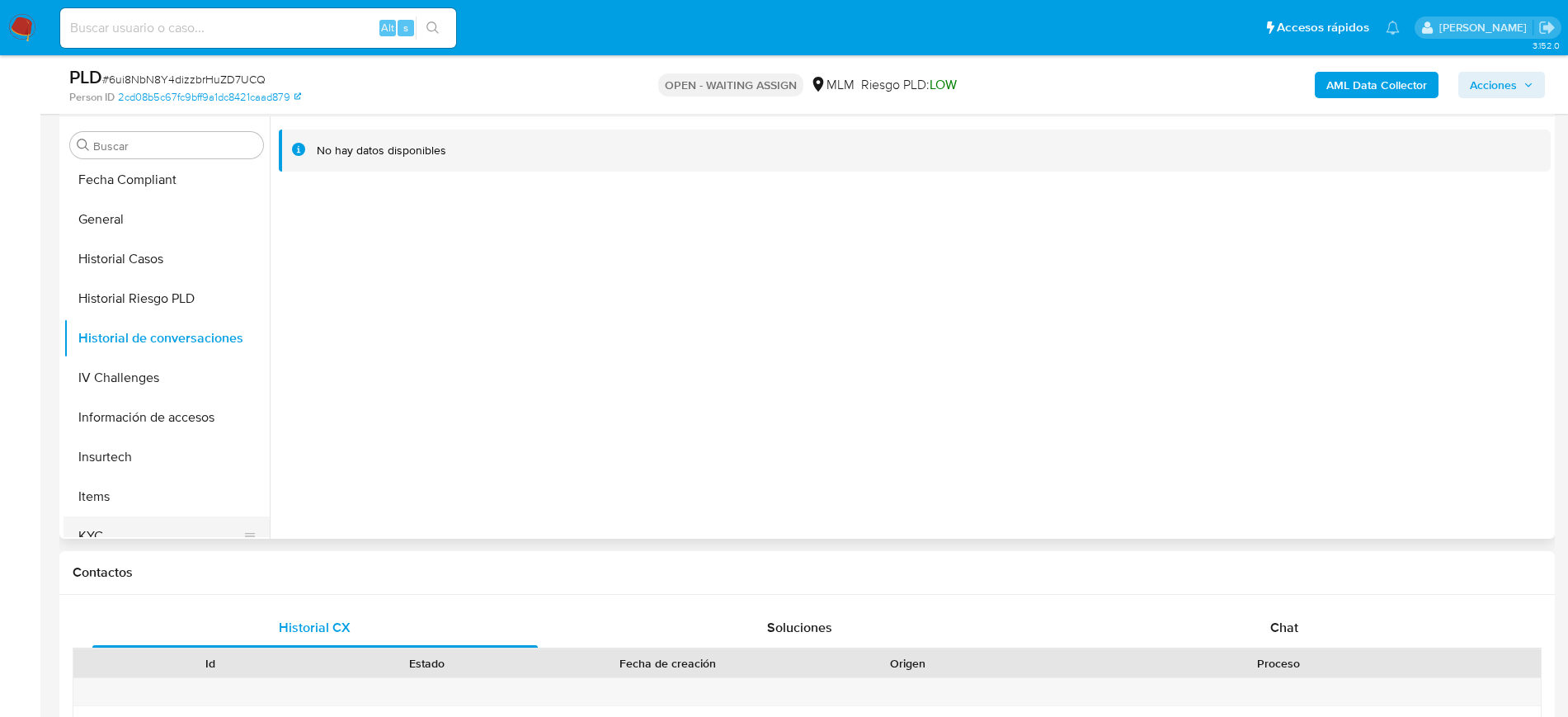
scroll to position [554, 0]
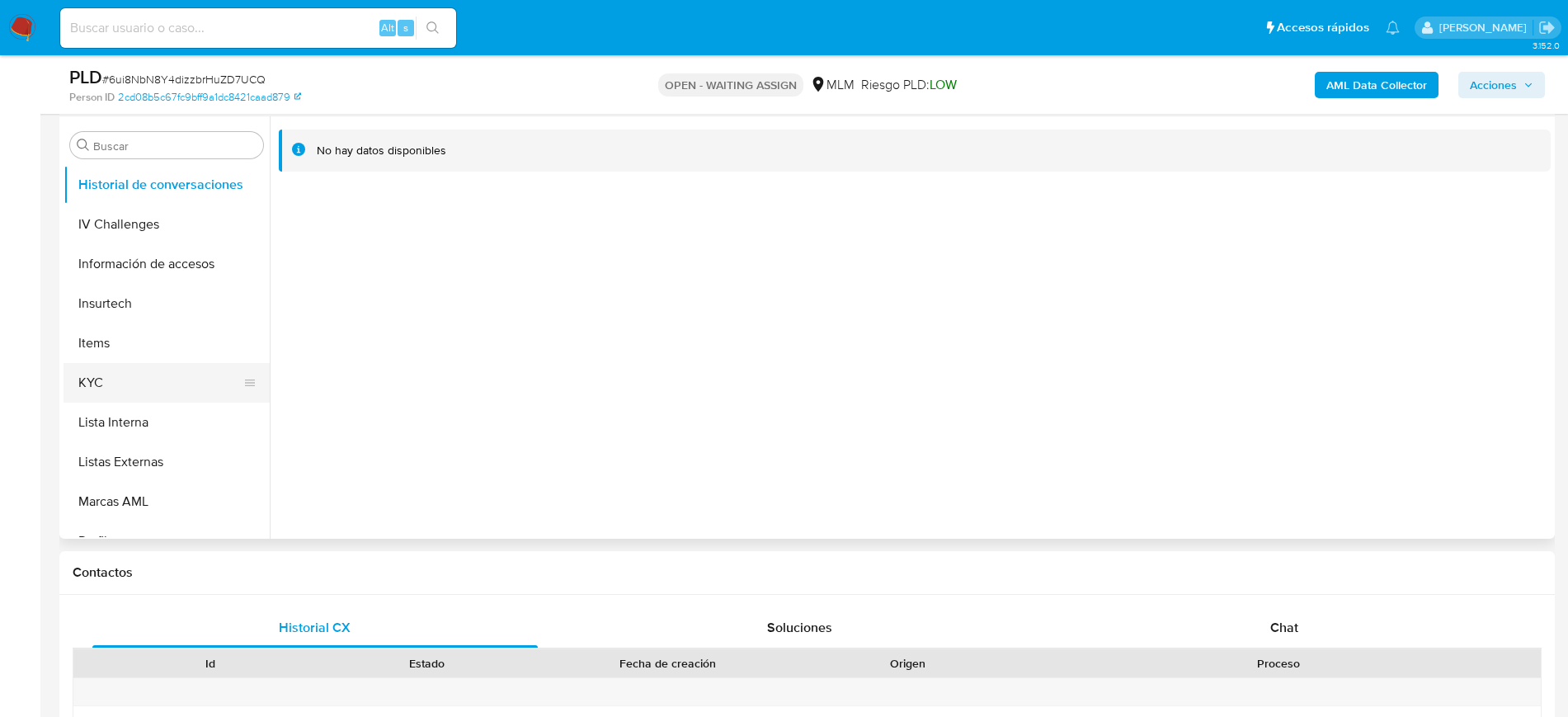
click at [118, 384] on button "KYC" at bounding box center [159, 382] width 193 height 40
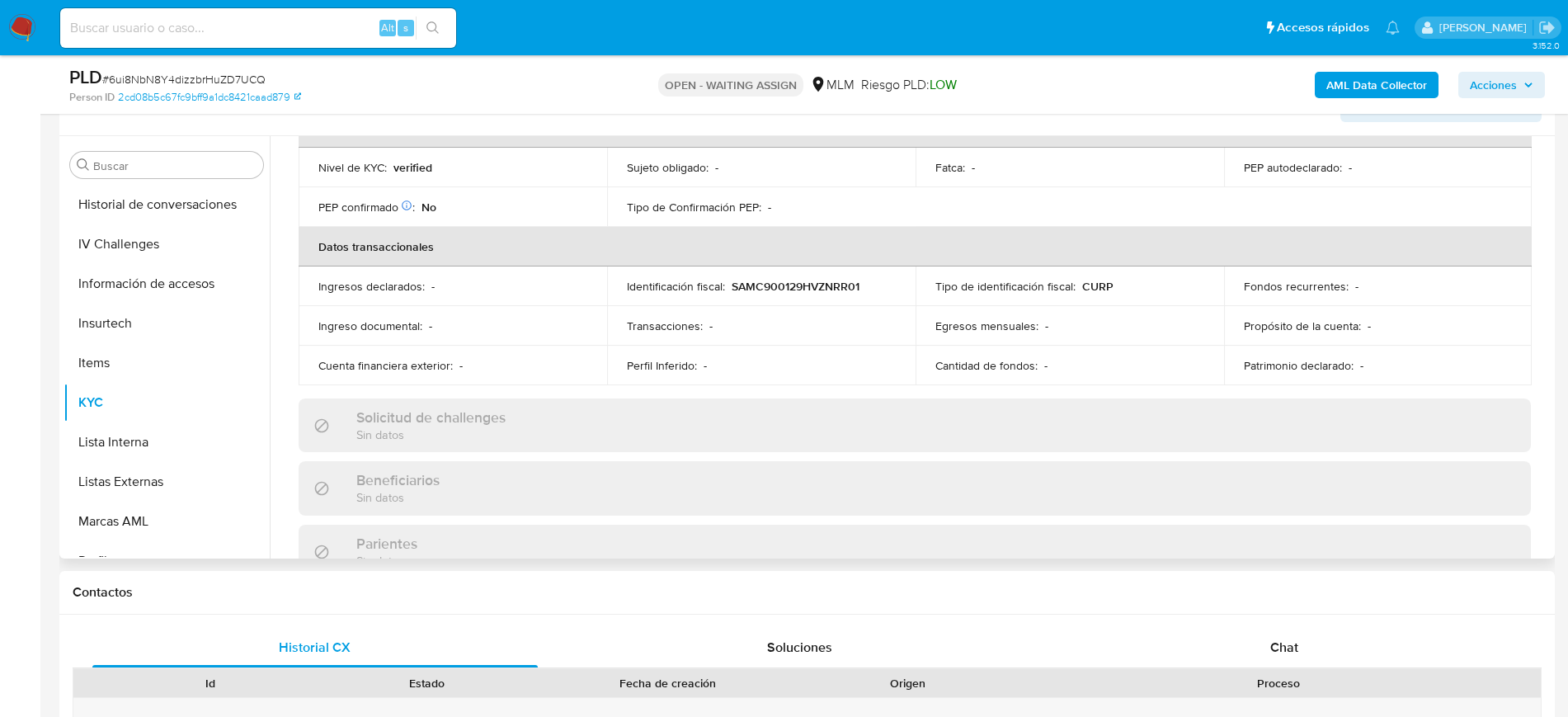
scroll to position [195, 0]
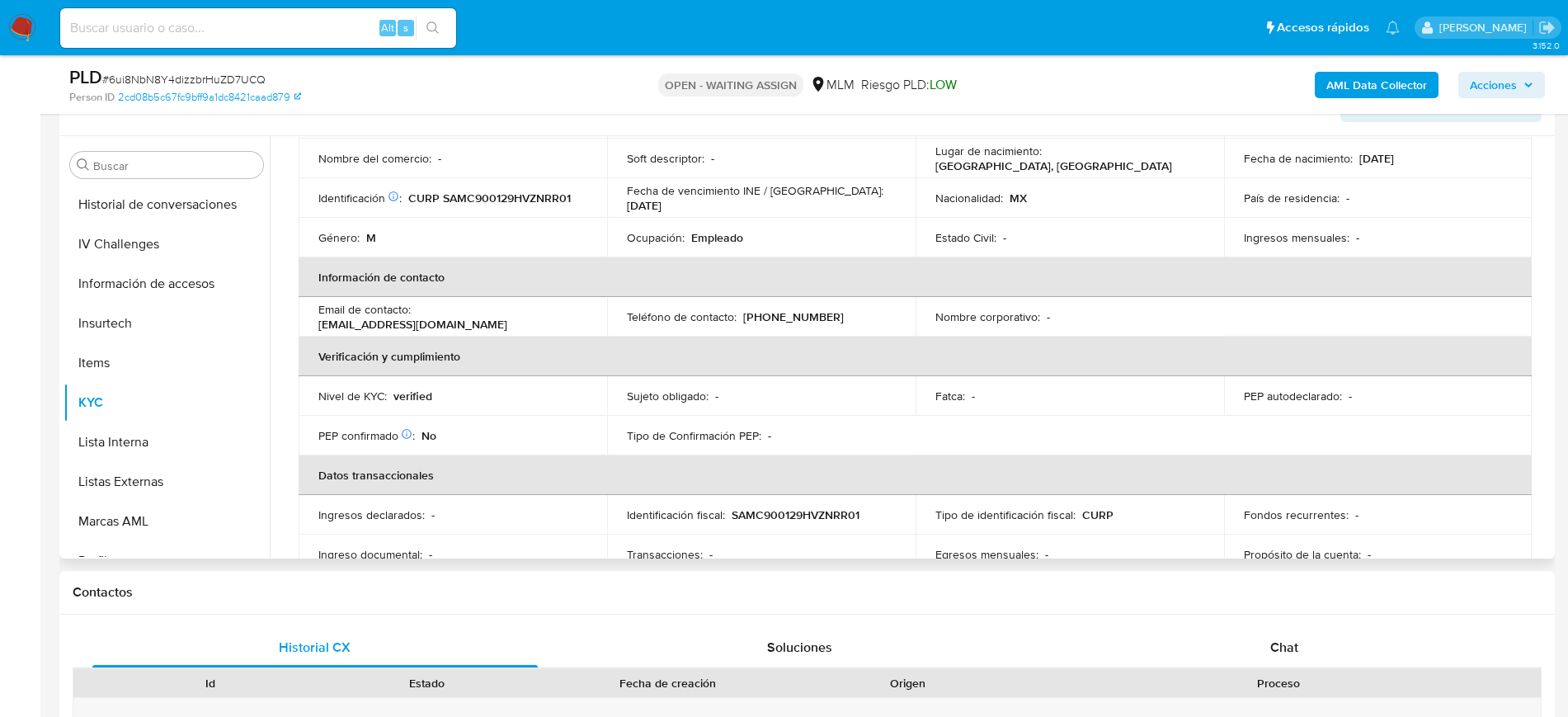
click at [795, 318] on p "(229) 3038435" at bounding box center [793, 316] width 100 height 15
copy p "3038435"
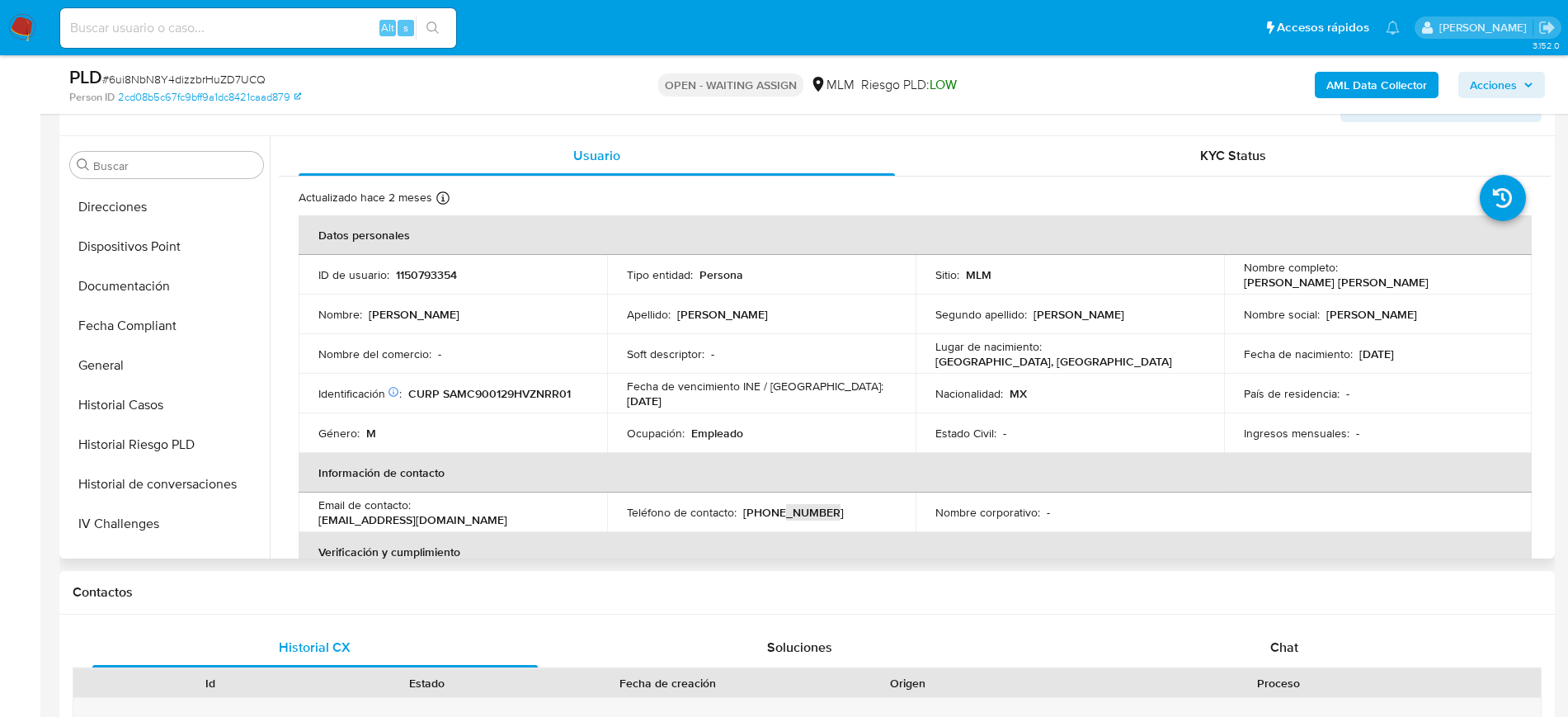
scroll to position [142, 0]
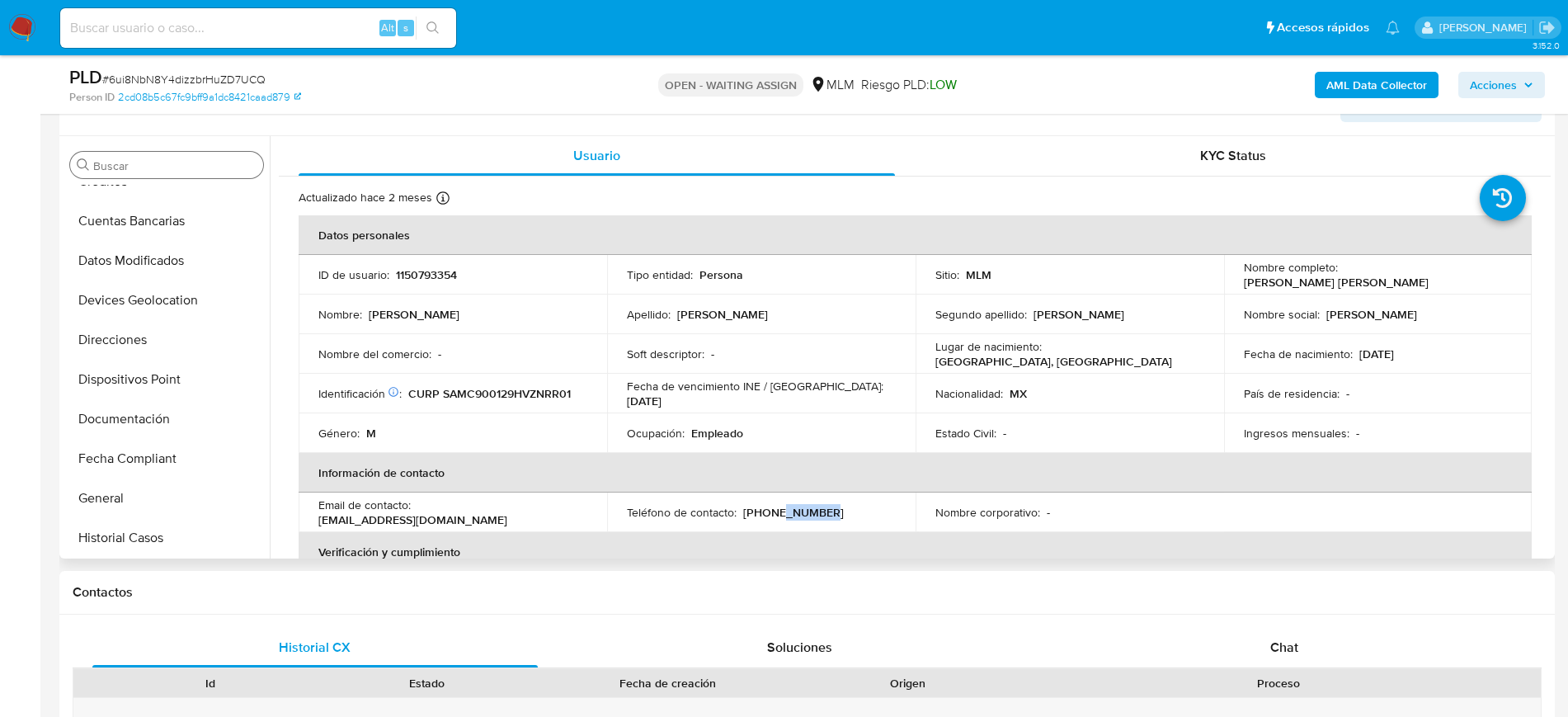
click at [144, 172] on input "Buscar" at bounding box center [175, 165] width 164 height 15
click at [137, 164] on input "Buscar" at bounding box center [175, 165] width 164 height 15
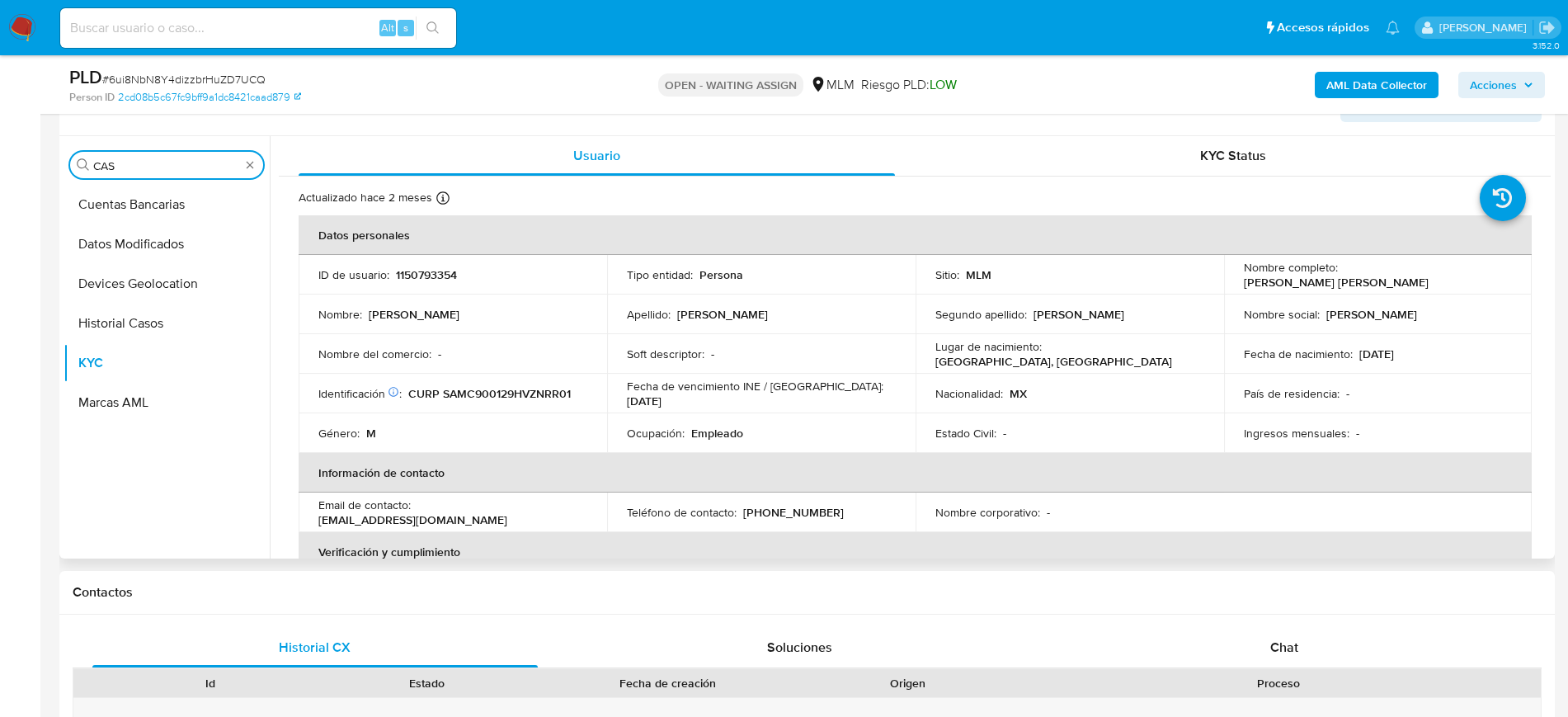
scroll to position [0, 0]
type input "CAS"
click at [134, 211] on button "Historial Casos" at bounding box center [159, 204] width 193 height 40
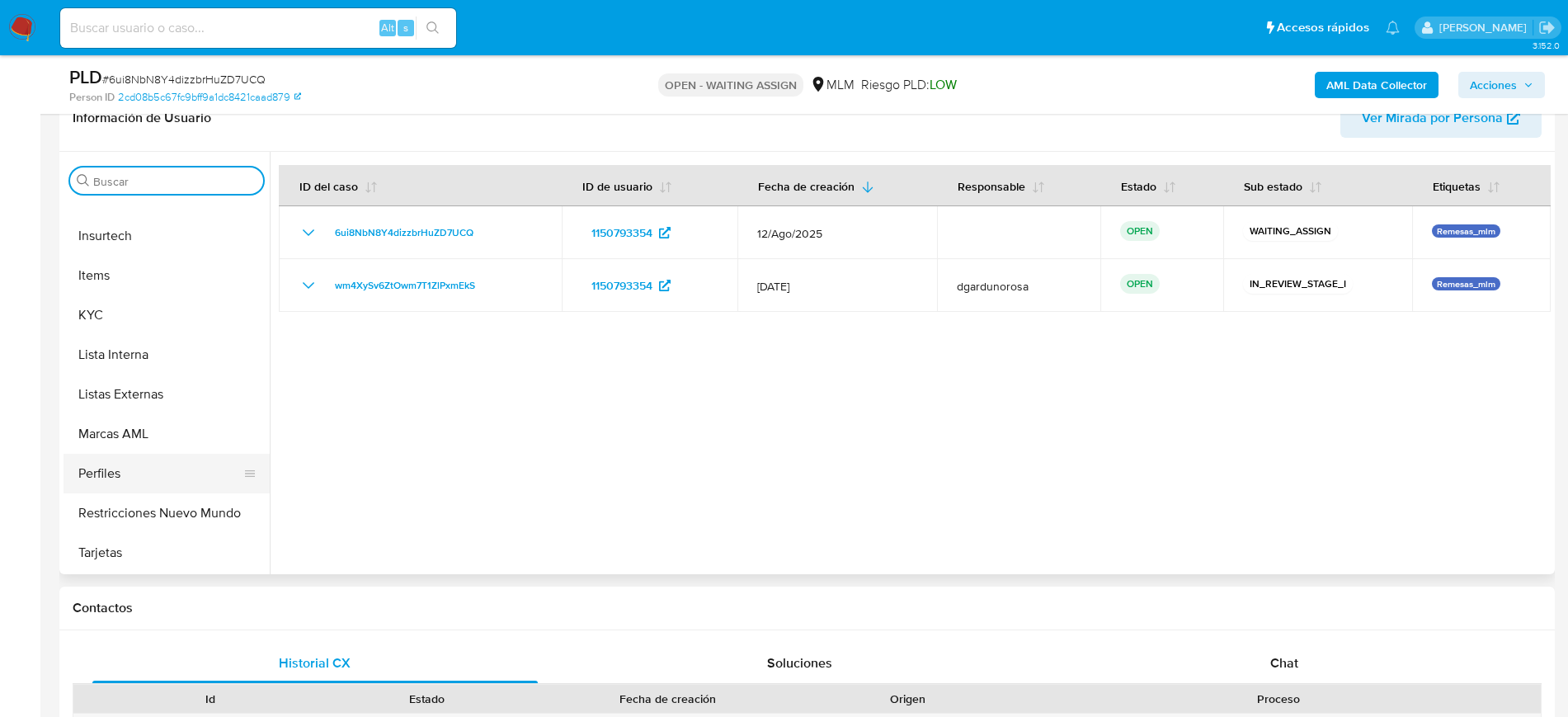
scroll to position [721, 0]
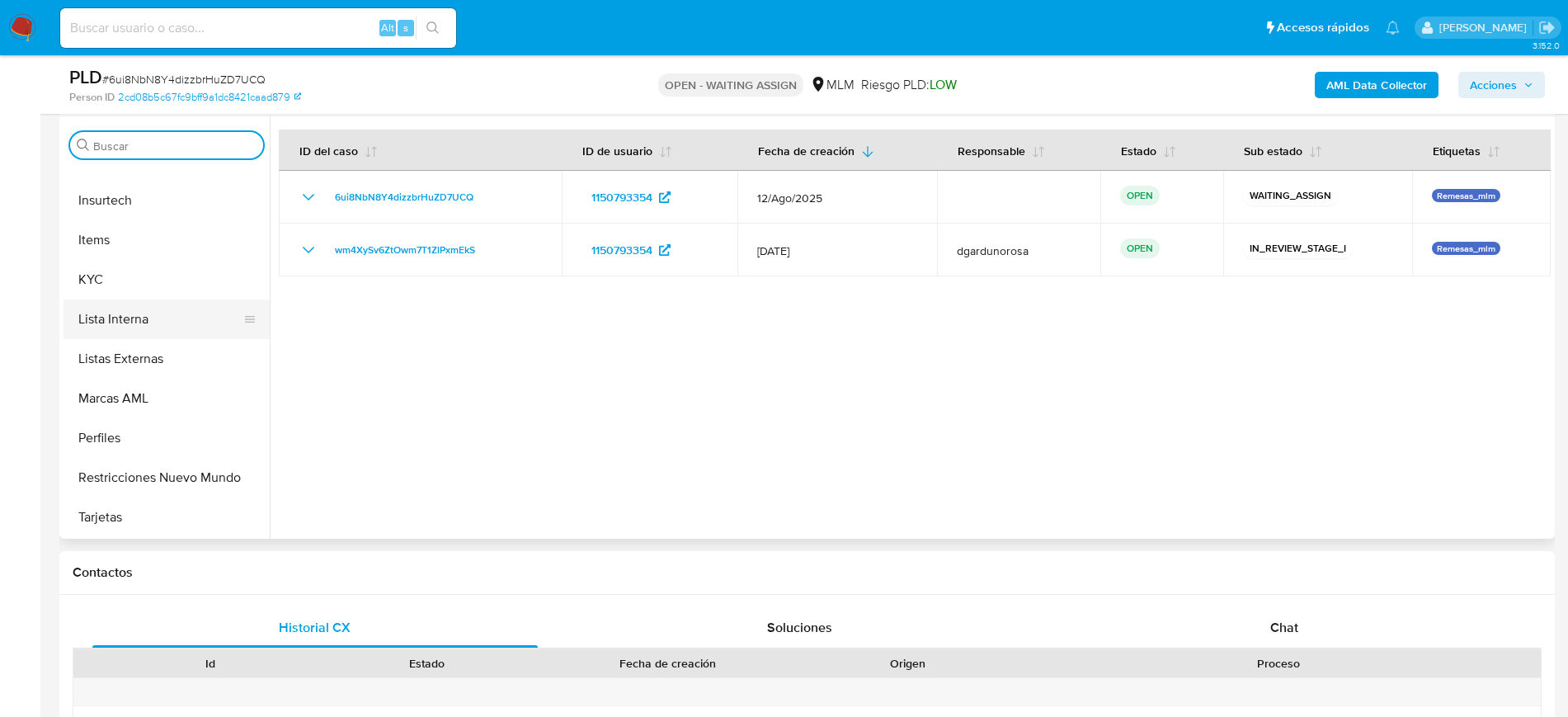
click at [161, 299] on button "Lista Interna" at bounding box center [159, 319] width 193 height 40
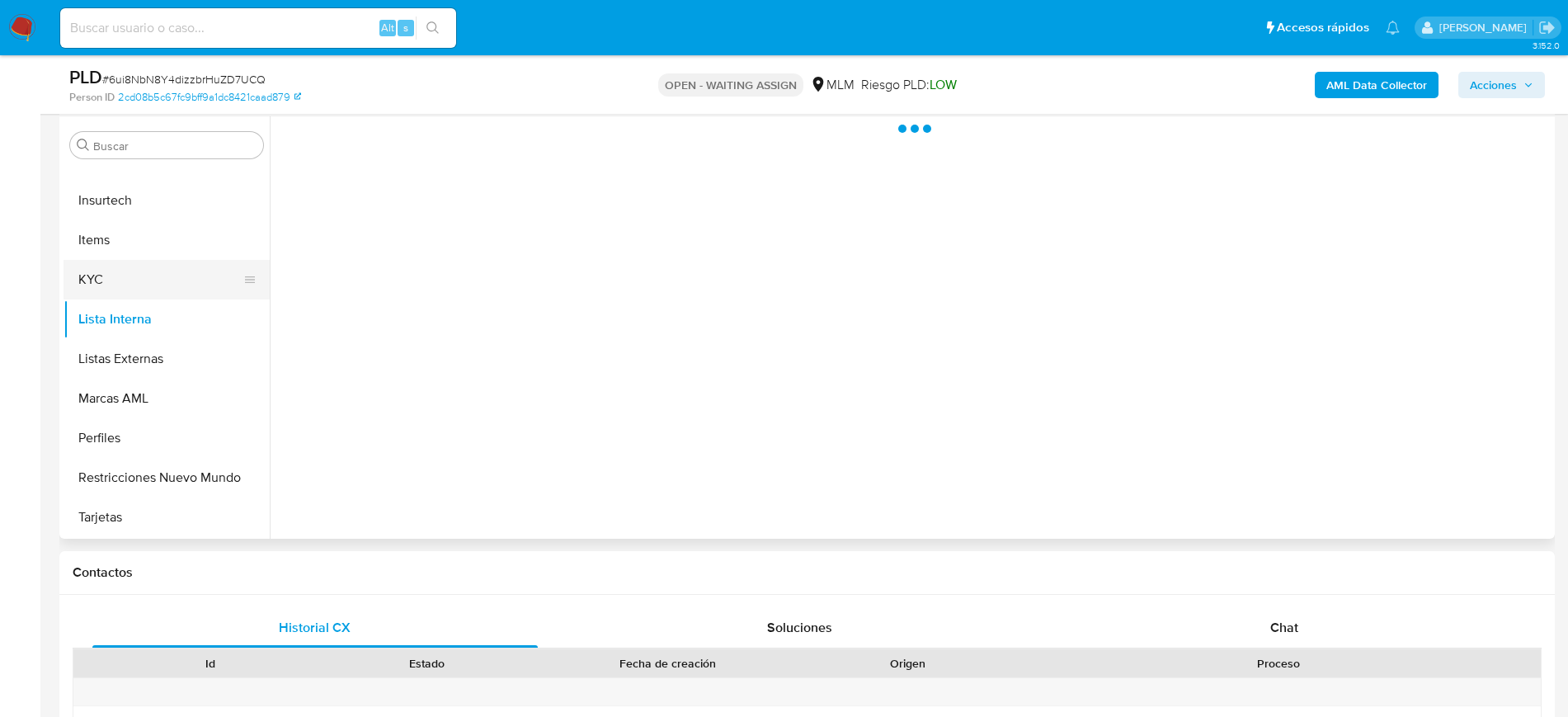
click at [148, 282] on button "KYC" at bounding box center [159, 279] width 193 height 40
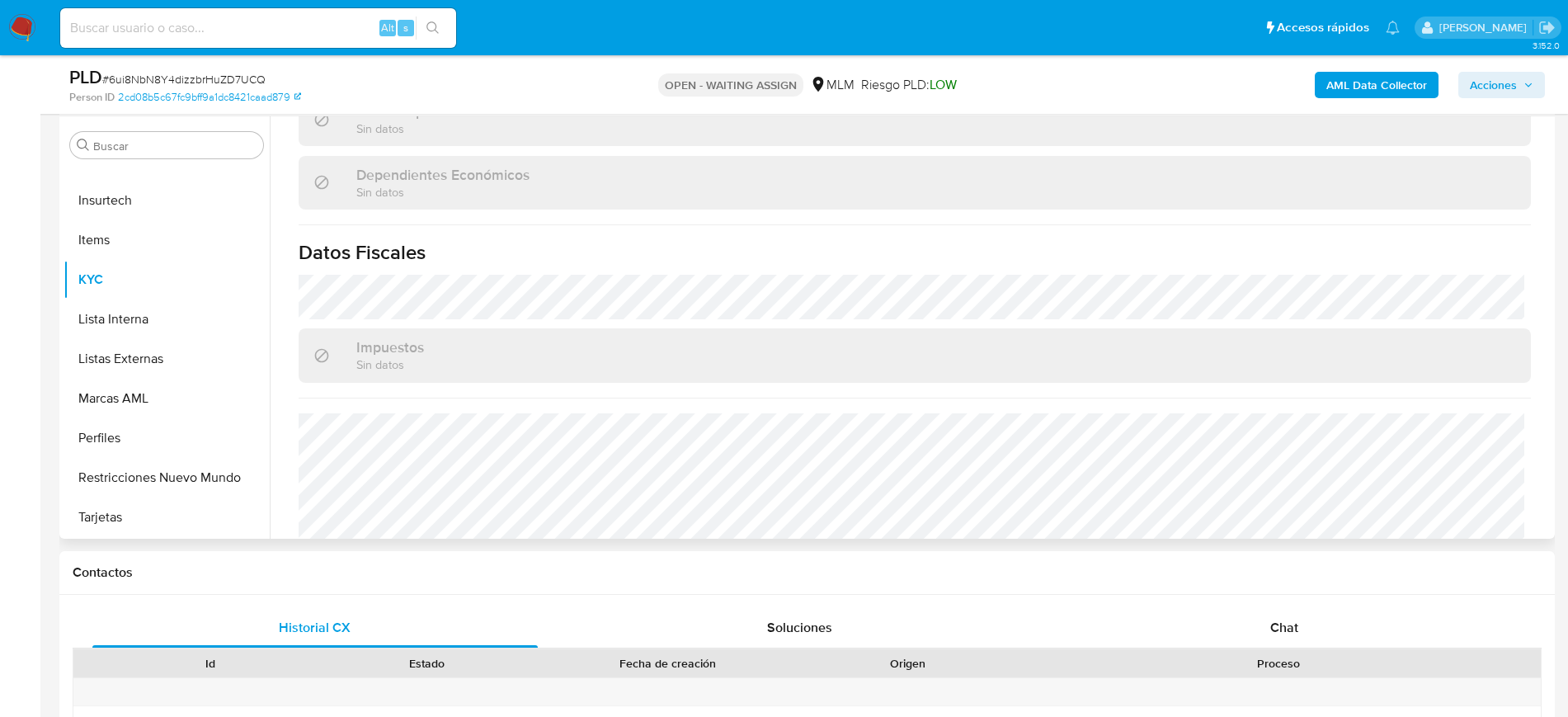
scroll to position [1020, 0]
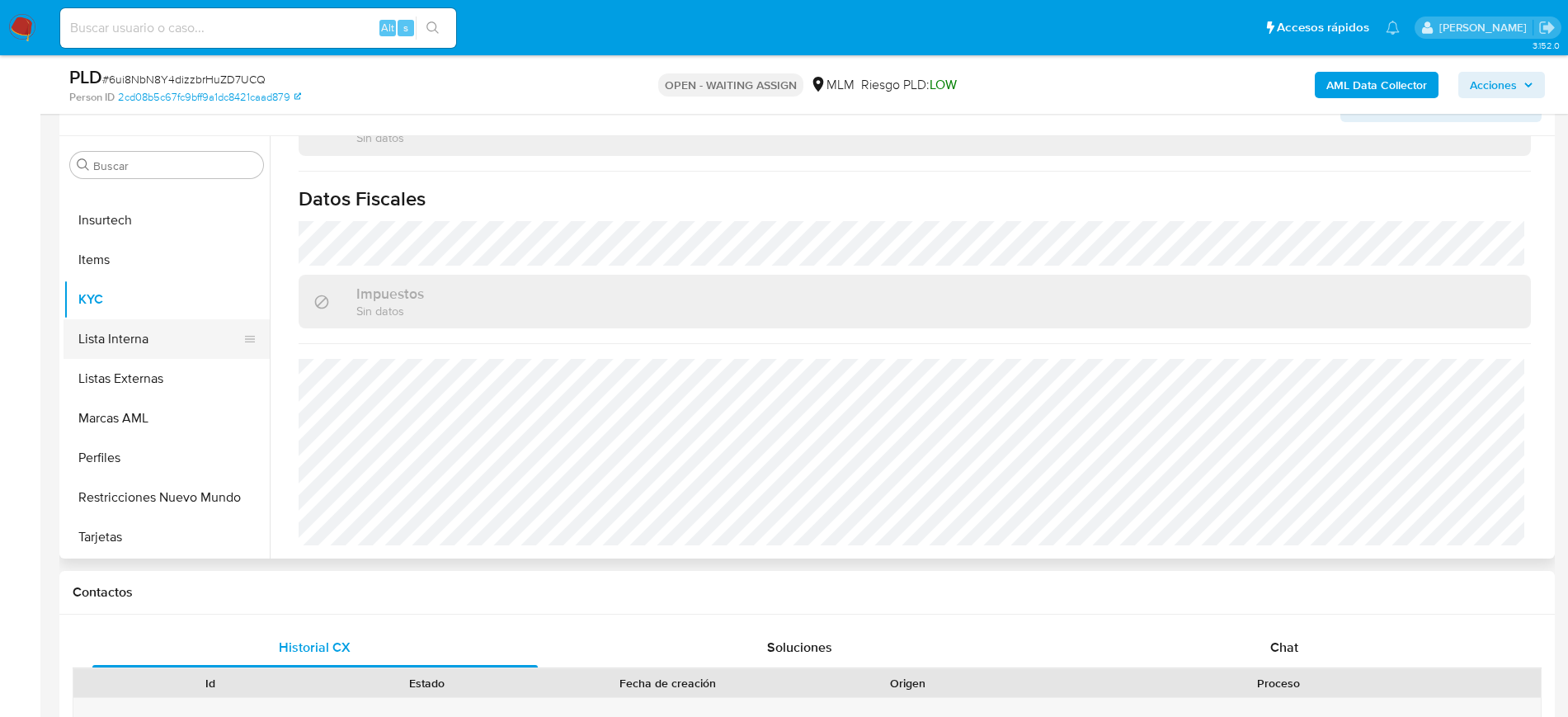
click at [138, 347] on button "Lista Interna" at bounding box center [159, 339] width 193 height 40
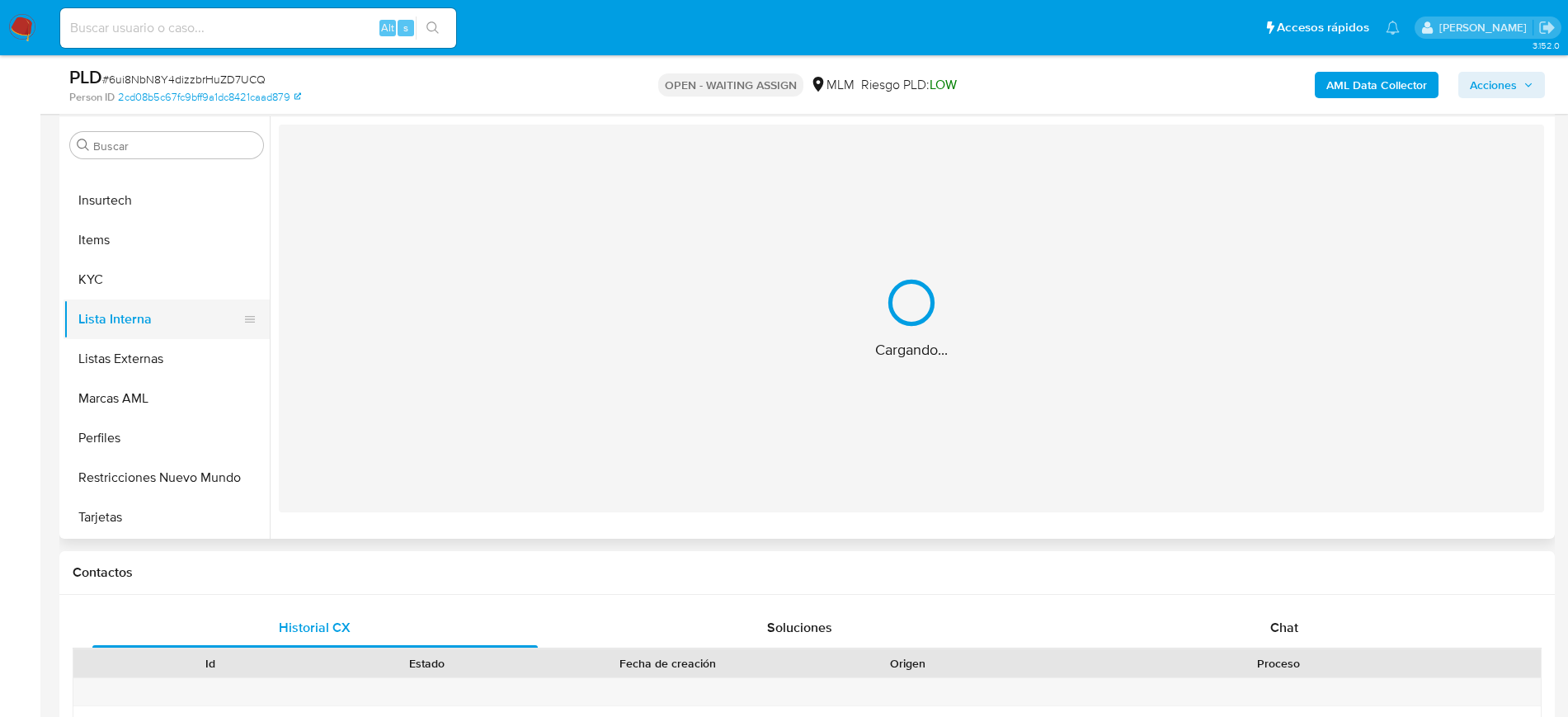
scroll to position [0, 0]
